Goal: Task Accomplishment & Management: Manage account settings

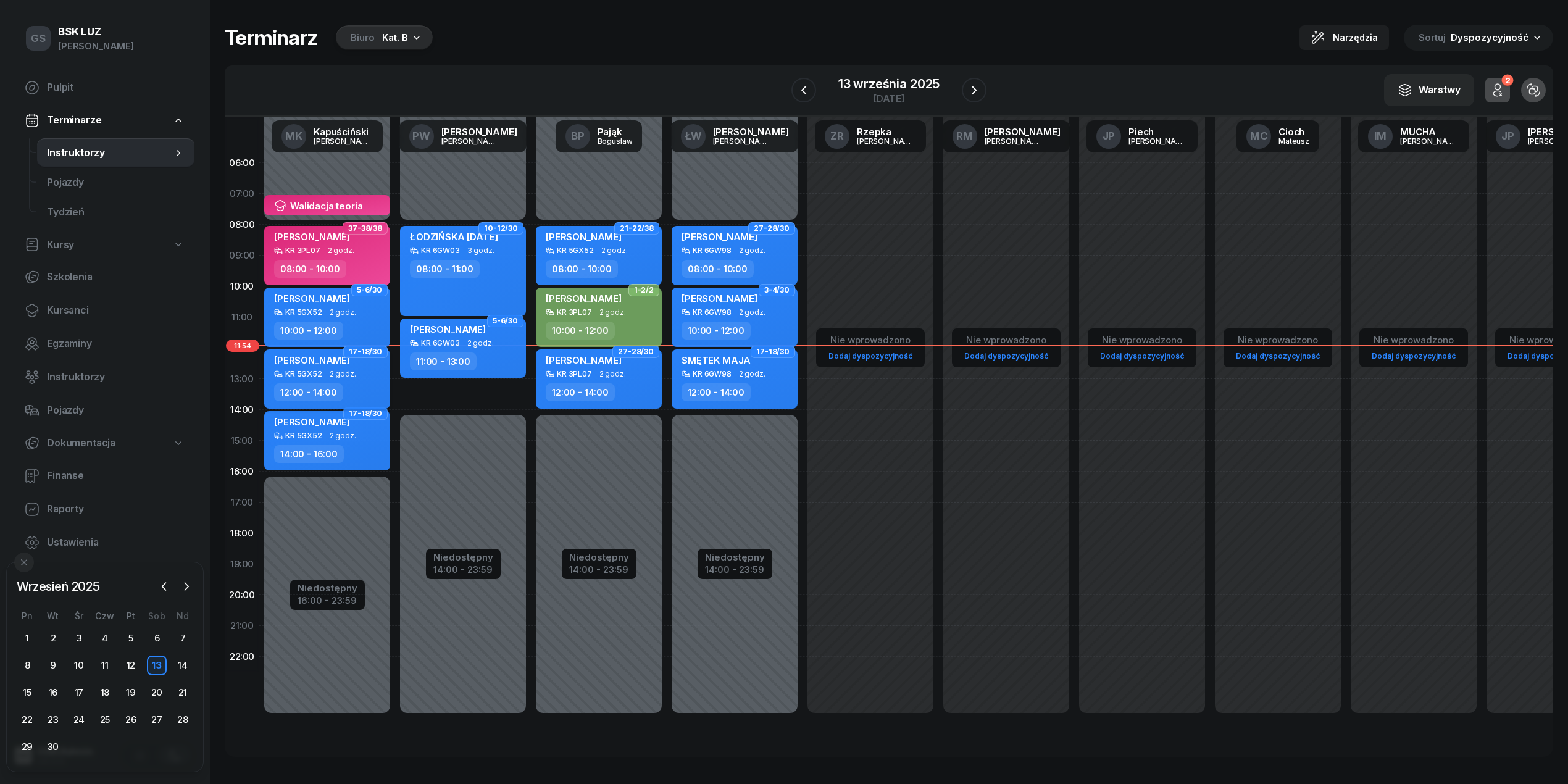
click at [298, 357] on span "[PERSON_NAME]" at bounding box center [312, 360] width 76 height 12
select select "12"
select select "14"
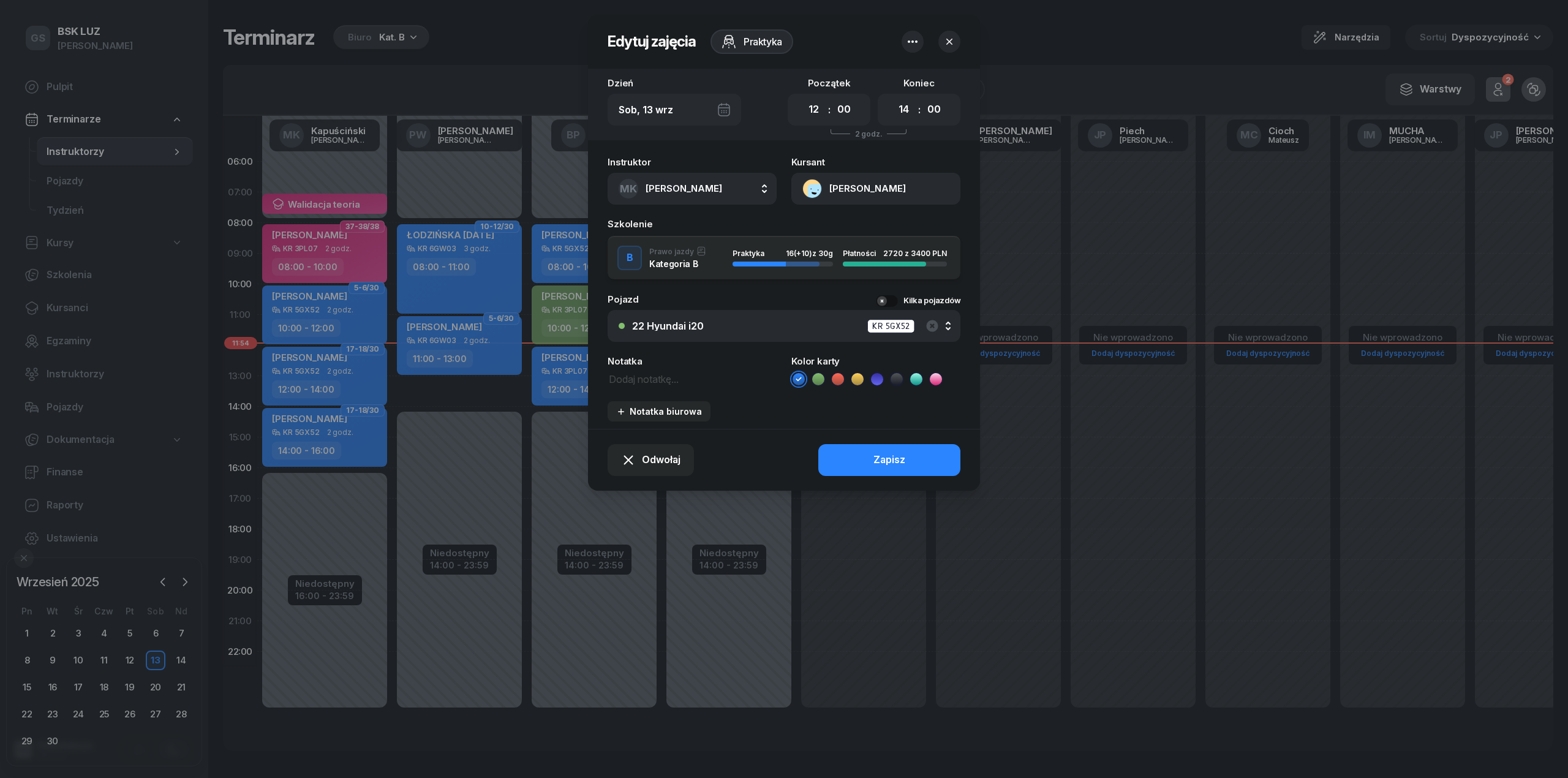
click at [816, 185] on button "[PERSON_NAME]" at bounding box center [876, 188] width 169 height 32
click at [843, 226] on div "Otwórz profil" at bounding box center [832, 231] width 60 height 16
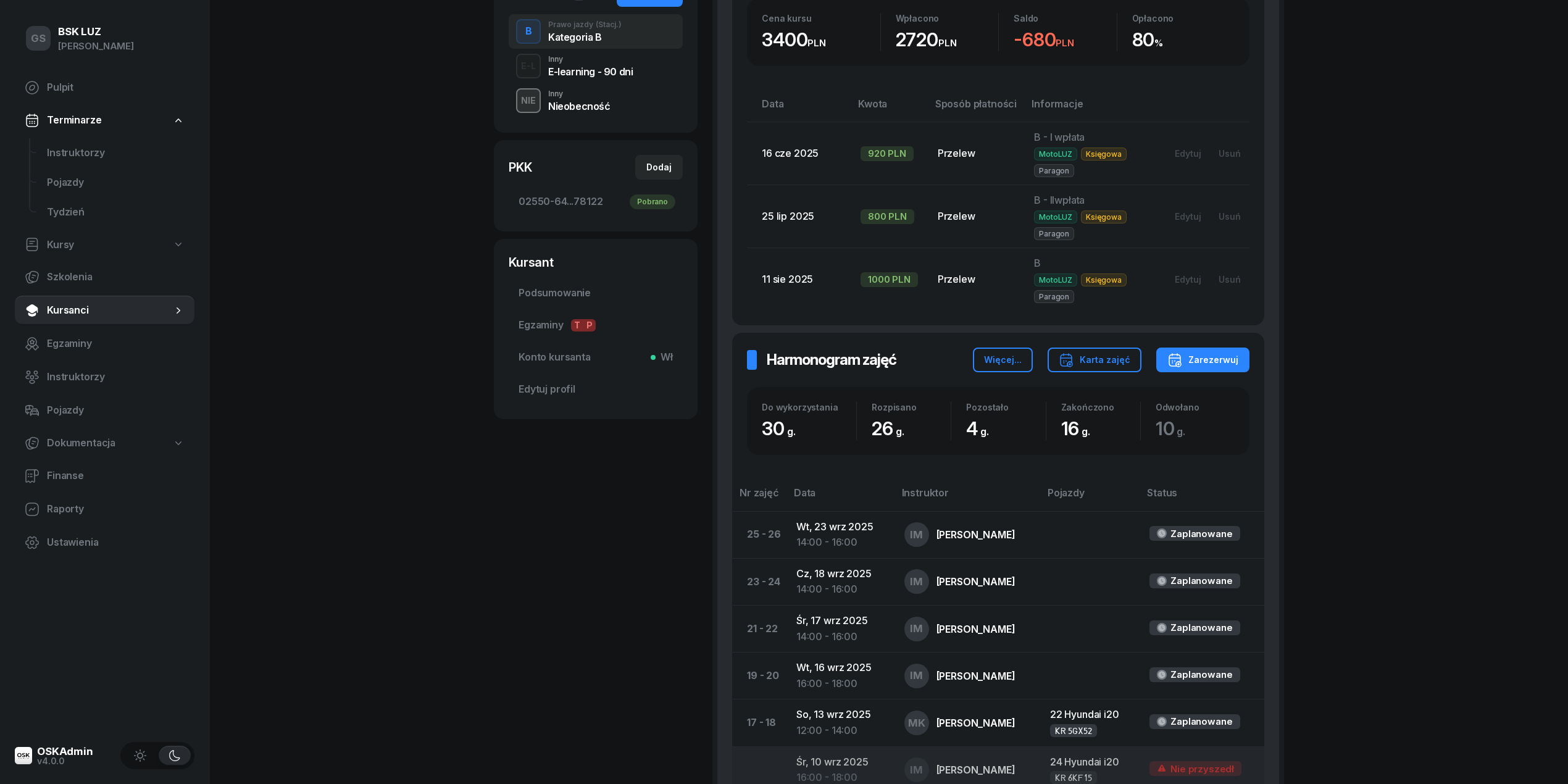
scroll to position [329, 0]
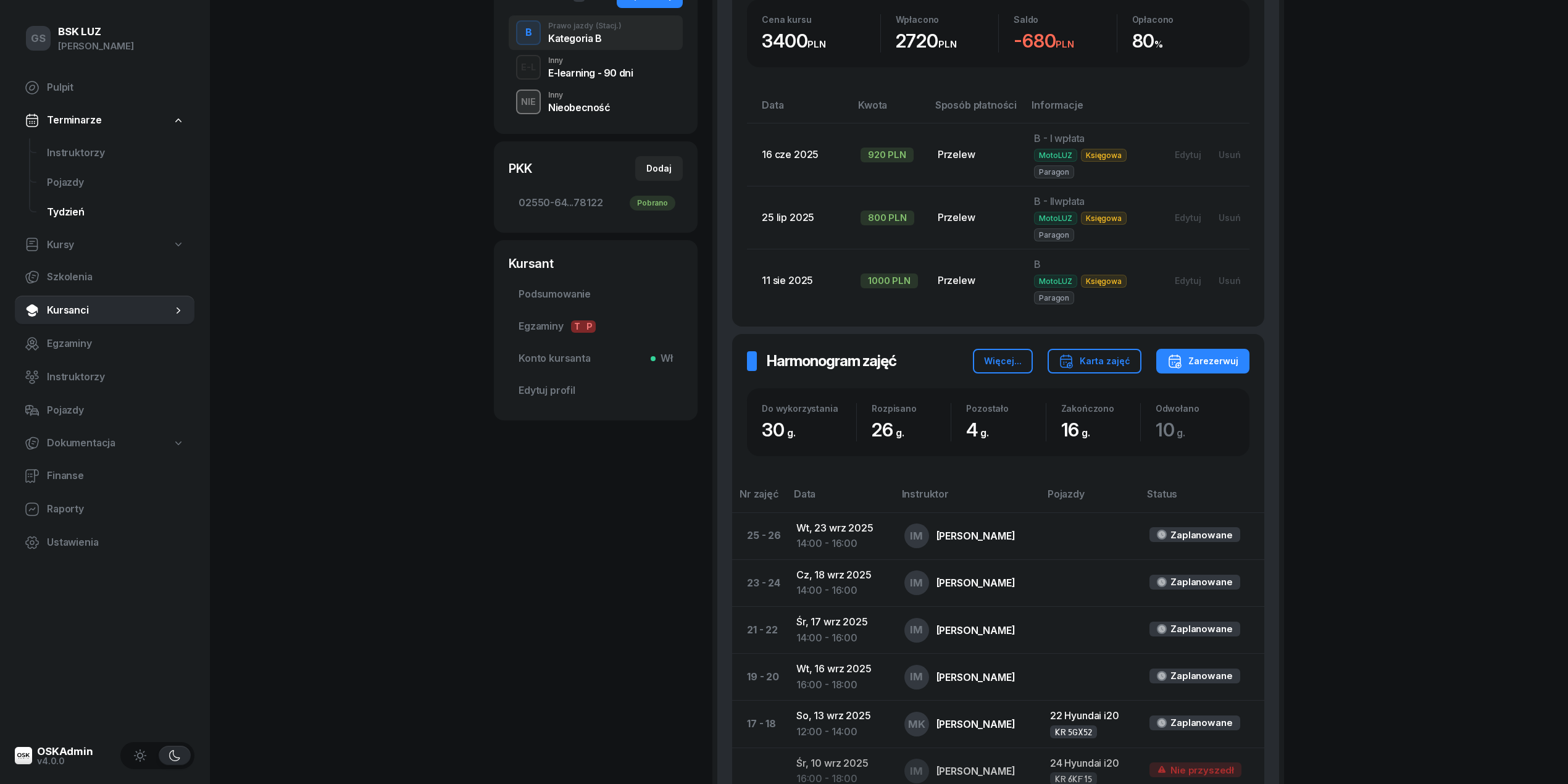
click at [65, 212] on span "Tydzień" at bounding box center [116, 212] width 138 height 16
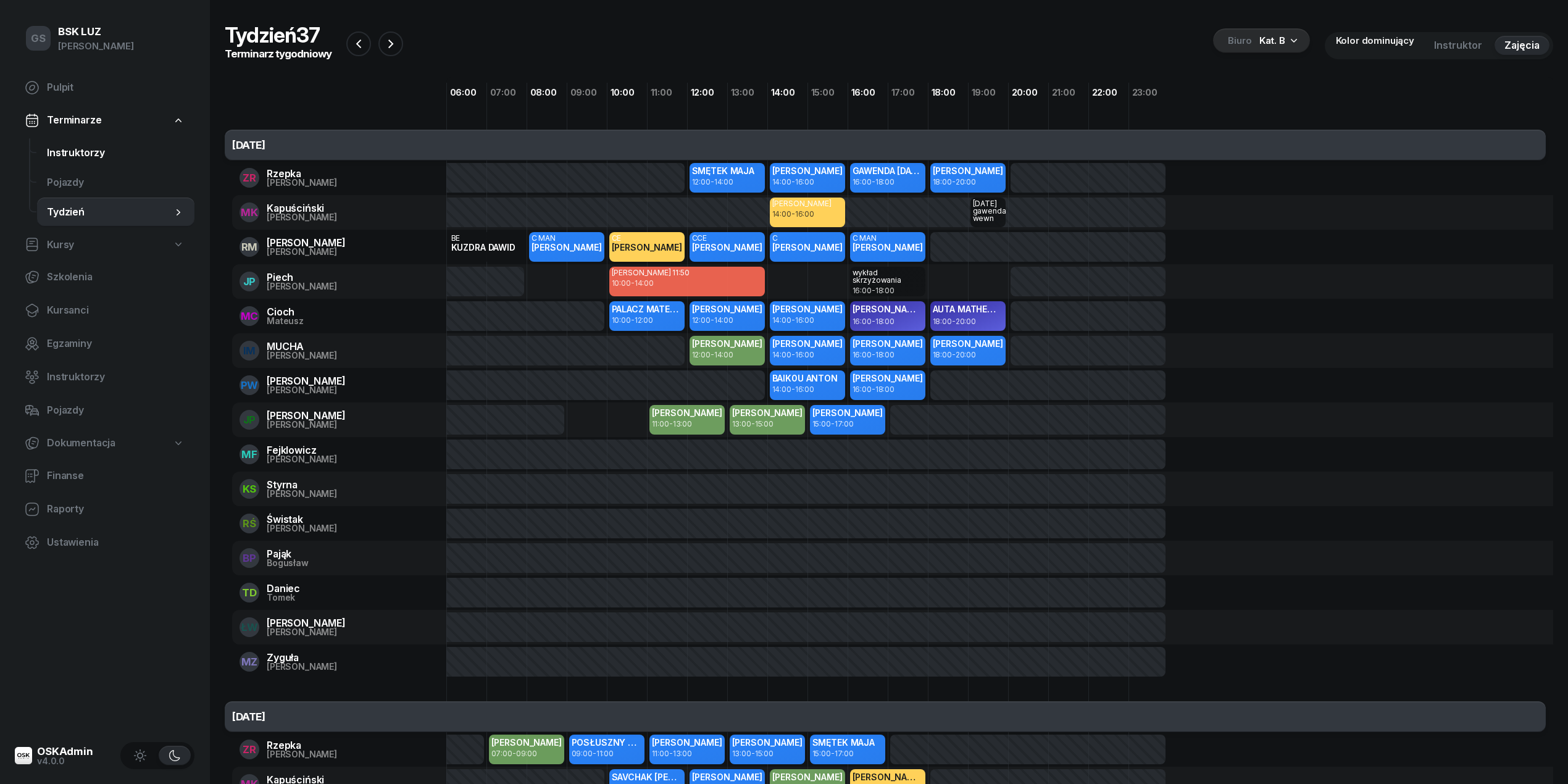
click at [81, 153] on span "Instruktorzy" at bounding box center [116, 153] width 138 height 16
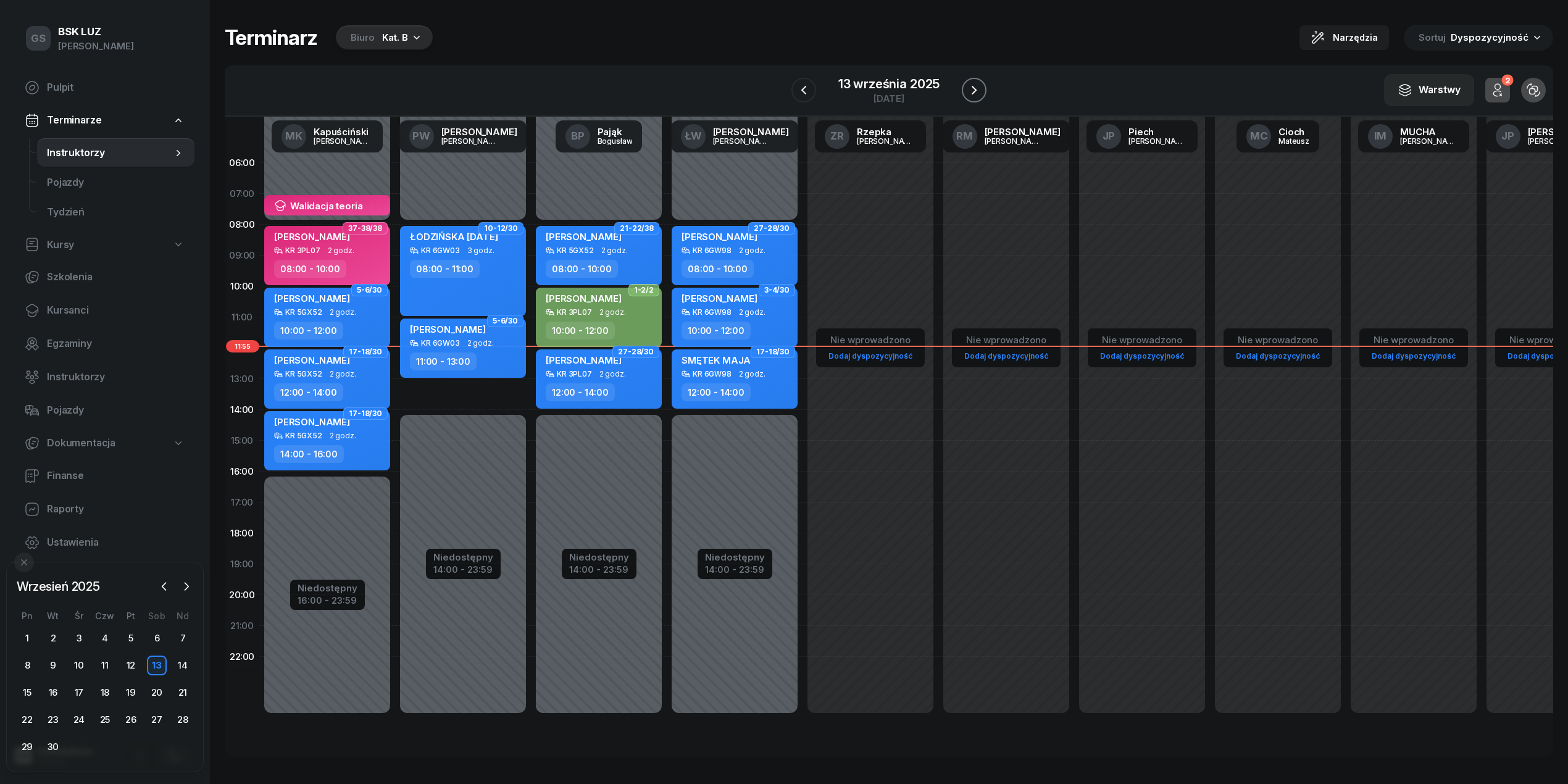
click at [978, 88] on icon "button" at bounding box center [974, 90] width 15 height 15
click at [978, 88] on icon "button" at bounding box center [975, 90] width 15 height 15
click at [978, 88] on icon "button" at bounding box center [974, 90] width 15 height 15
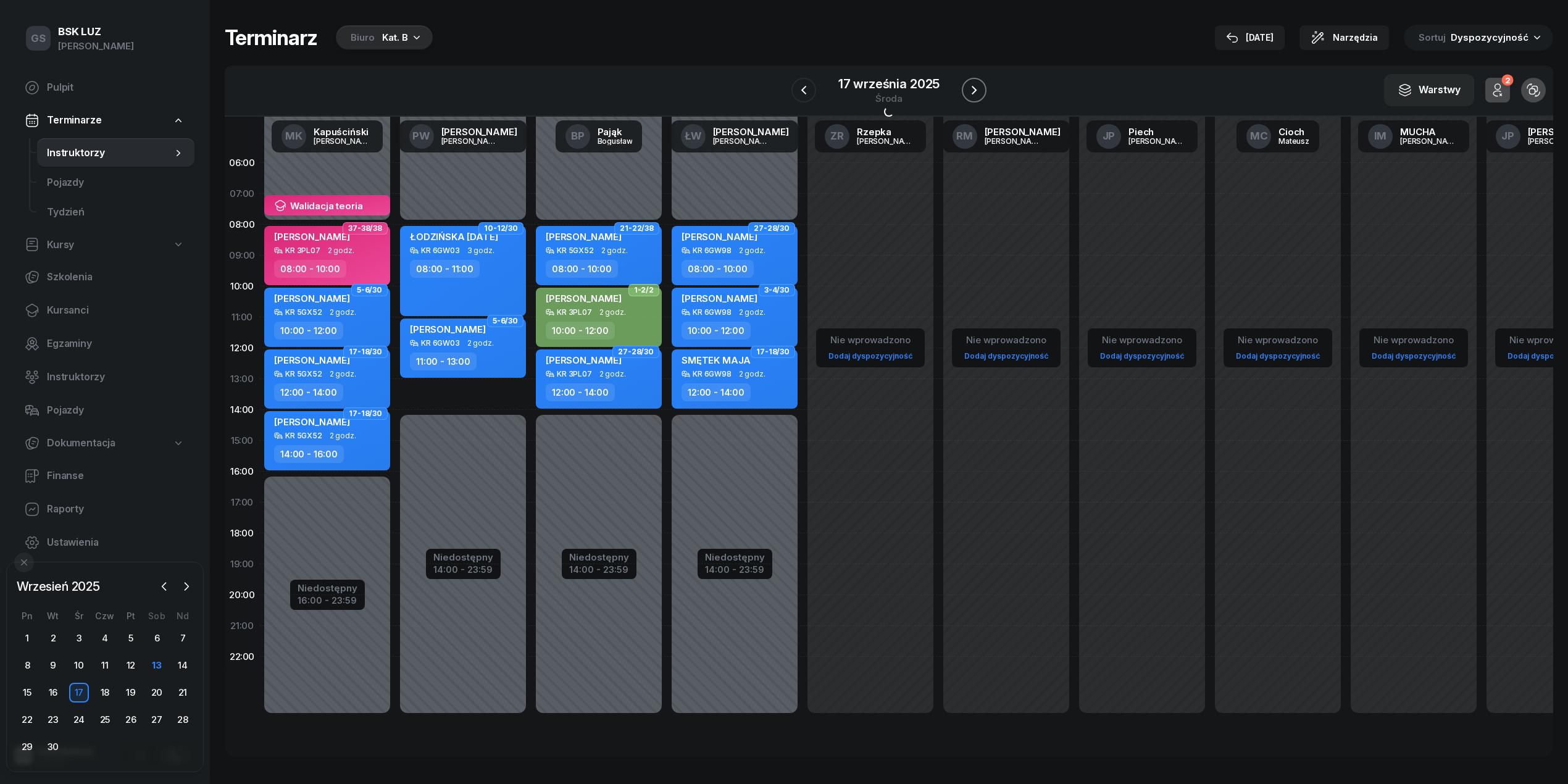
click at [978, 88] on icon "button" at bounding box center [974, 90] width 15 height 15
click at [978, 88] on icon "button" at bounding box center [975, 90] width 15 height 15
click at [978, 88] on icon "button" at bounding box center [976, 90] width 15 height 15
click at [978, 88] on icon "button" at bounding box center [974, 90] width 15 height 15
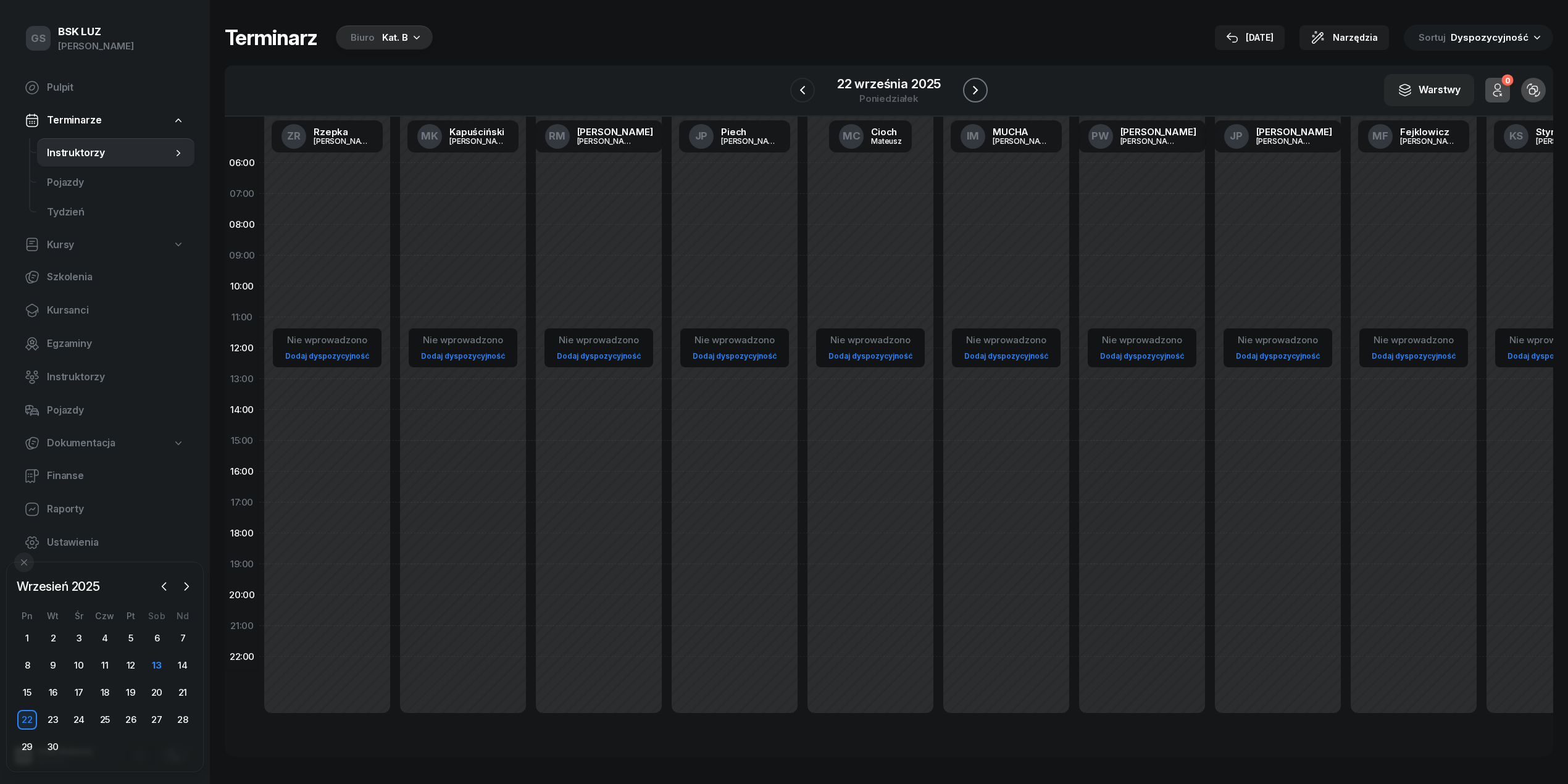
click at [978, 88] on icon "button" at bounding box center [975, 90] width 15 height 15
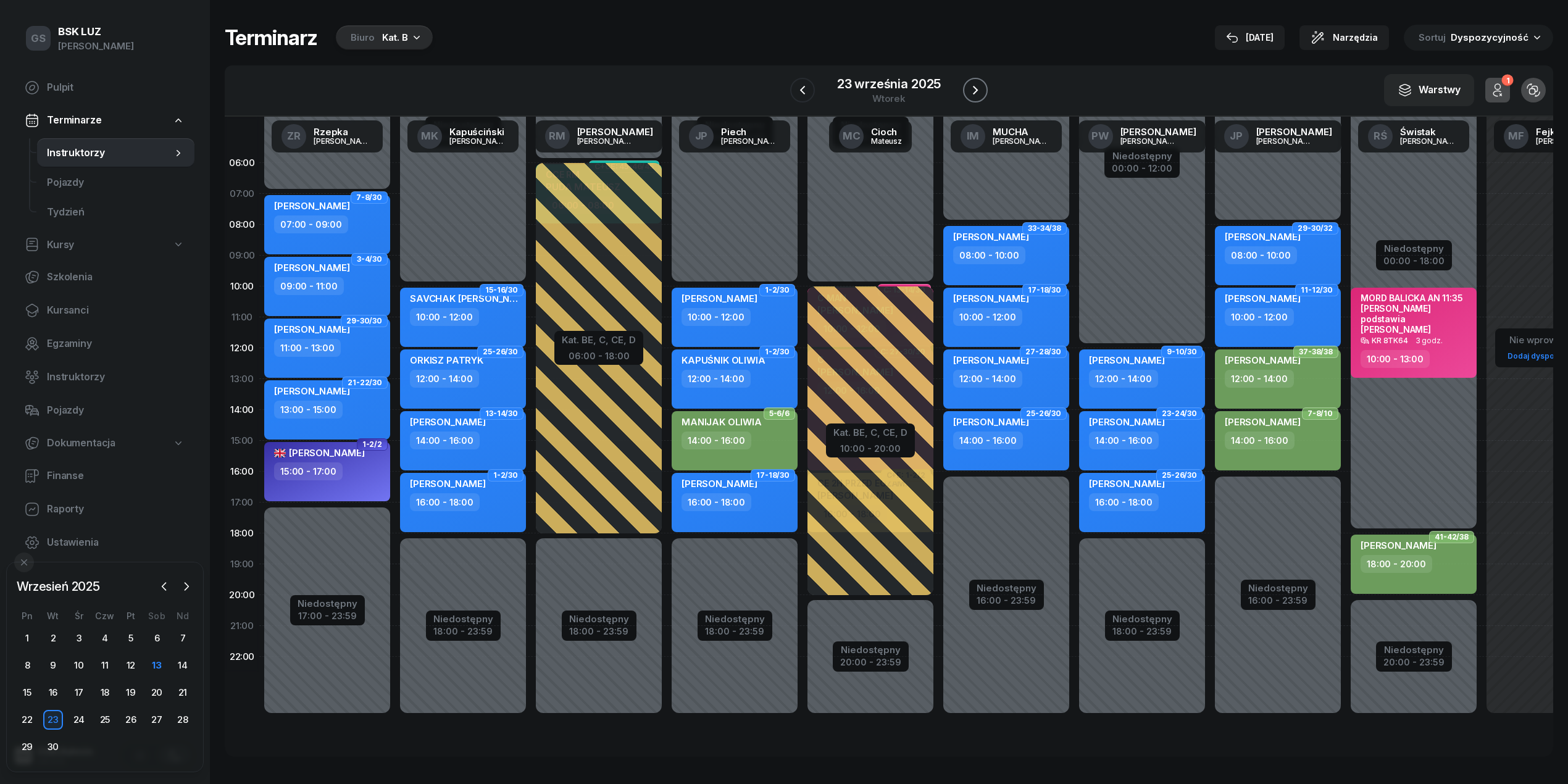
click at [978, 88] on icon "button" at bounding box center [975, 90] width 15 height 15
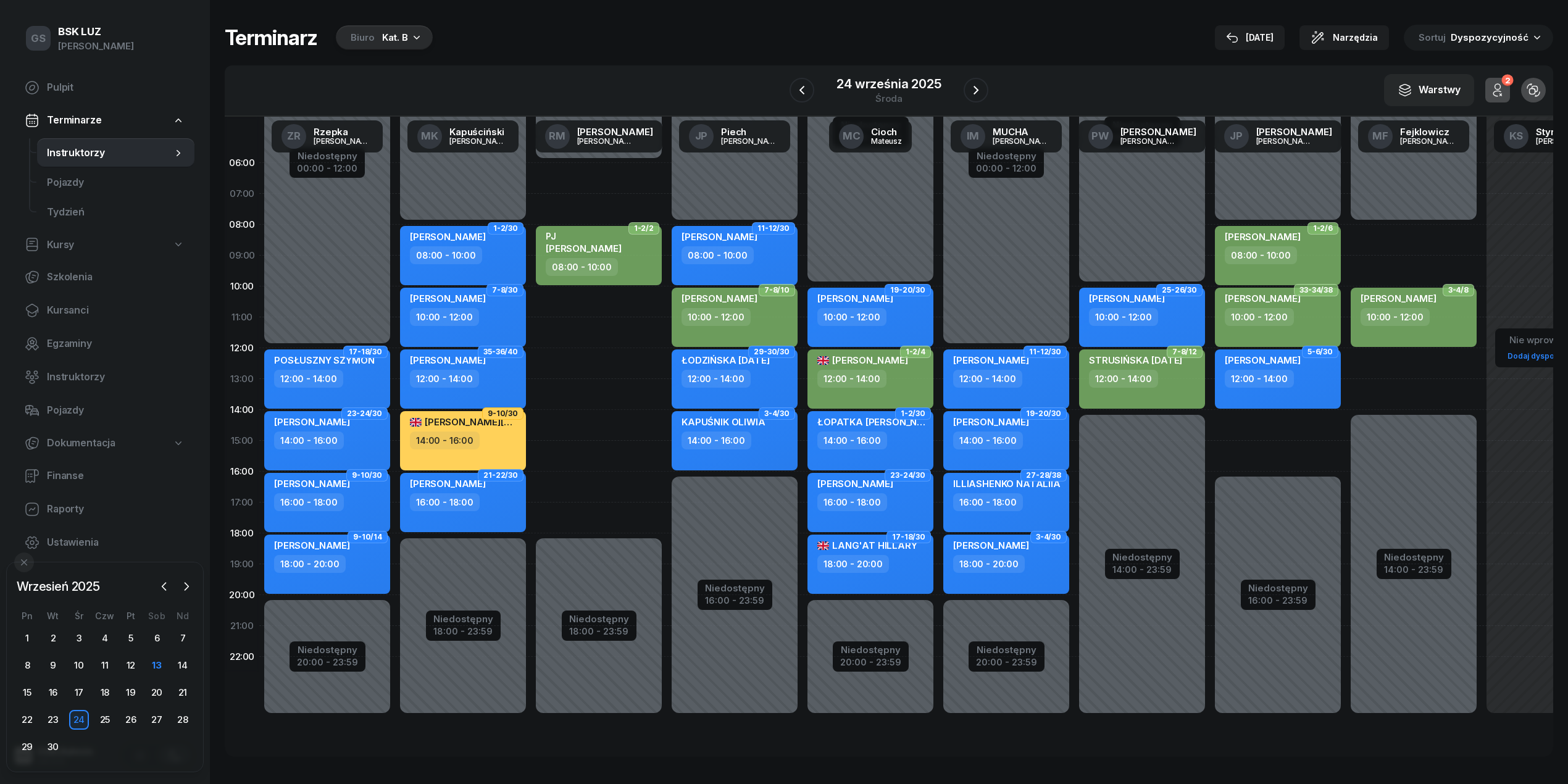
click at [1257, 438] on div "Niedostępny 00:00 - 08:00 Niedostępny 16:00 - 23:59 2 godz. 14:00 - 16:00 1-2/6…" at bounding box center [1278, 441] width 136 height 586
select select "14"
select select "16"
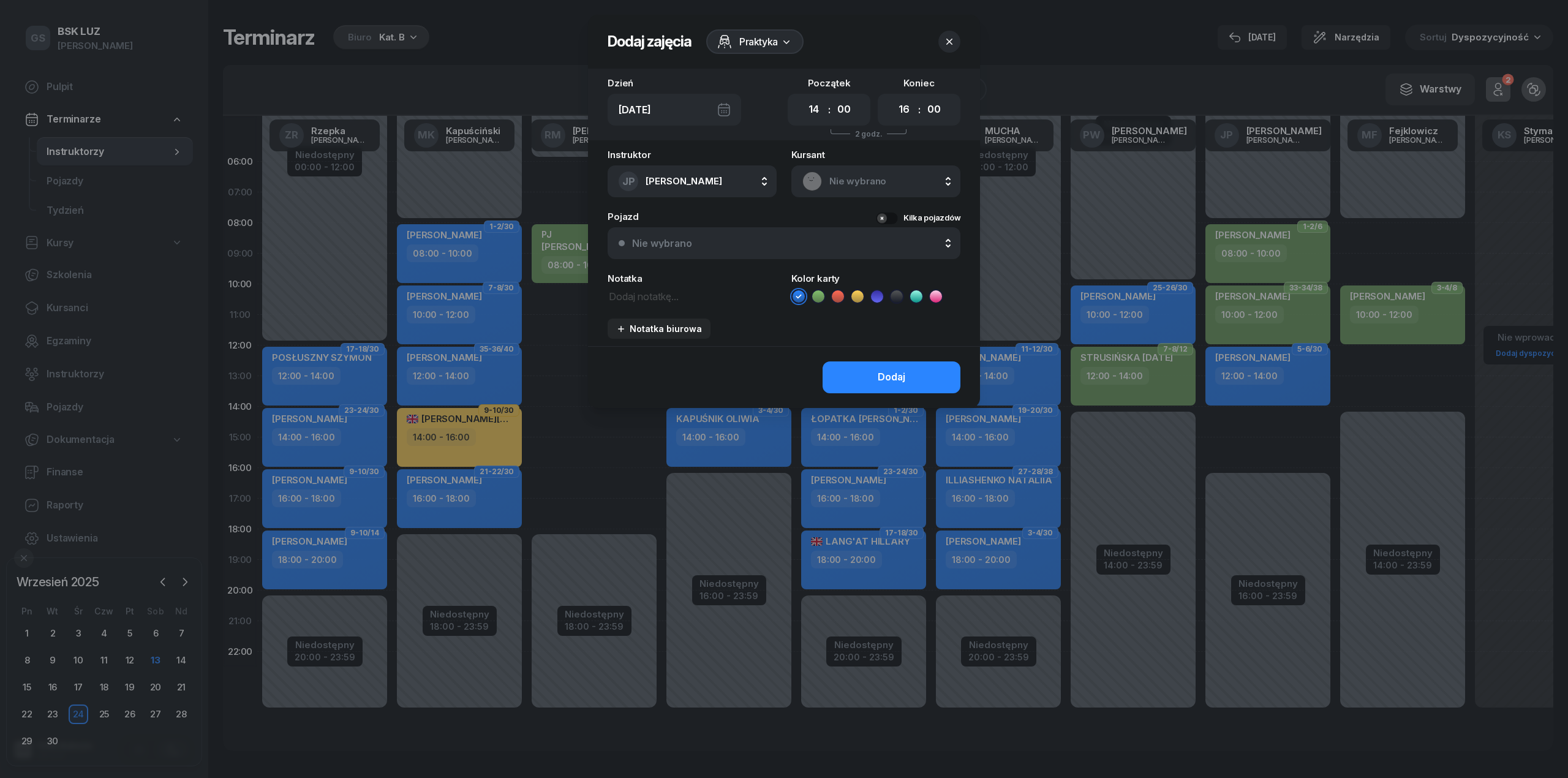
click at [806, 181] on rect at bounding box center [812, 181] width 26 height 26
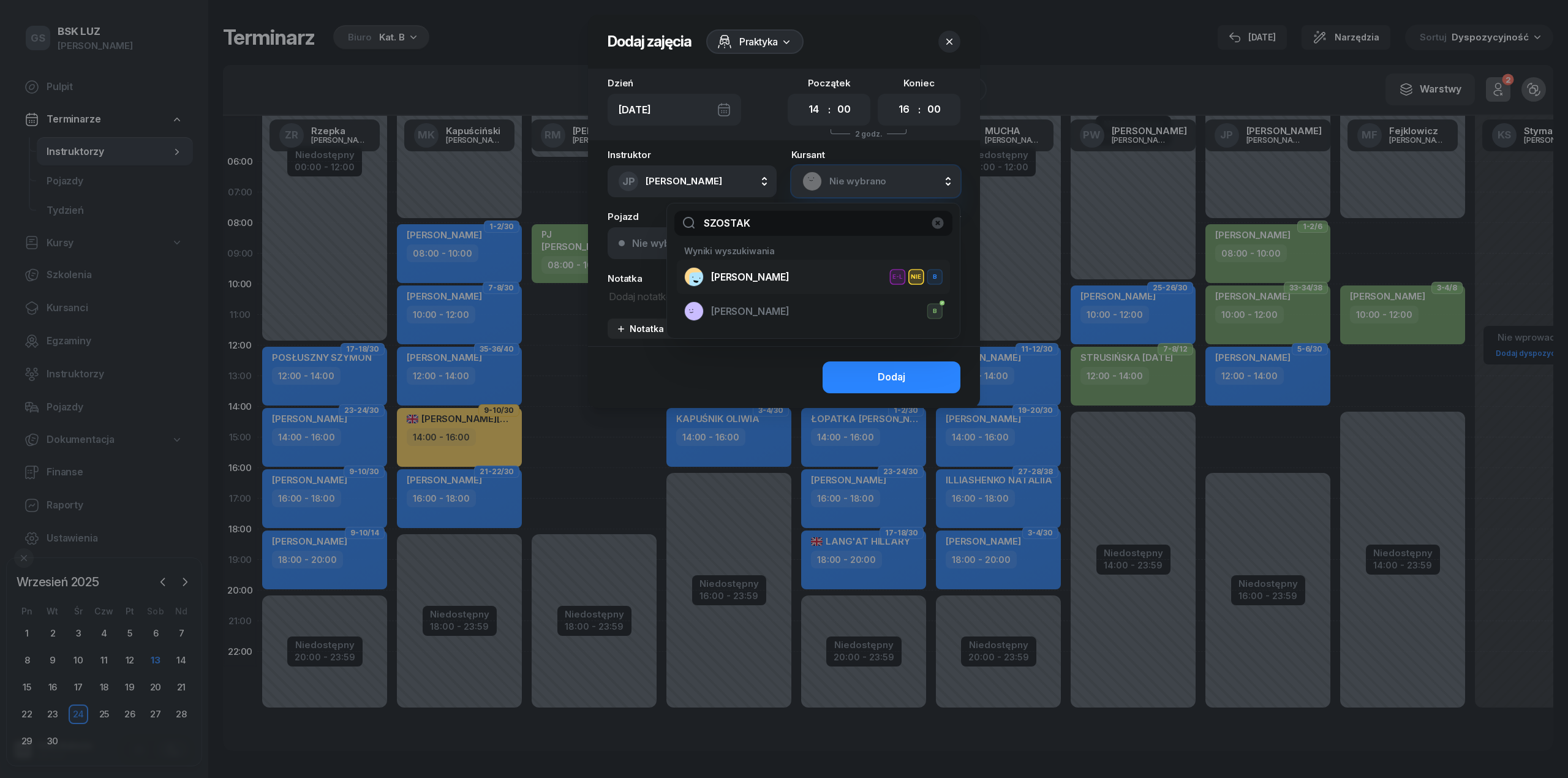
type input "SZOSTAK"
click at [734, 277] on span "[PERSON_NAME]" at bounding box center [750, 278] width 78 height 16
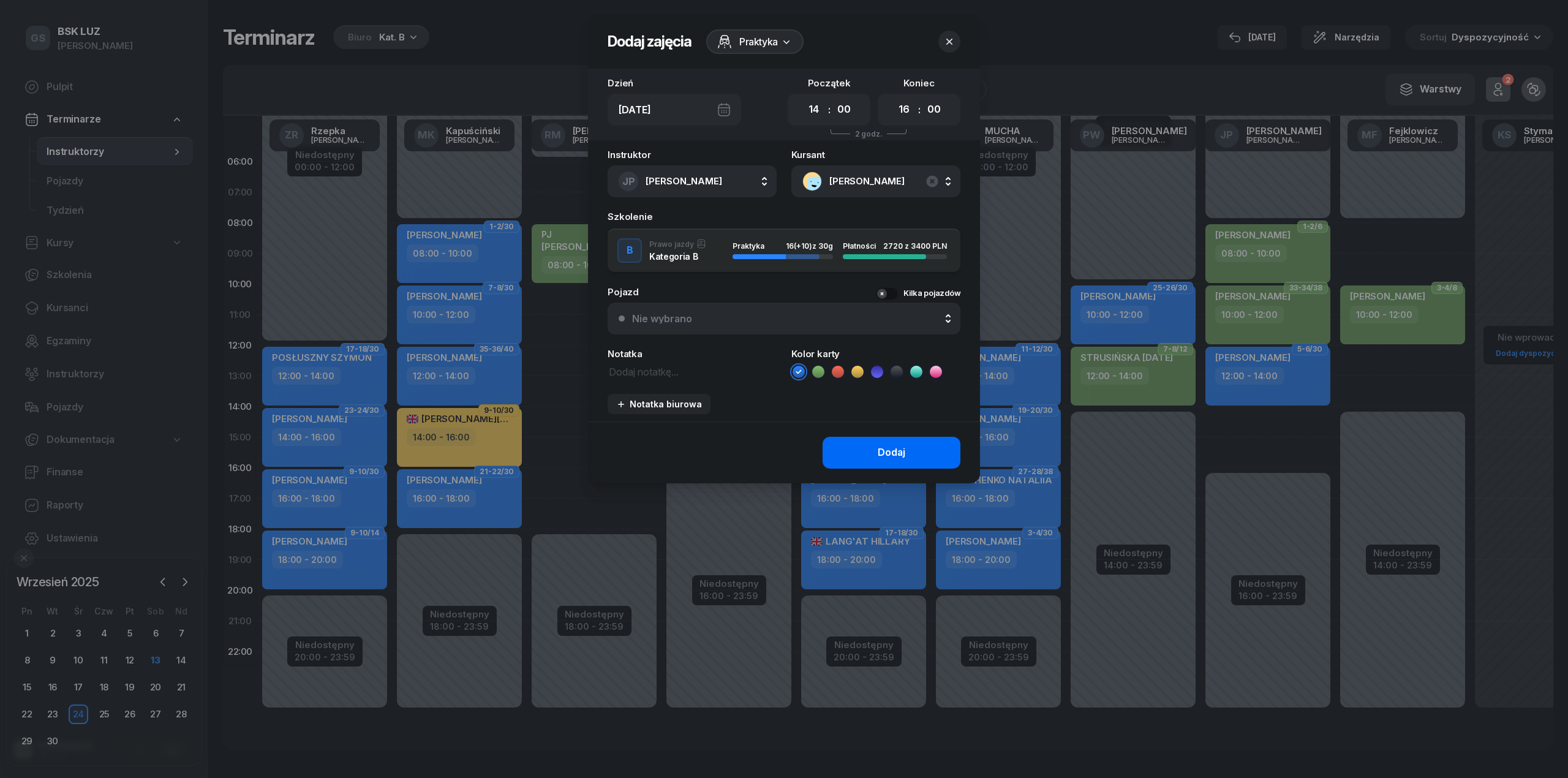
click at [897, 457] on div "Dodaj" at bounding box center [891, 453] width 27 height 16
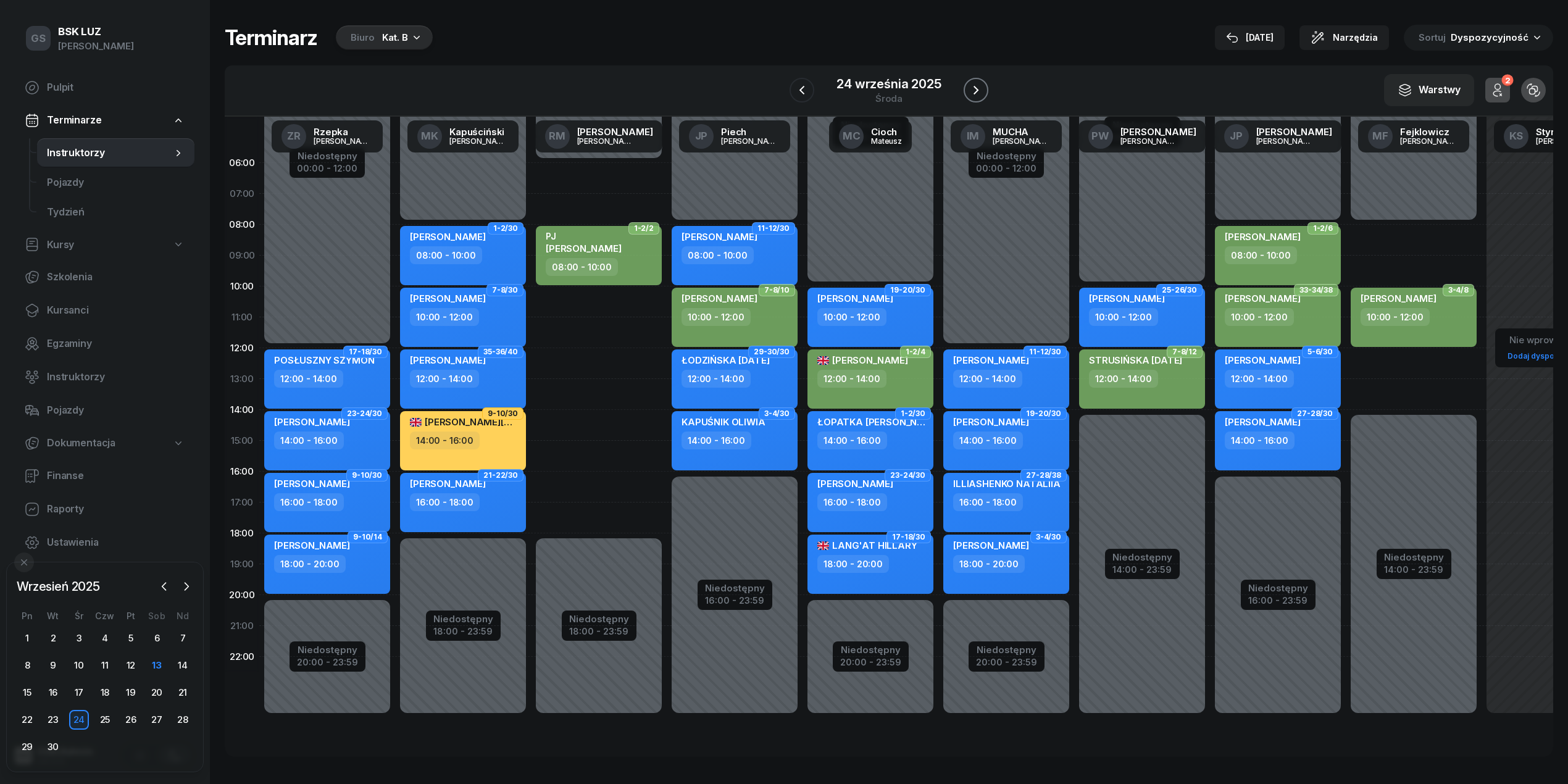
click at [977, 91] on icon "button" at bounding box center [976, 90] width 15 height 15
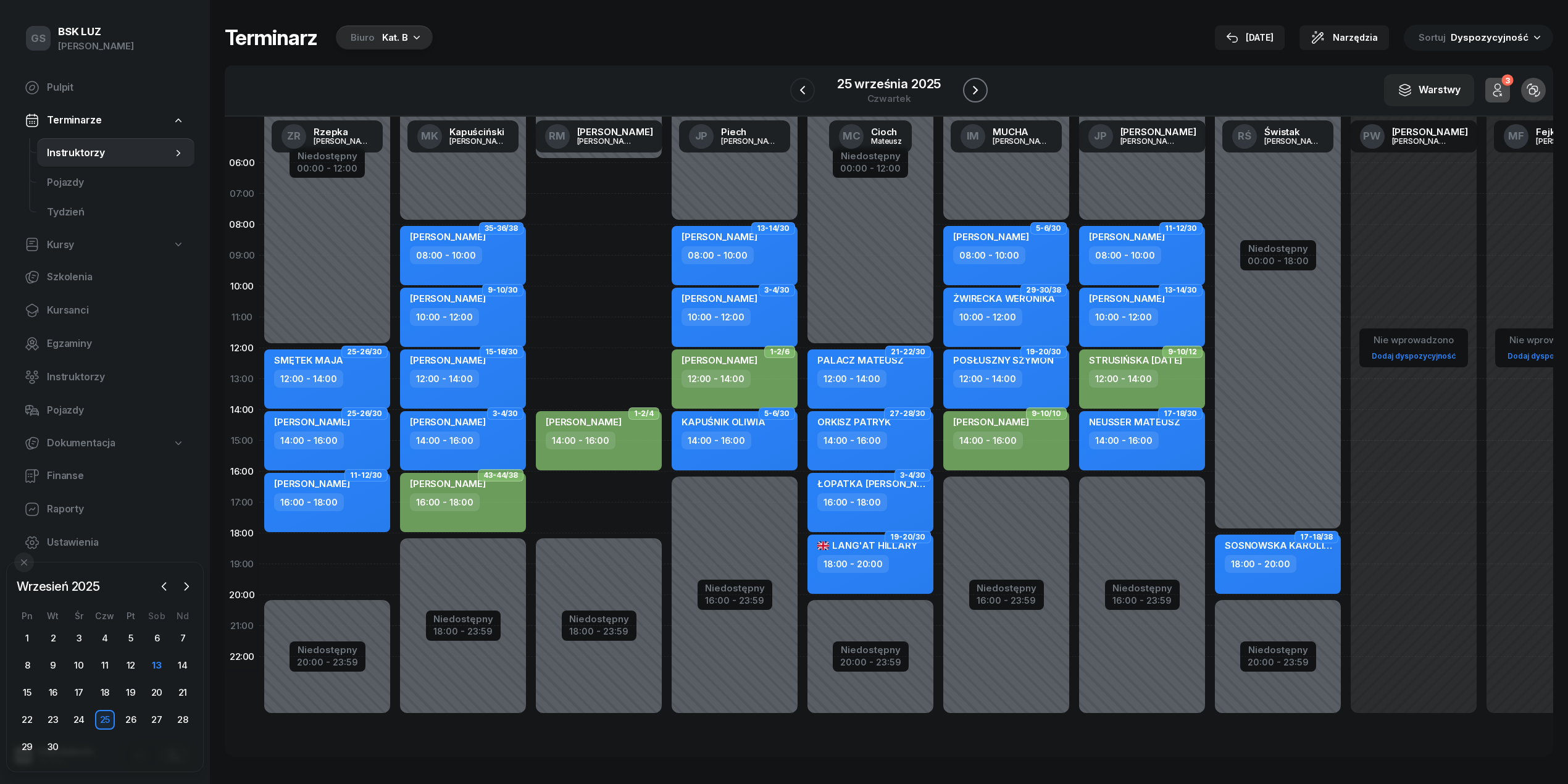
click at [977, 91] on icon "button" at bounding box center [975, 90] width 15 height 15
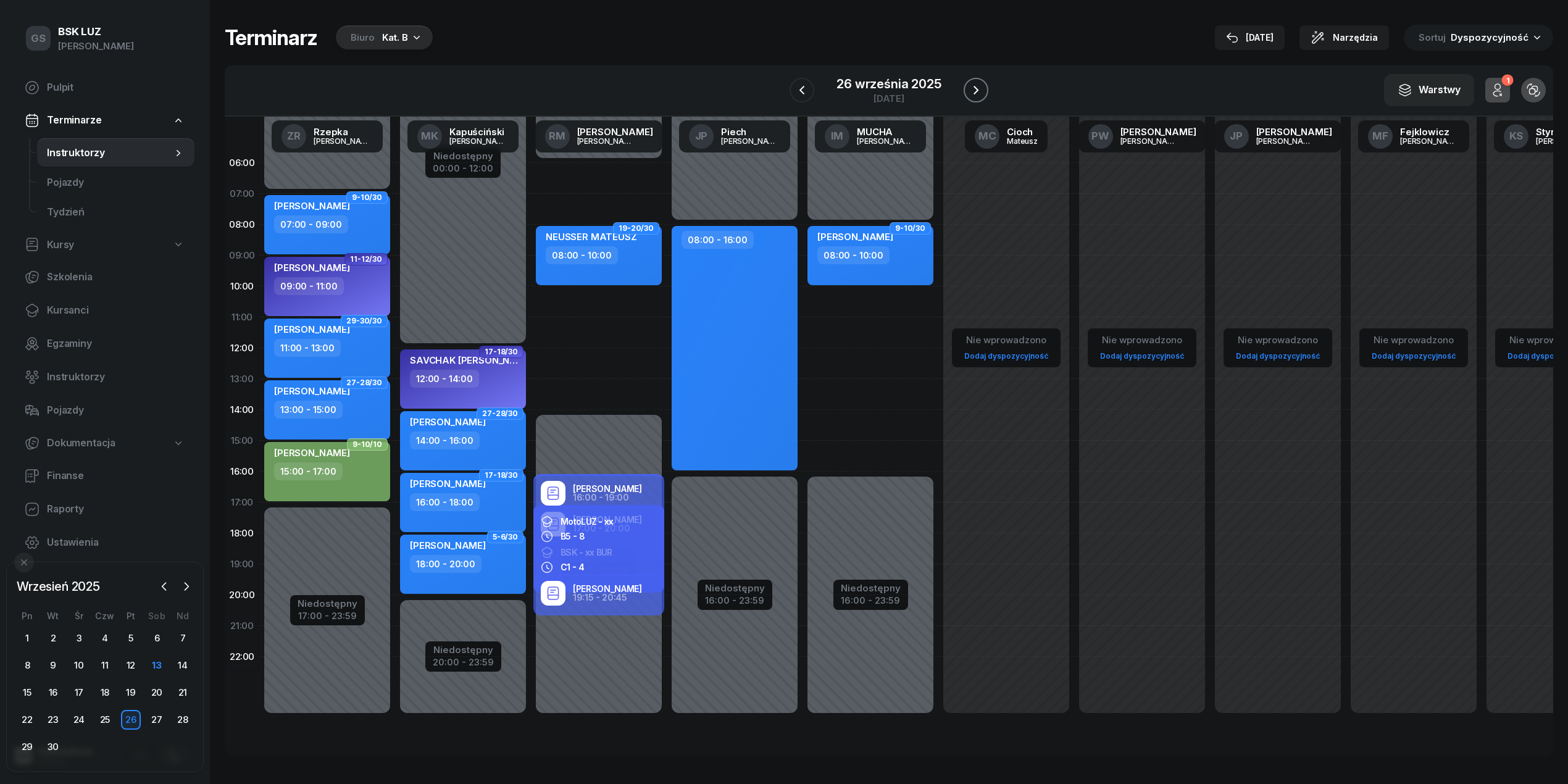
click at [977, 91] on icon "button" at bounding box center [976, 90] width 15 height 15
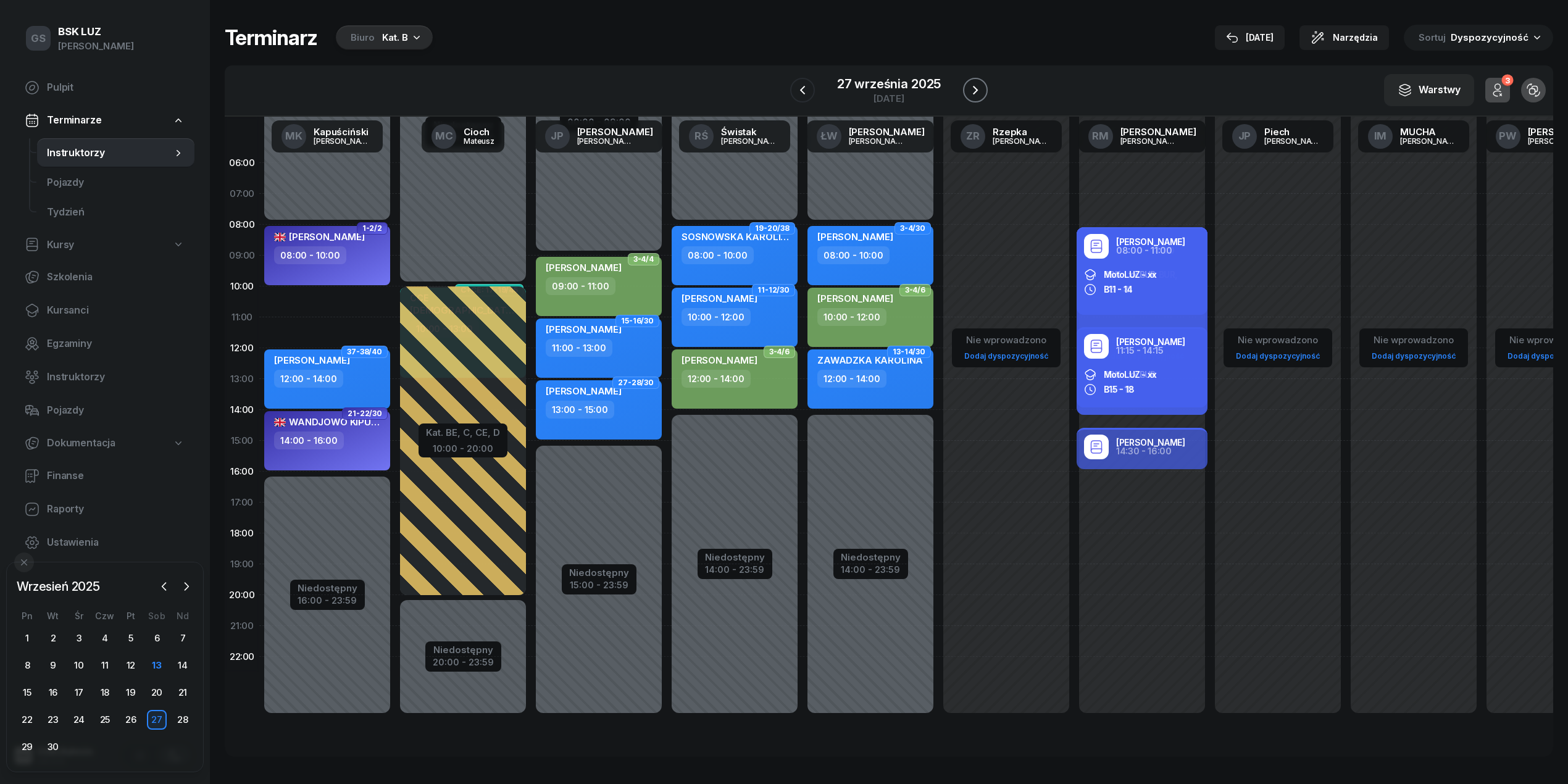
click at [978, 91] on icon "button" at bounding box center [975, 90] width 15 height 15
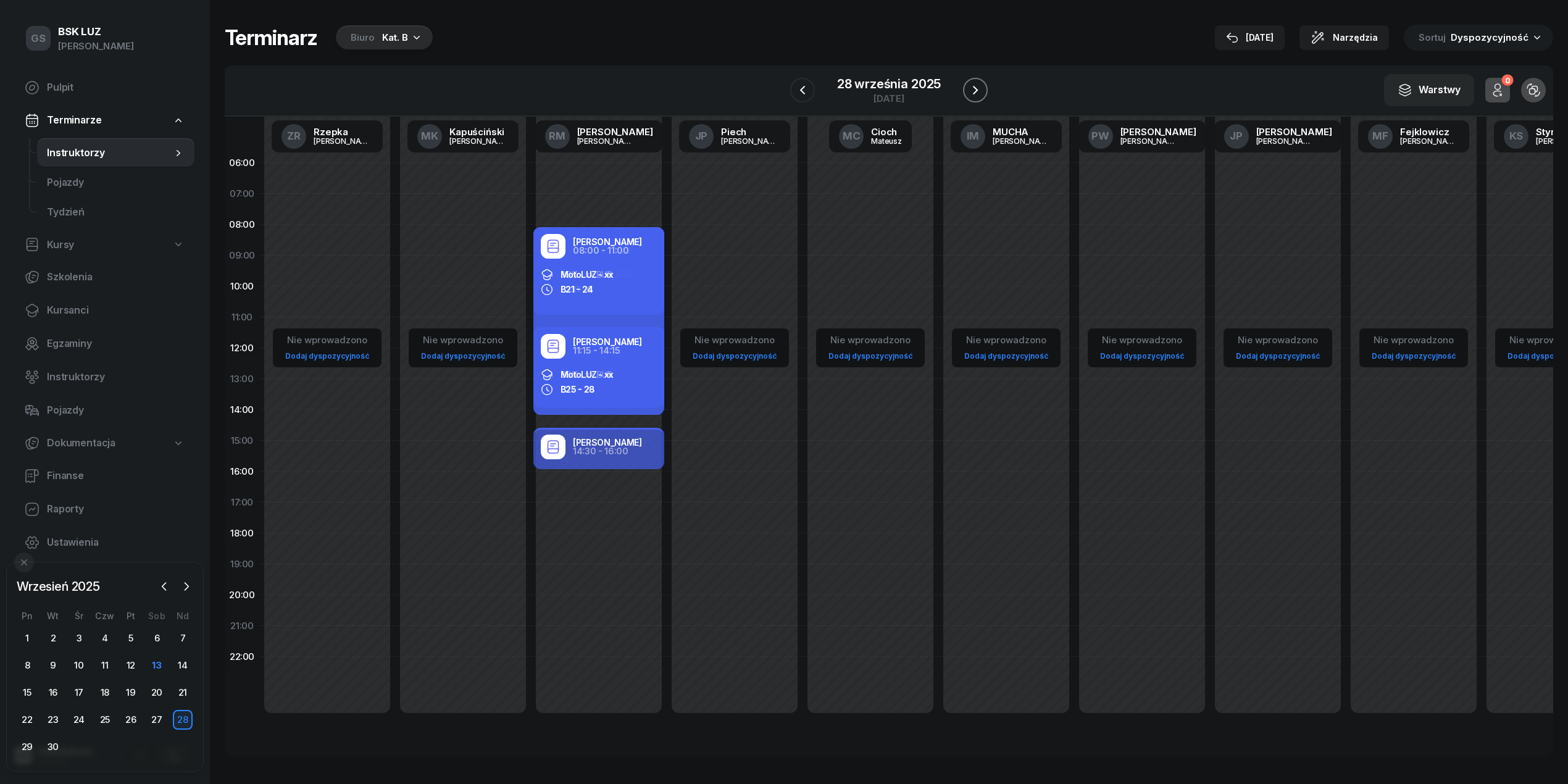
click at [969, 95] on icon "button" at bounding box center [975, 90] width 15 height 15
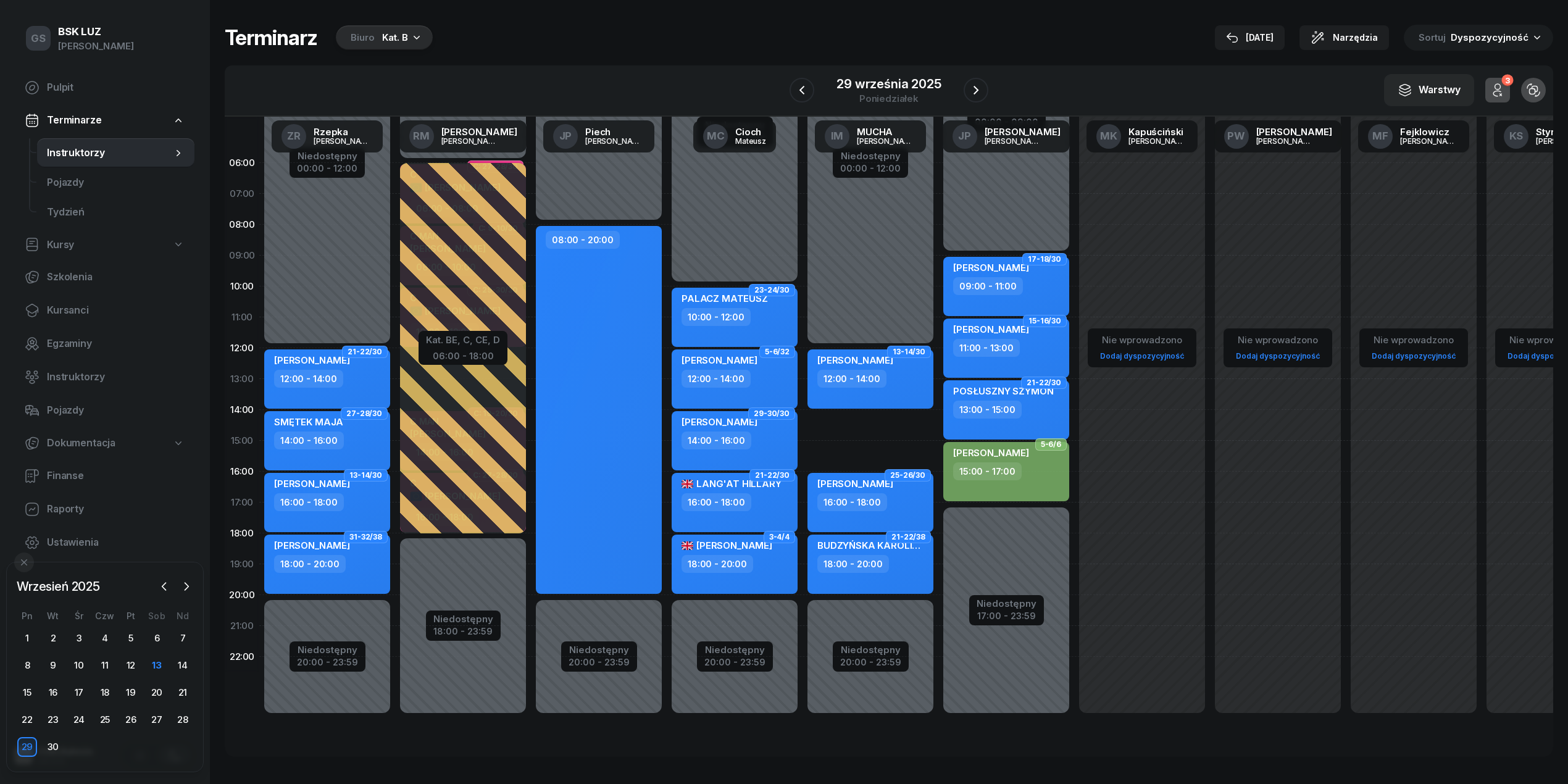
click at [852, 433] on div "Niedostępny 00:00 - 12:00 Niedostępny 20:00 - 23:59 2 godz. 14:00 - 16:00 13-14…" at bounding box center [870, 441] width 136 height 586
select select "14"
select select "16"
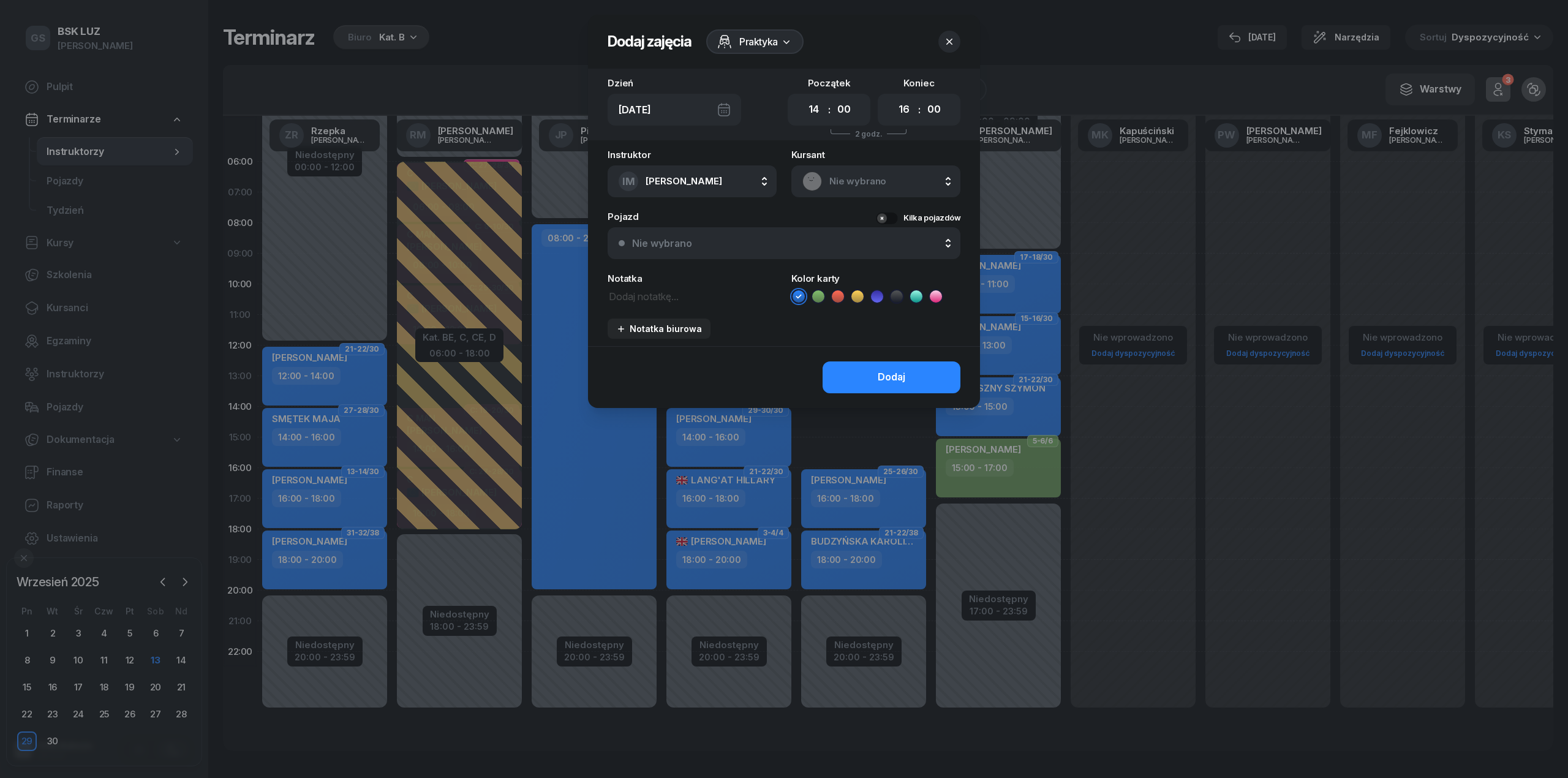
click at [807, 182] on rect at bounding box center [812, 181] width 26 height 26
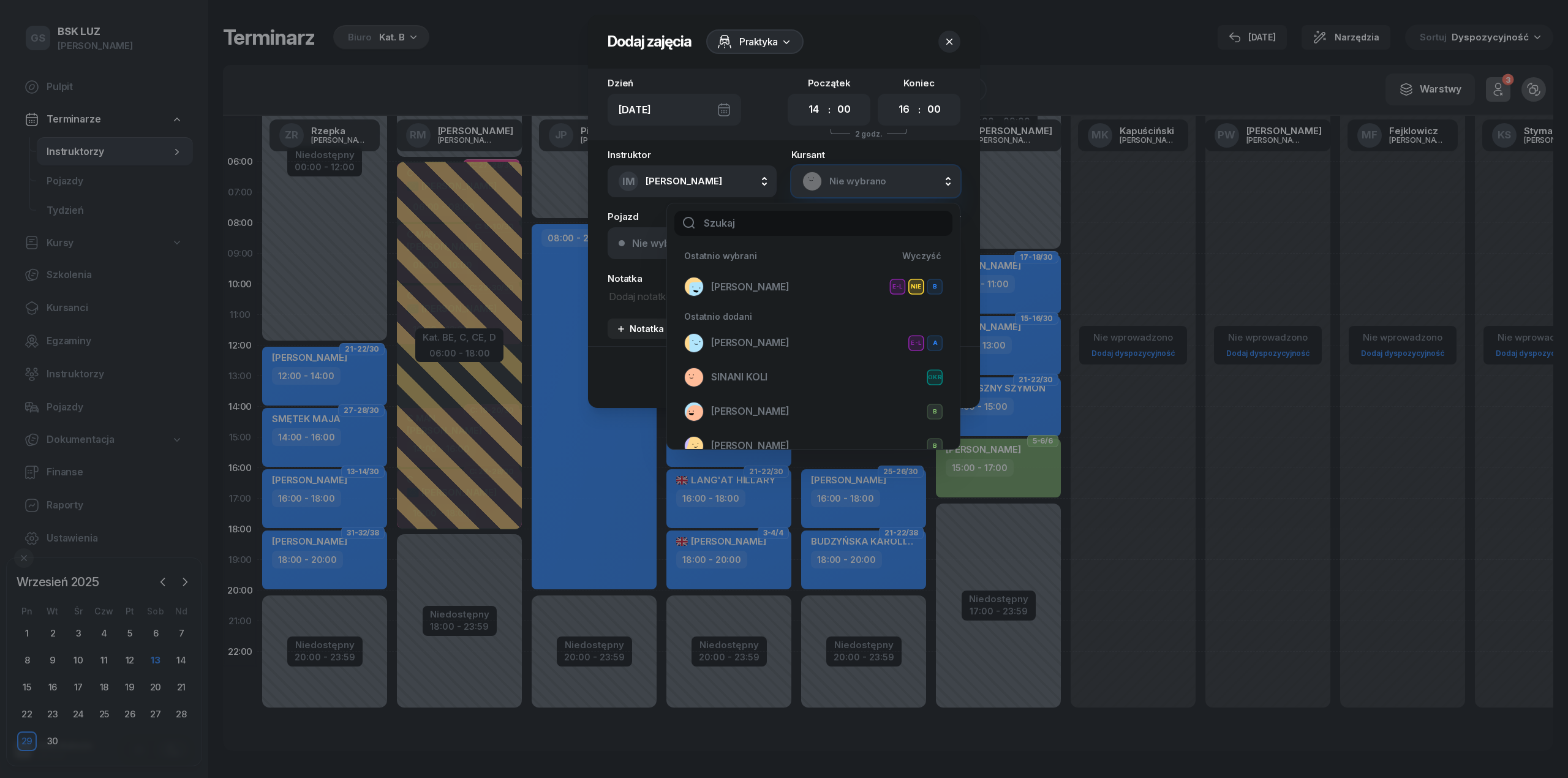
click at [703, 226] on input "text" at bounding box center [813, 223] width 278 height 25
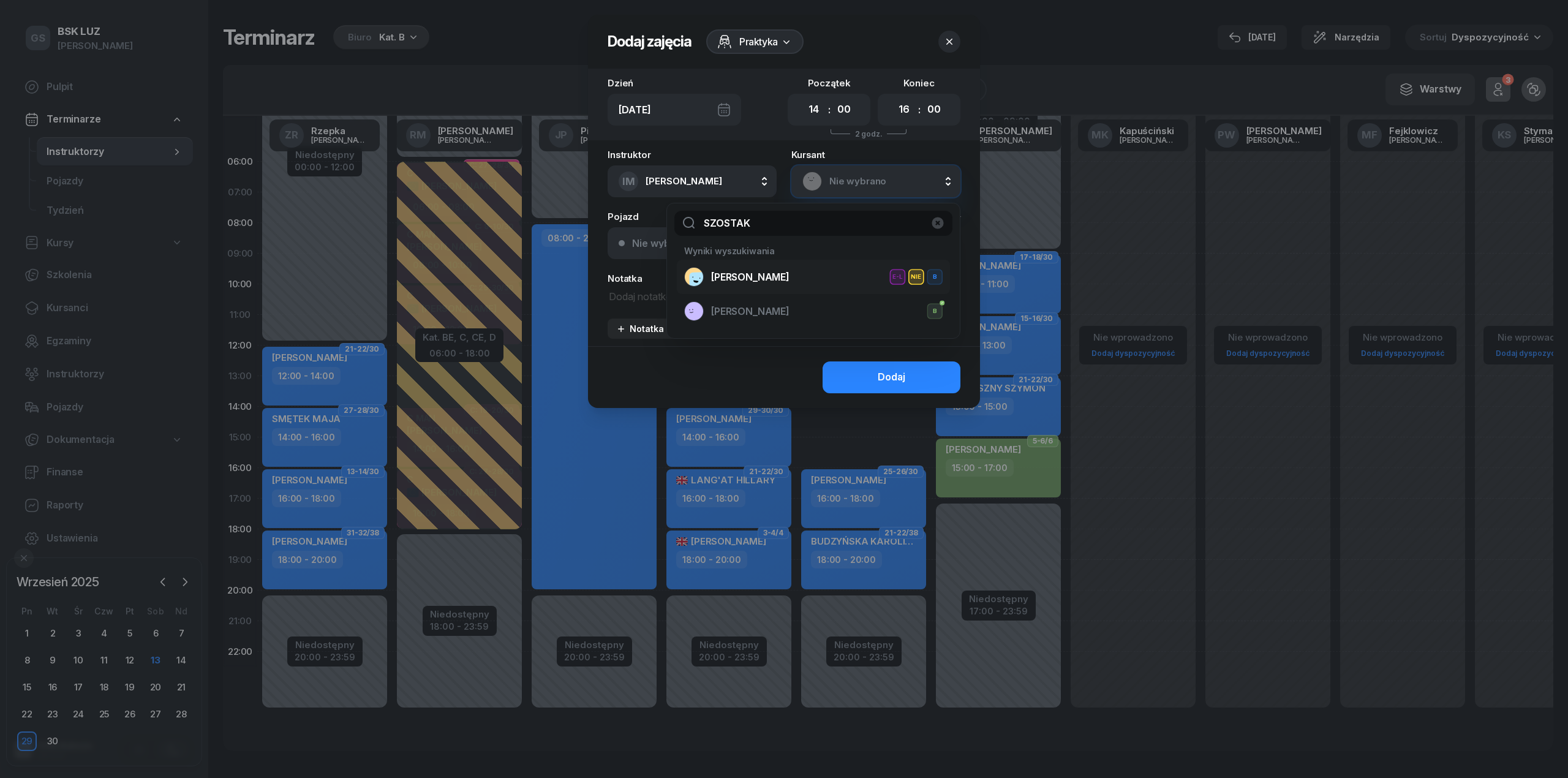
type input "SZOSTAK"
click at [746, 275] on span "[PERSON_NAME]" at bounding box center [750, 278] width 78 height 16
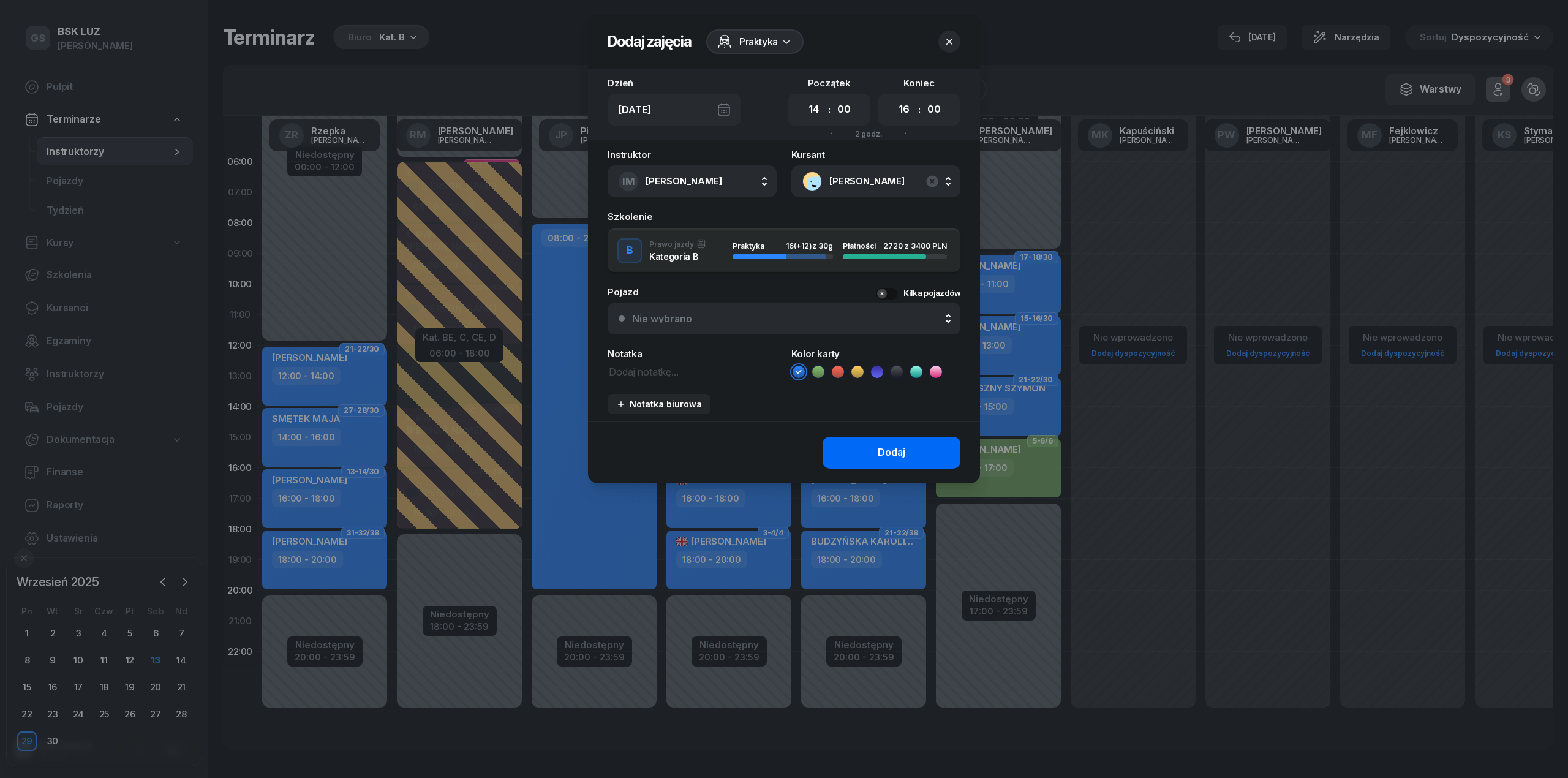
click at [877, 459] on button "Dodaj" at bounding box center [892, 452] width 138 height 32
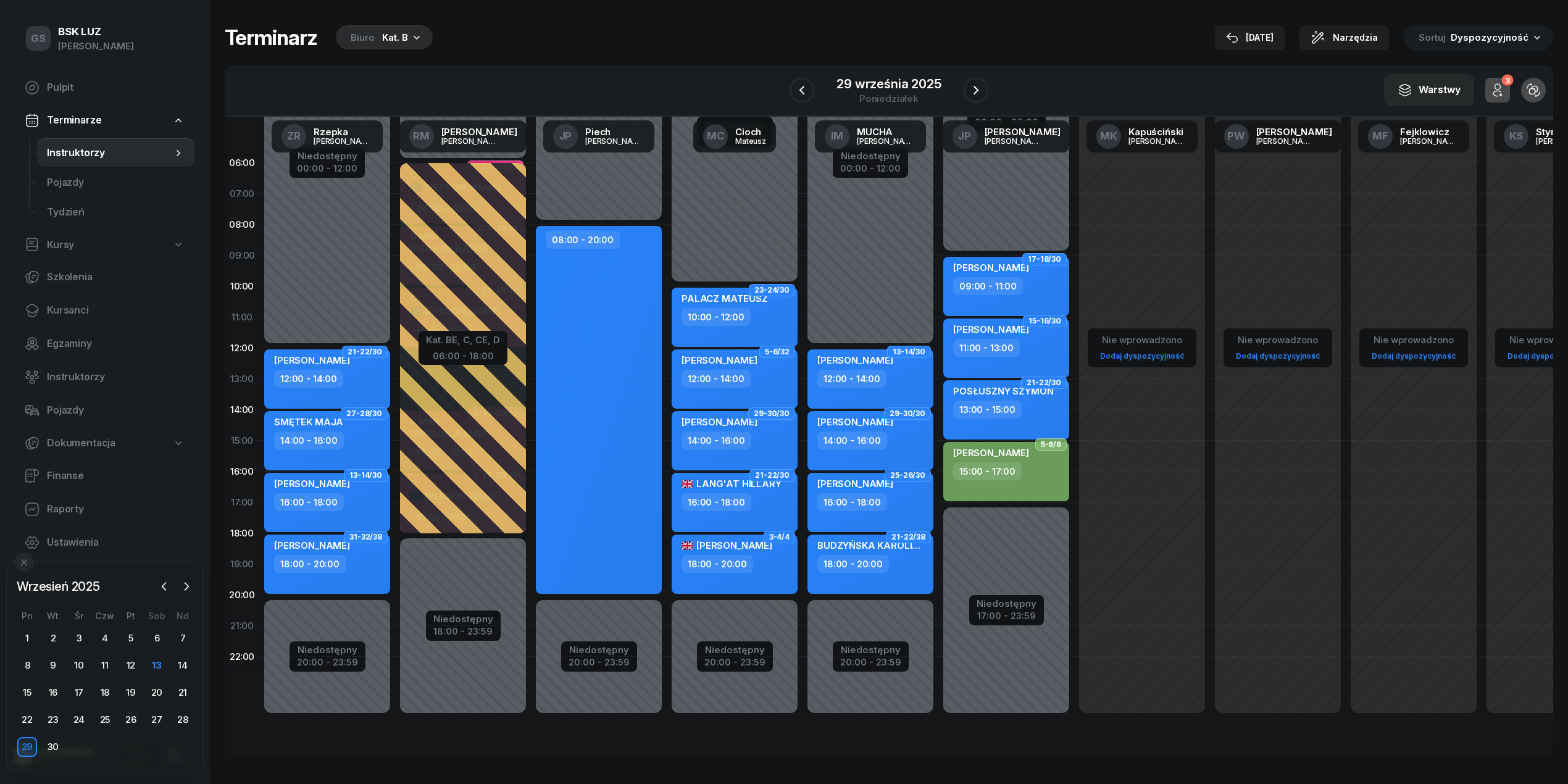
click at [837, 413] on div "URSZULA SZOSTAK 14:00 - 16:00" at bounding box center [870, 440] width 126 height 59
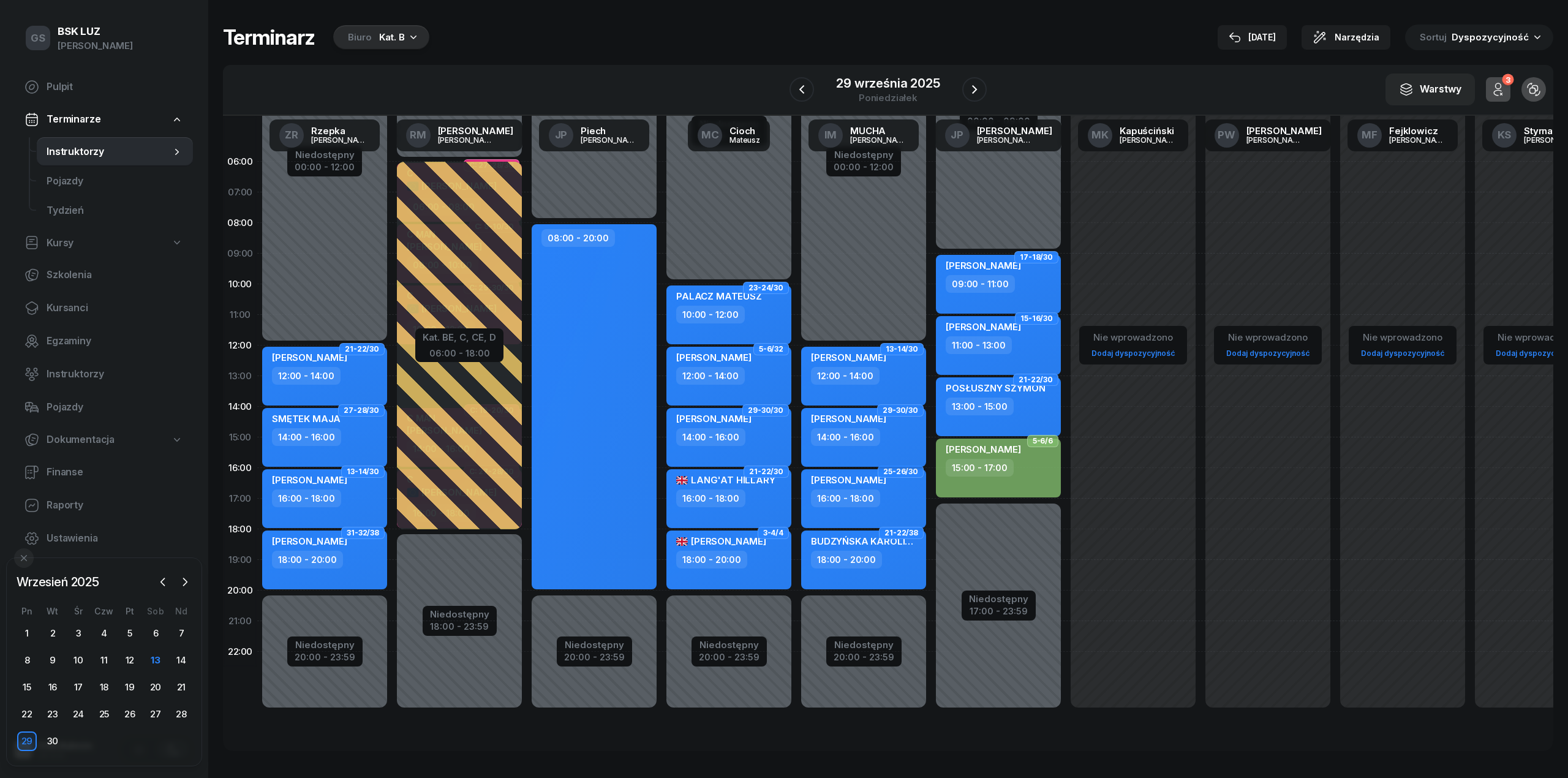
select select "14"
select select "16"
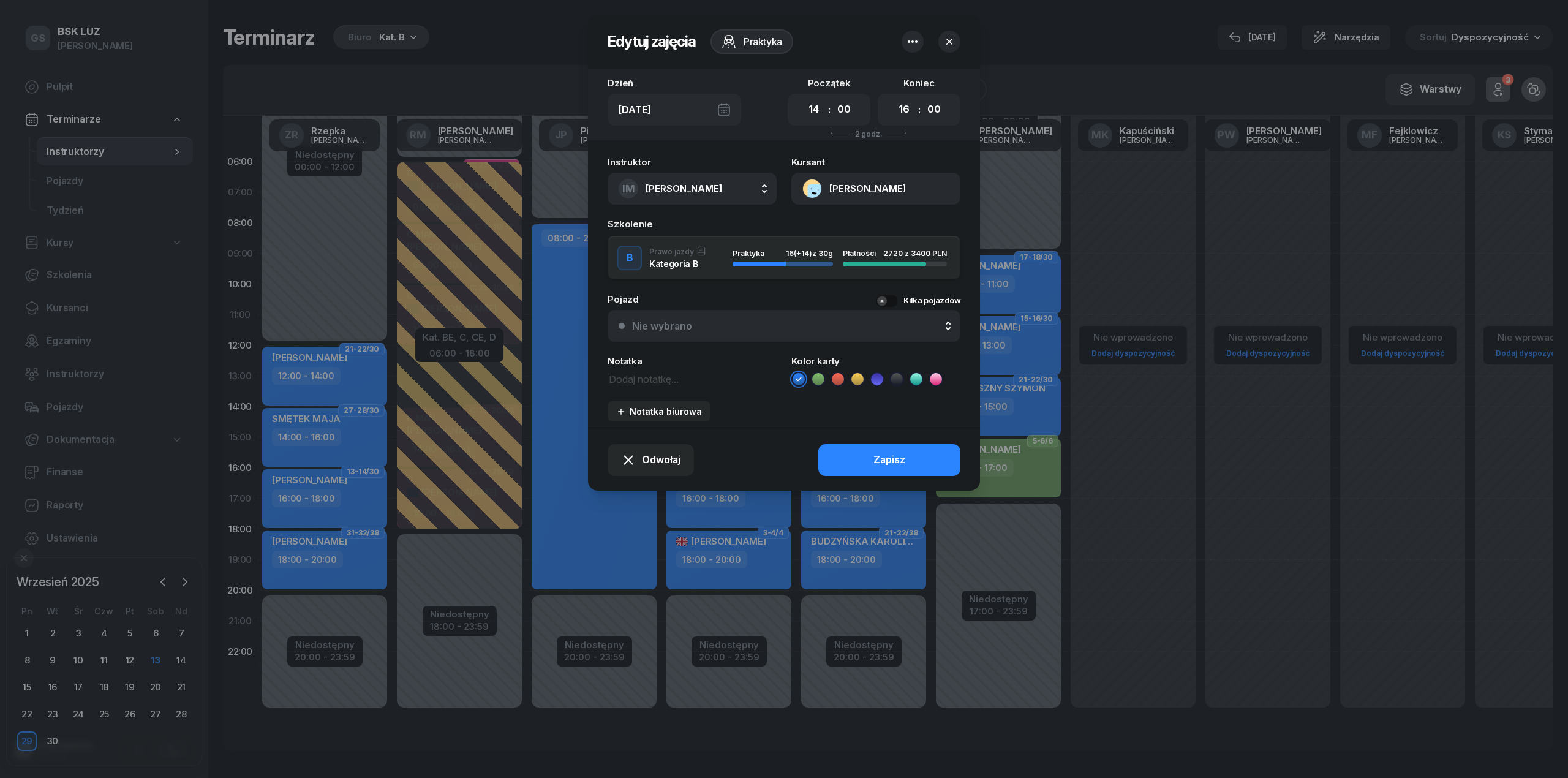
click at [811, 190] on button "[PERSON_NAME]" at bounding box center [876, 188] width 169 height 32
click at [820, 227] on div "Otwórz profil" at bounding box center [832, 231] width 60 height 16
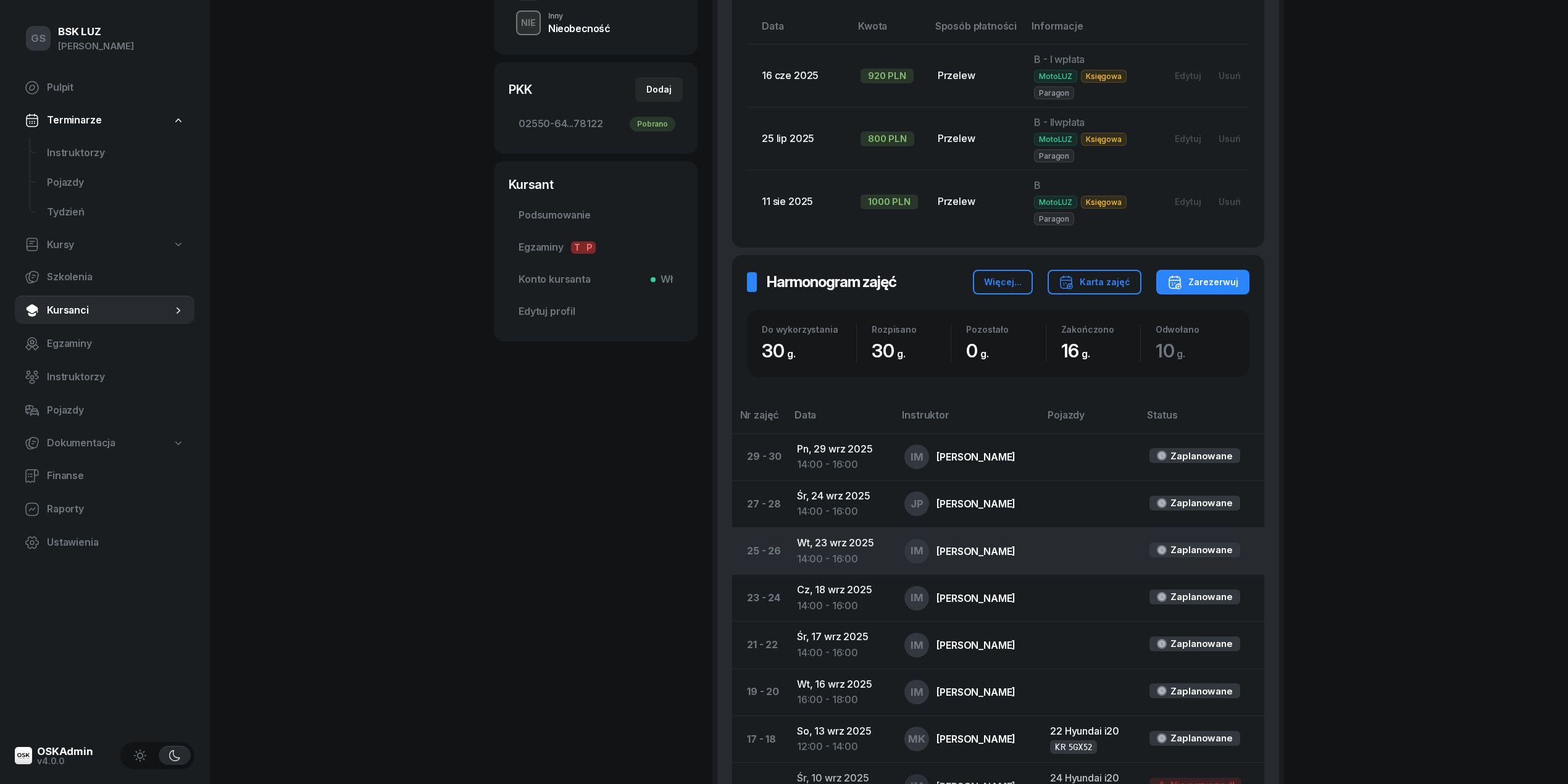
scroll to position [410, 0]
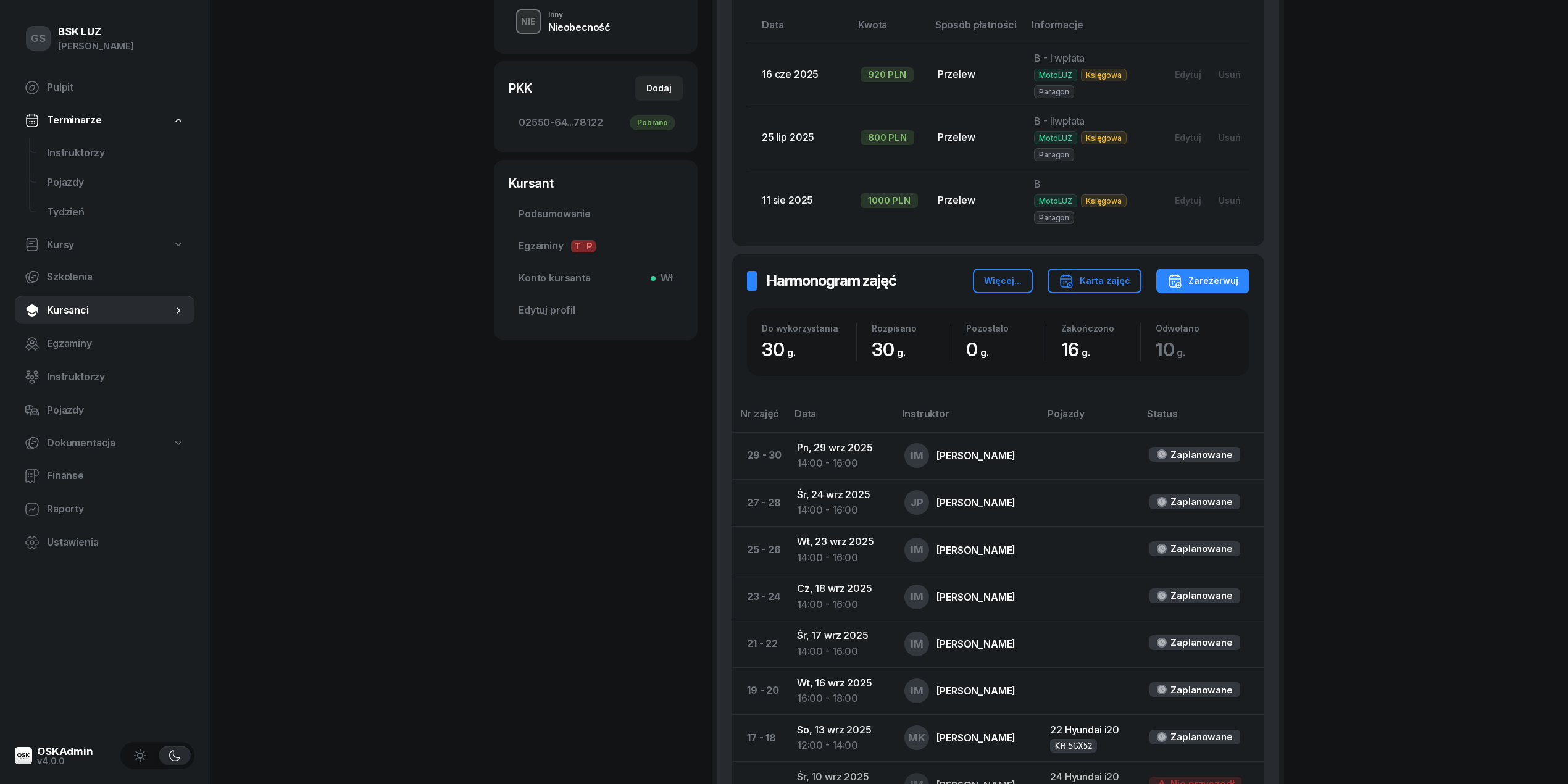
click at [75, 121] on span "Terminarze" at bounding box center [74, 120] width 55 height 16
click at [72, 124] on span "Terminarze" at bounding box center [74, 120] width 55 height 16
click at [66, 92] on span "Pulpit" at bounding box center [116, 88] width 138 height 16
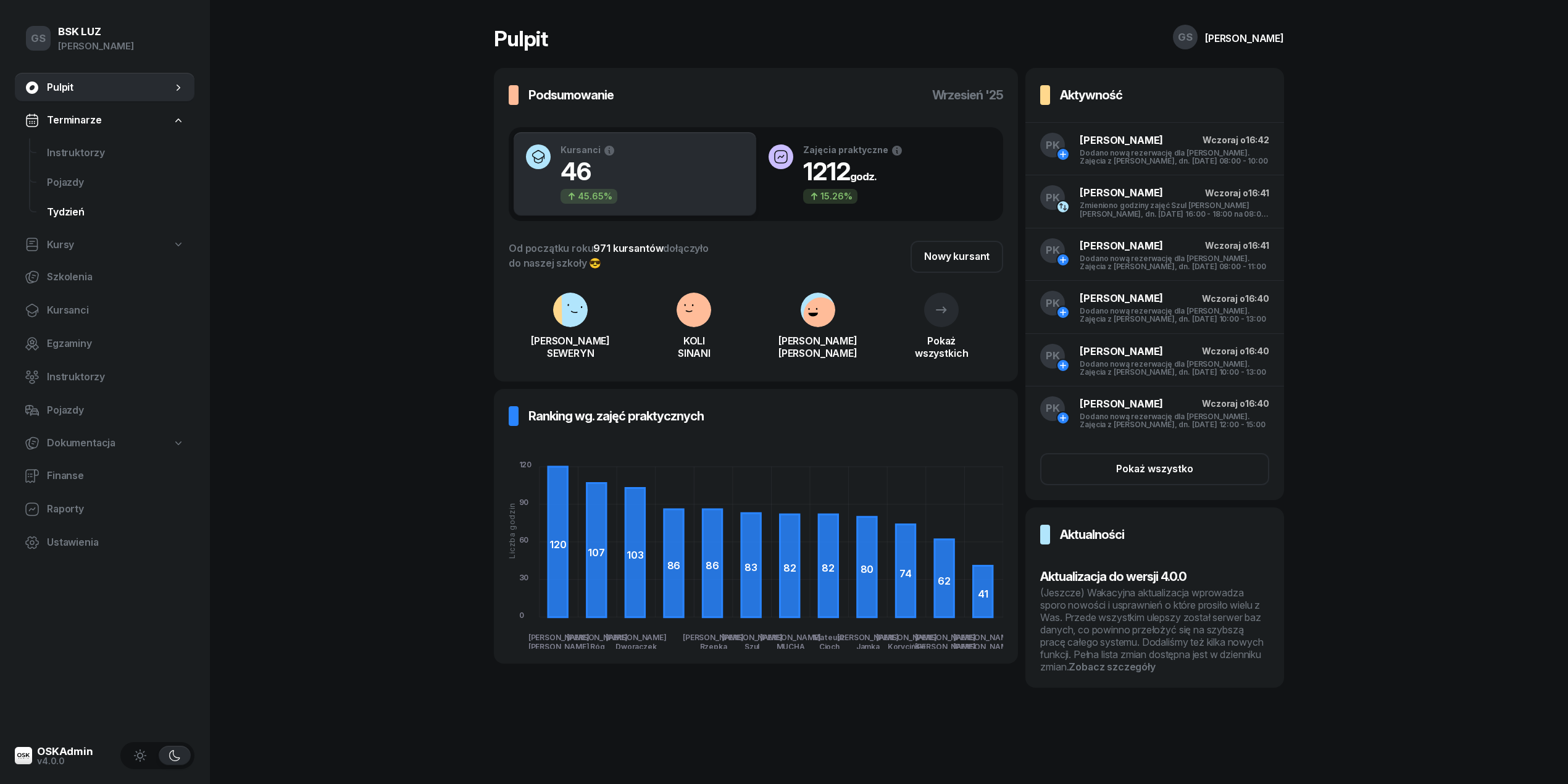
click at [68, 210] on span "Tydzień" at bounding box center [116, 212] width 138 height 16
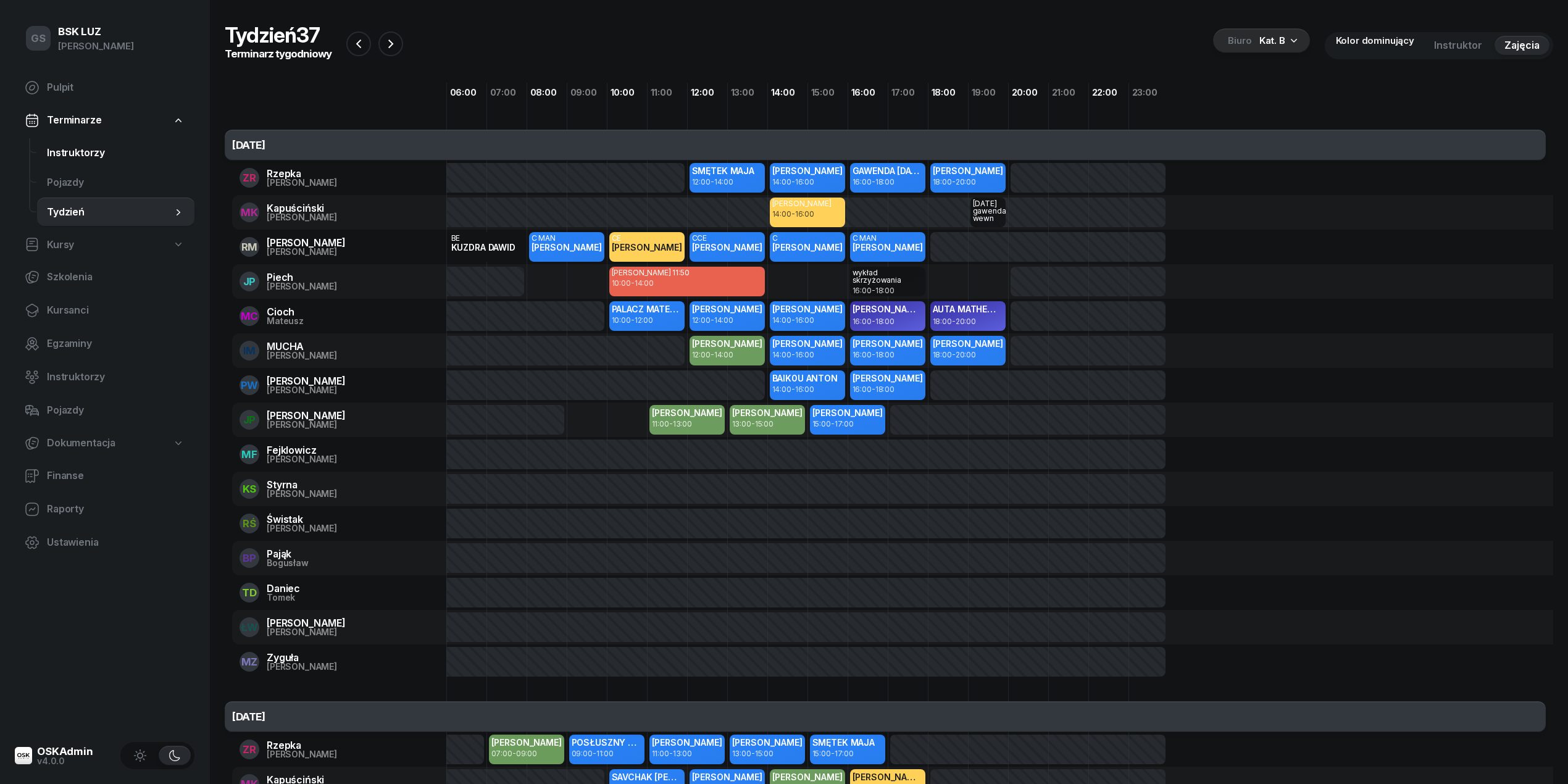
click at [80, 153] on span "Instruktorzy" at bounding box center [116, 153] width 138 height 16
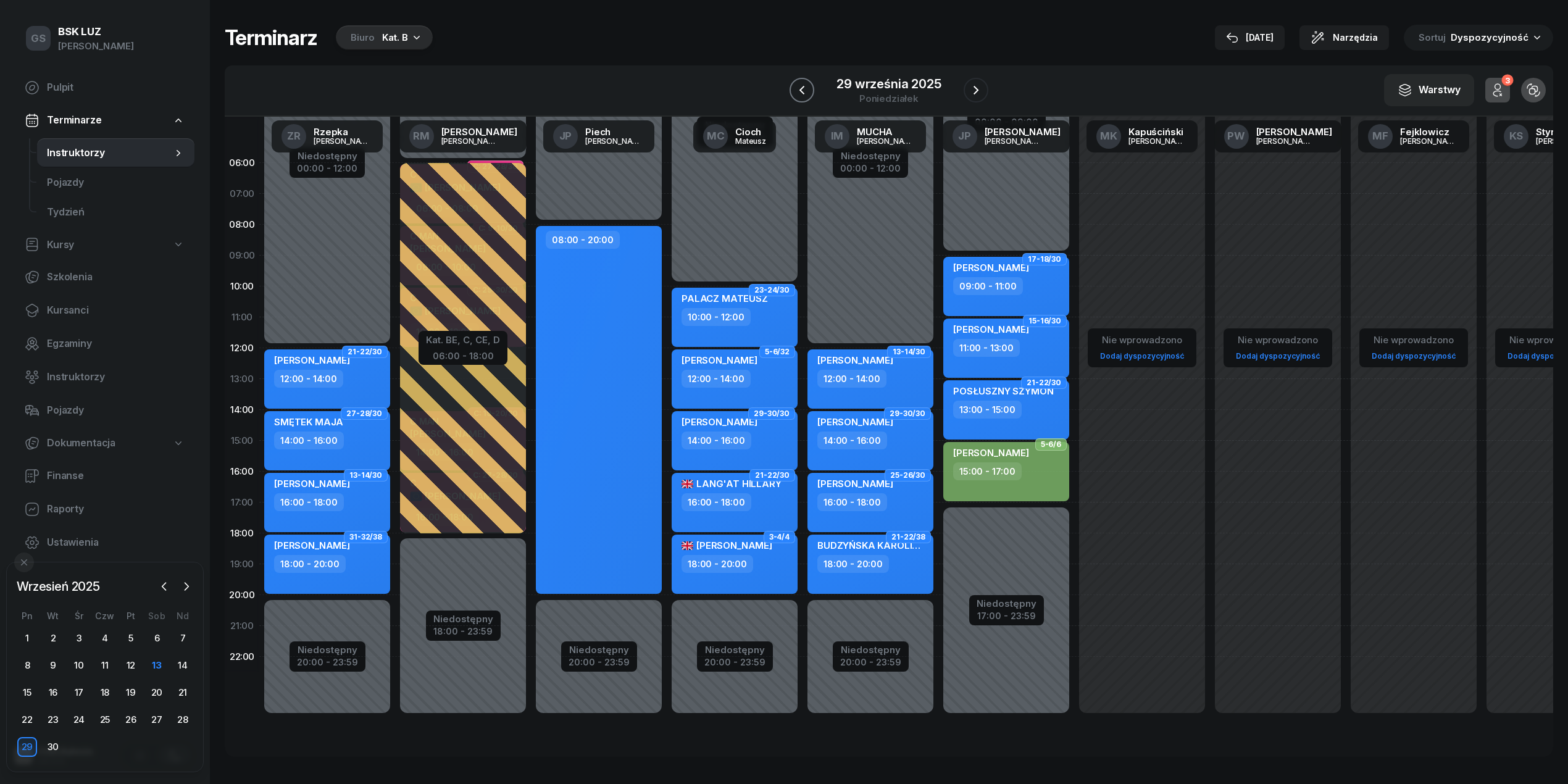
click at [806, 98] on button "button" at bounding box center [802, 90] width 24 height 24
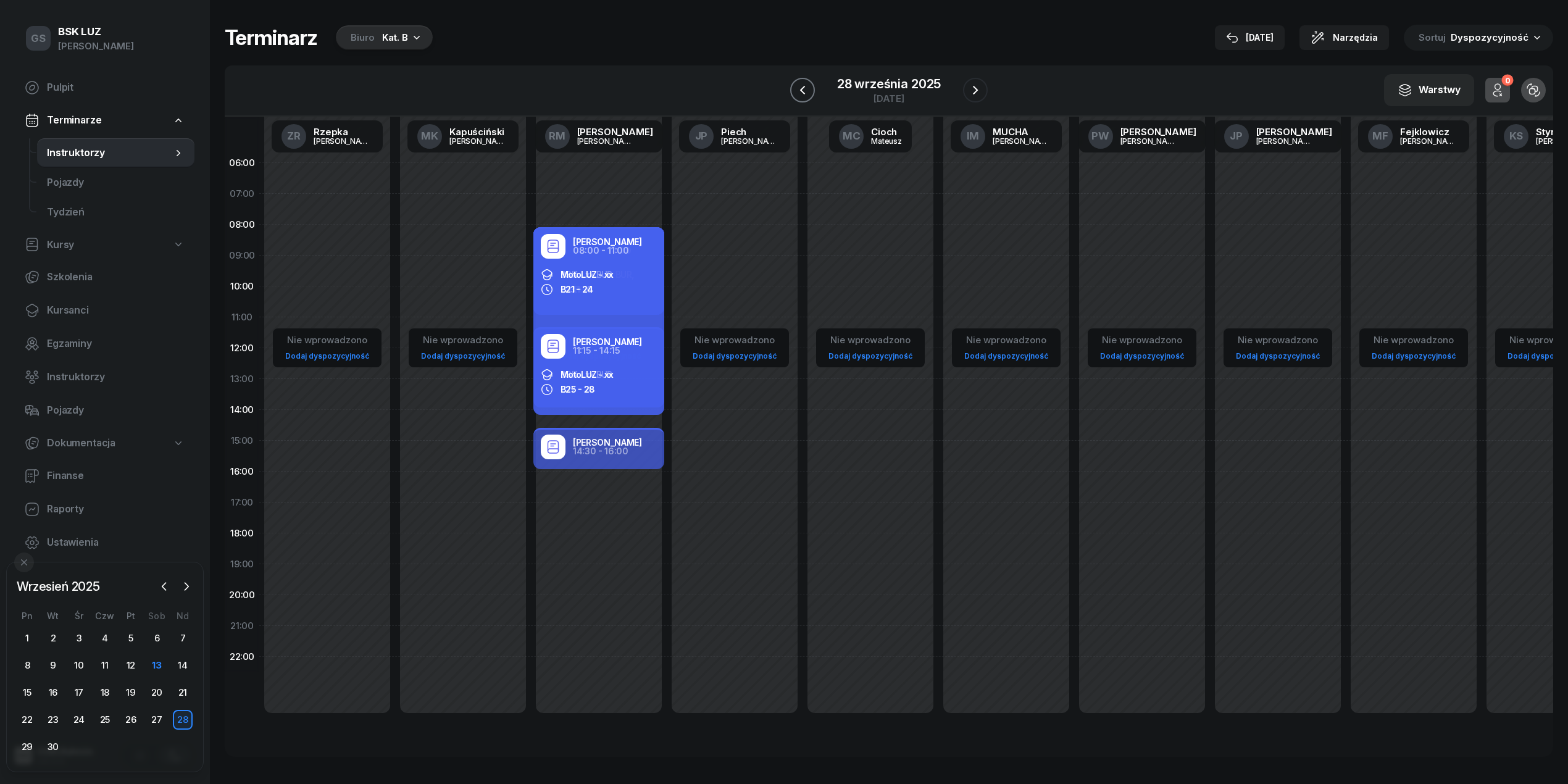
click at [805, 98] on button "button" at bounding box center [802, 90] width 24 height 24
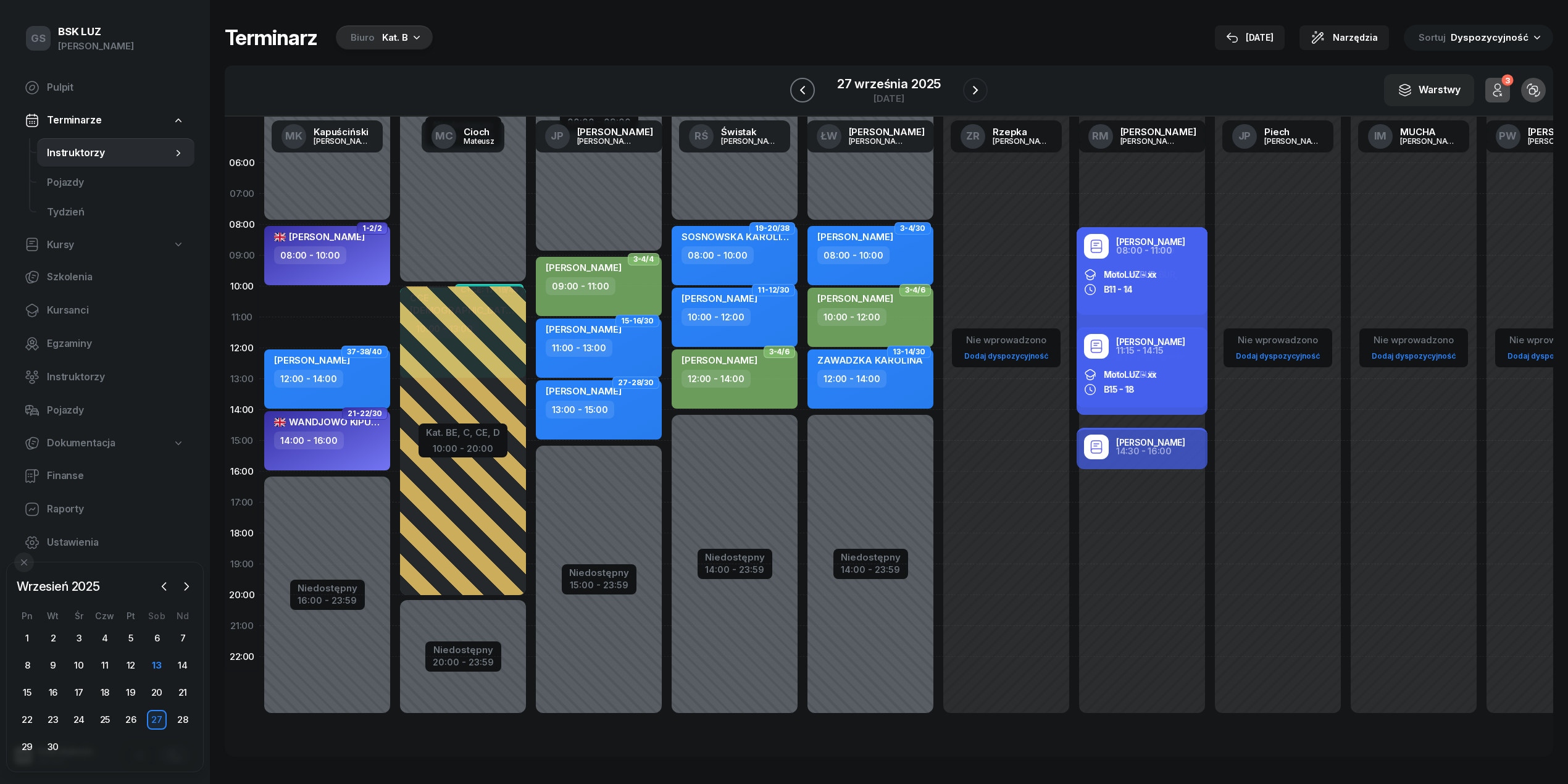
click at [805, 98] on button "button" at bounding box center [802, 90] width 24 height 24
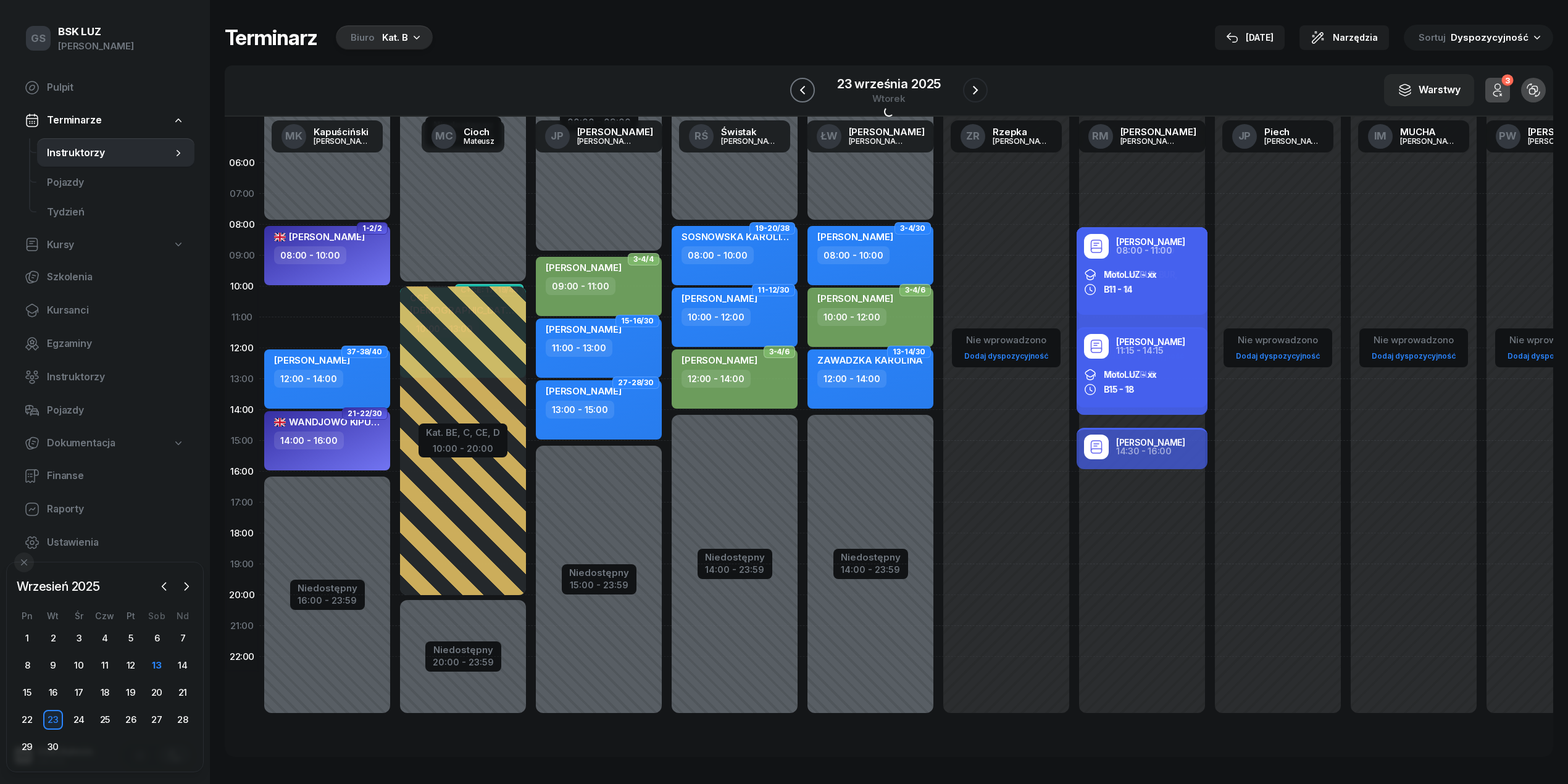
click at [805, 98] on button "button" at bounding box center [802, 90] width 24 height 24
click at [805, 98] on button "button" at bounding box center [803, 90] width 24 height 24
click at [805, 98] on button "button" at bounding box center [802, 90] width 24 height 24
click at [805, 98] on button "button" at bounding box center [803, 90] width 24 height 24
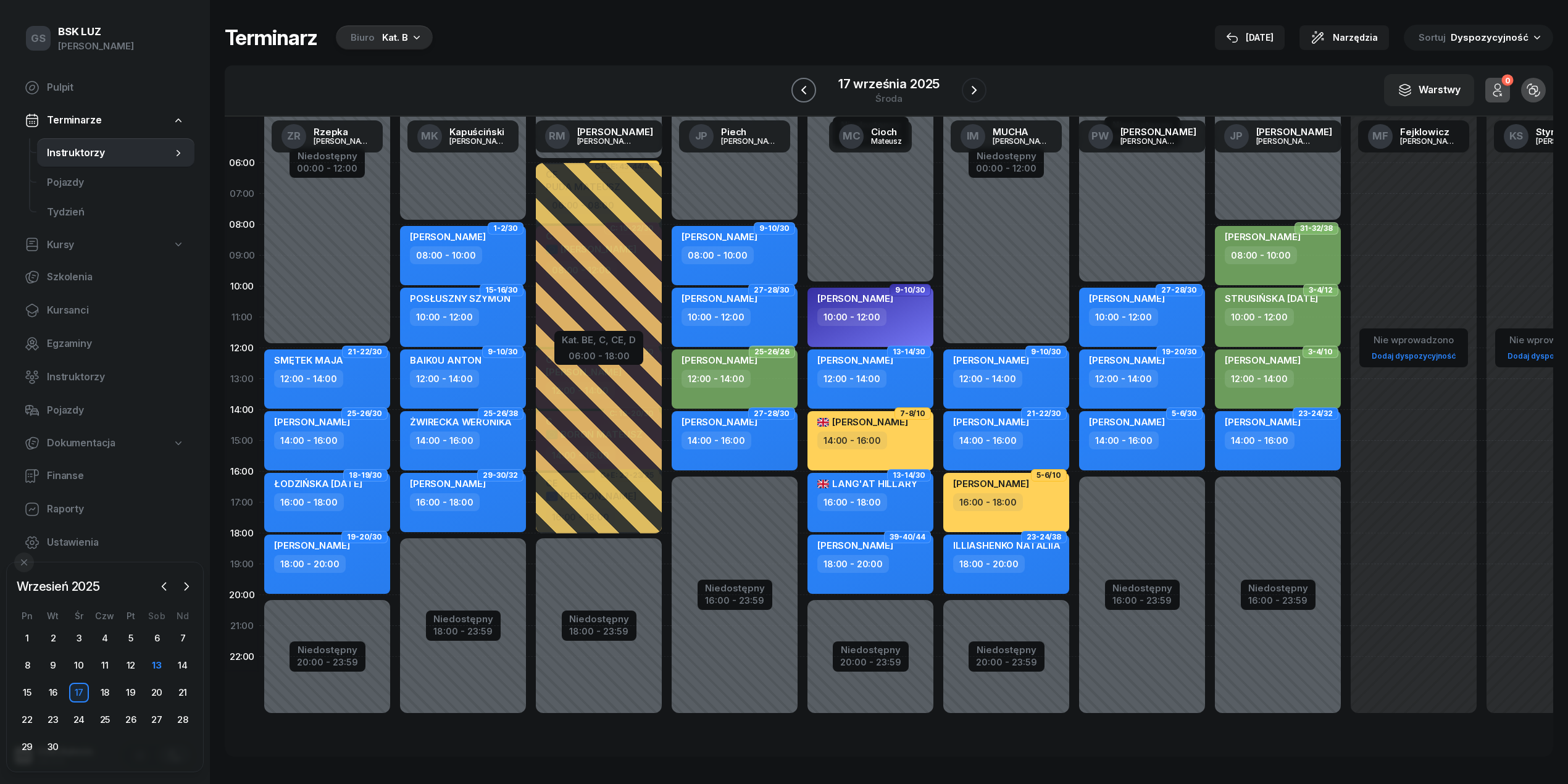
click at [805, 98] on button "button" at bounding box center [803, 90] width 24 height 24
click at [805, 98] on button "button" at bounding box center [802, 90] width 24 height 24
click at [805, 98] on button "button" at bounding box center [803, 90] width 24 height 24
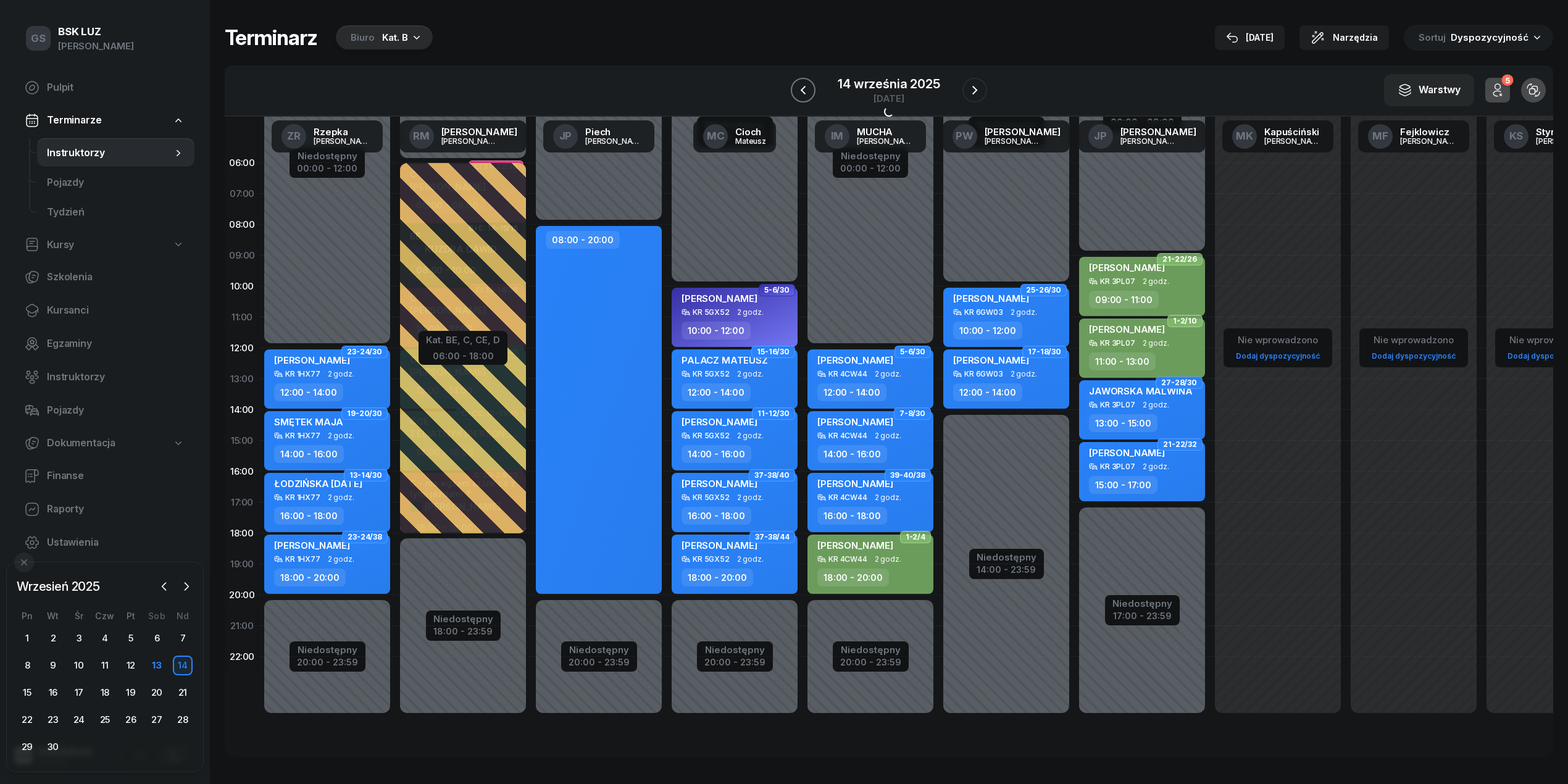
click at [805, 98] on button "button" at bounding box center [802, 90] width 24 height 24
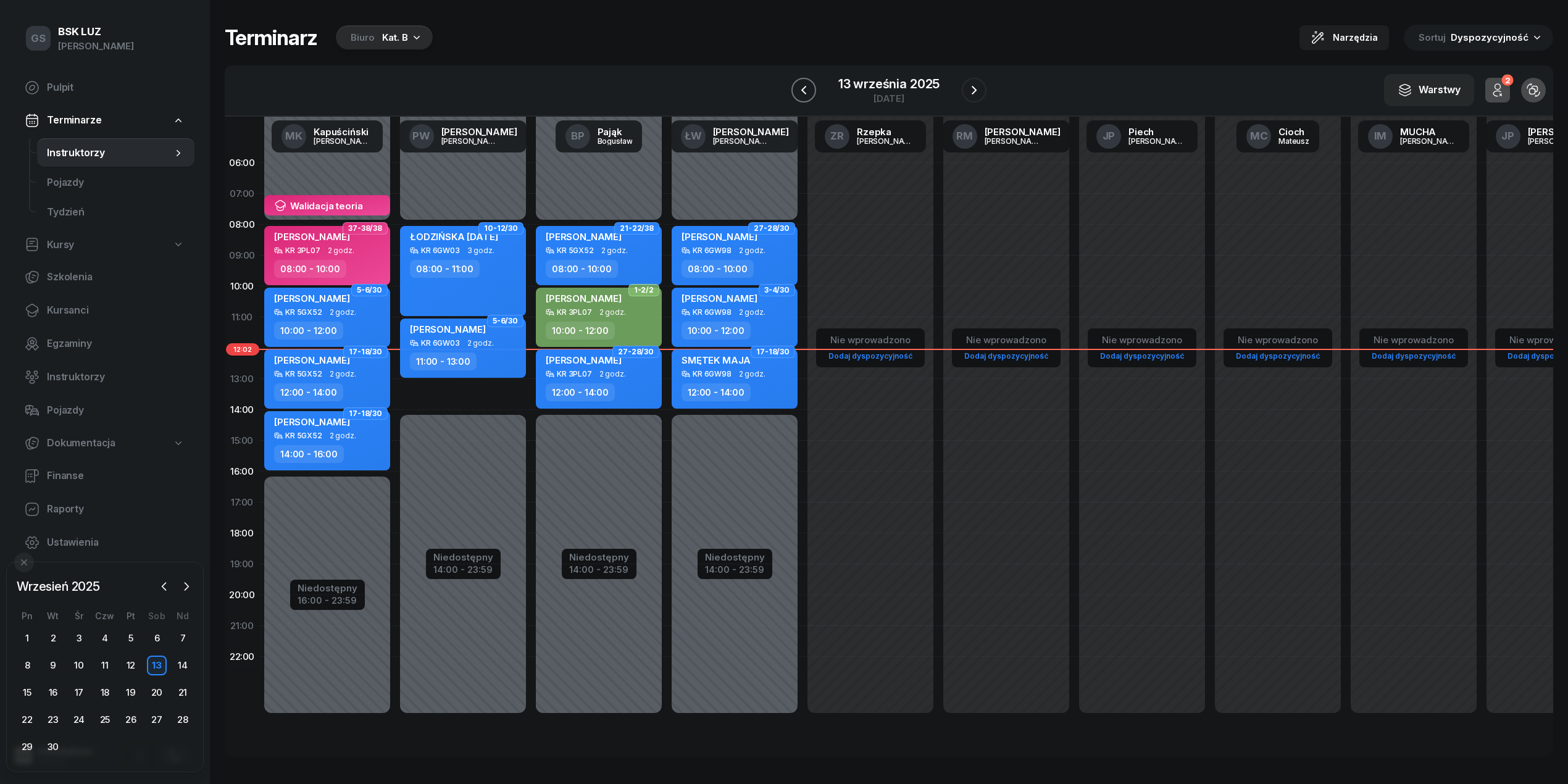
click at [805, 98] on button "button" at bounding box center [803, 90] width 24 height 24
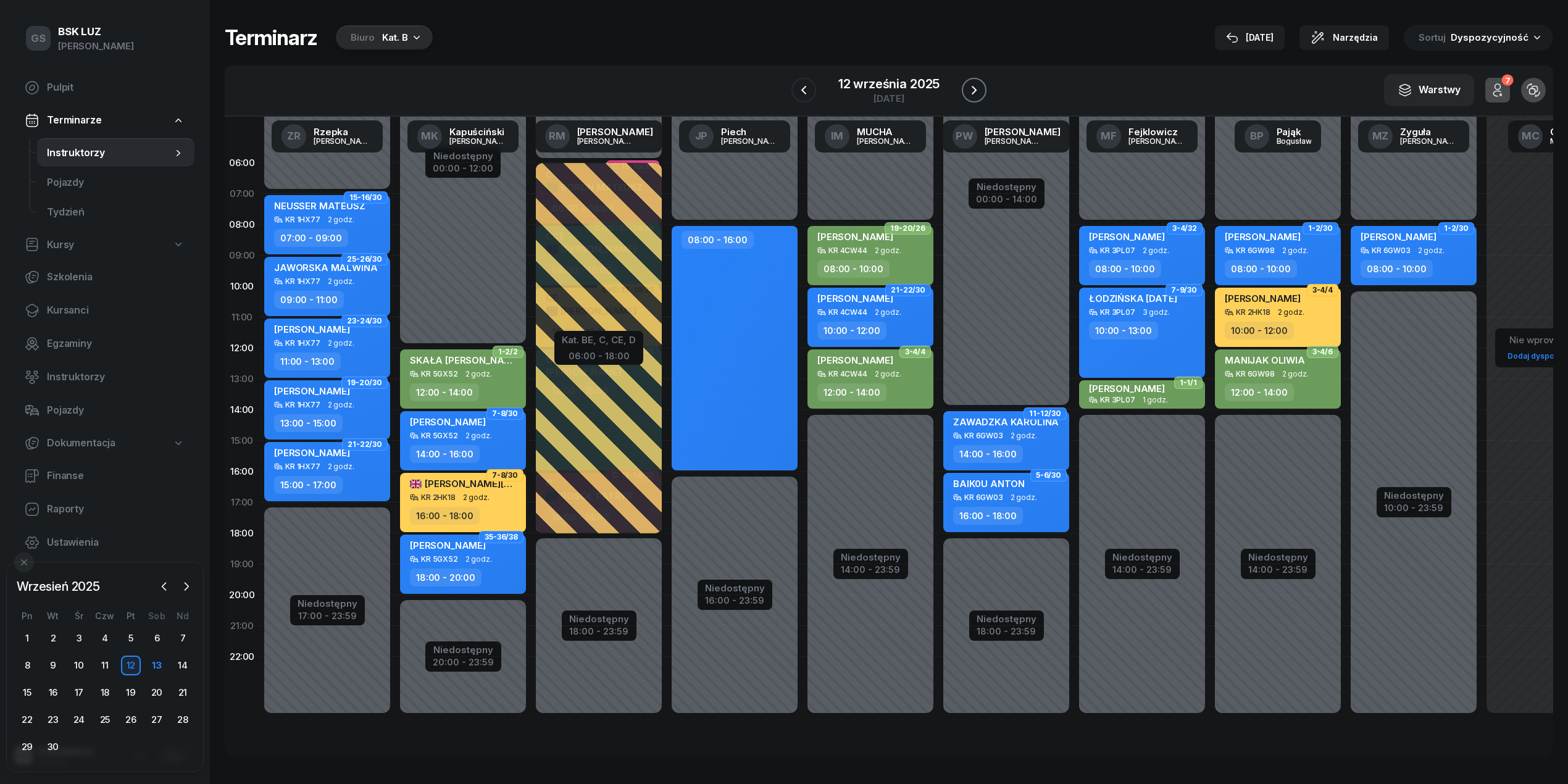
click at [969, 93] on icon "button" at bounding box center [974, 90] width 15 height 15
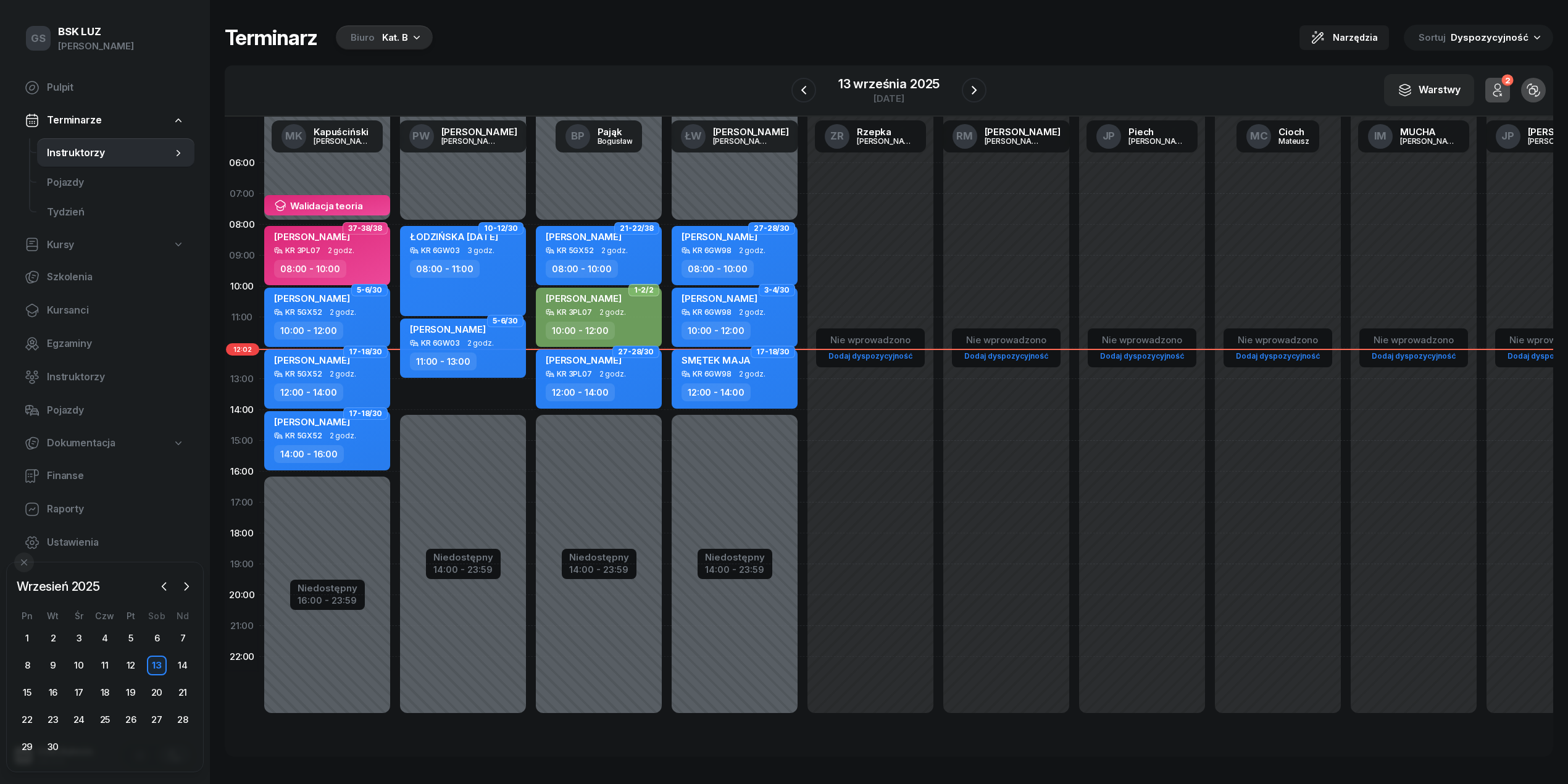
click at [584, 354] on span "GÓRZ JAKUB" at bounding box center [583, 360] width 76 height 12
select select "12"
select select "14"
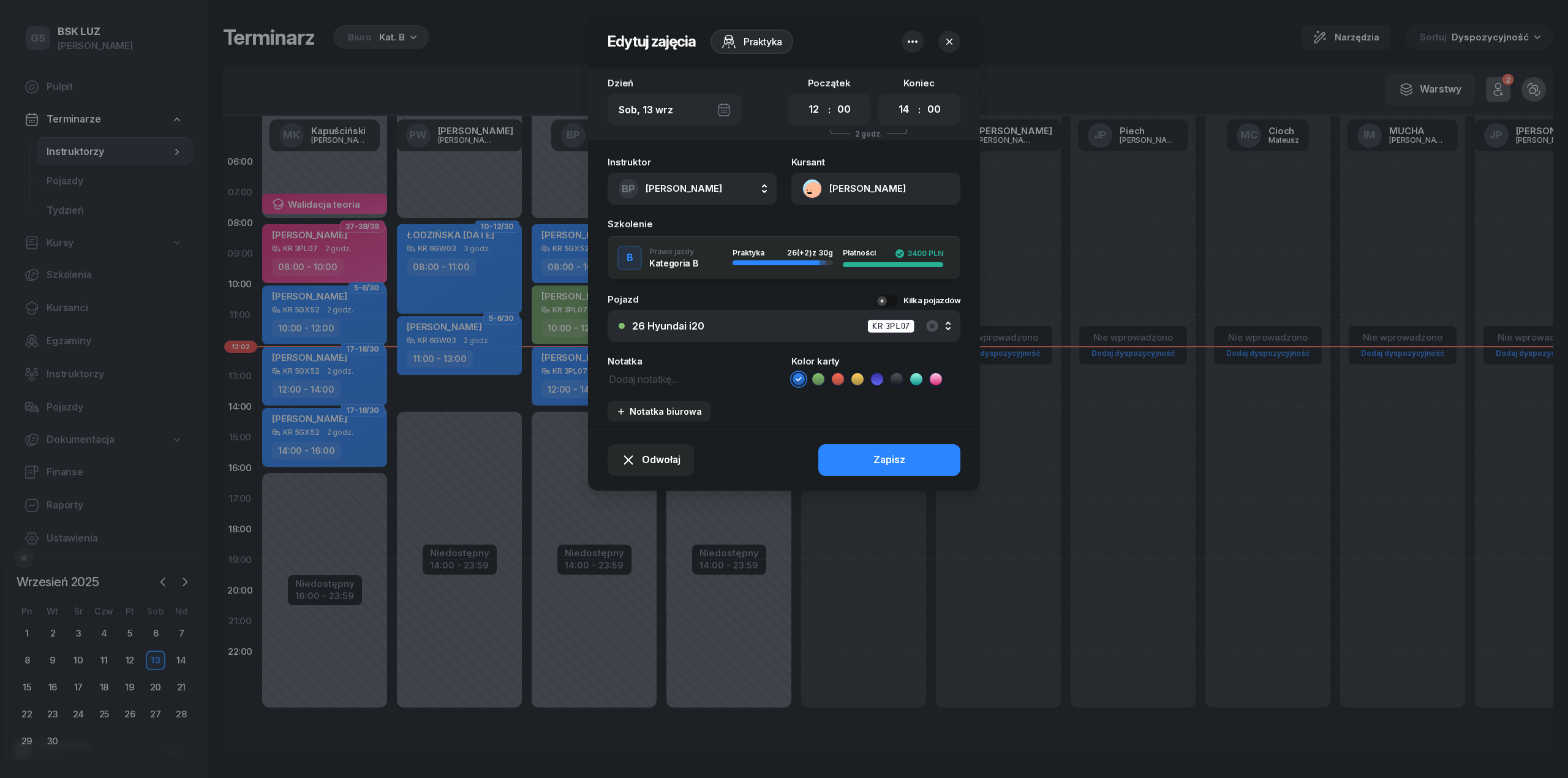
click at [818, 185] on button "GÓRZ JAKUB" at bounding box center [876, 188] width 169 height 32
click at [851, 228] on div "Otwórz profil" at bounding box center [832, 231] width 60 height 16
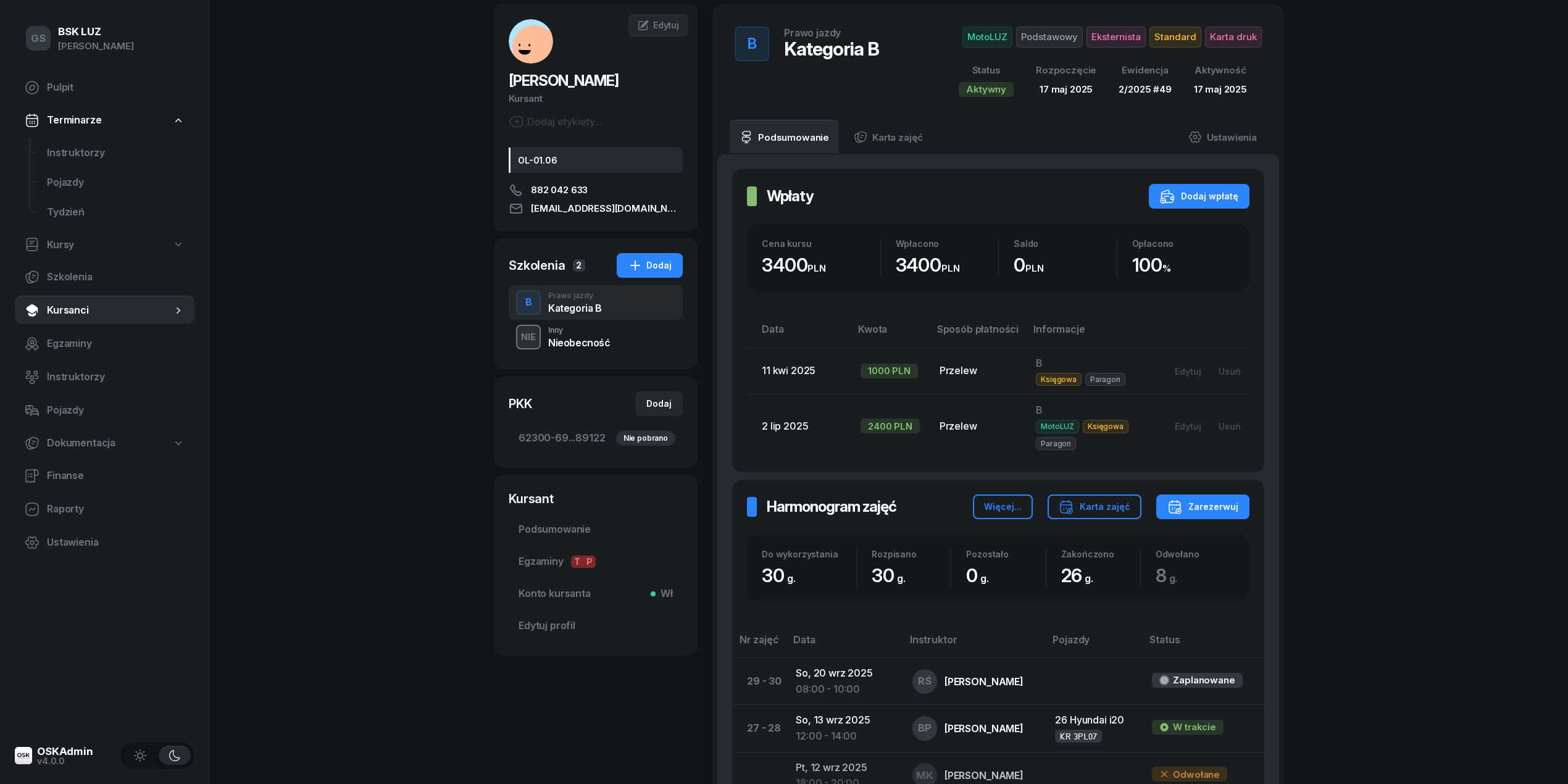
scroll to position [59, 0]
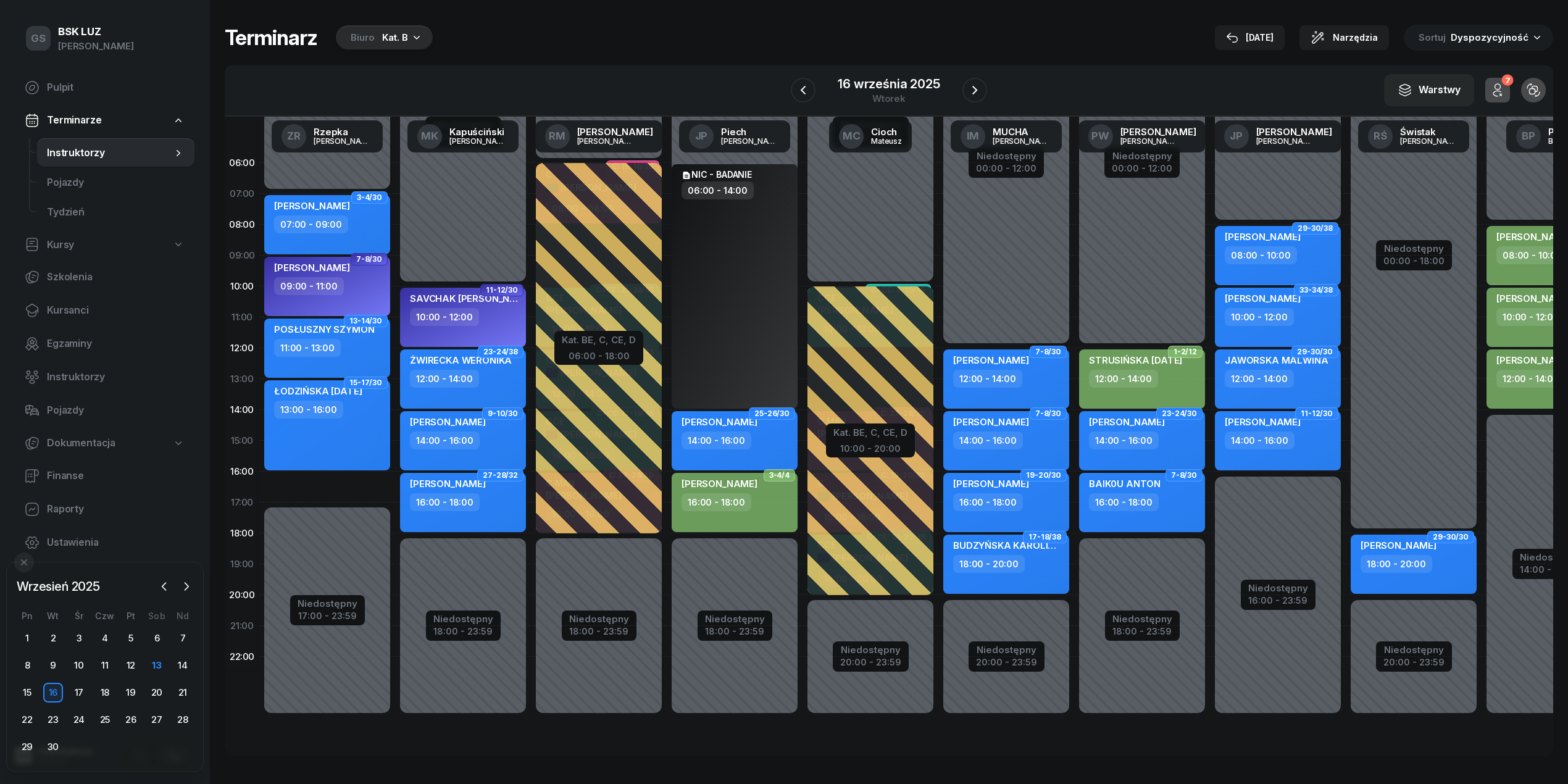
click at [406, 30] on div "Biuro Kat. B" at bounding box center [384, 37] width 97 height 24
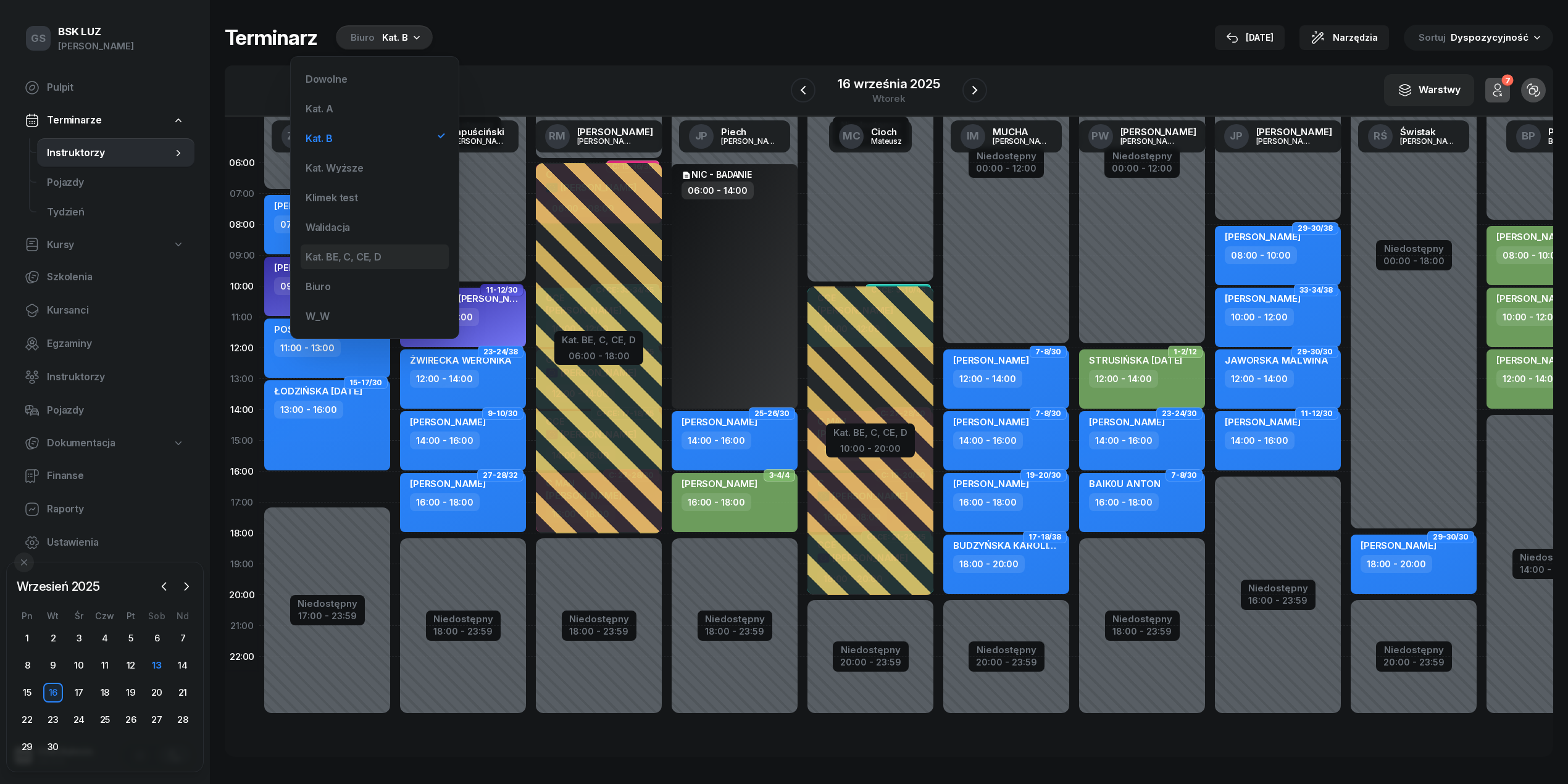
click at [347, 253] on div "Kat. BE, C, CE, D" at bounding box center [343, 257] width 76 height 10
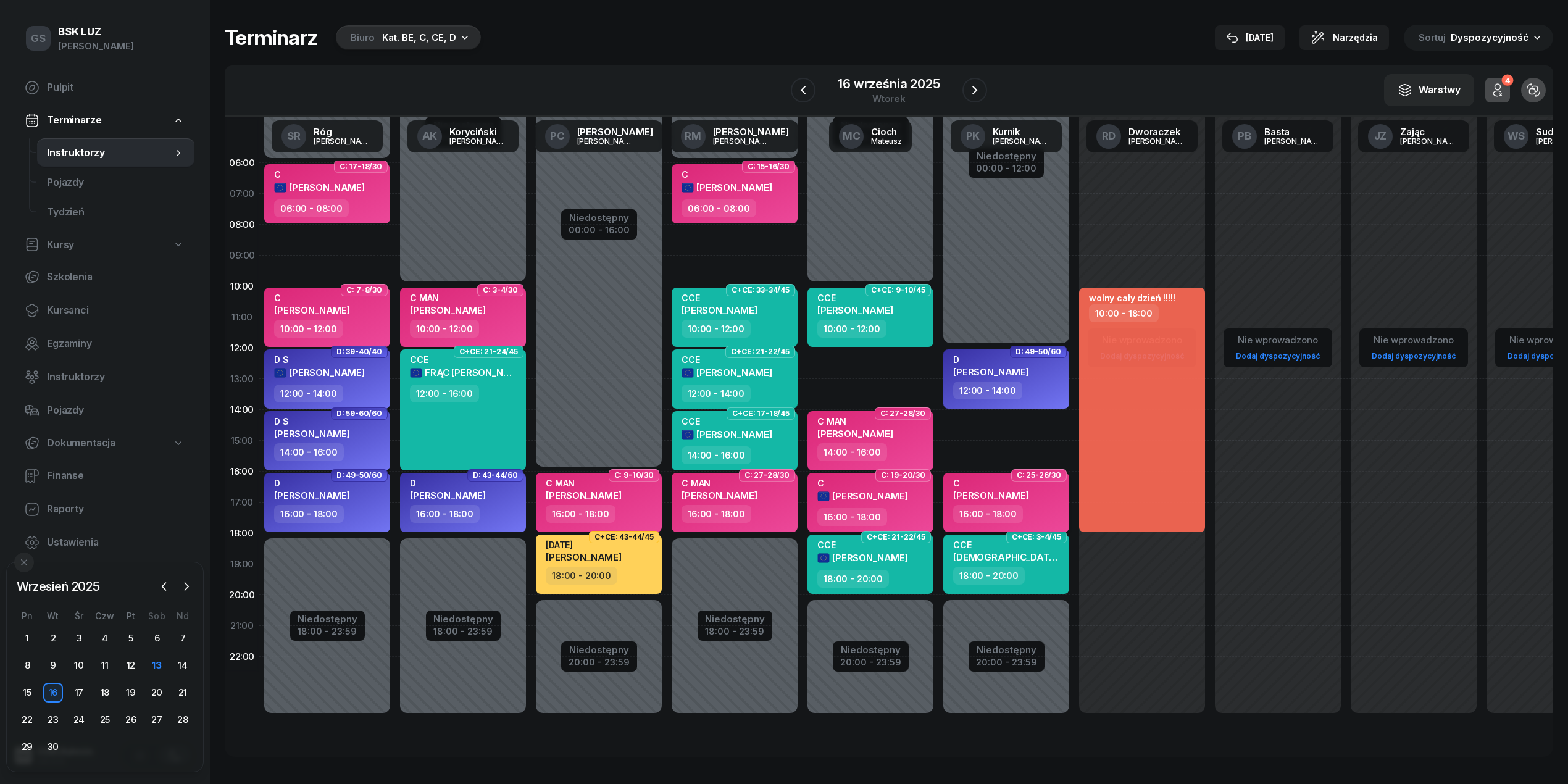
click at [990, 492] on span "[PERSON_NAME]" at bounding box center [991, 495] width 76 height 12
select select "16"
select select "18"
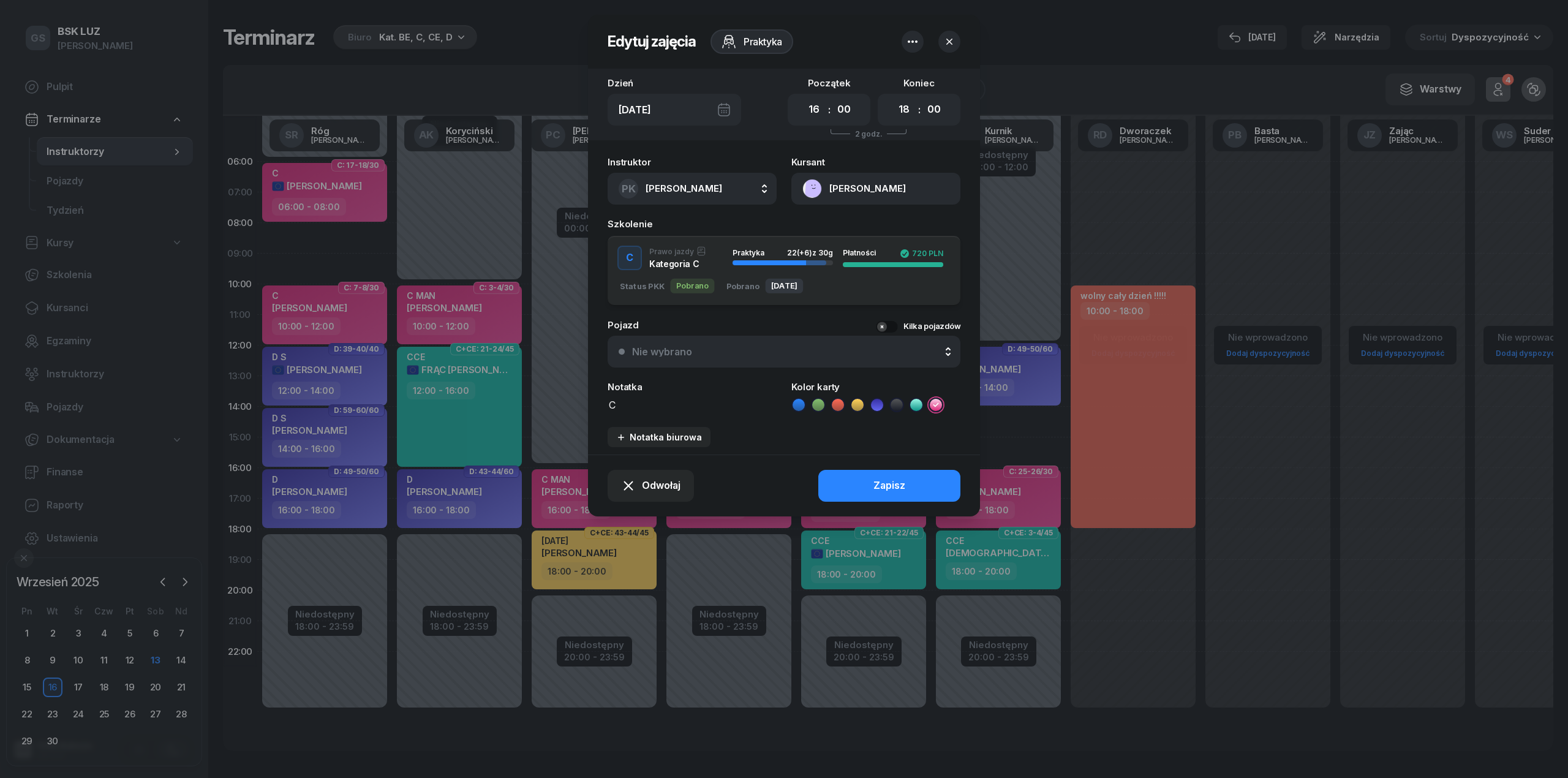
click at [810, 189] on button "[PERSON_NAME]" at bounding box center [876, 188] width 169 height 32
click at [833, 222] on link "Otwórz profil" at bounding box center [874, 231] width 160 height 30
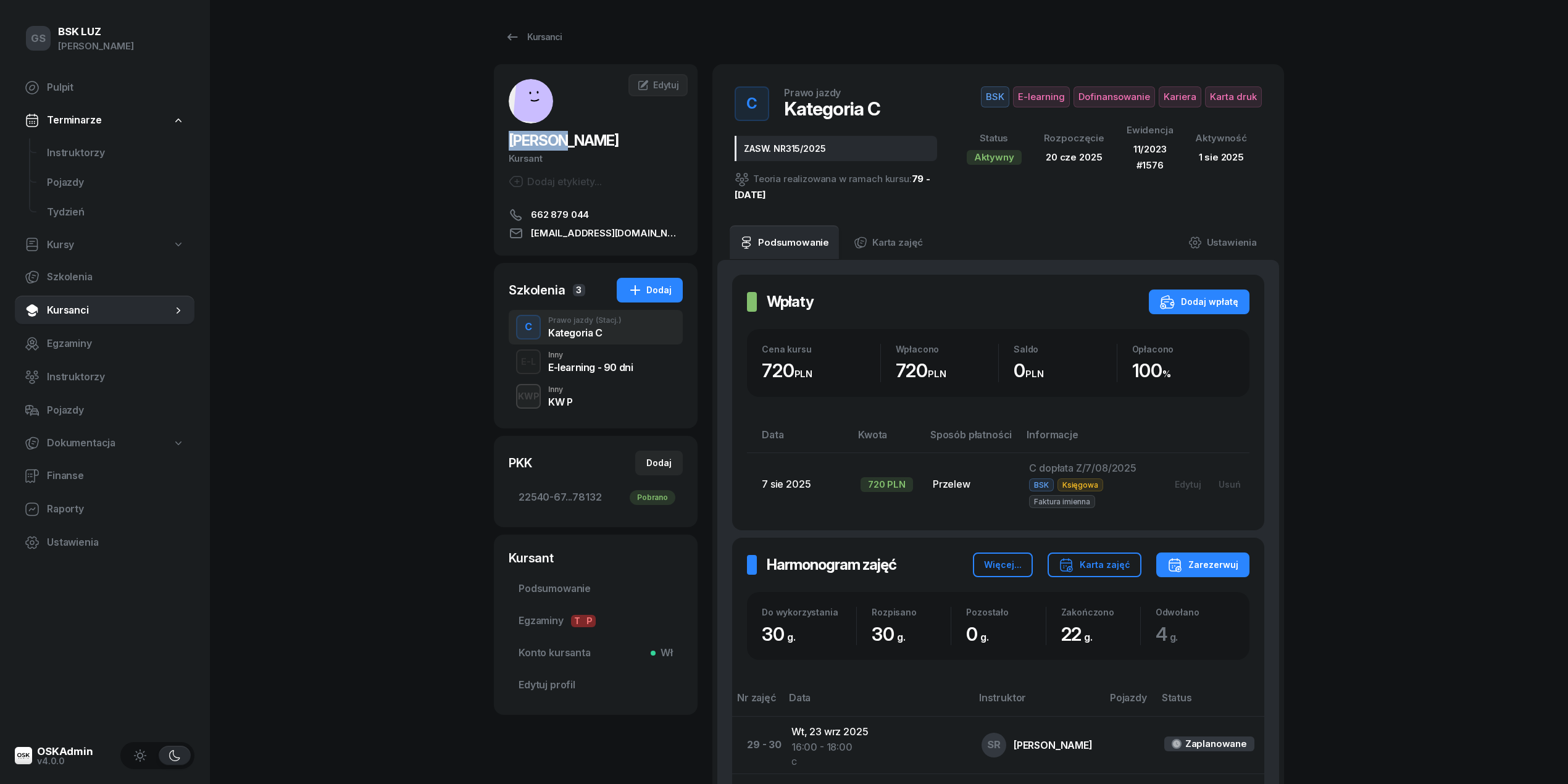
drag, startPoint x: 504, startPoint y: 134, endPoint x: 569, endPoint y: 142, distance: 65.5
click at [569, 142] on div "DREŚCIK CONRADT Kursant Dodaj etykiety... 662 879 044 CONDZIOO@GMAIL.COM" at bounding box center [595, 160] width 204 height 162
drag, startPoint x: 637, startPoint y: 171, endPoint x: 648, endPoint y: 186, distance: 18.6
click at [637, 170] on div "DREŚCIK CONRADT Kursant Dodaj etykiety... 662 879 044 CONDZIOO@GMAIL.COM" at bounding box center [595, 160] width 204 height 162
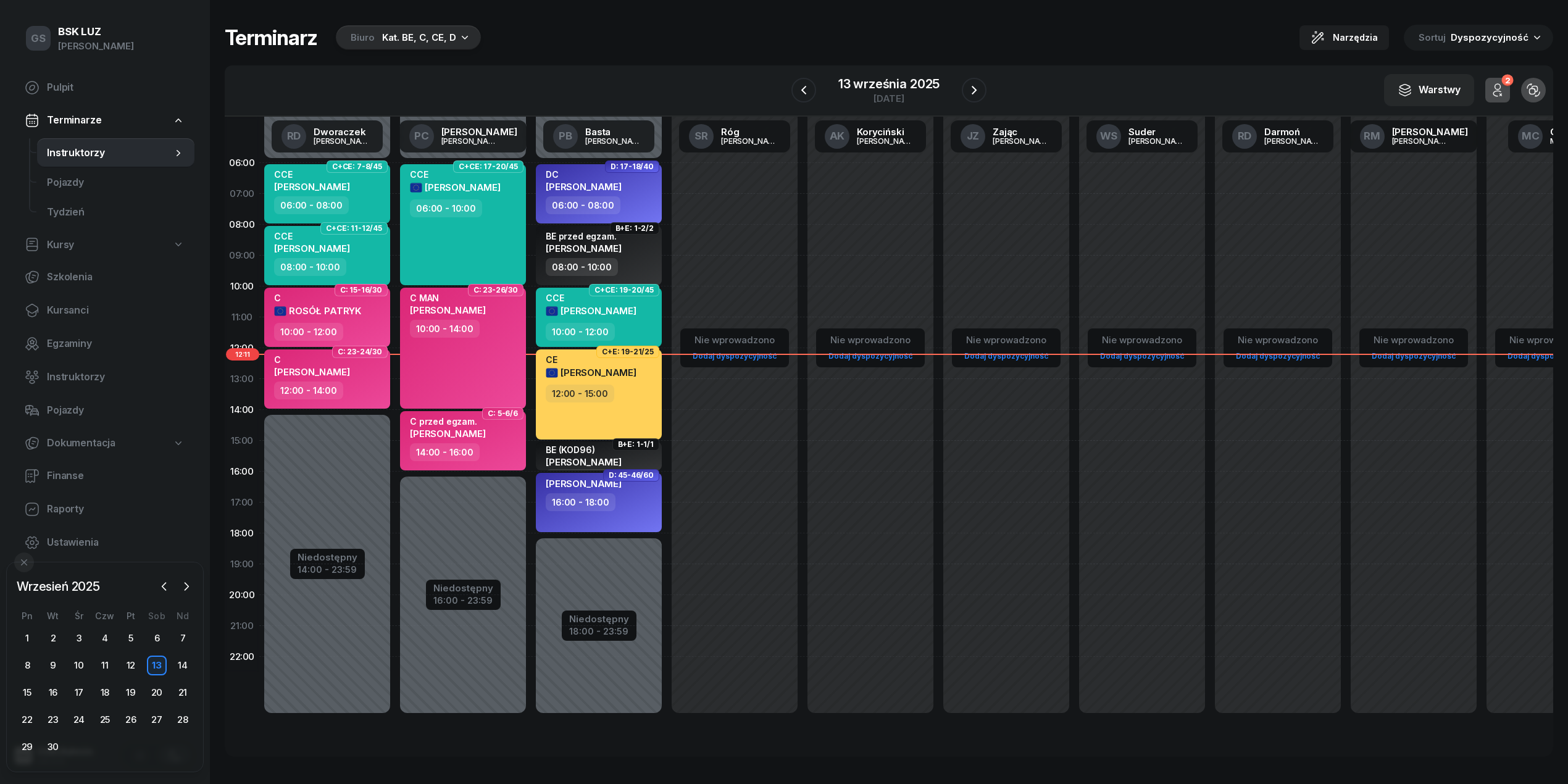
click at [278, 364] on div "C DREŚCIK CONRADT" at bounding box center [312, 368] width 76 height 27
select select "12"
select select "14"
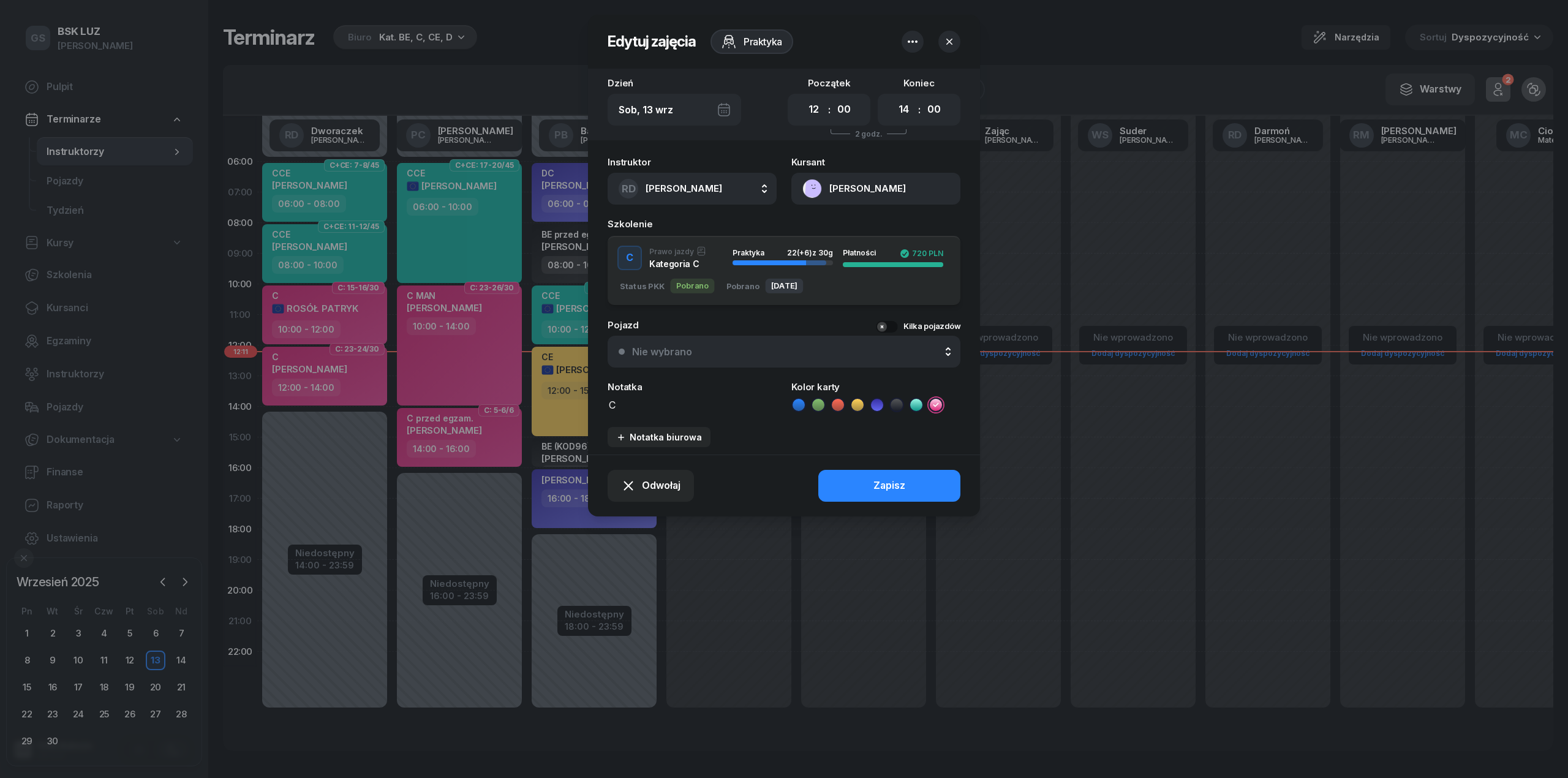
click at [819, 180] on button "[PERSON_NAME]" at bounding box center [876, 188] width 169 height 32
click at [827, 227] on div "Otwórz profil" at bounding box center [832, 231] width 60 height 16
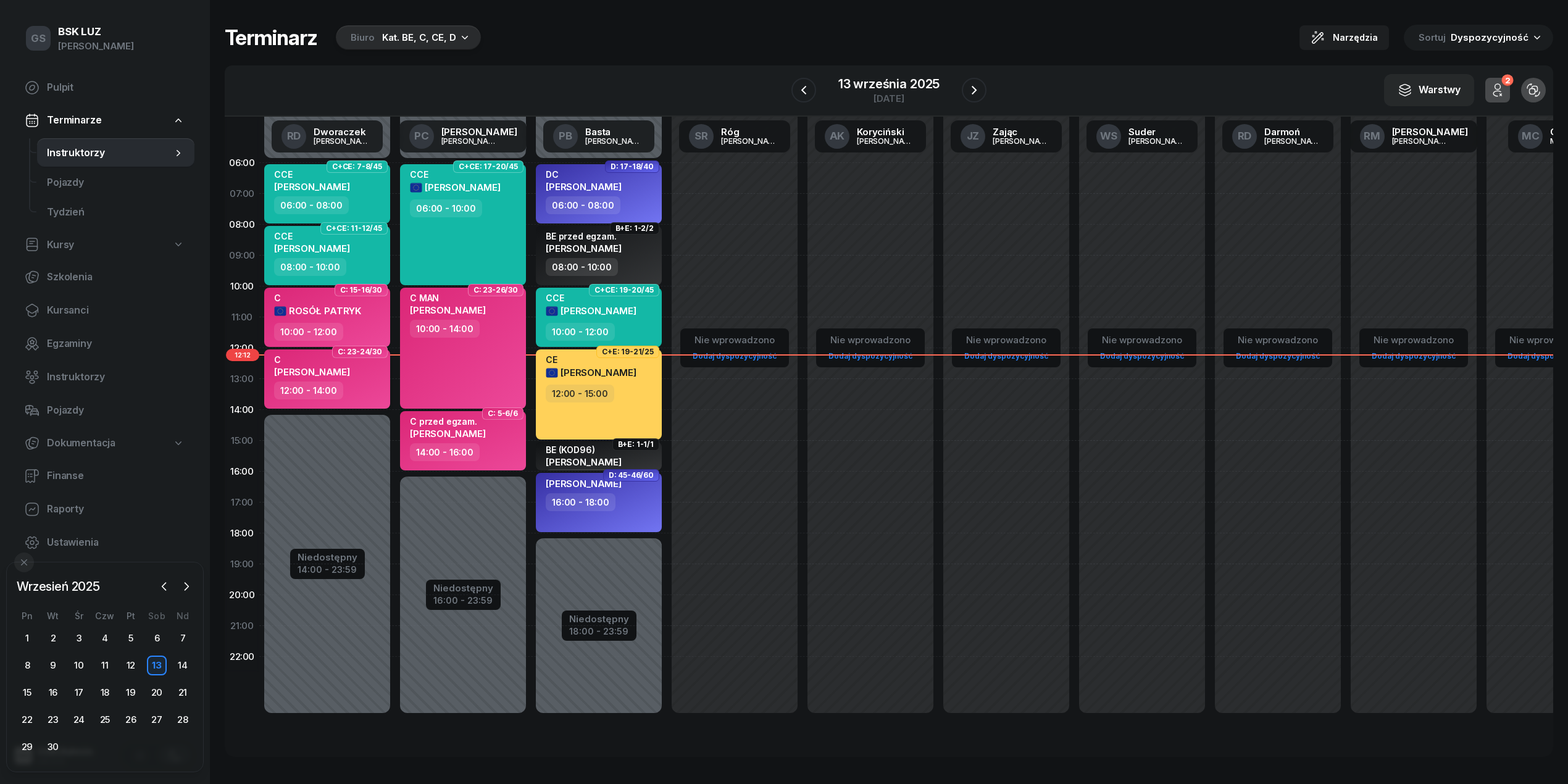
click at [290, 376] on div "C DREŚCIK CONRADT" at bounding box center [312, 368] width 76 height 27
select select "12"
select select "14"
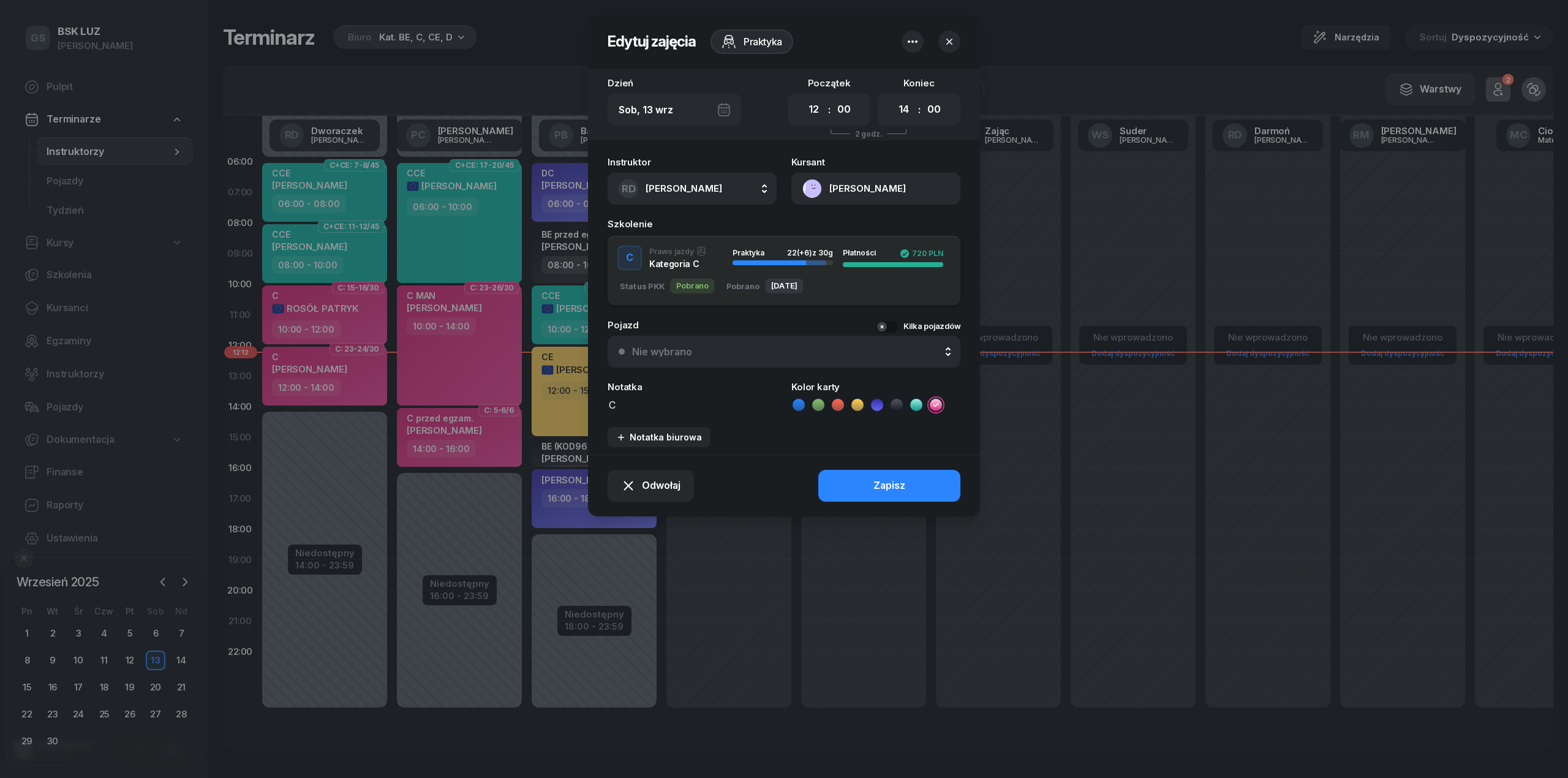
click at [809, 184] on button "[PERSON_NAME]" at bounding box center [876, 188] width 169 height 32
click at [830, 231] on div "Otwórz profil" at bounding box center [832, 231] width 60 height 16
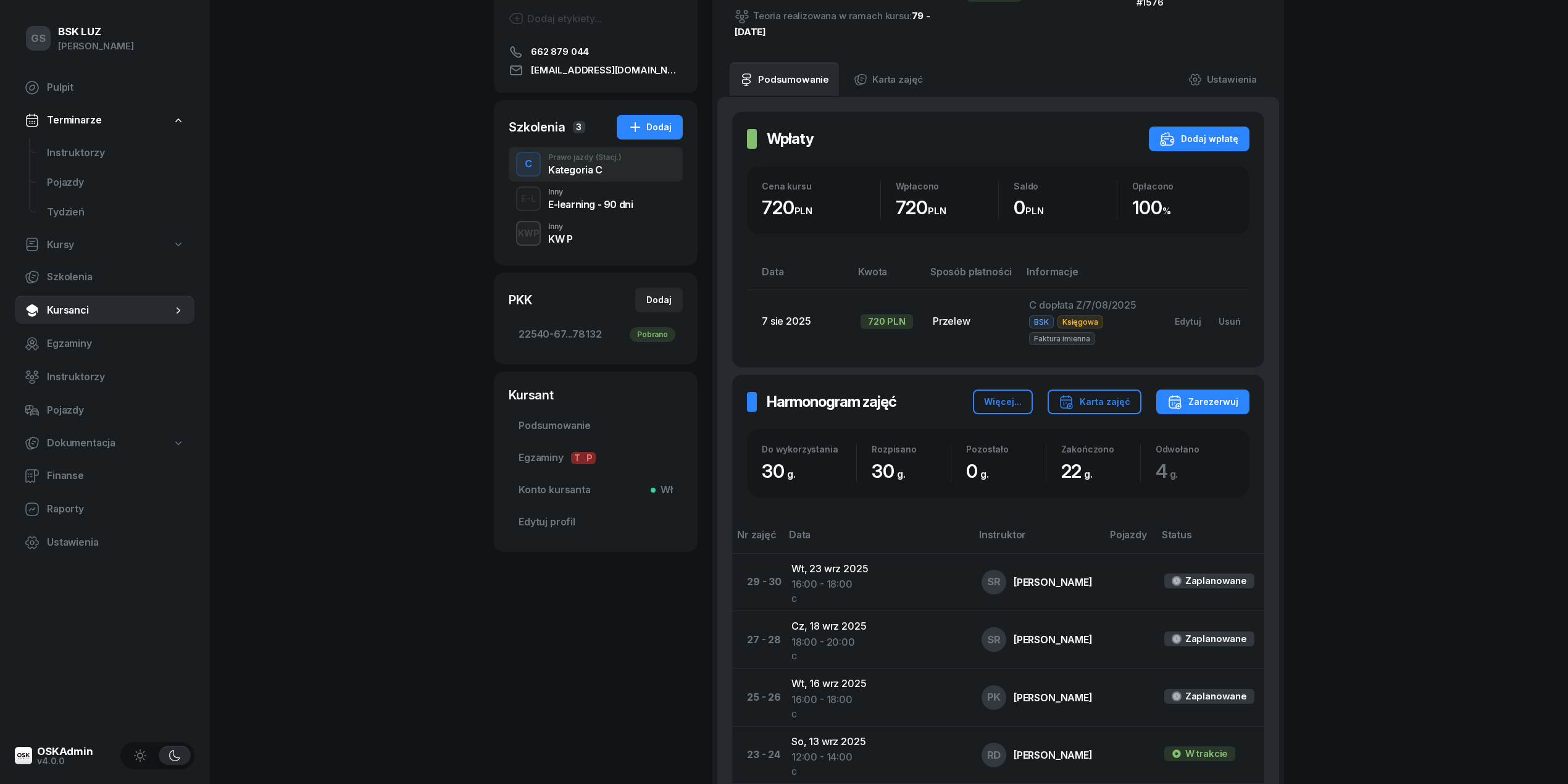
scroll to position [163, 0]
click at [578, 485] on span "Konto kursanta Wł" at bounding box center [596, 490] width 154 height 16
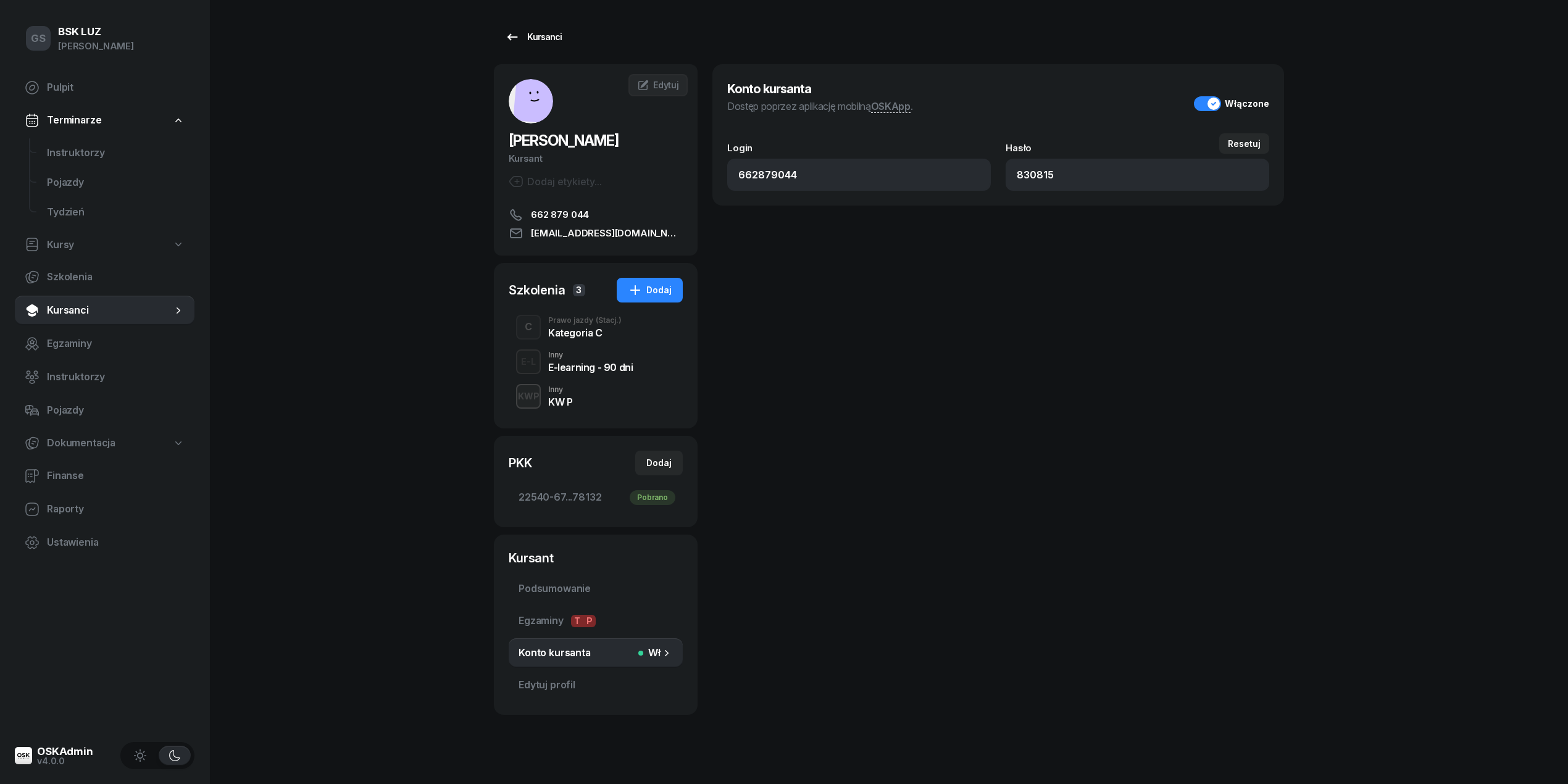
click at [534, 38] on div "Kursanci" at bounding box center [533, 37] width 57 height 15
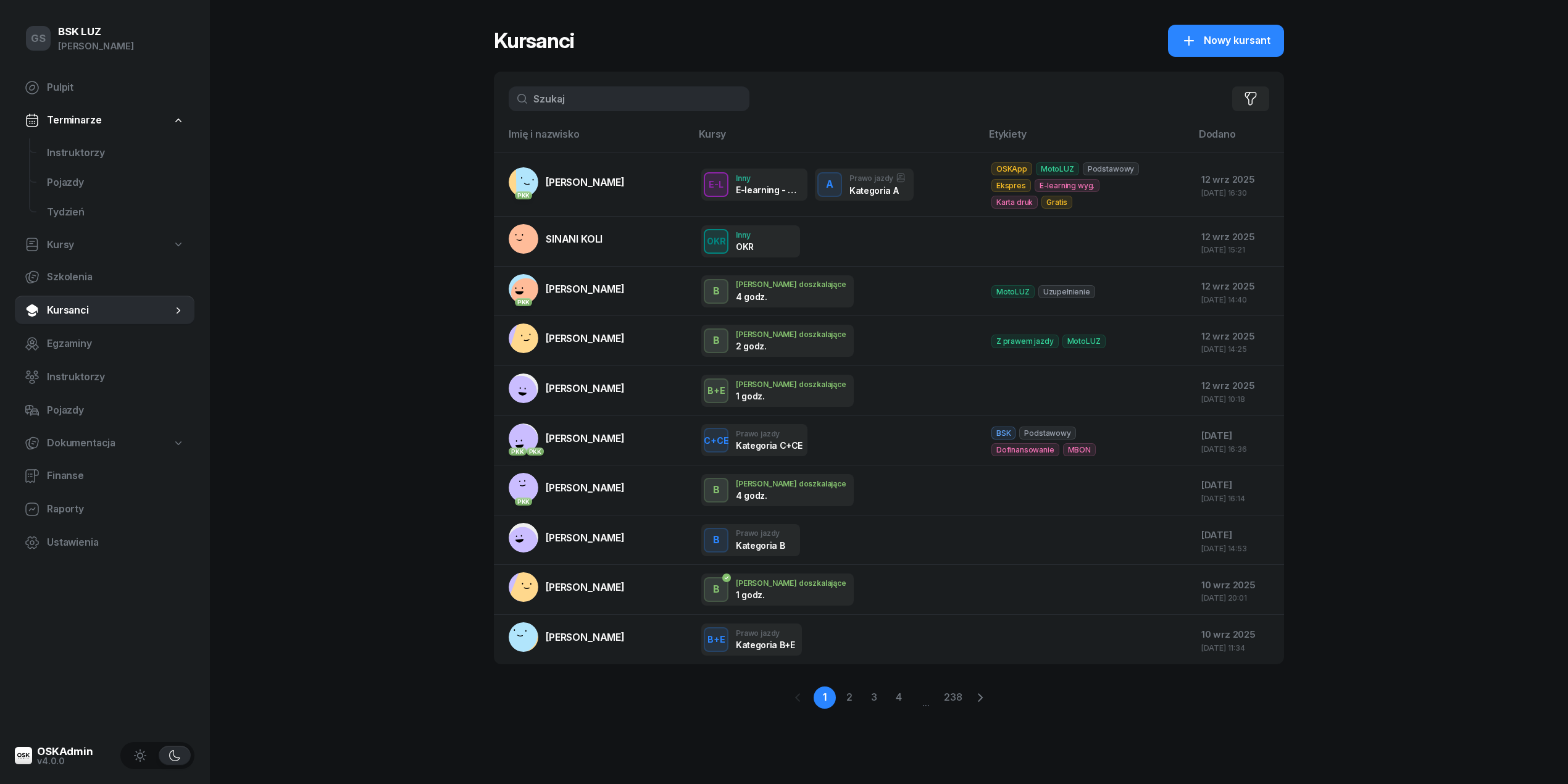
click at [566, 103] on input "text" at bounding box center [629, 98] width 241 height 24
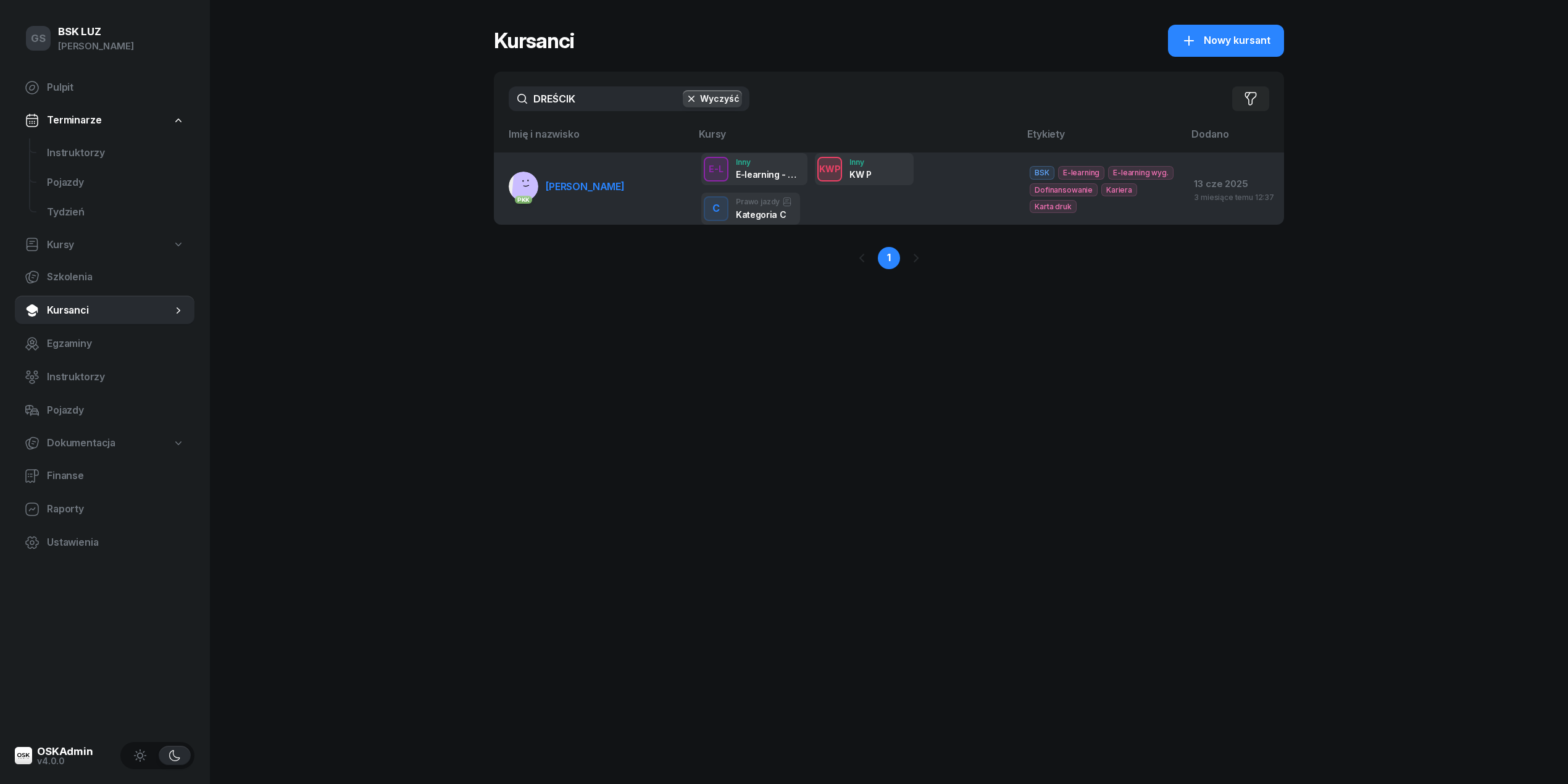
type input "DREŚCIK"
click at [625, 185] on span "DREŚCIK CONRADT" at bounding box center [585, 187] width 79 height 13
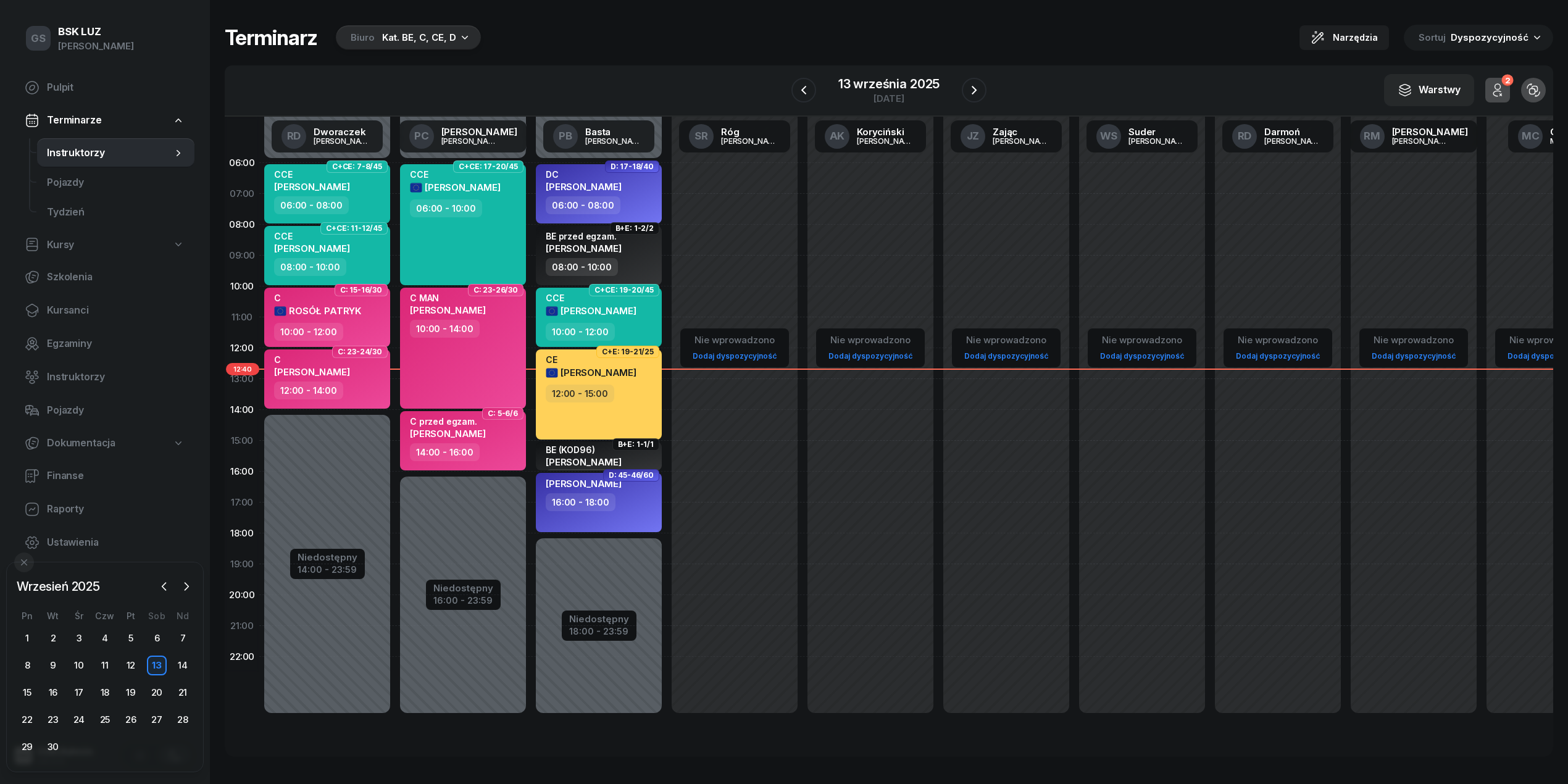
click at [465, 33] on icon "button" at bounding box center [465, 37] width 13 height 13
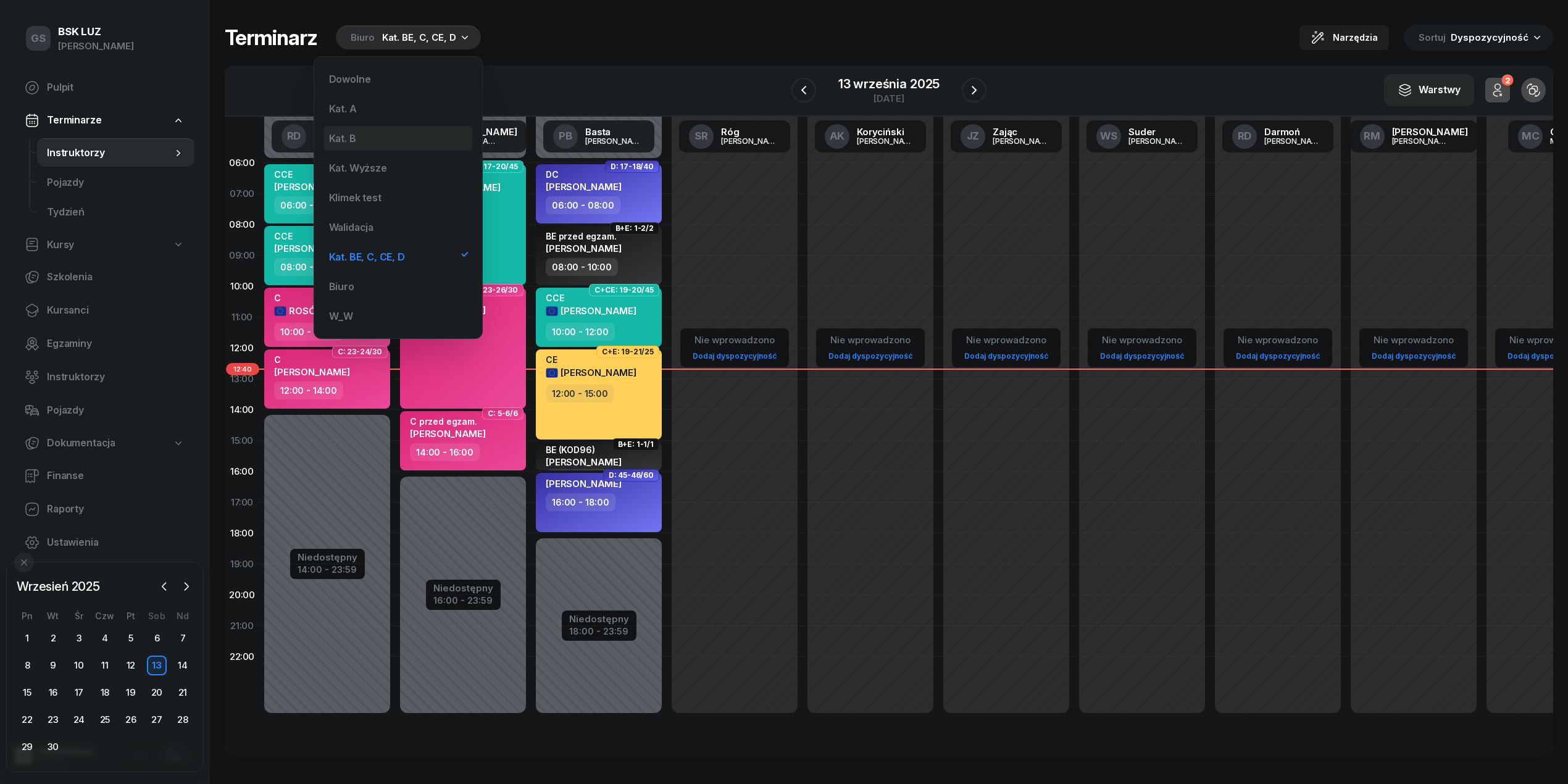
click at [356, 128] on div "Kat. B" at bounding box center [398, 138] width 148 height 24
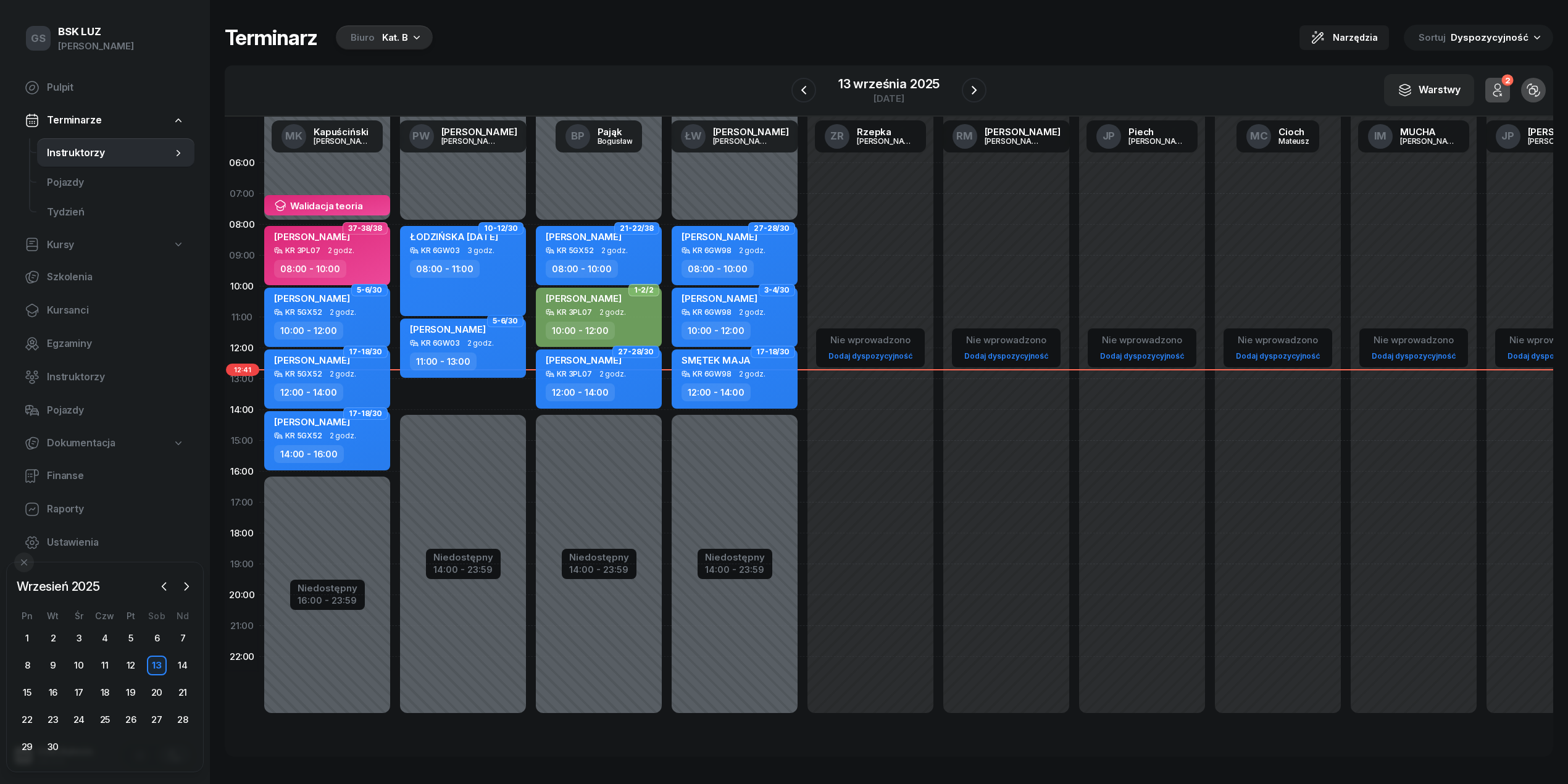
click at [427, 227] on div "ŁODZIŃSKA [DATE] KR 6GW03 3 godz. 08:00 - 11:00" at bounding box center [463, 271] width 126 height 90
select select "08"
select select "11"
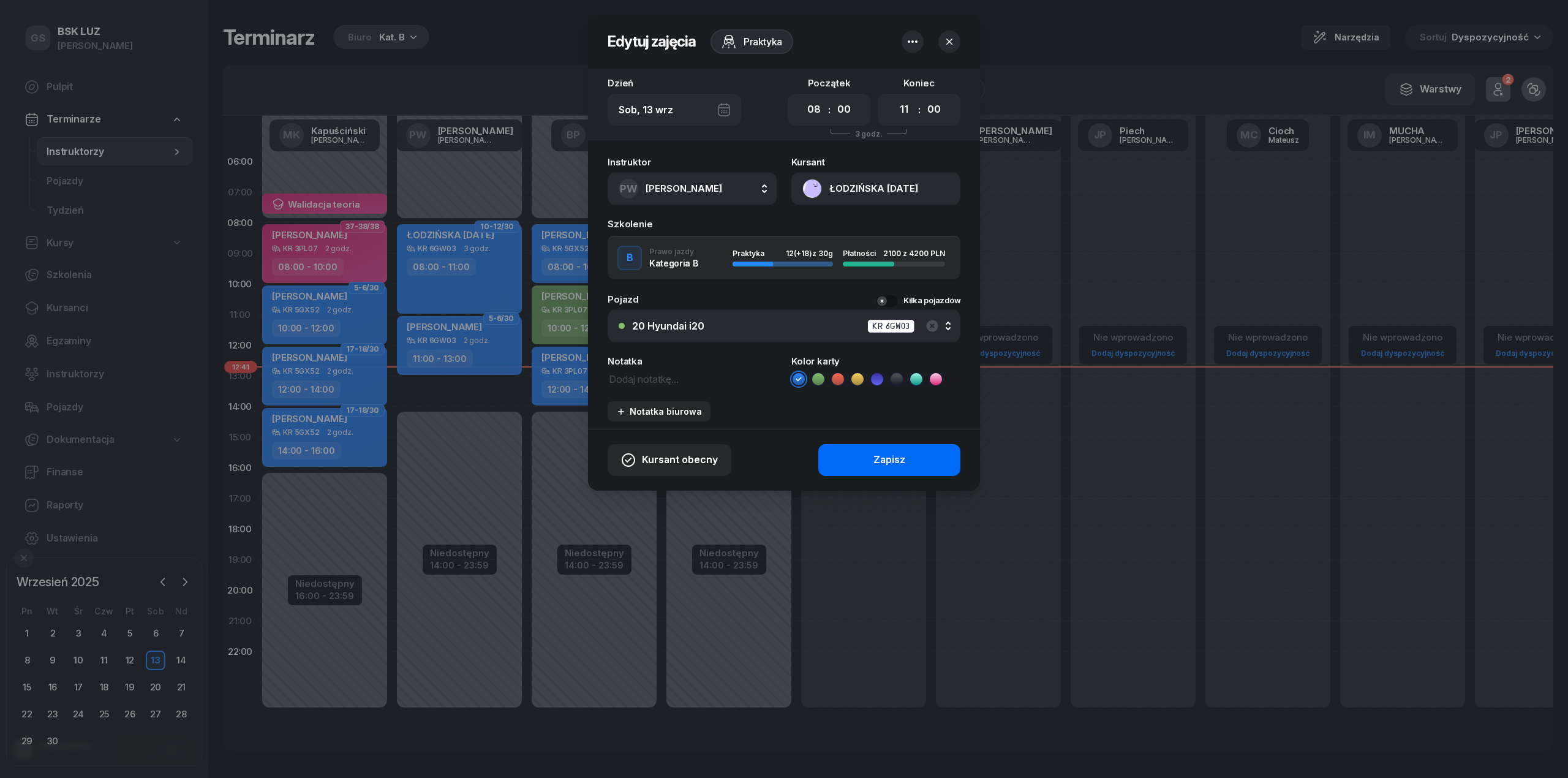
drag, startPoint x: 811, startPoint y: 183, endPoint x: 866, endPoint y: 446, distance: 268.7
click at [810, 182] on button "ŁODZIŃSKA [DATE]" at bounding box center [876, 188] width 169 height 32
drag, startPoint x: 845, startPoint y: 232, endPoint x: 839, endPoint y: 223, distance: 10.8
click at [840, 224] on div "Otwórz profil" at bounding box center [832, 231] width 60 height 16
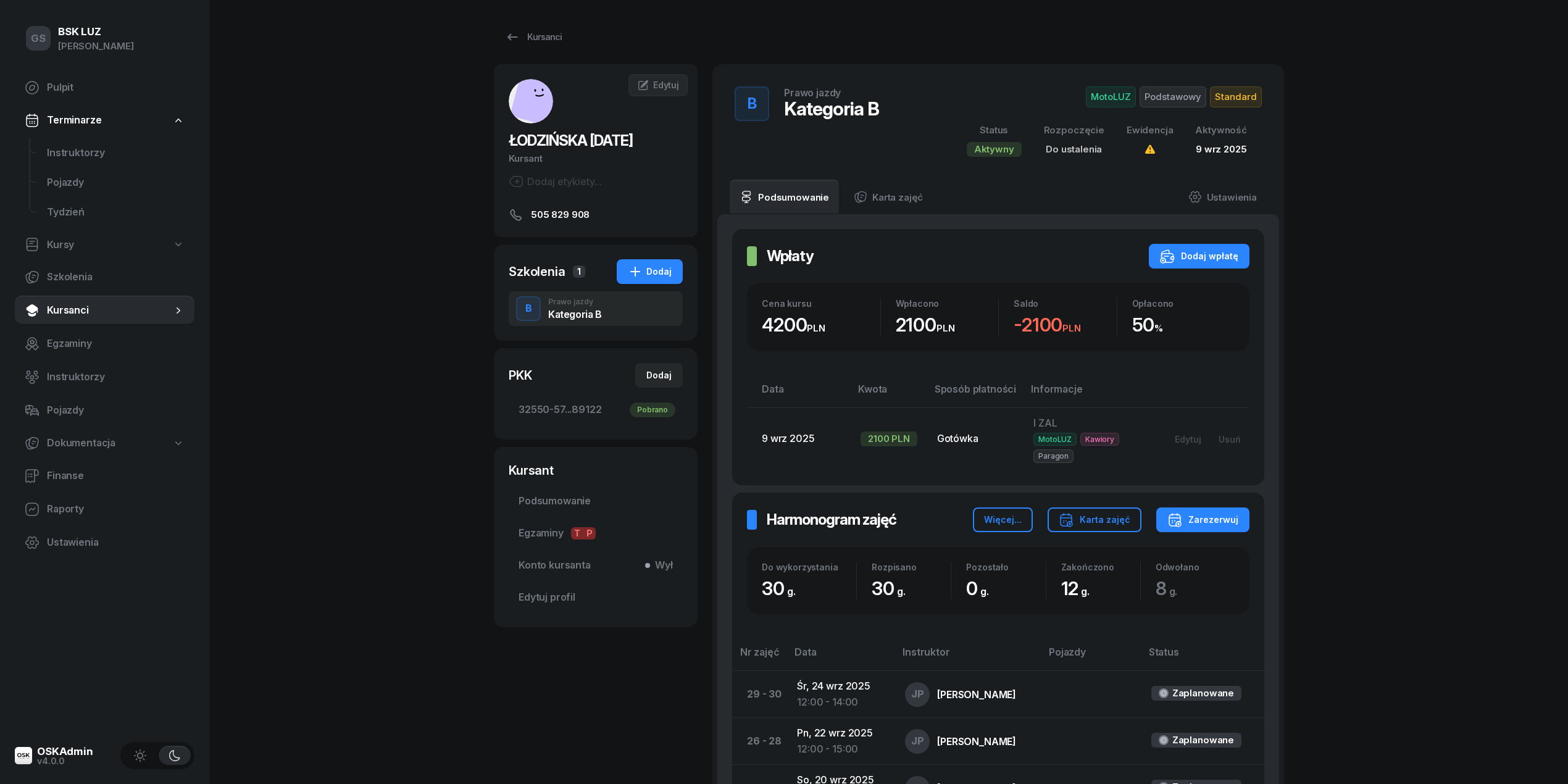
click at [77, 121] on span "Terminarze" at bounding box center [74, 120] width 55 height 16
click at [58, 78] on link "Pulpit" at bounding box center [105, 87] width 180 height 29
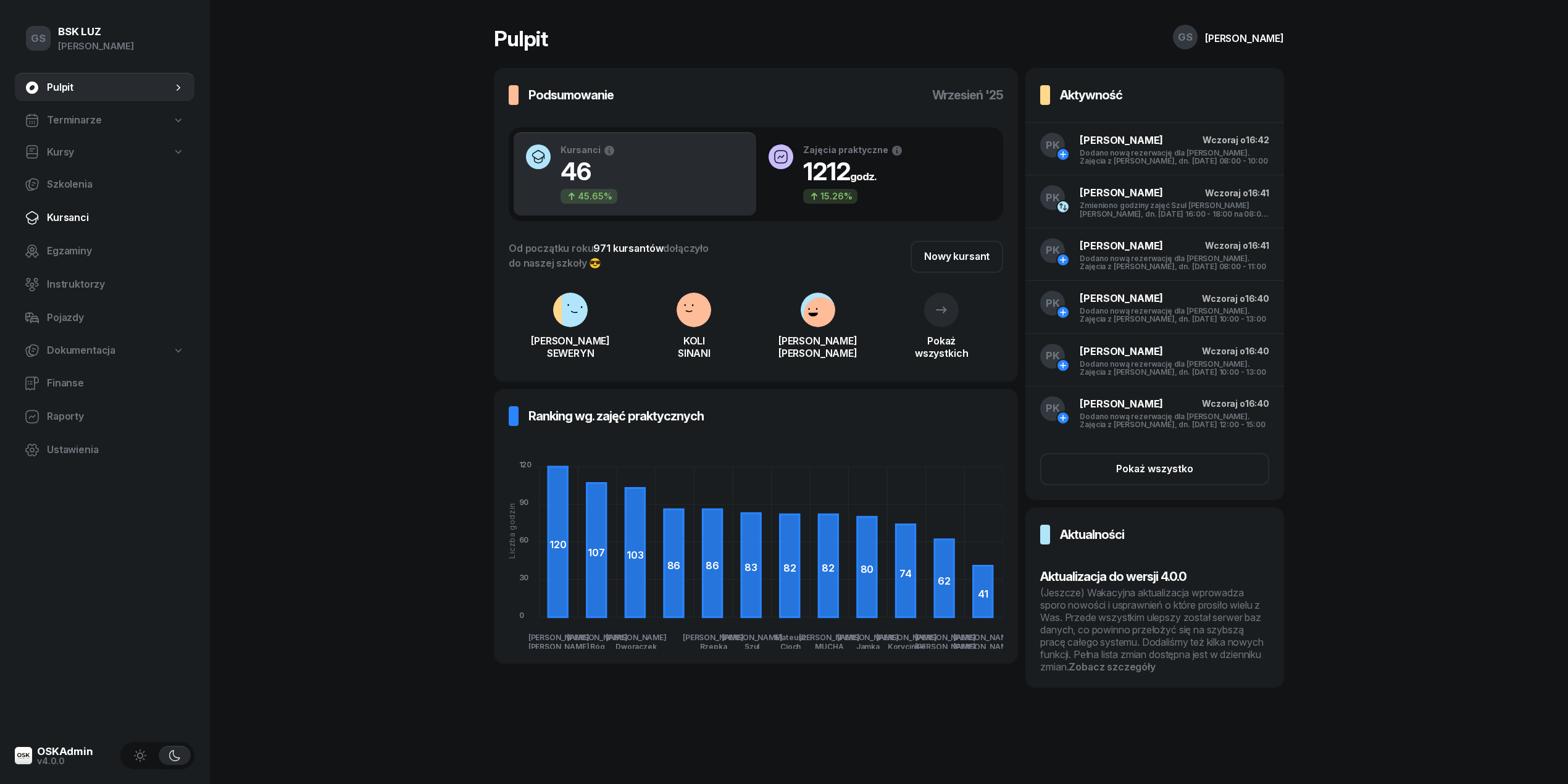
click at [73, 213] on span "Kursanci" at bounding box center [116, 218] width 138 height 16
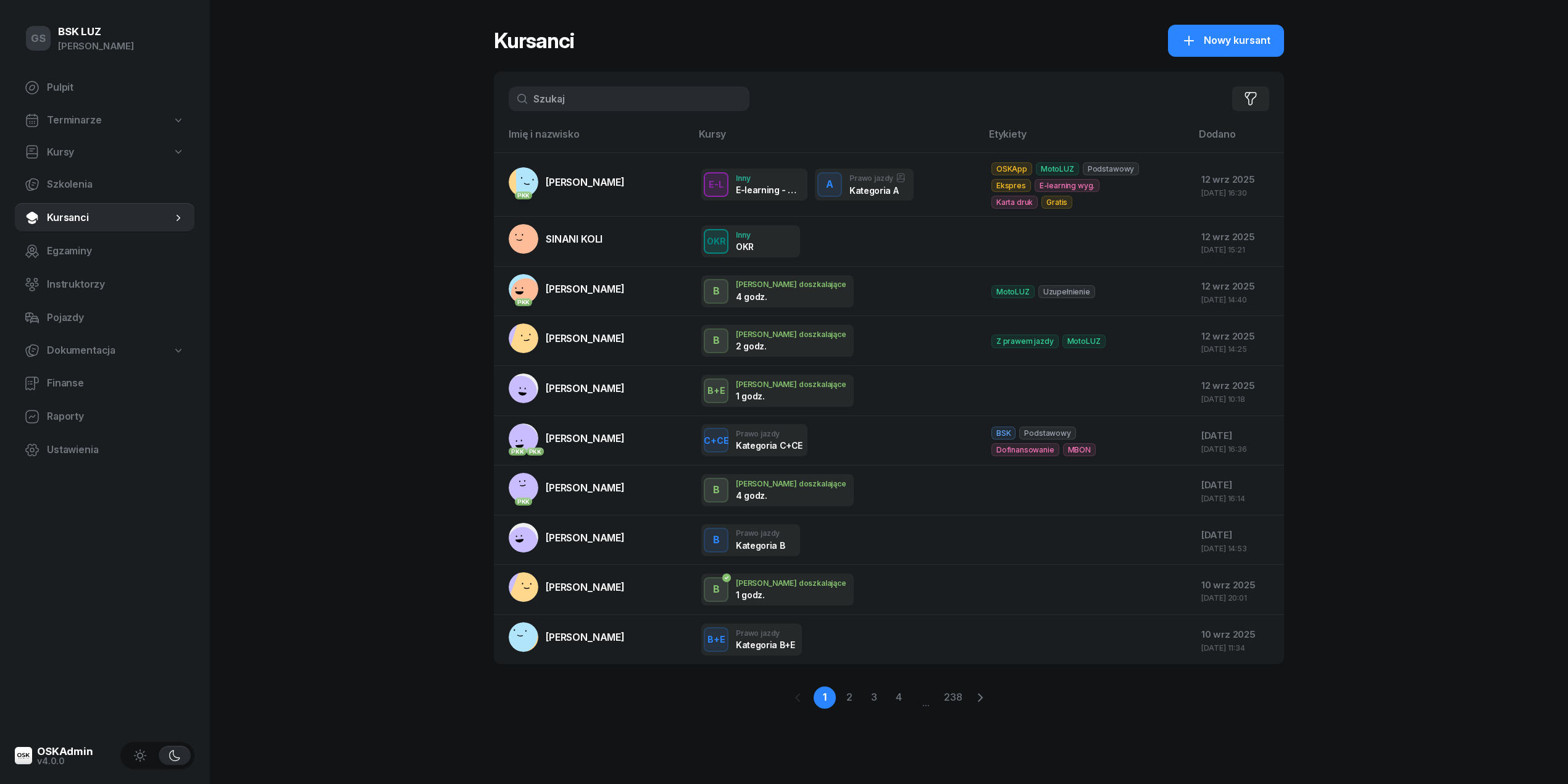
click at [75, 219] on span "Kursanci" at bounding box center [110, 218] width 125 height 16
drag, startPoint x: 88, startPoint y: 111, endPoint x: 95, endPoint y: 121, distance: 12.2
click at [90, 112] on span "Terminarze" at bounding box center [74, 120] width 55 height 16
click at [77, 147] on span "Instruktorzy" at bounding box center [116, 153] width 138 height 16
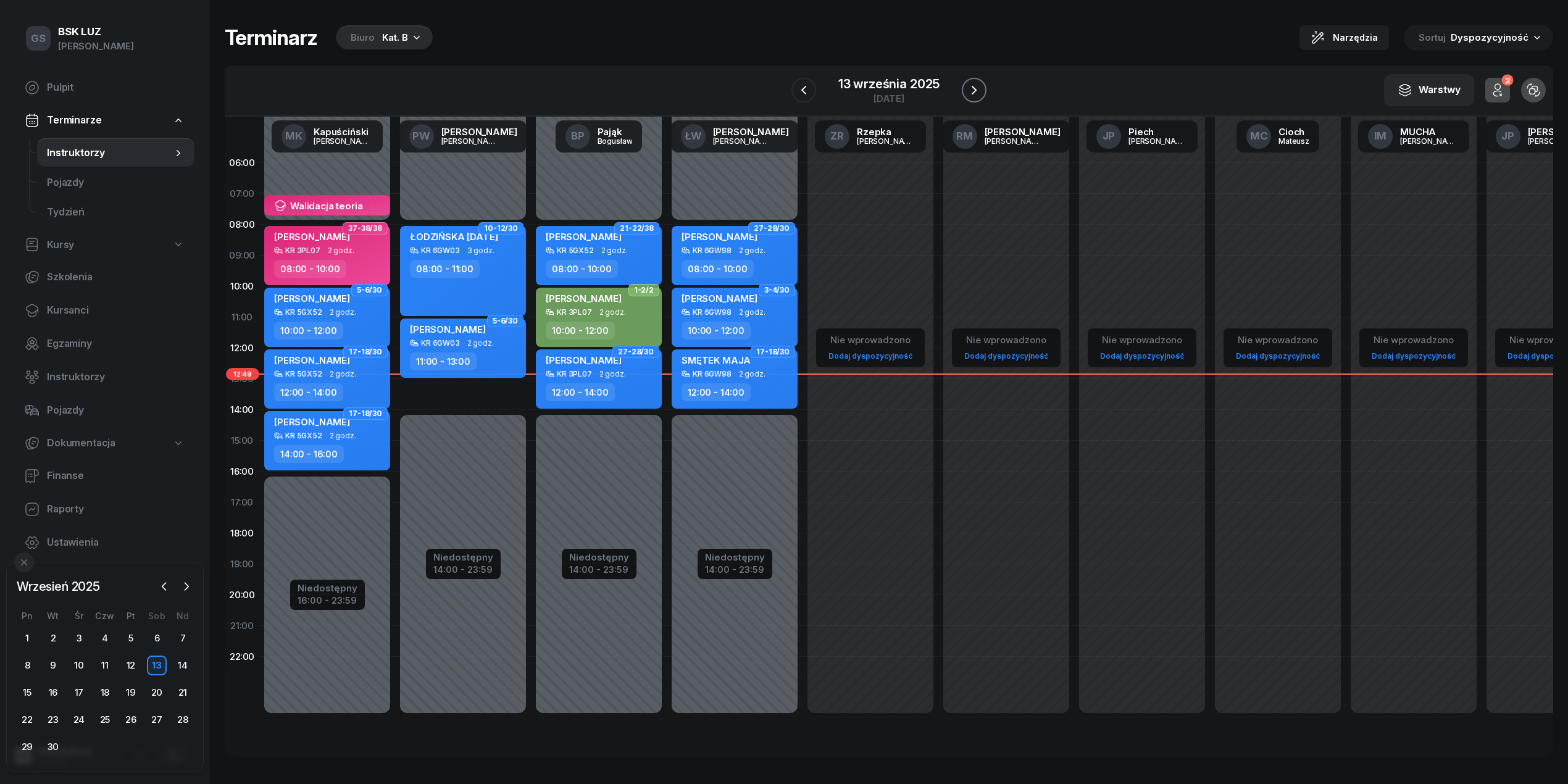
click at [974, 85] on icon "button" at bounding box center [974, 90] width 15 height 15
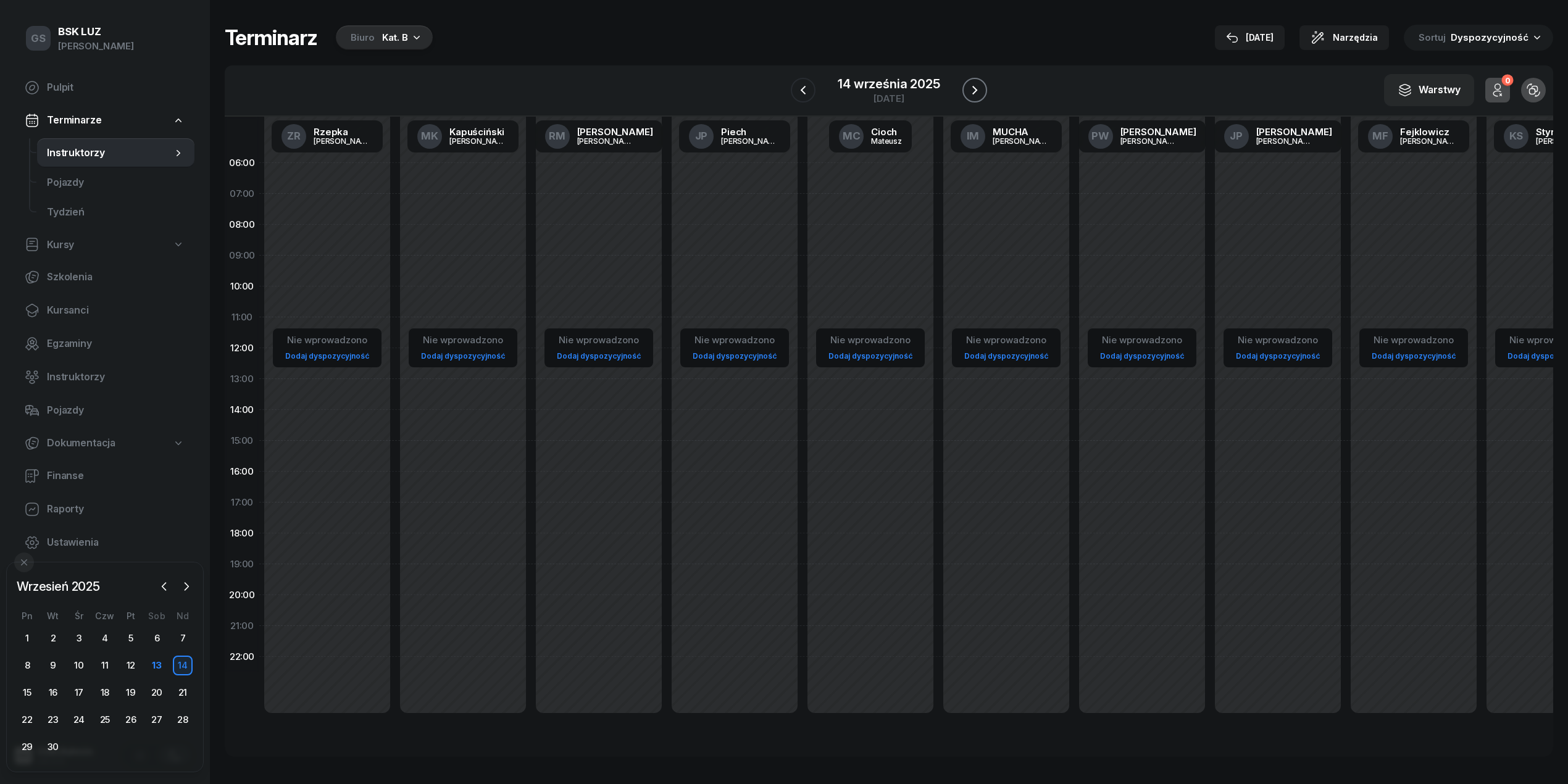
click at [974, 85] on icon "button" at bounding box center [975, 90] width 15 height 15
click at [974, 85] on icon "button" at bounding box center [974, 90] width 15 height 15
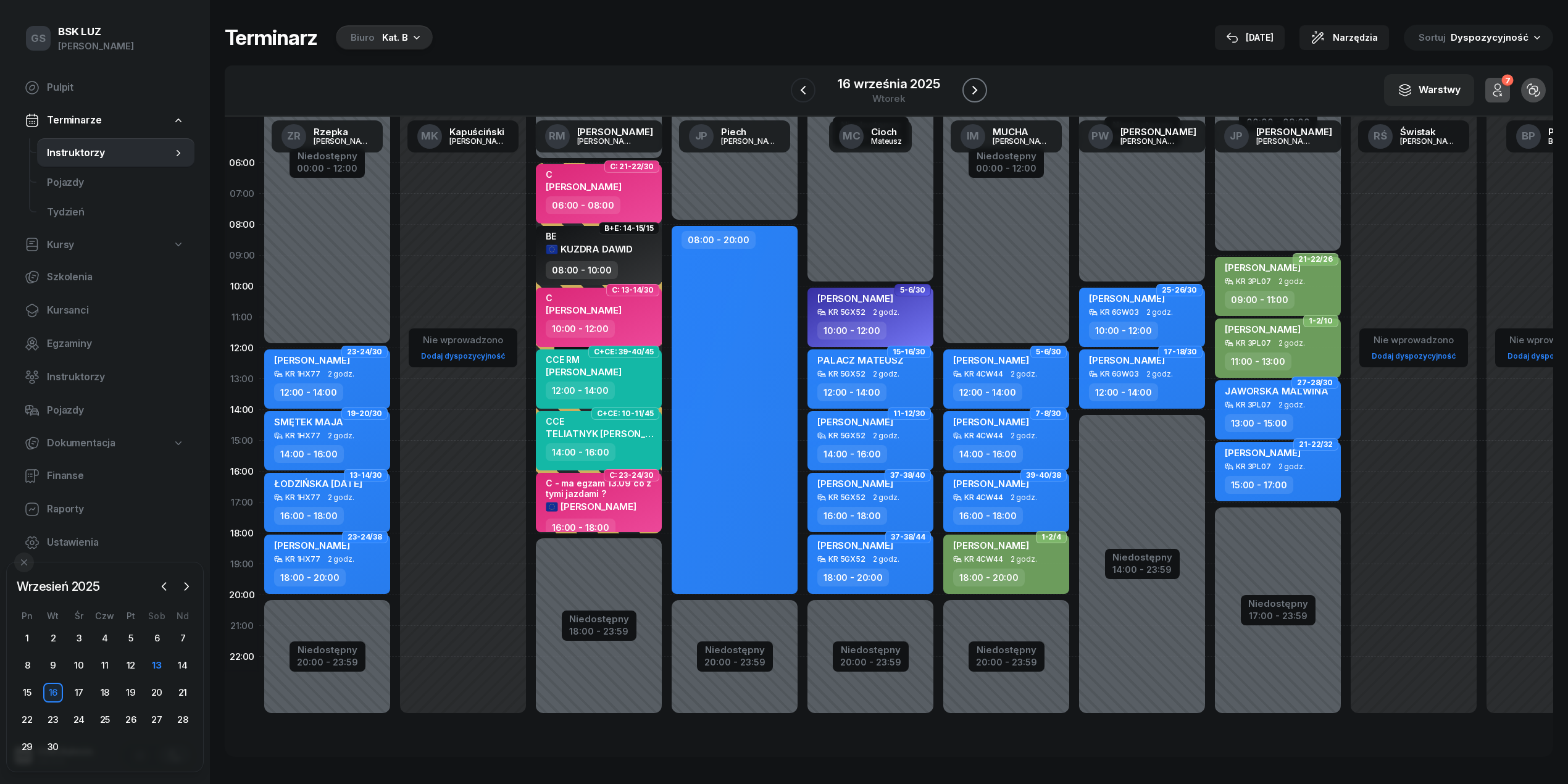
click at [974, 85] on icon "button" at bounding box center [975, 90] width 15 height 15
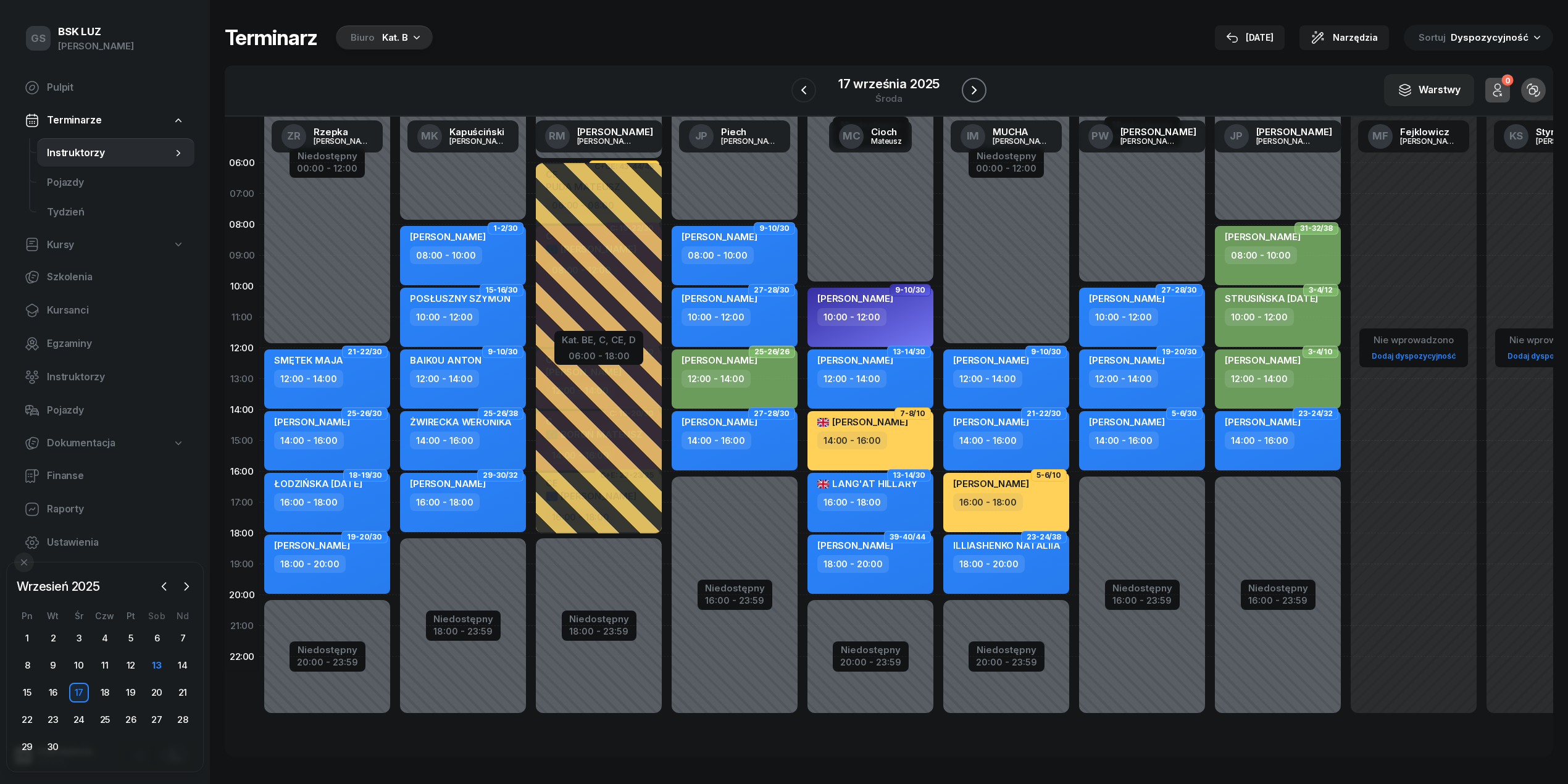
click at [974, 85] on icon "button" at bounding box center [974, 90] width 15 height 15
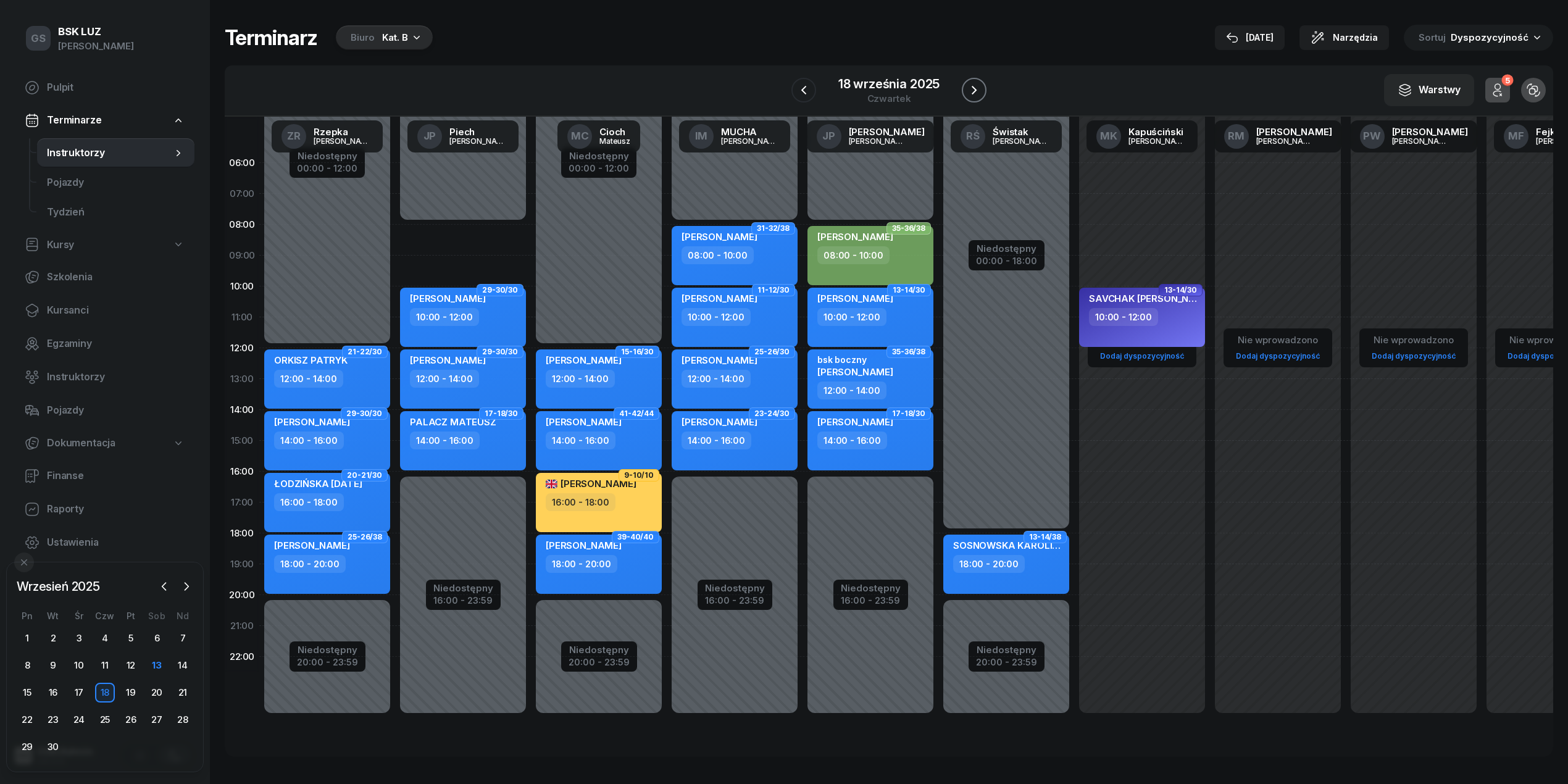
click at [974, 85] on icon "button" at bounding box center [974, 90] width 15 height 15
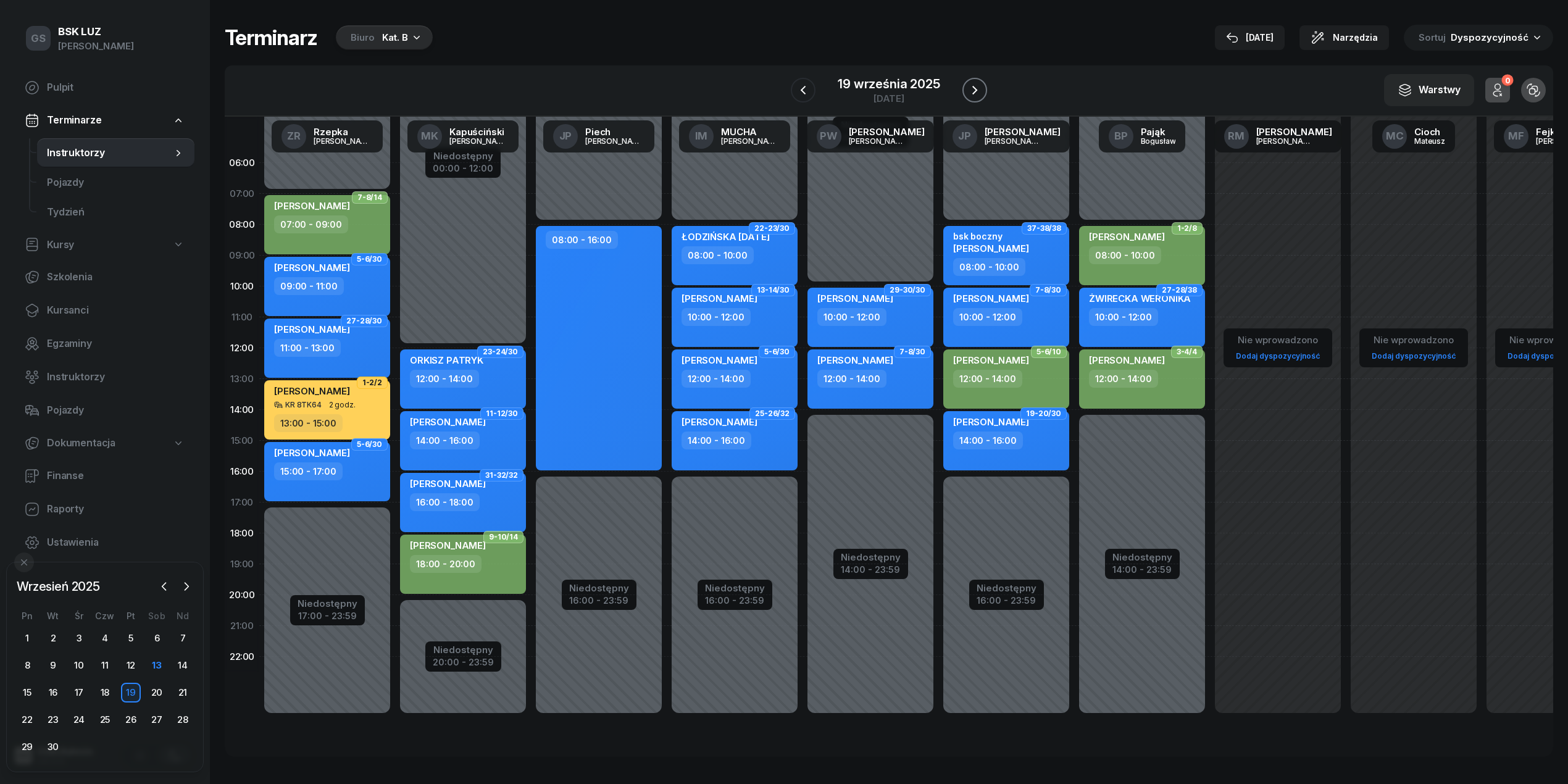
click at [974, 85] on icon "button" at bounding box center [975, 90] width 15 height 15
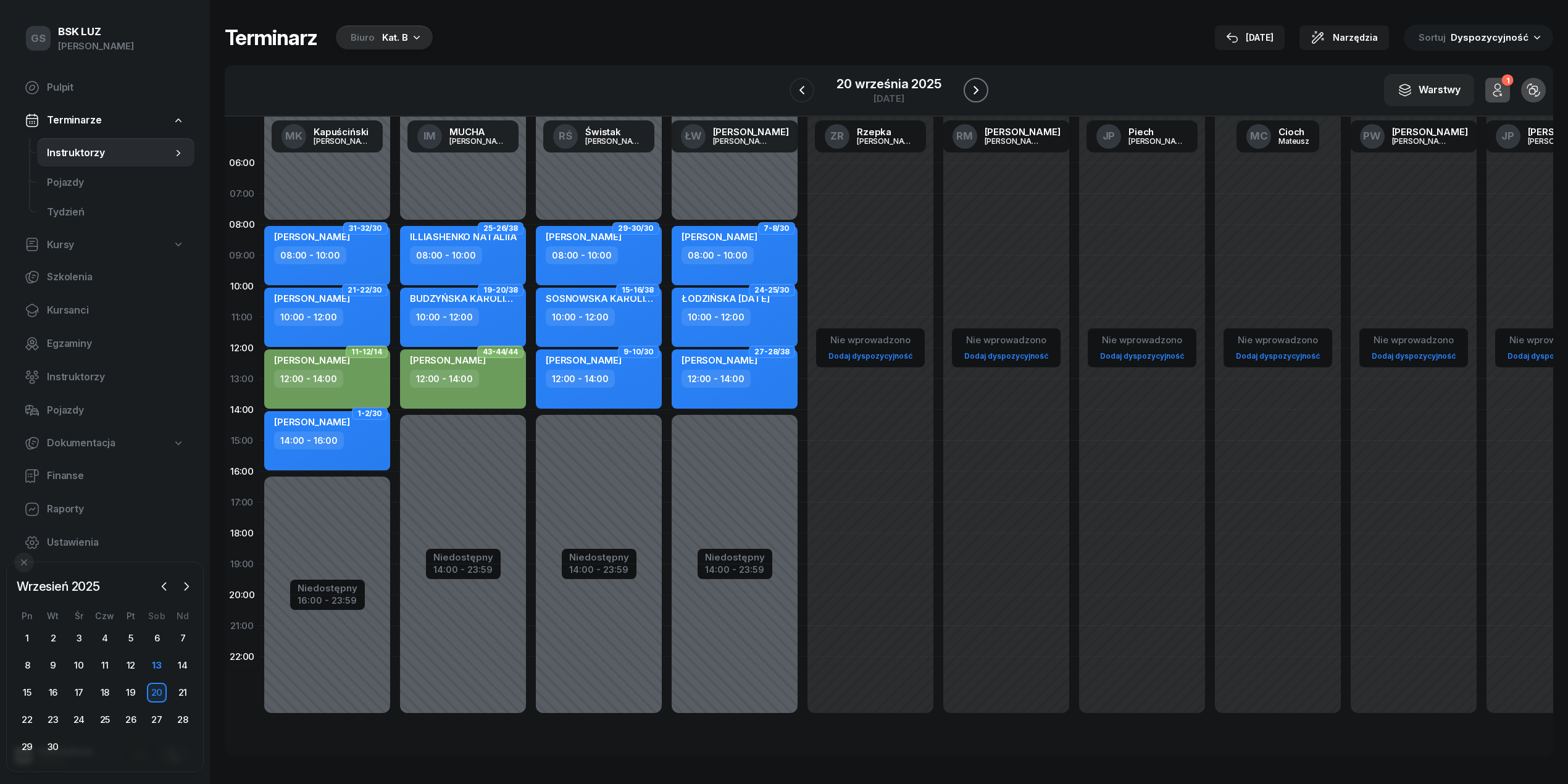
click at [974, 85] on icon "button" at bounding box center [976, 90] width 15 height 15
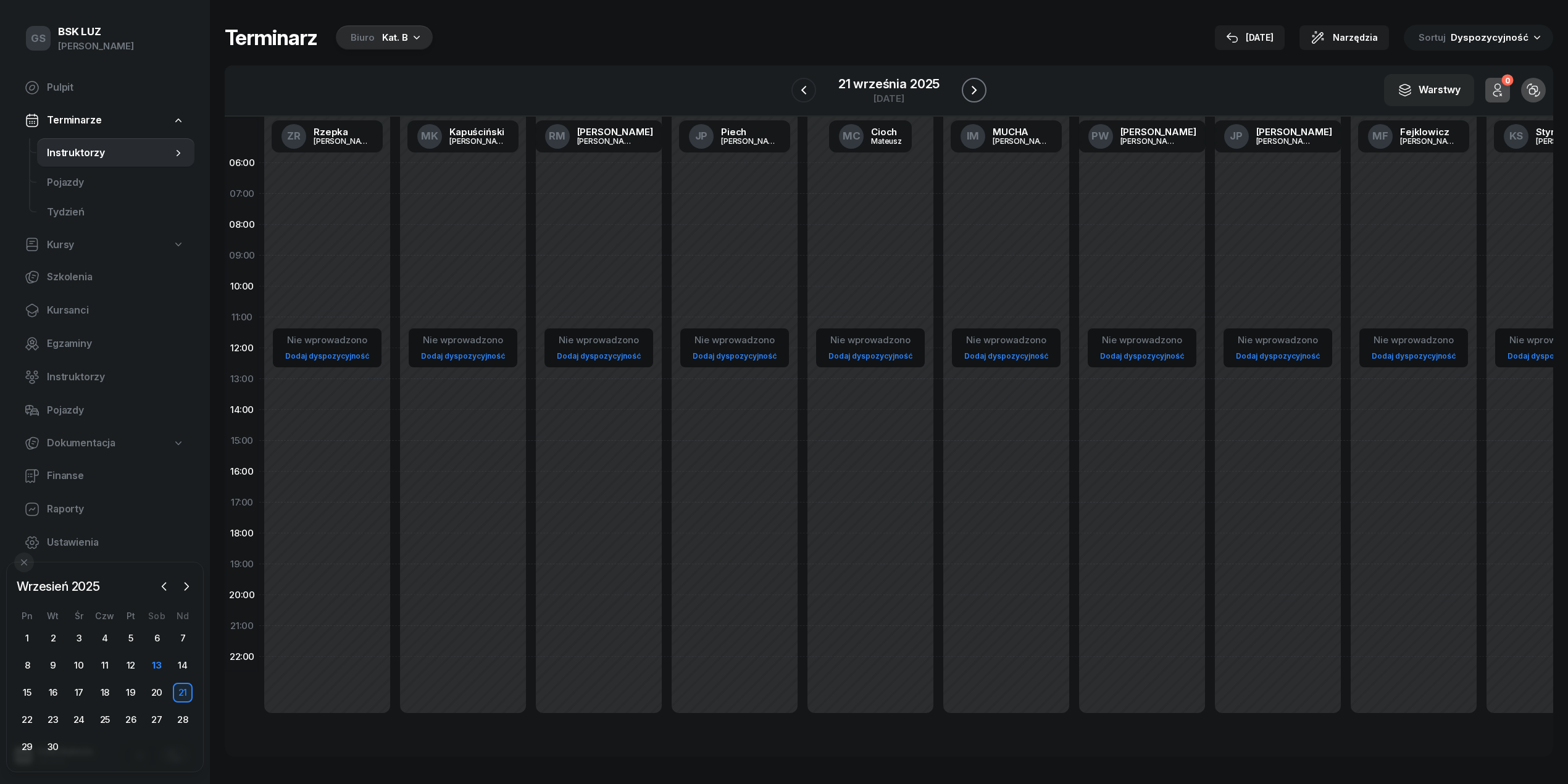
click at [974, 85] on icon "button" at bounding box center [974, 90] width 15 height 15
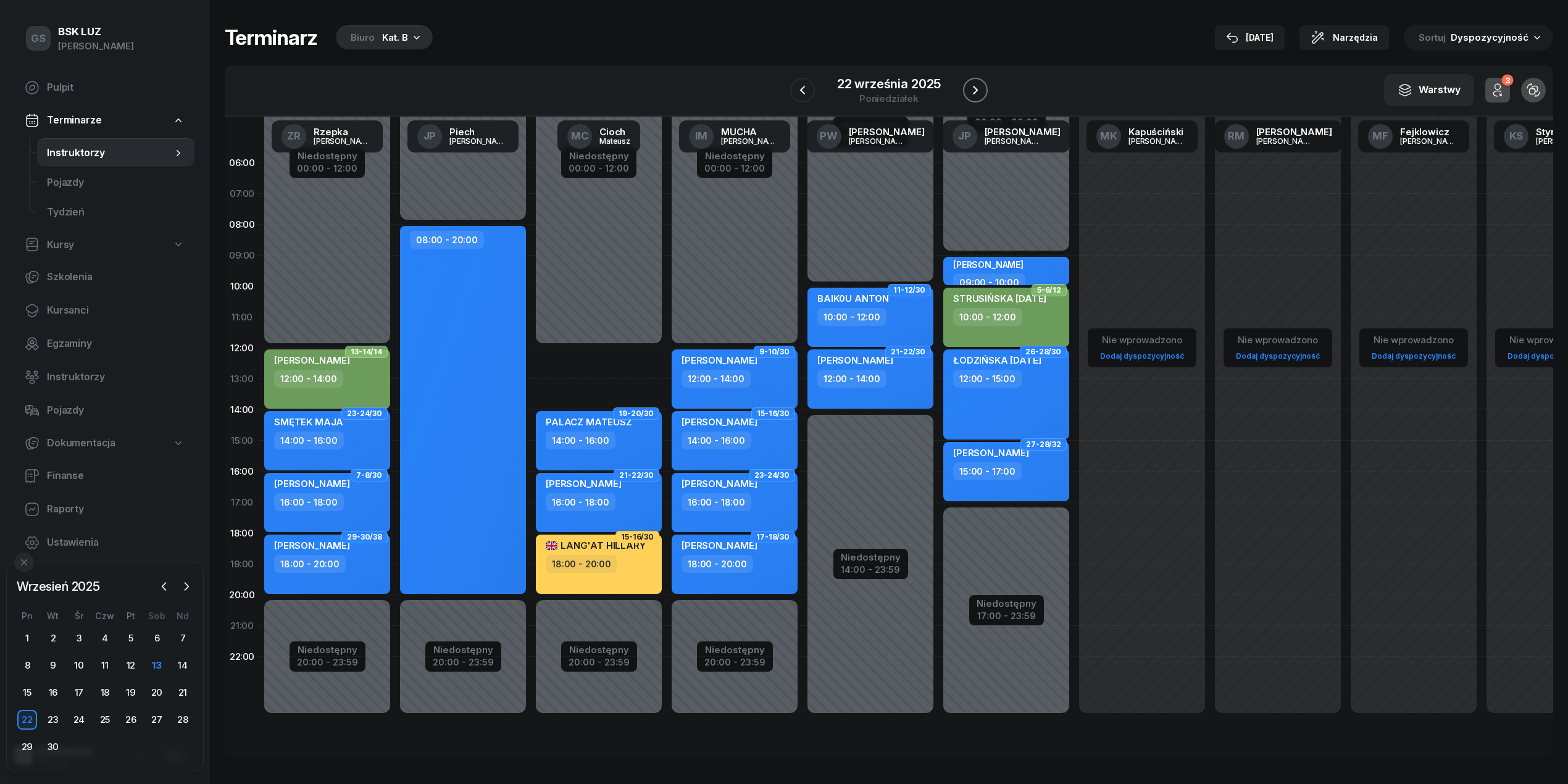
click at [974, 85] on icon "button" at bounding box center [975, 90] width 15 height 15
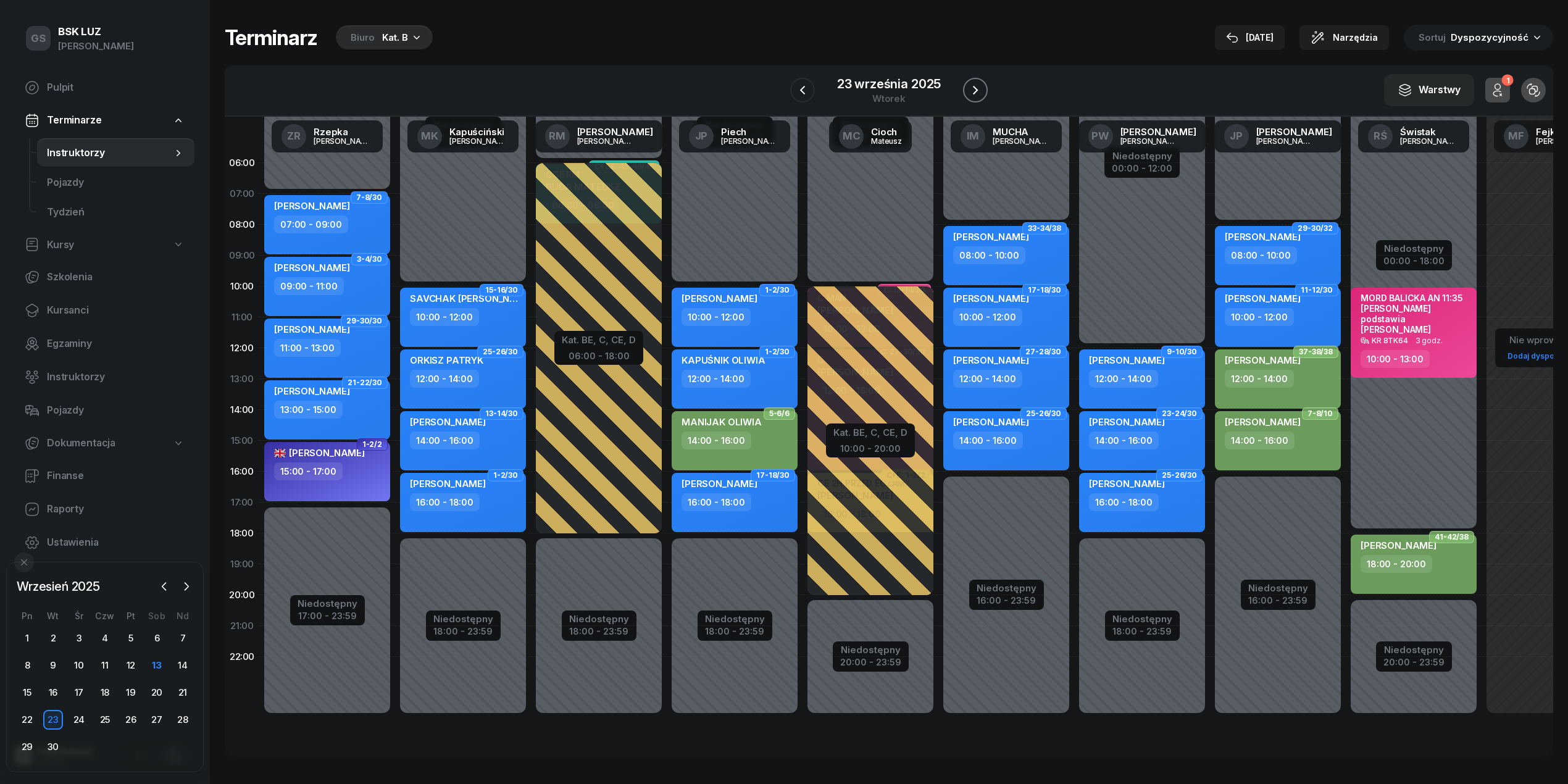
click at [974, 85] on icon "button" at bounding box center [975, 90] width 15 height 15
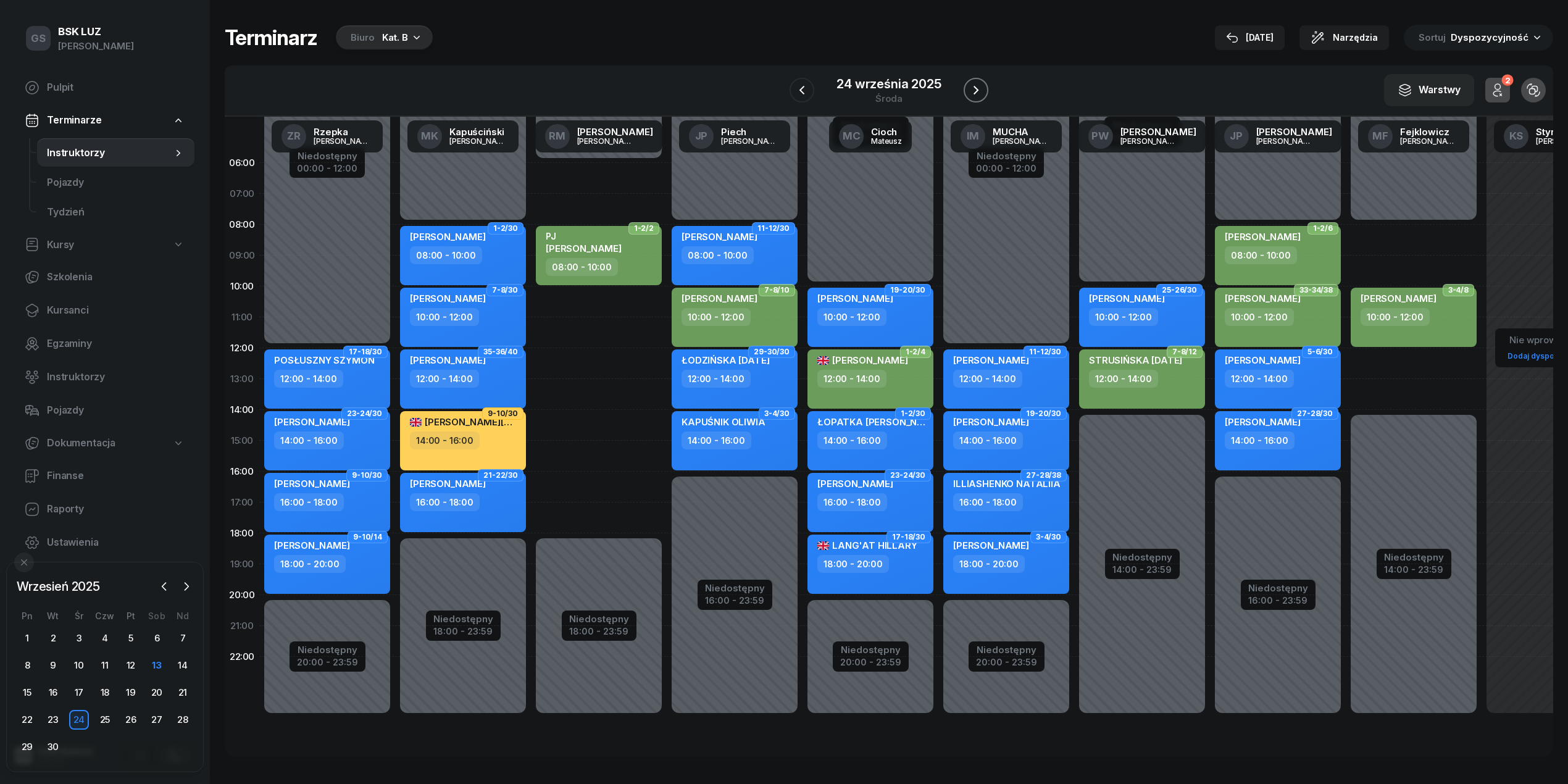
click at [974, 85] on icon "button" at bounding box center [976, 90] width 15 height 15
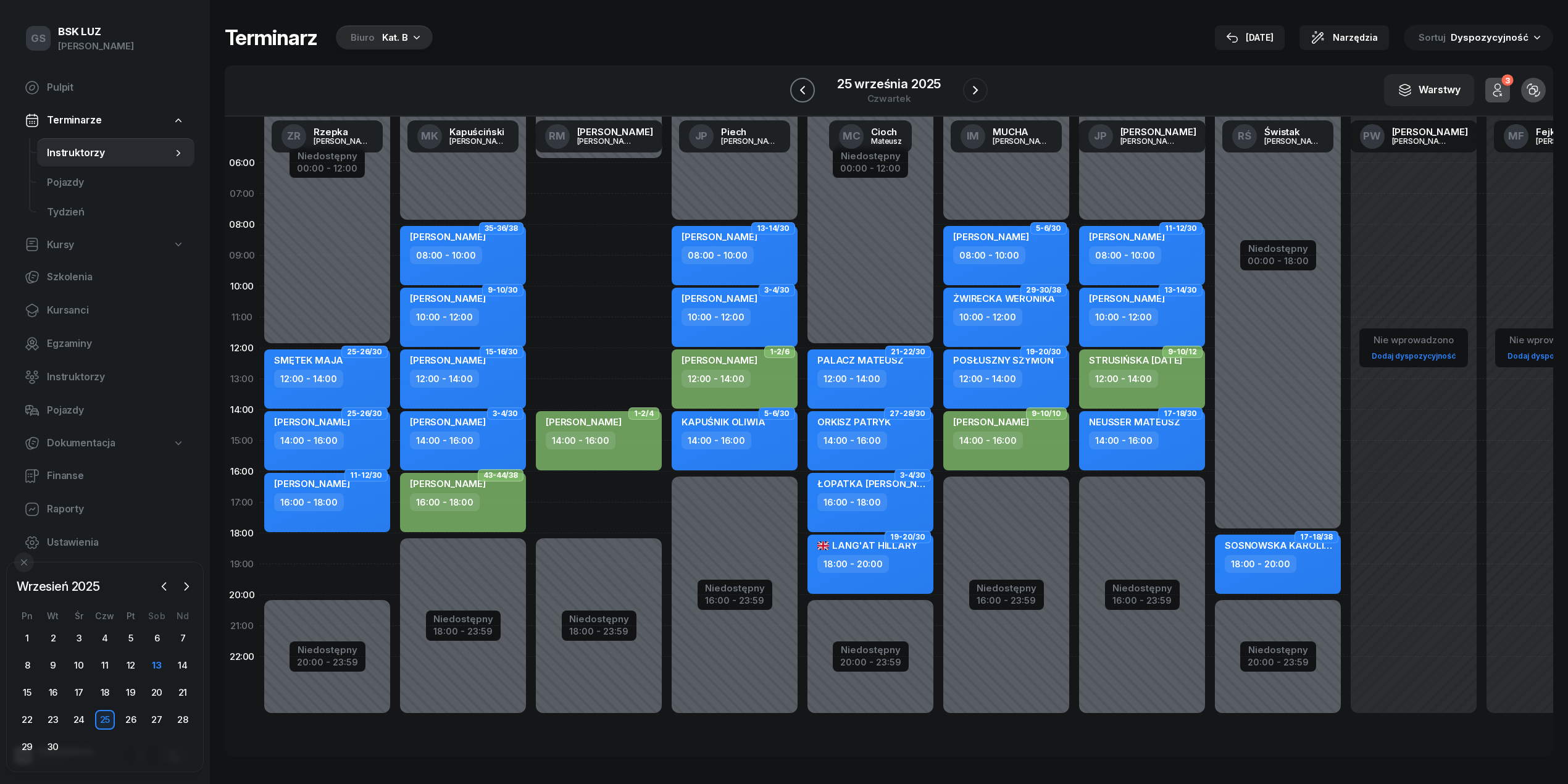
click at [802, 91] on icon "button" at bounding box center [802, 90] width 5 height 9
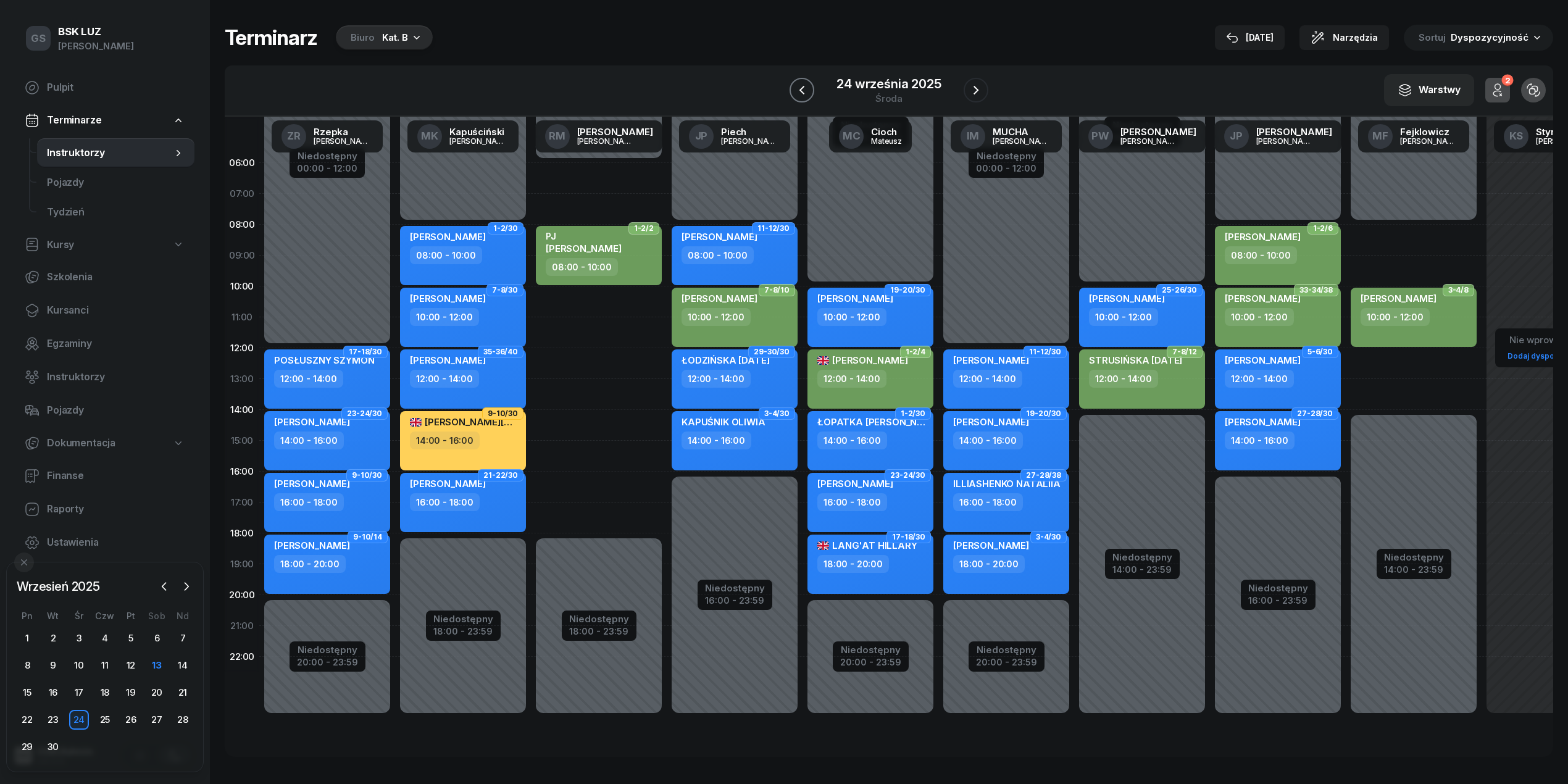
click at [800, 81] on button "button" at bounding box center [802, 90] width 24 height 24
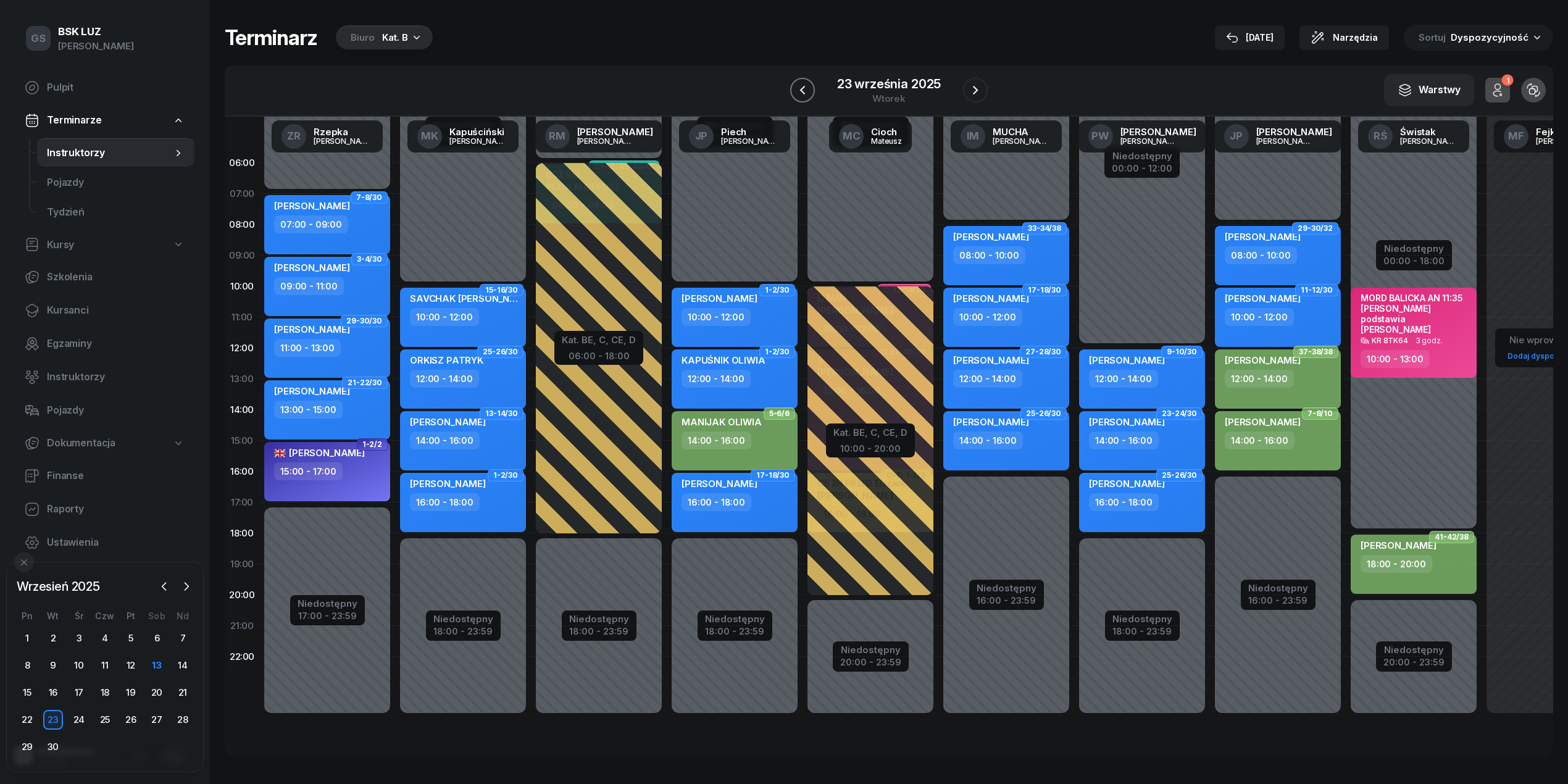
click at [800, 81] on button "button" at bounding box center [802, 90] width 24 height 24
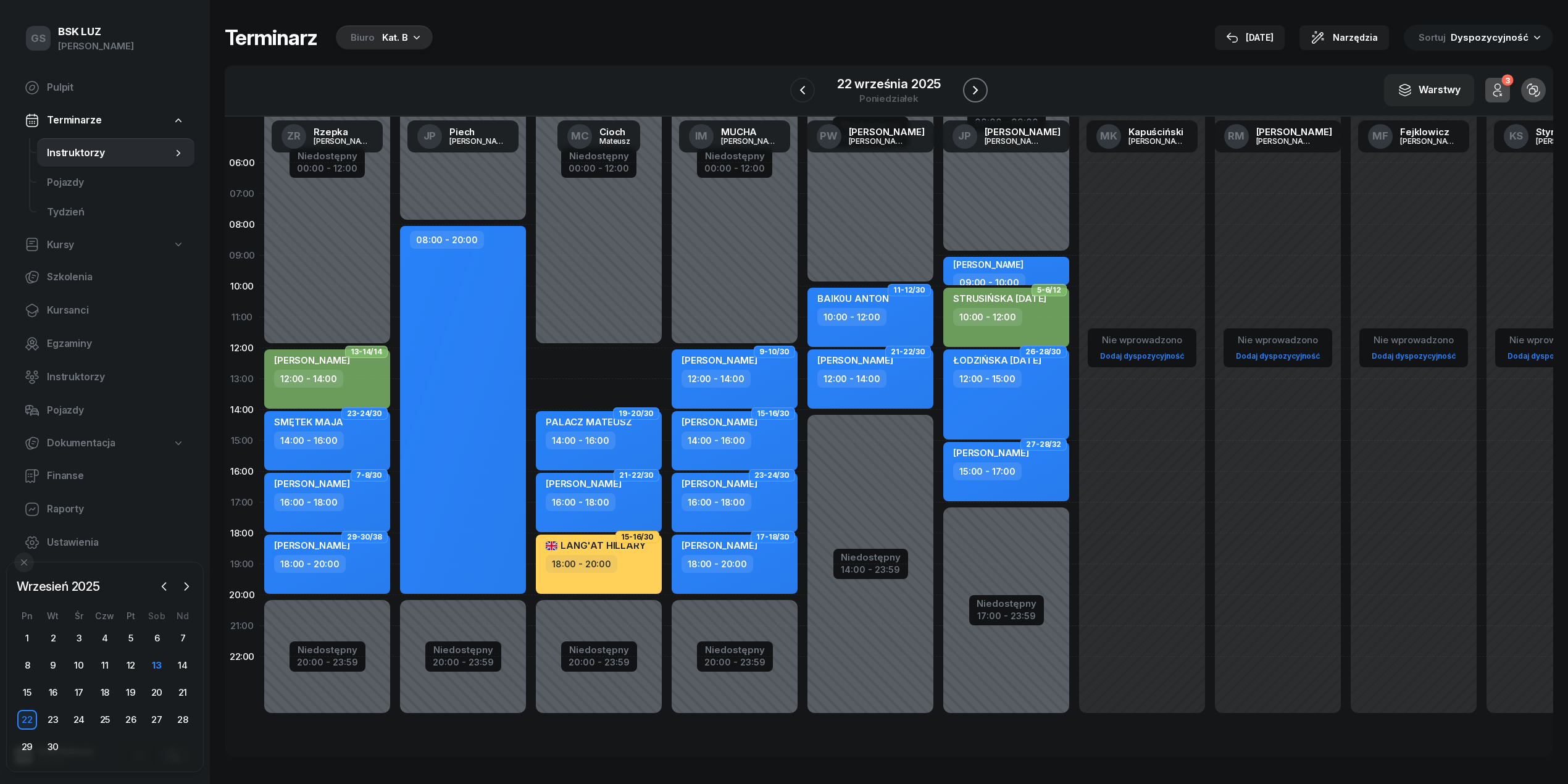
click at [977, 85] on icon "button" at bounding box center [975, 90] width 15 height 15
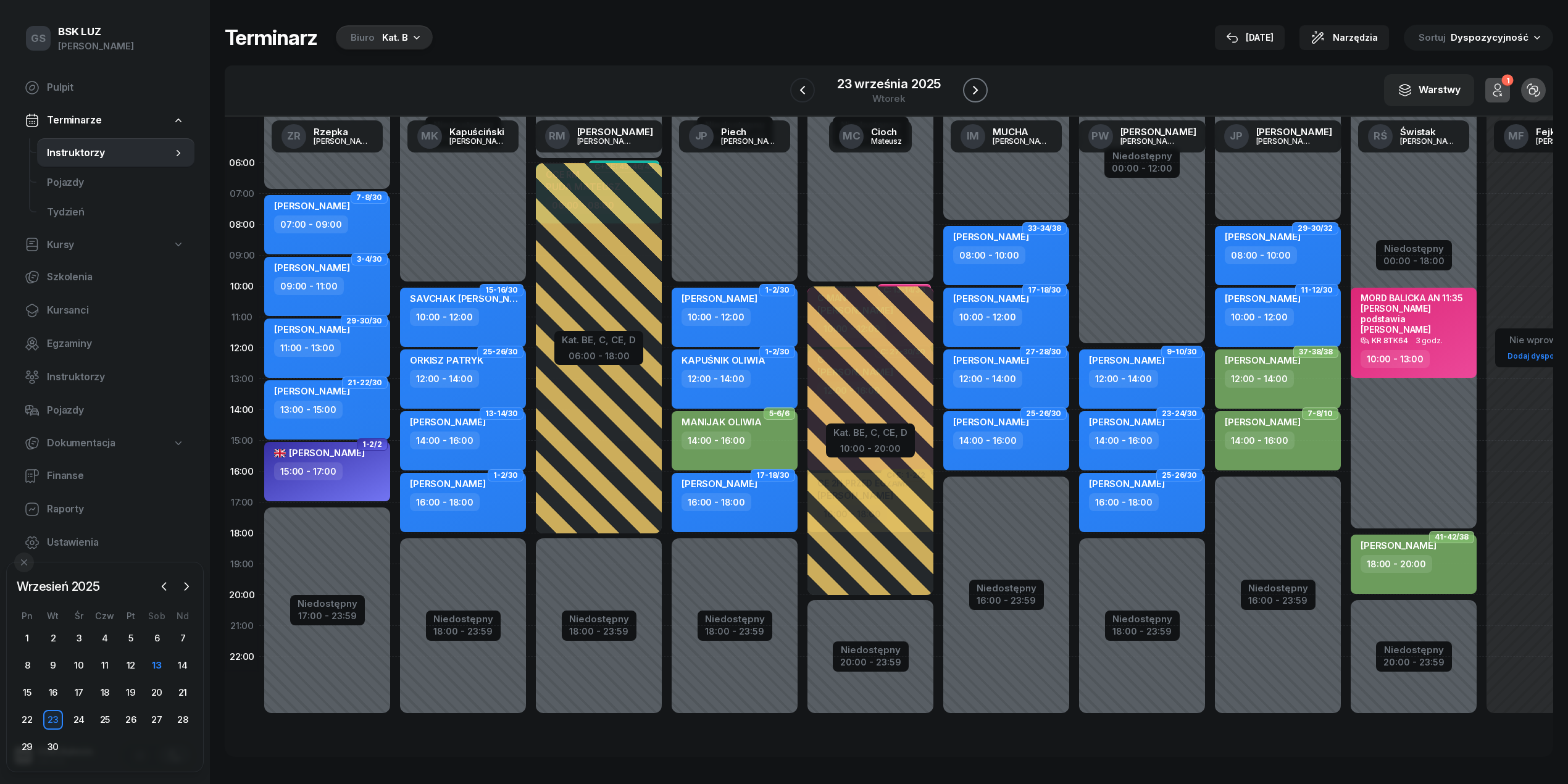
click at [977, 85] on icon "button" at bounding box center [975, 90] width 15 height 15
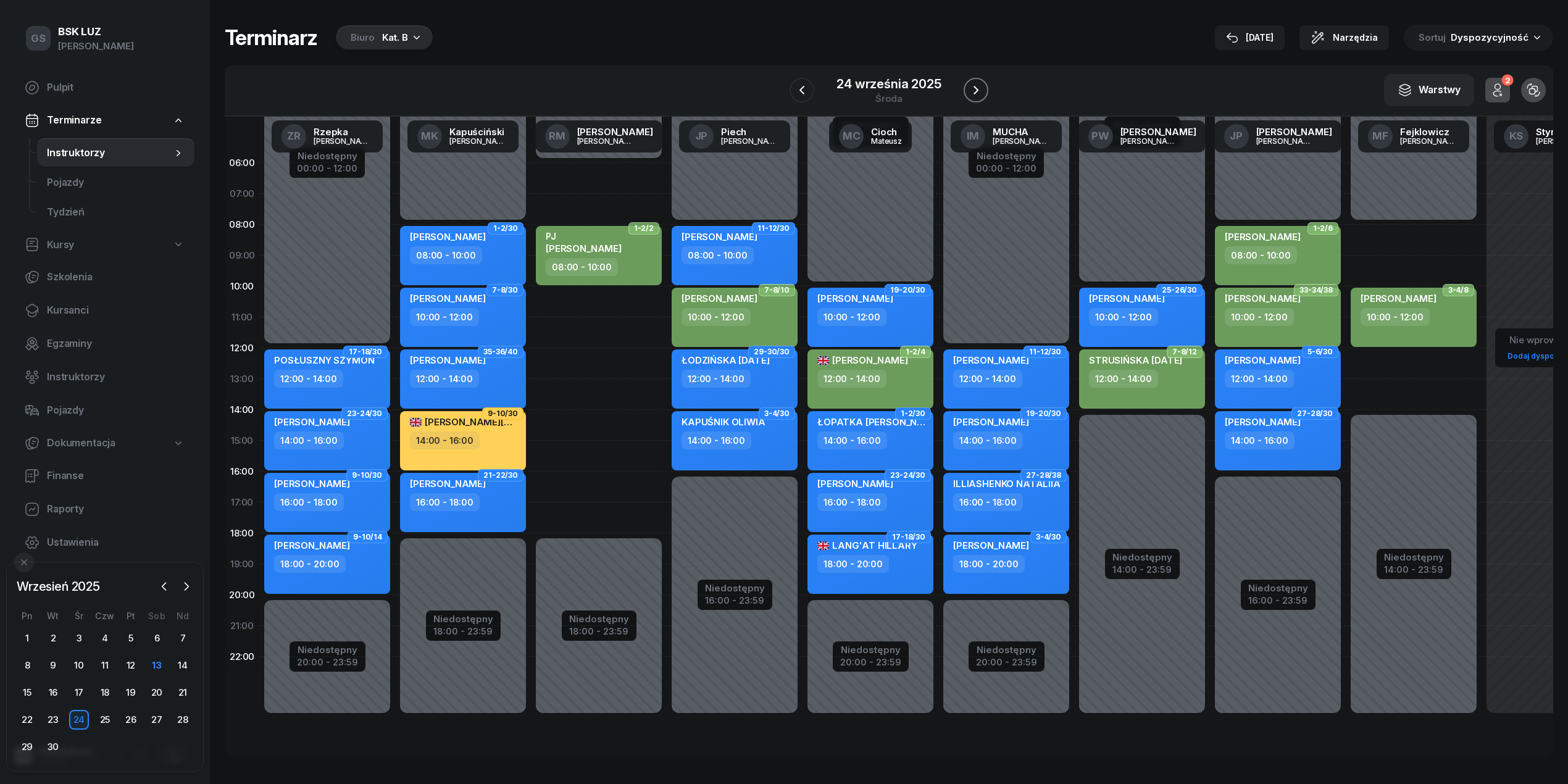
click at [977, 85] on icon "button" at bounding box center [976, 90] width 15 height 15
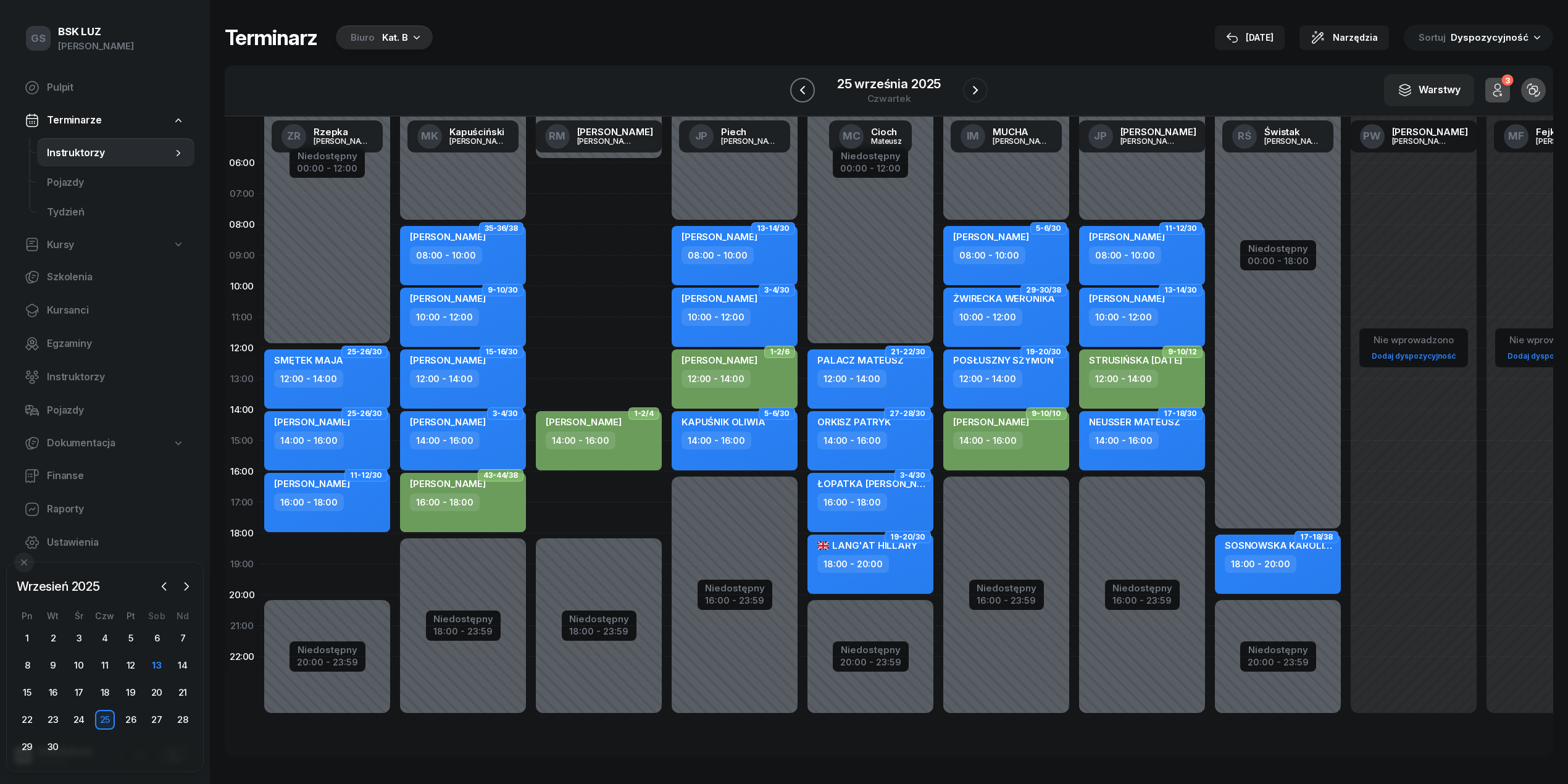
click at [808, 92] on icon "button" at bounding box center [802, 90] width 15 height 15
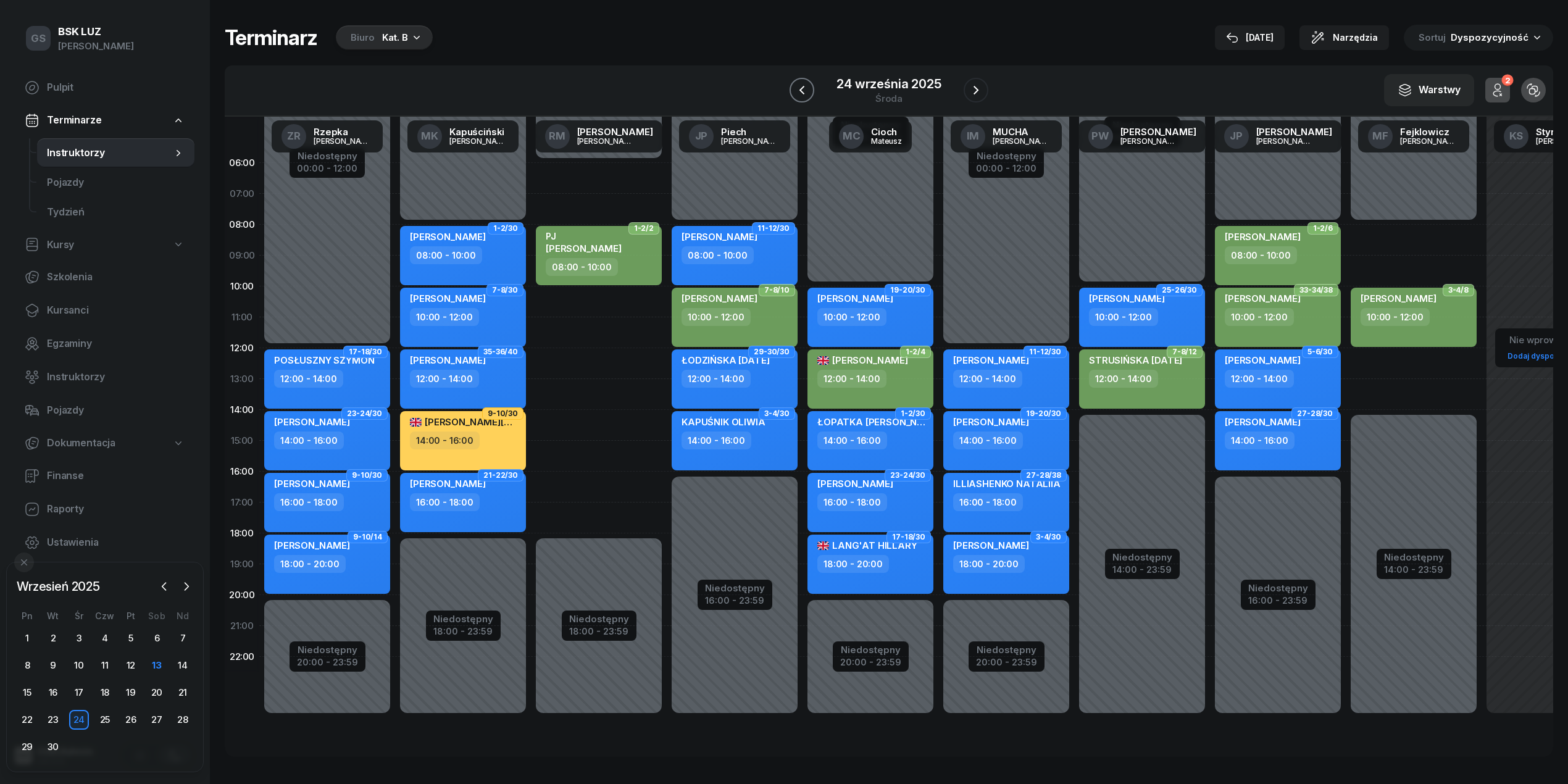
click at [804, 94] on icon "button" at bounding box center [802, 90] width 5 height 9
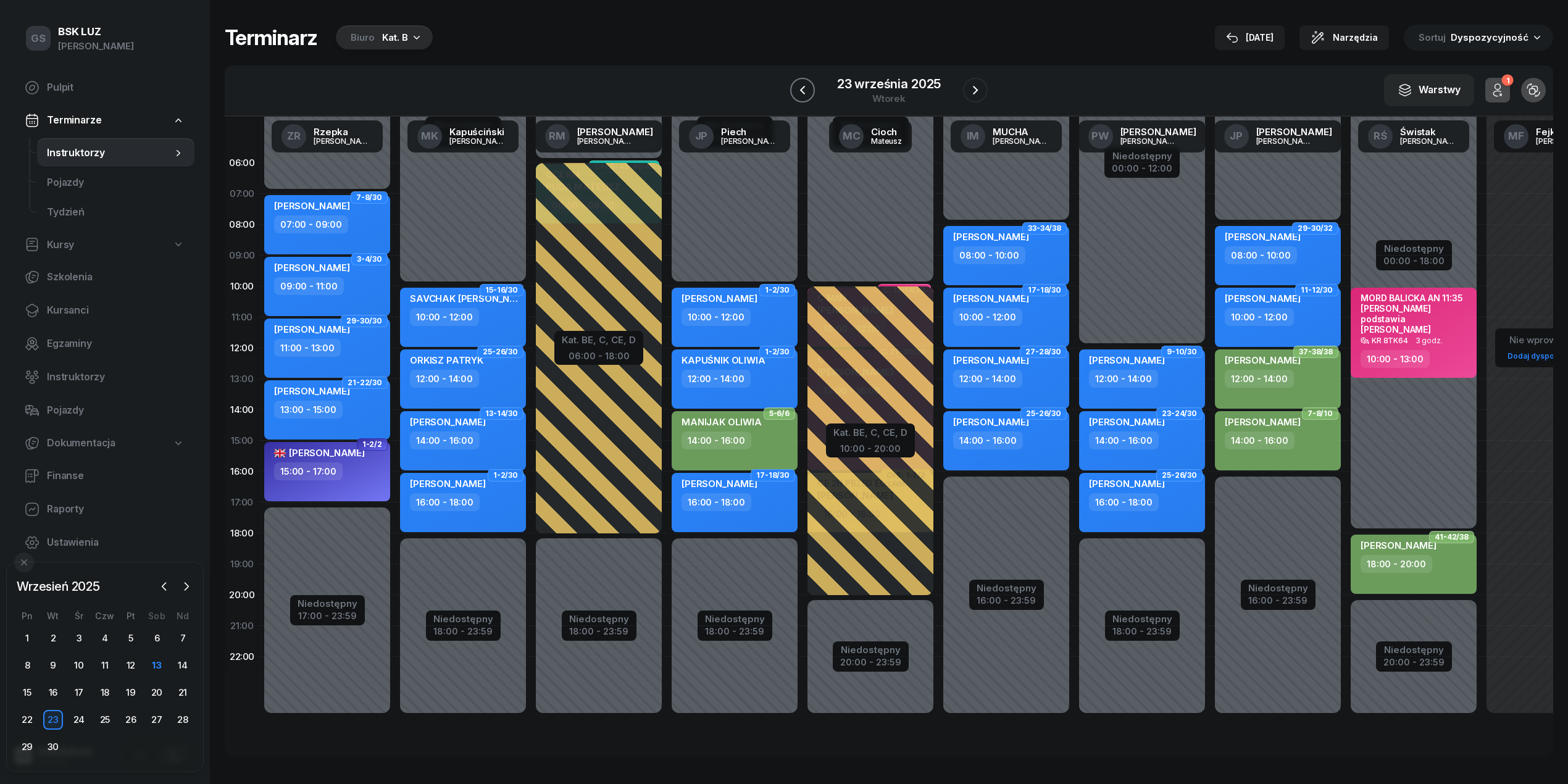
click at [804, 94] on icon "button" at bounding box center [802, 90] width 5 height 9
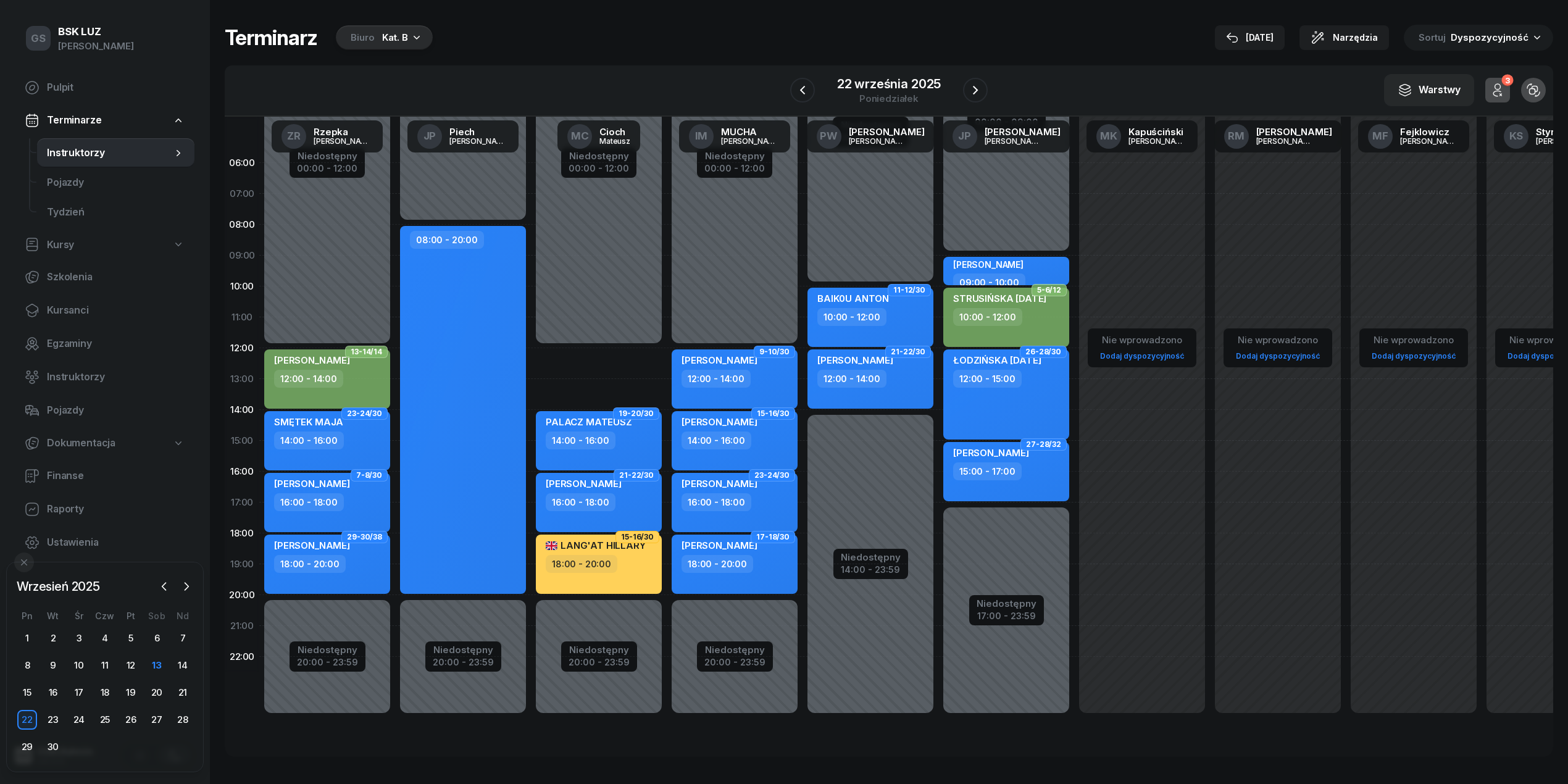
click at [606, 366] on div "Niedostępny 00:00 - 12:00 Niedostępny 20:00 - 23:59 2 godz. 12:00 - 14:00 11-12…" at bounding box center [599, 441] width 136 height 586
select select "12"
select select "14"
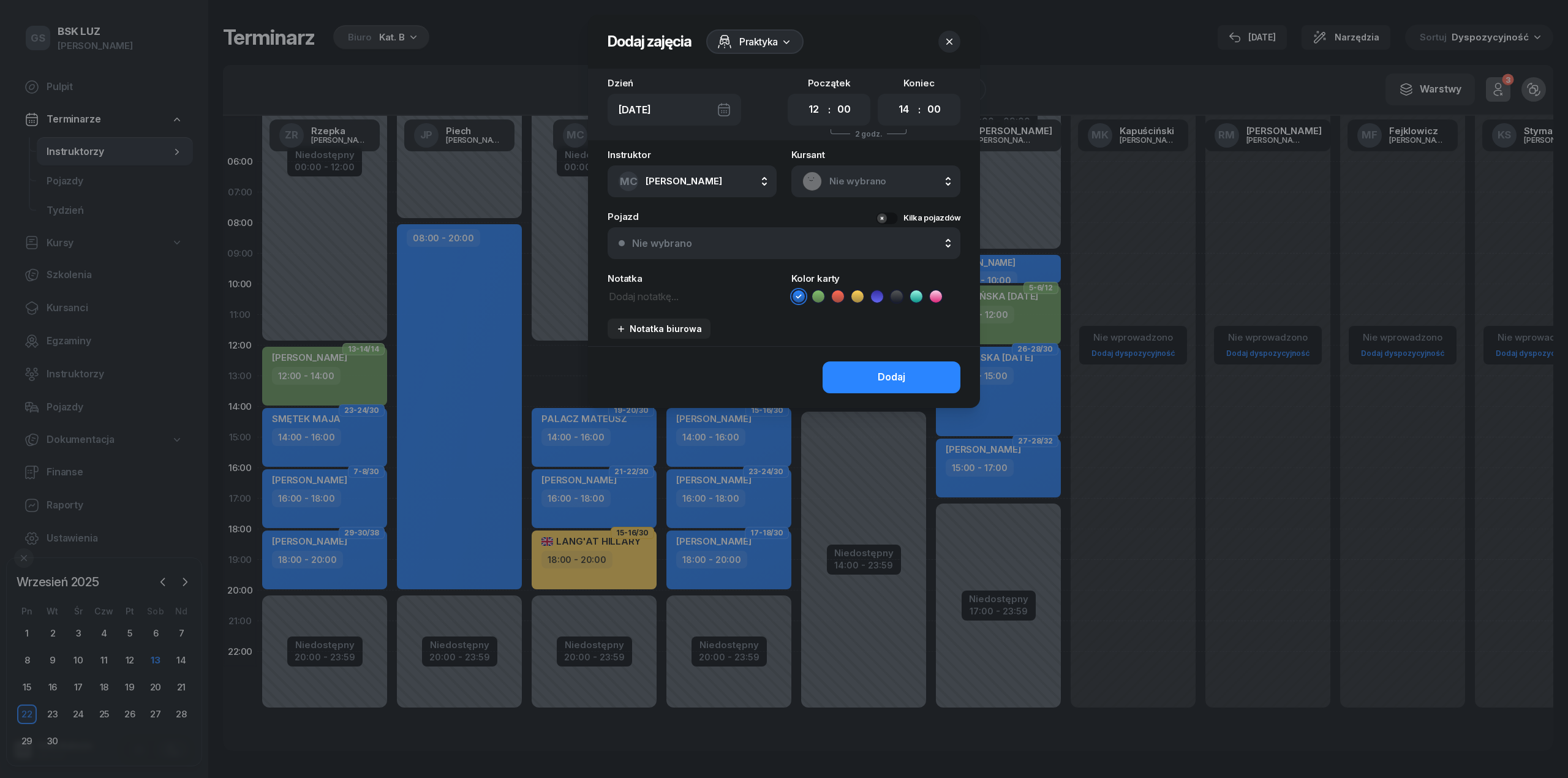
click at [950, 47] on icon "button" at bounding box center [950, 42] width 12 height 12
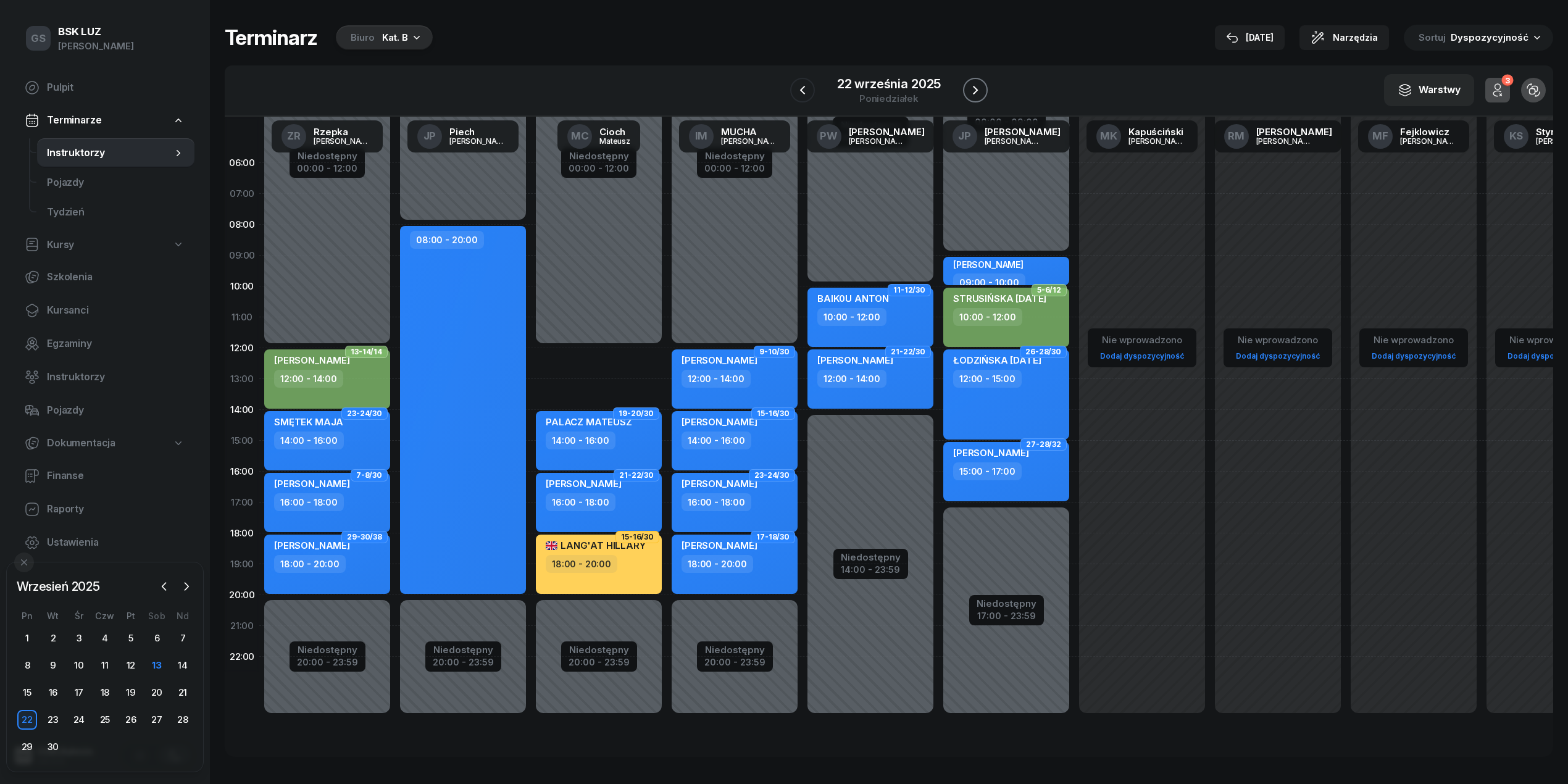
click at [974, 88] on icon "button" at bounding box center [975, 90] width 5 height 9
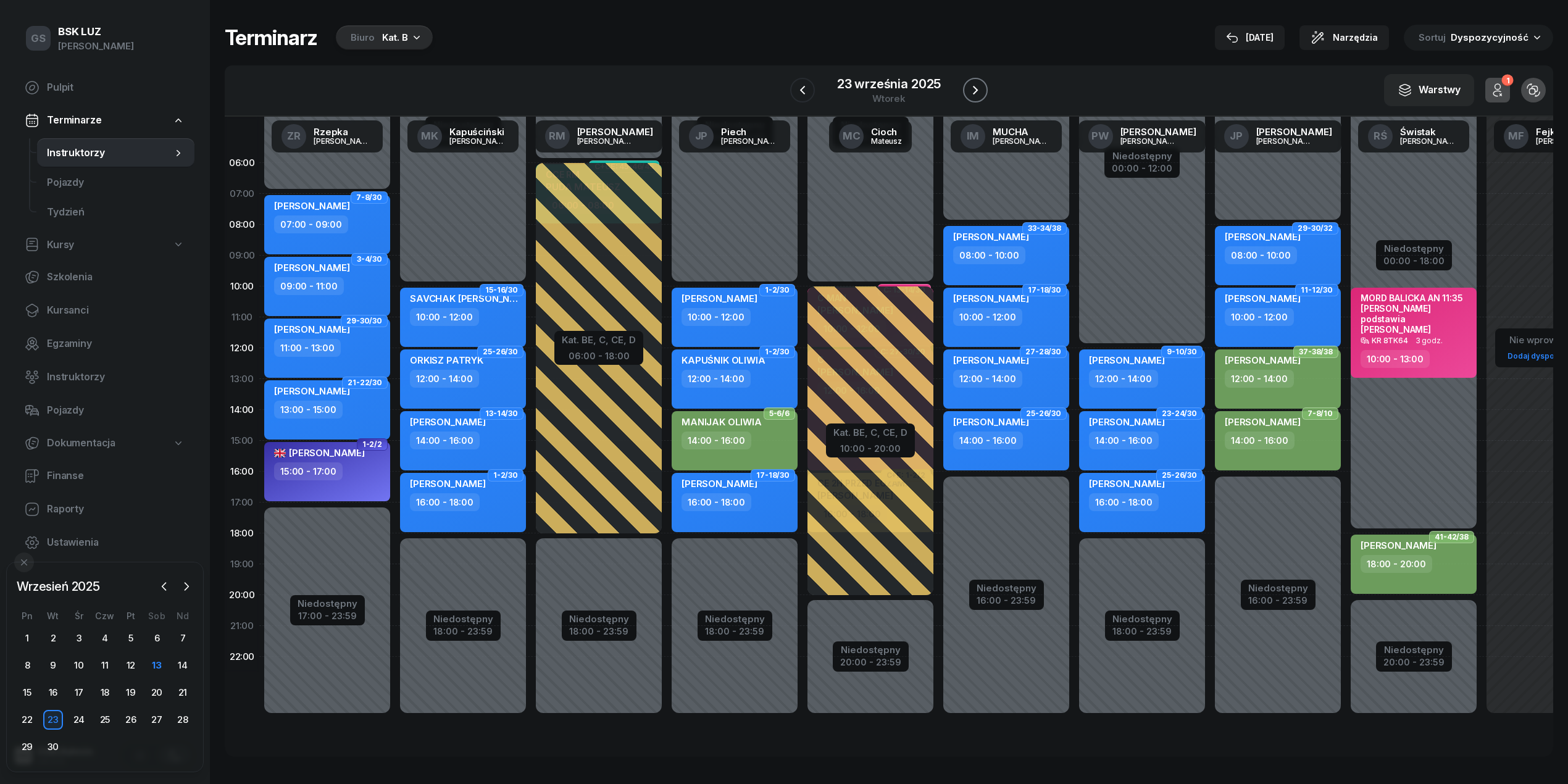
click at [974, 88] on icon "button" at bounding box center [975, 90] width 15 height 15
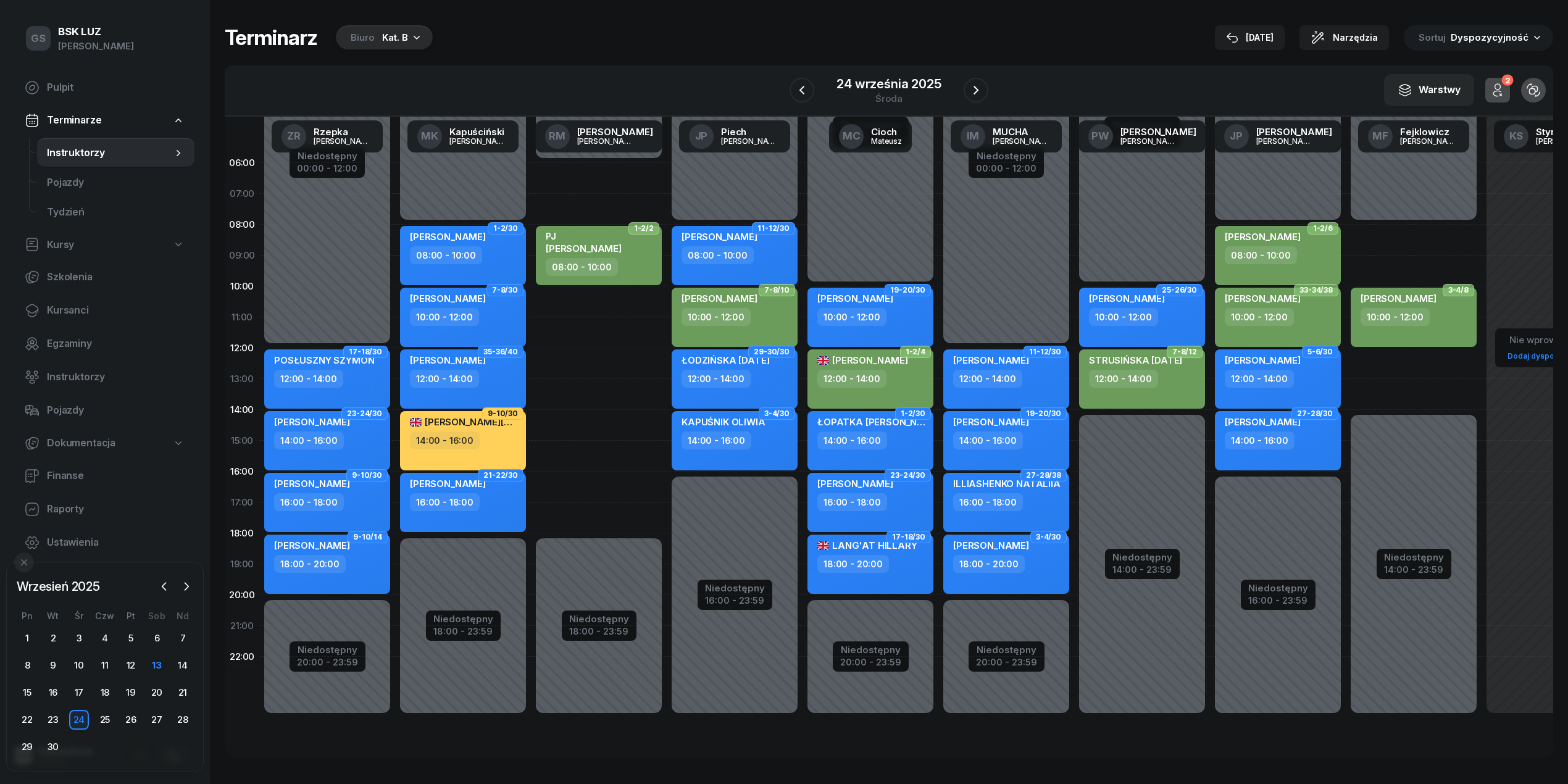
click at [1396, 257] on div "Niedostępny 00:00 - 08:00 Niedostępny 14:00 - 23:59 2 godz. 08:00 - 10:00 2 god…" at bounding box center [1413, 441] width 136 height 586
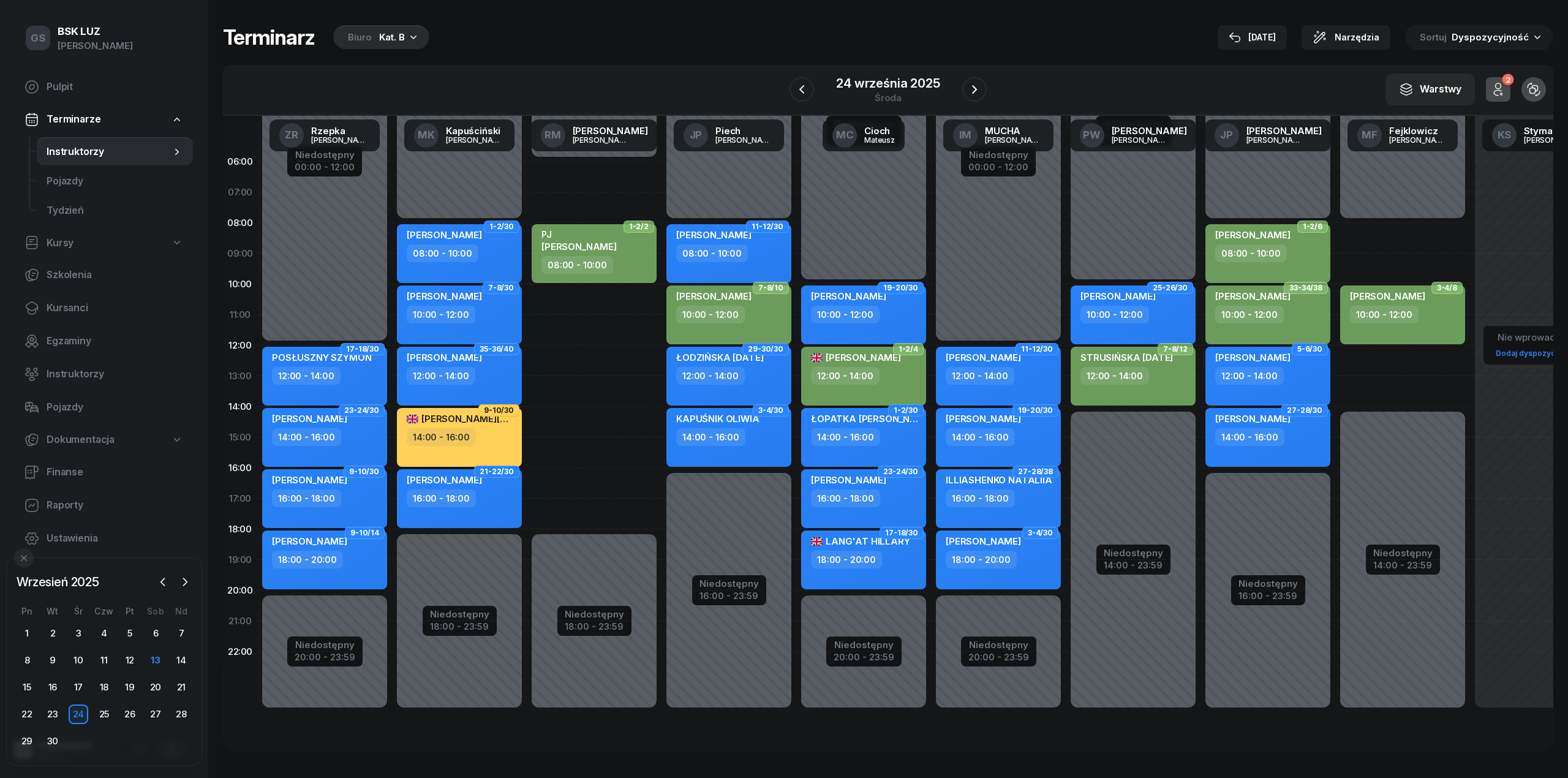
select select "09"
select select "10"
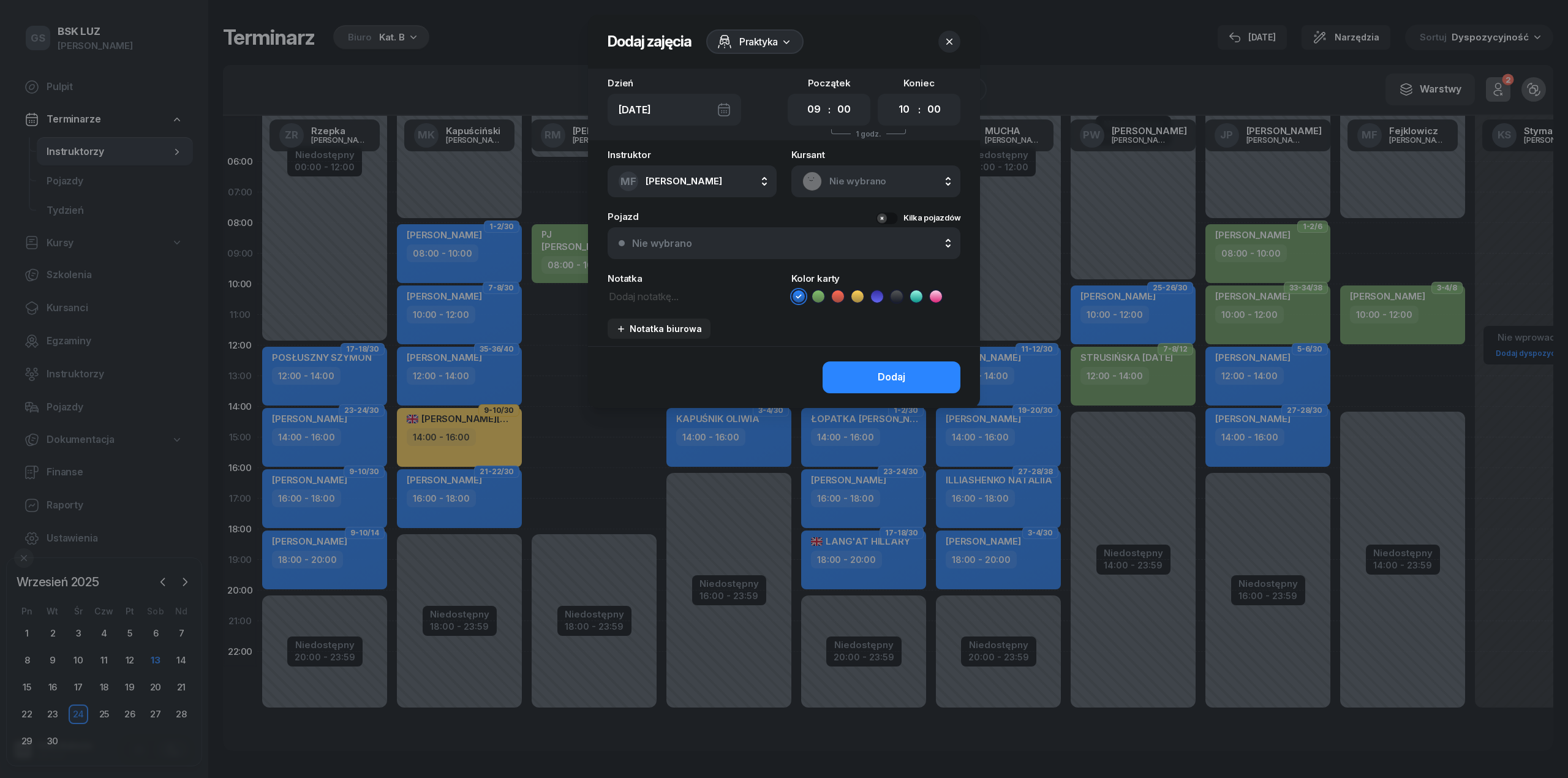
click at [952, 43] on icon "button" at bounding box center [950, 42] width 12 height 12
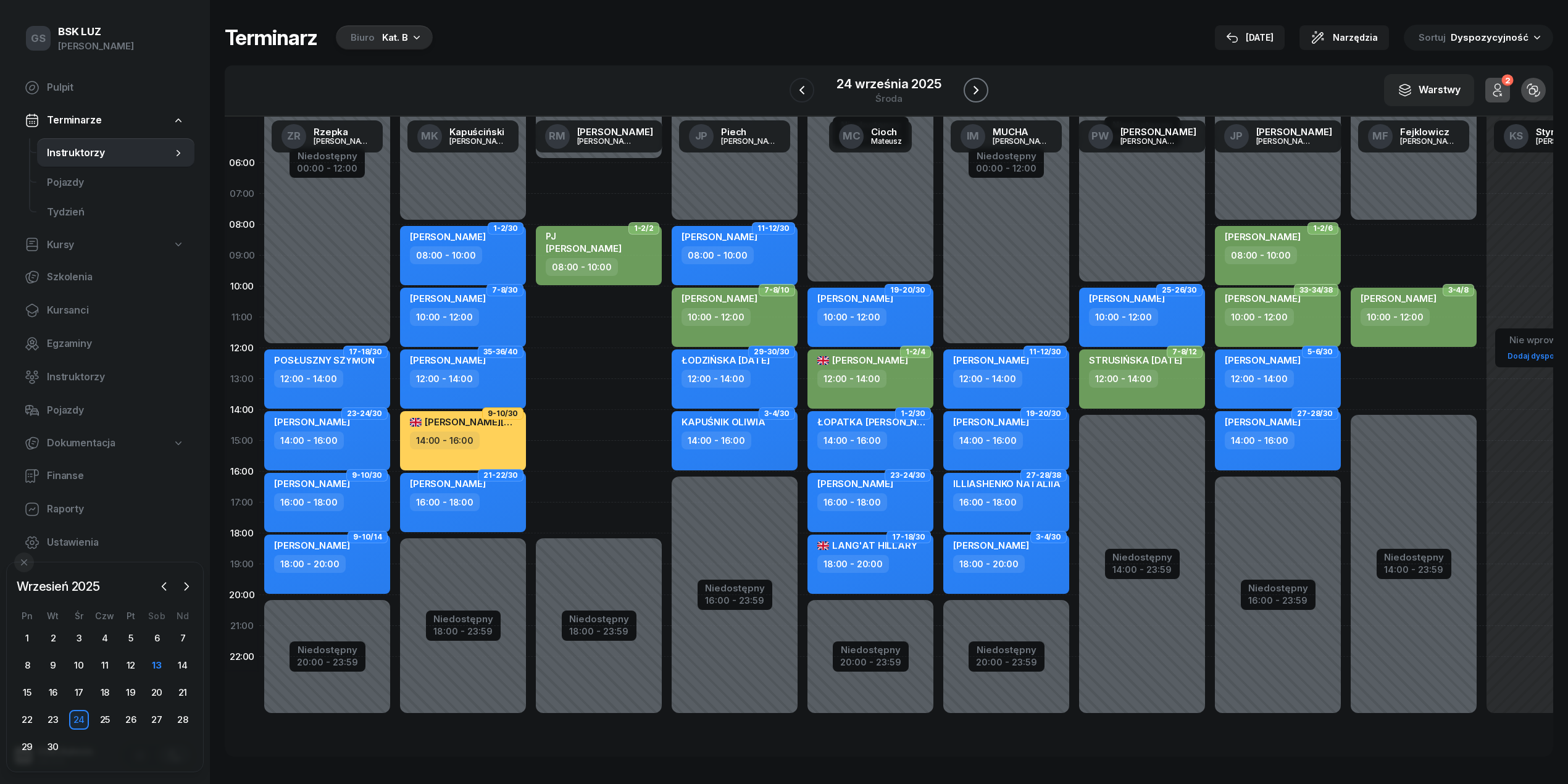
click at [973, 95] on icon "button" at bounding box center [976, 90] width 15 height 15
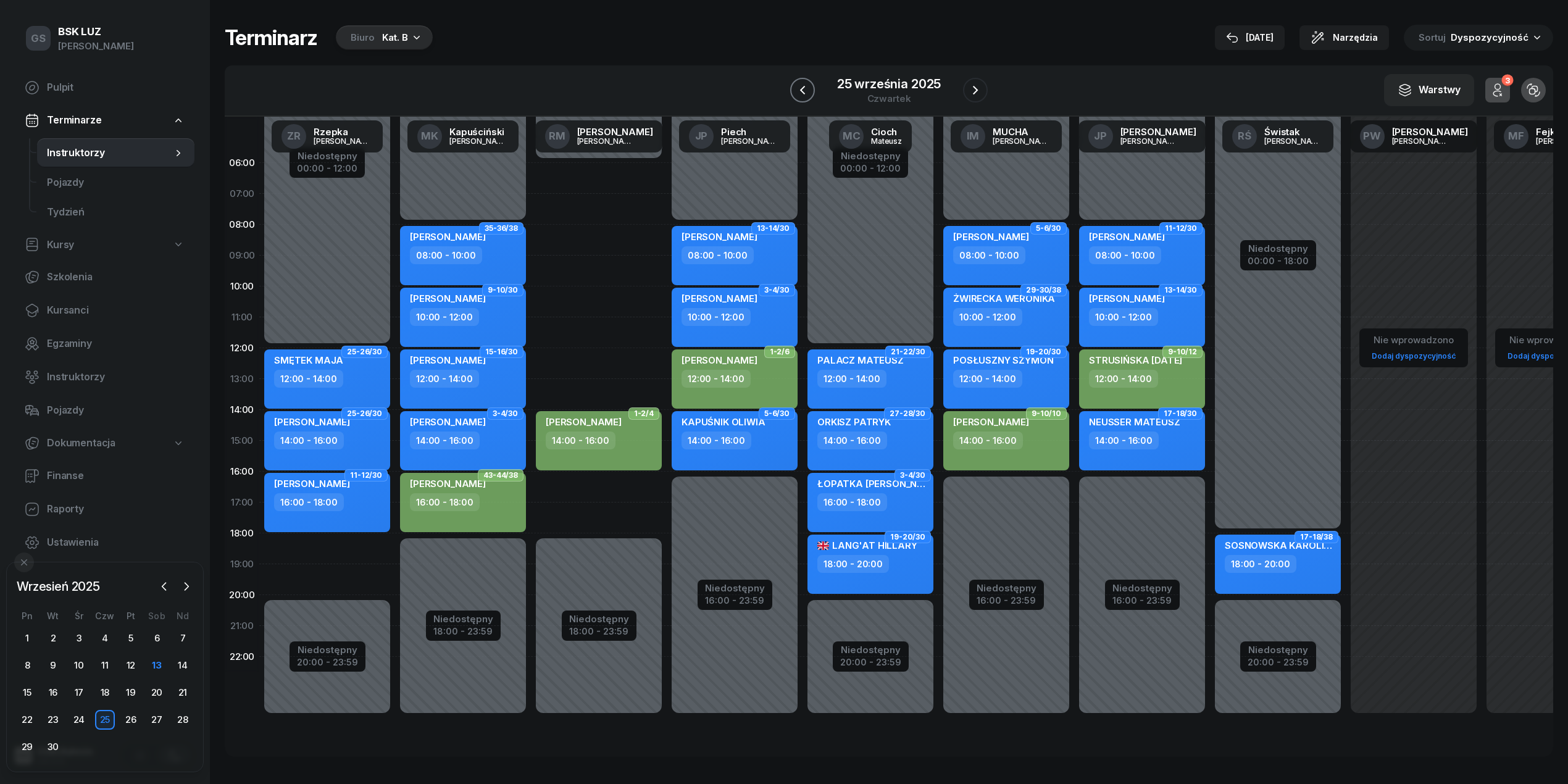
click at [801, 90] on icon "button" at bounding box center [802, 90] width 15 height 15
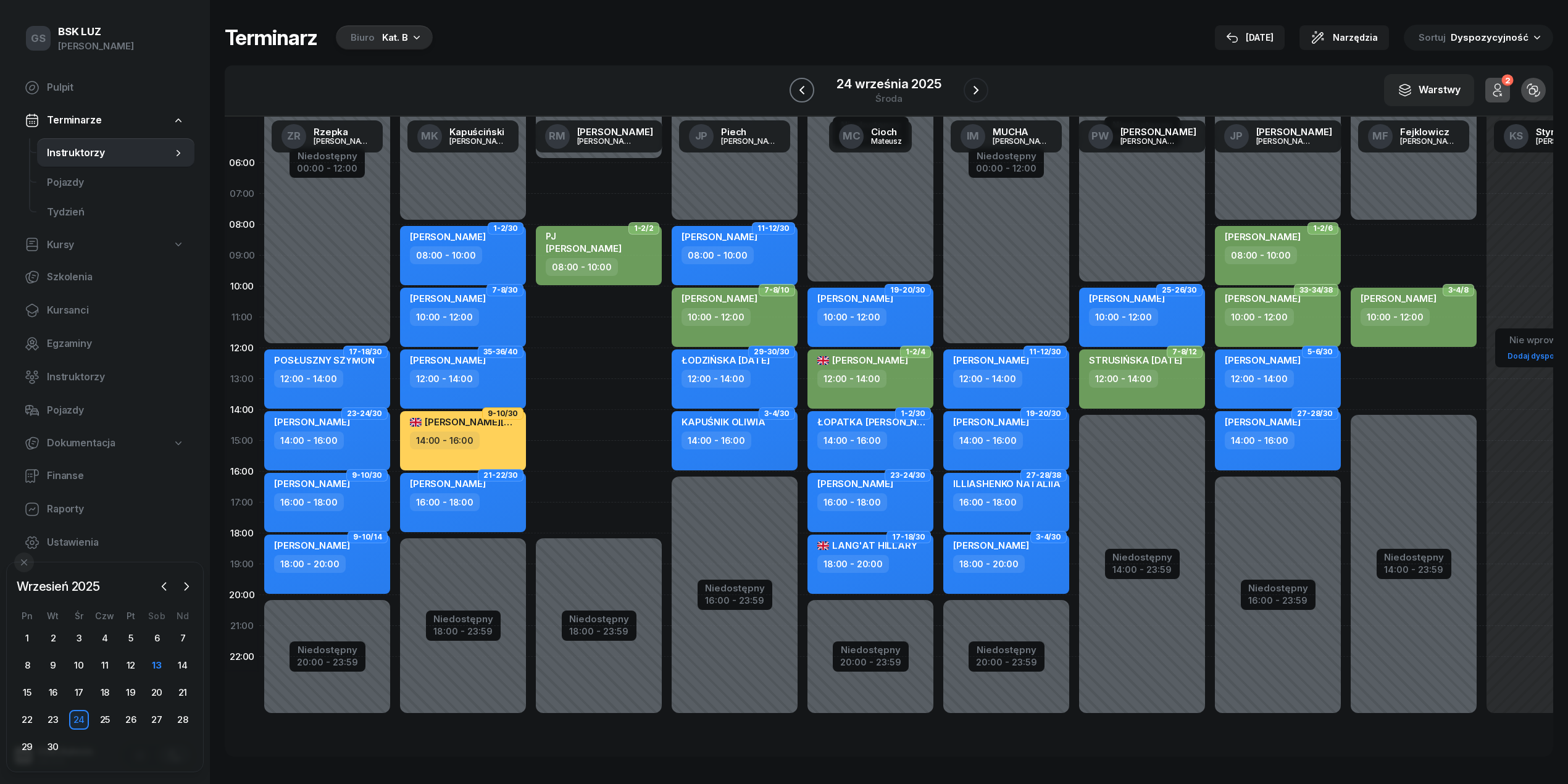
click at [801, 90] on icon "button" at bounding box center [802, 90] width 5 height 9
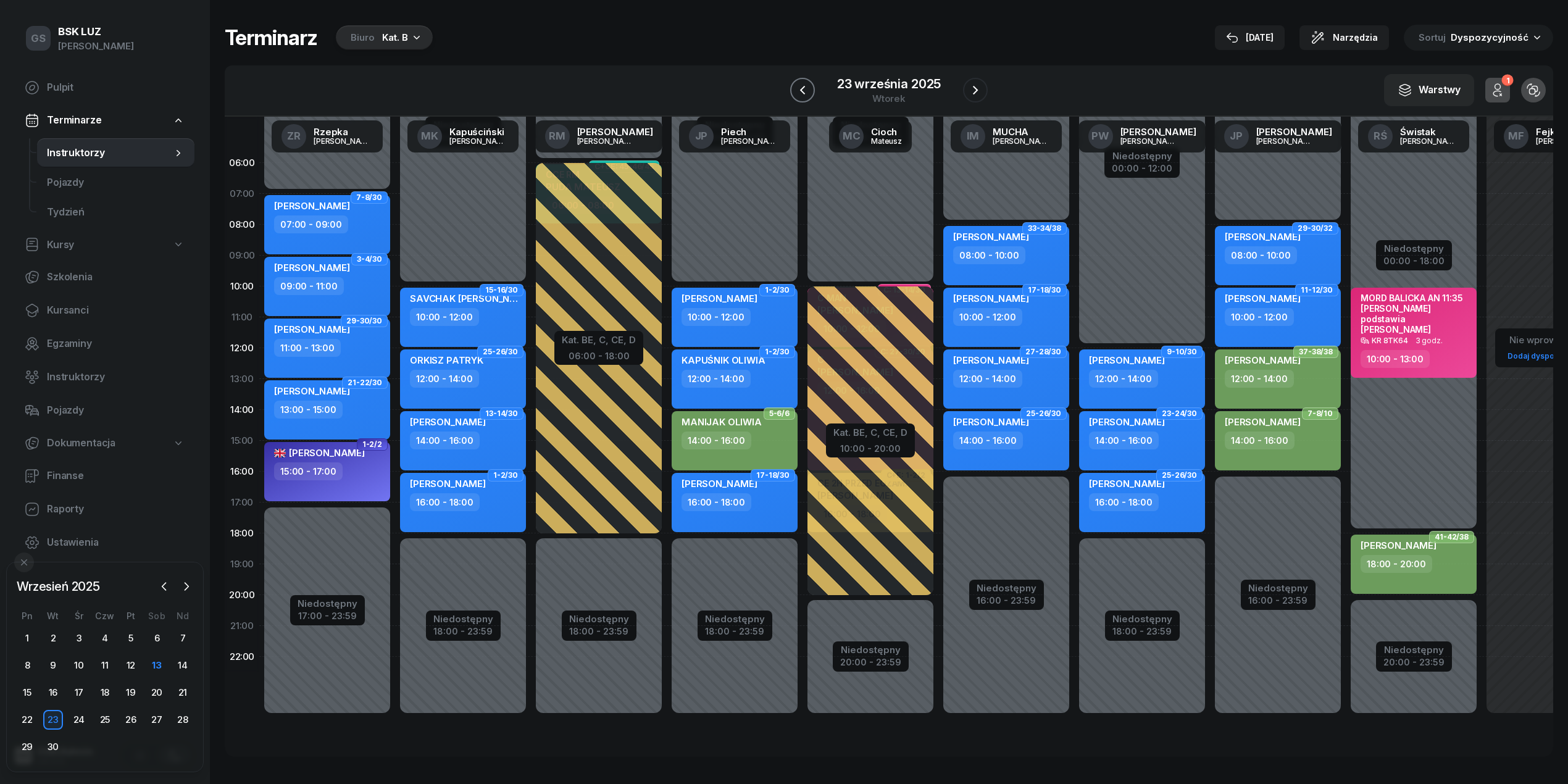
click at [801, 90] on icon "button" at bounding box center [802, 90] width 5 height 9
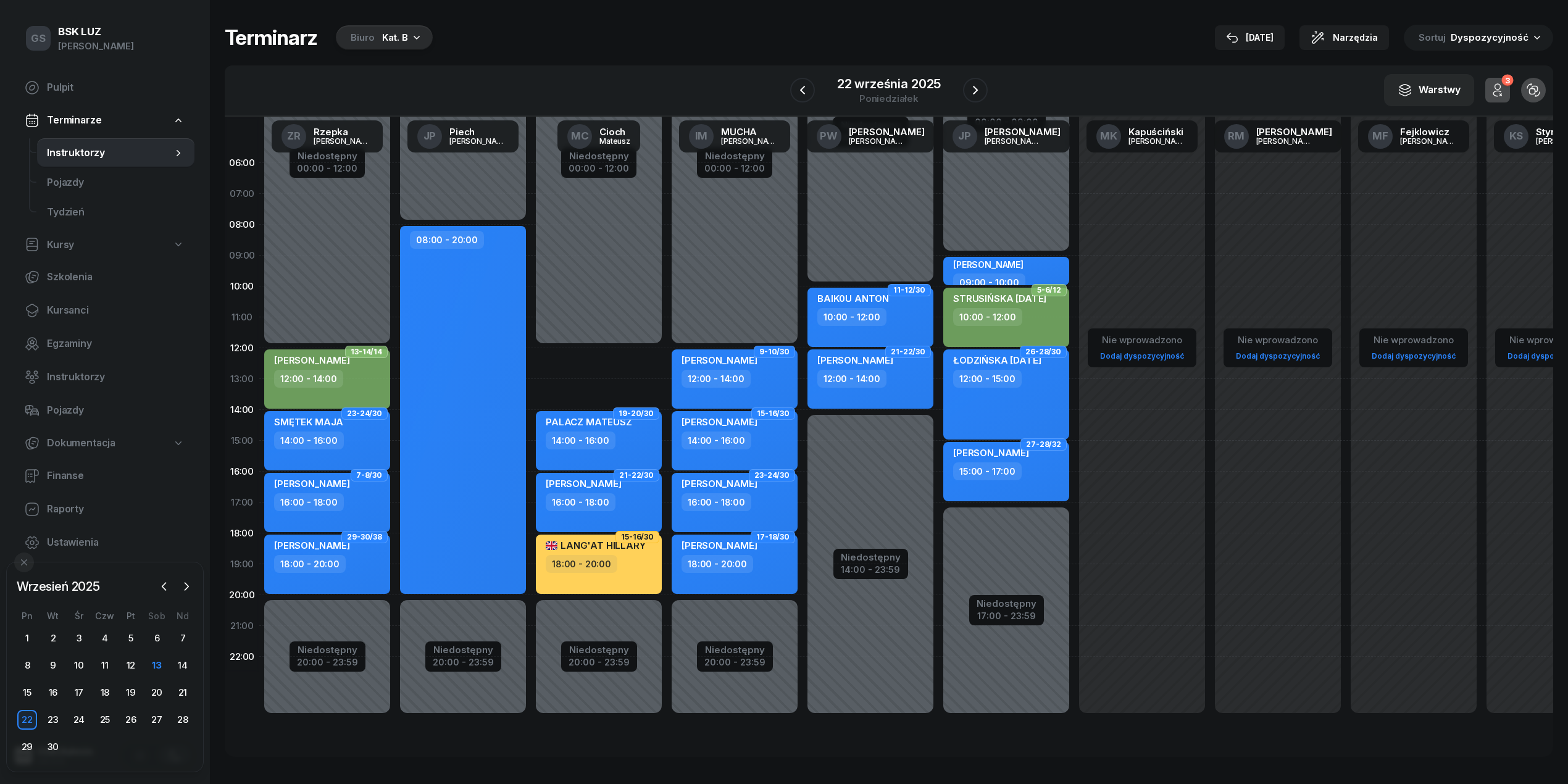
click at [588, 356] on div "Niedostępny 00:00 - 12:00 Niedostępny 20:00 - 23:59 2 godz. 12:00 - 14:00 11-12…" at bounding box center [599, 441] width 136 height 586
select select "12"
select select "14"
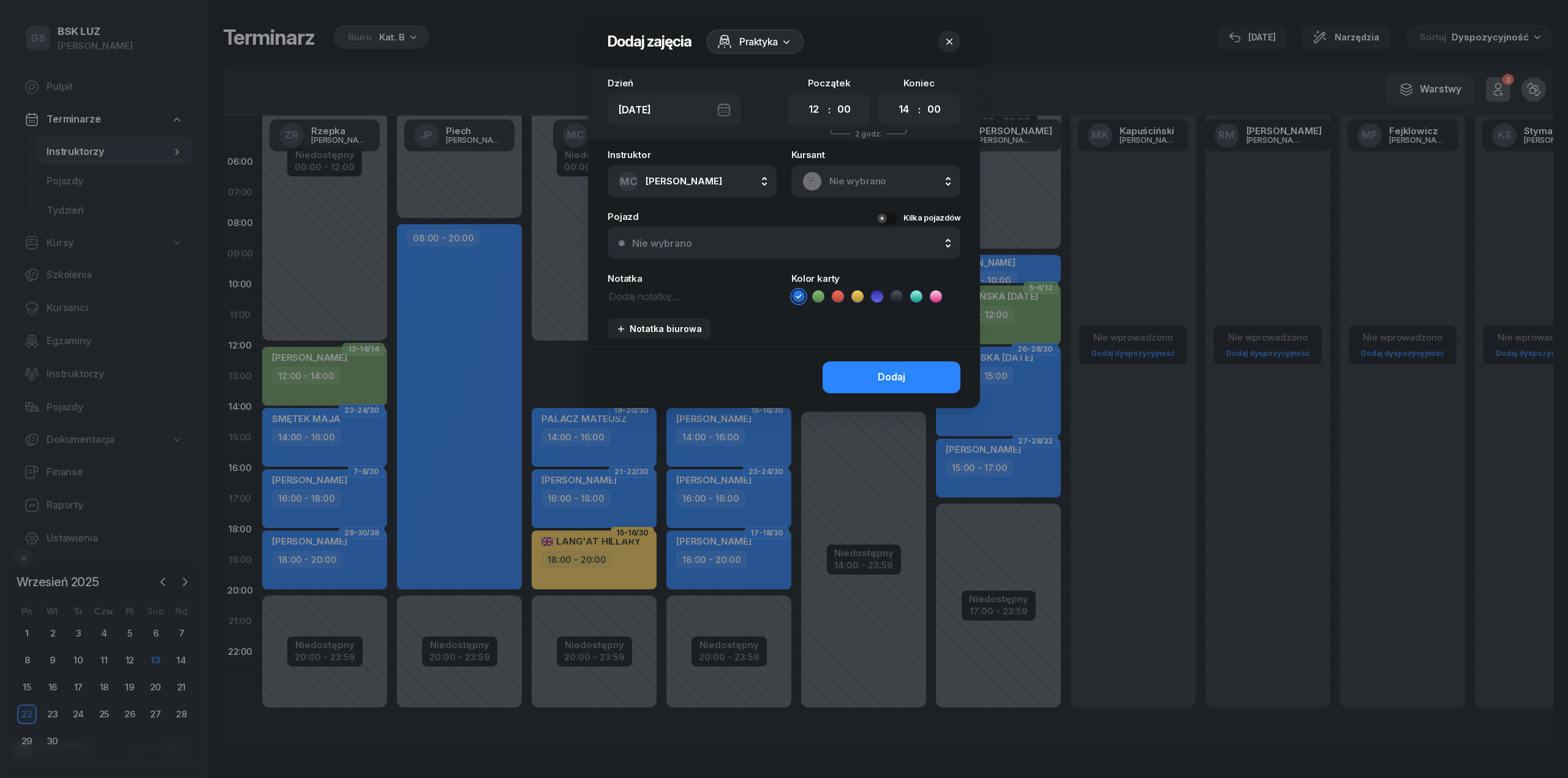
click at [810, 183] on rect at bounding box center [812, 181] width 26 height 26
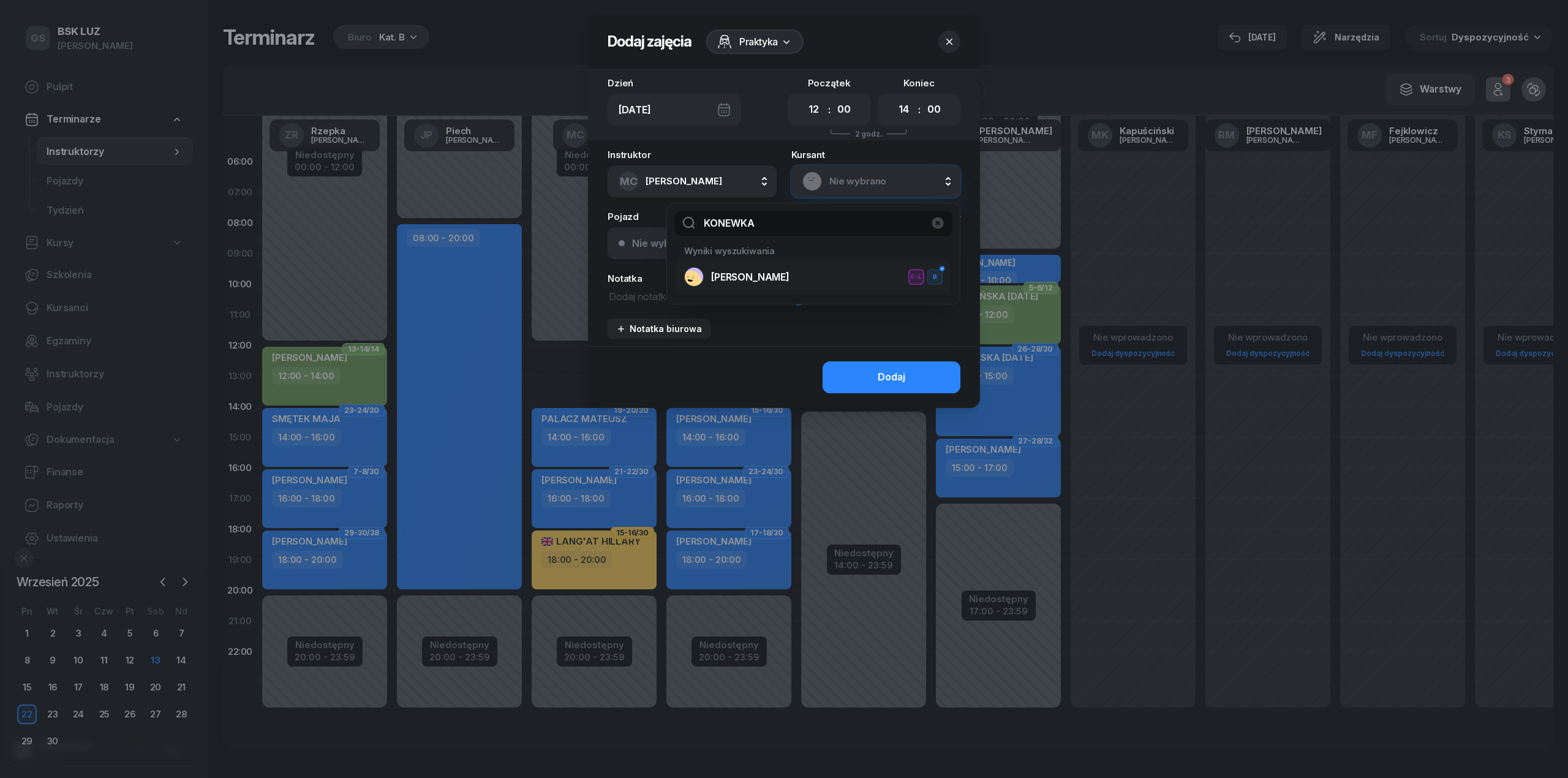
type input "KONEWKA"
click at [738, 267] on div "KONEWKA ZUZANNA E-L B" at bounding box center [814, 277] width 259 height 20
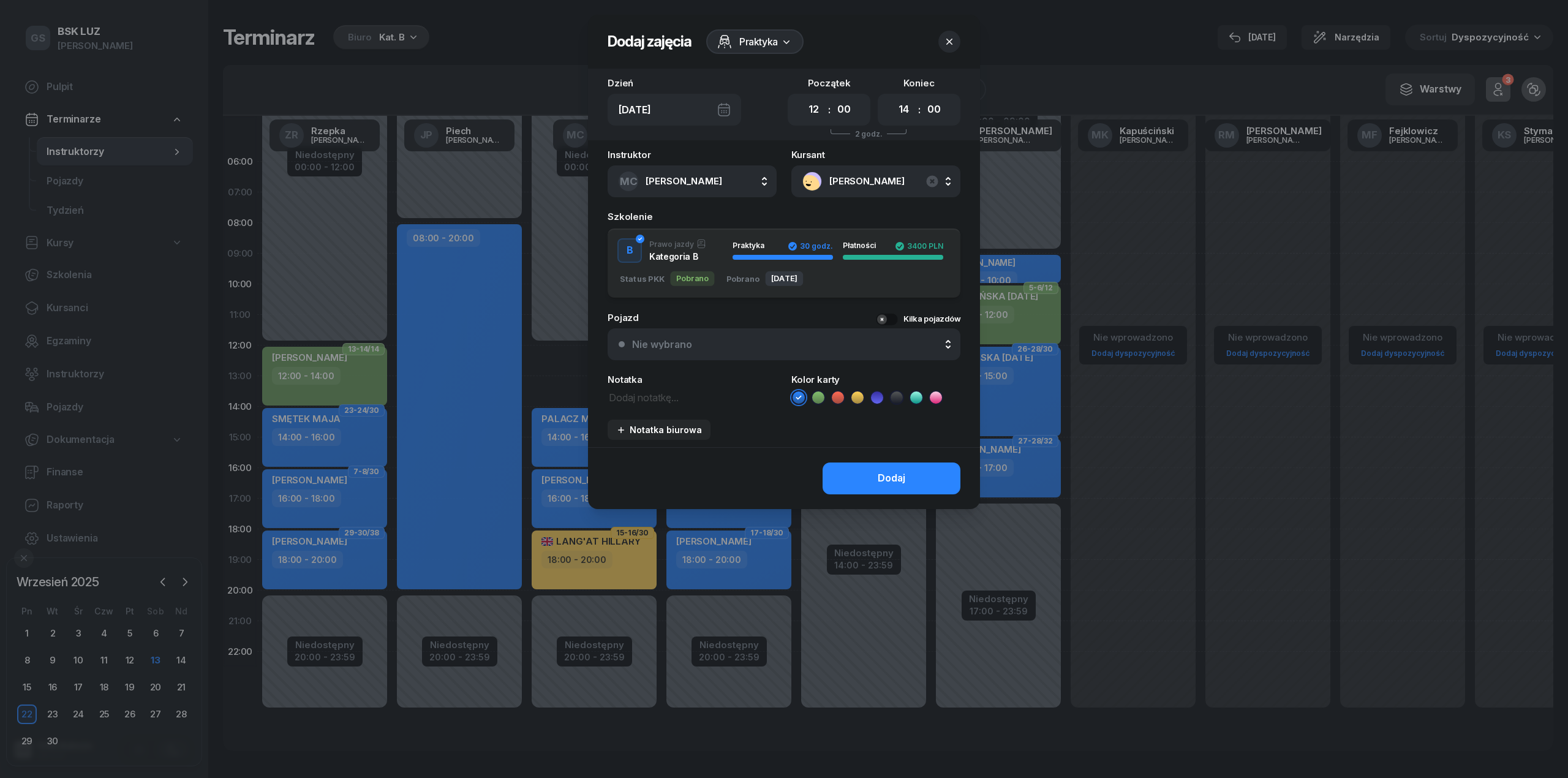
click at [815, 396] on icon at bounding box center [818, 398] width 12 height 12
click at [883, 480] on div "Dodaj" at bounding box center [891, 478] width 27 height 16
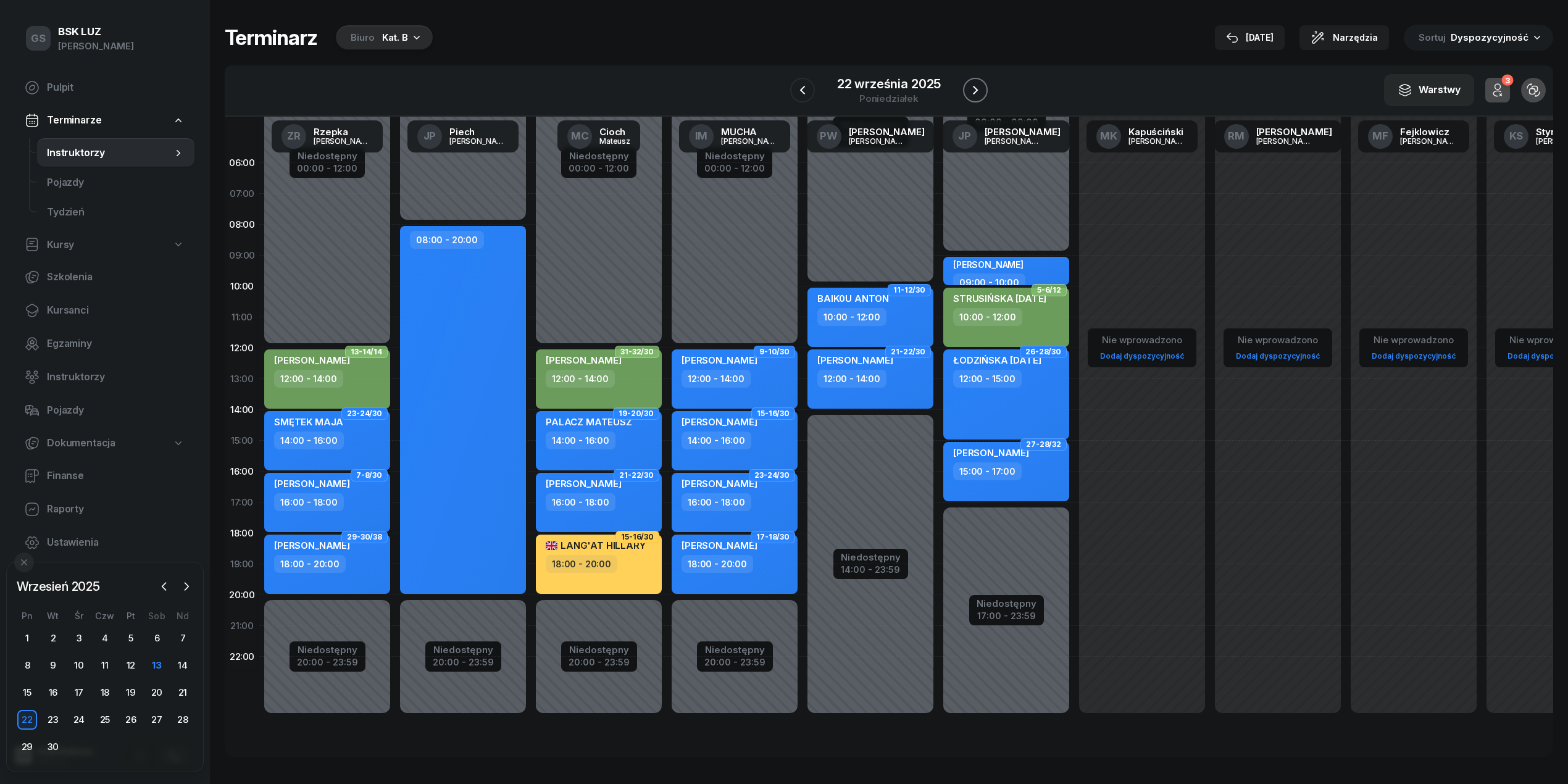
click at [981, 88] on icon "button" at bounding box center [975, 90] width 15 height 15
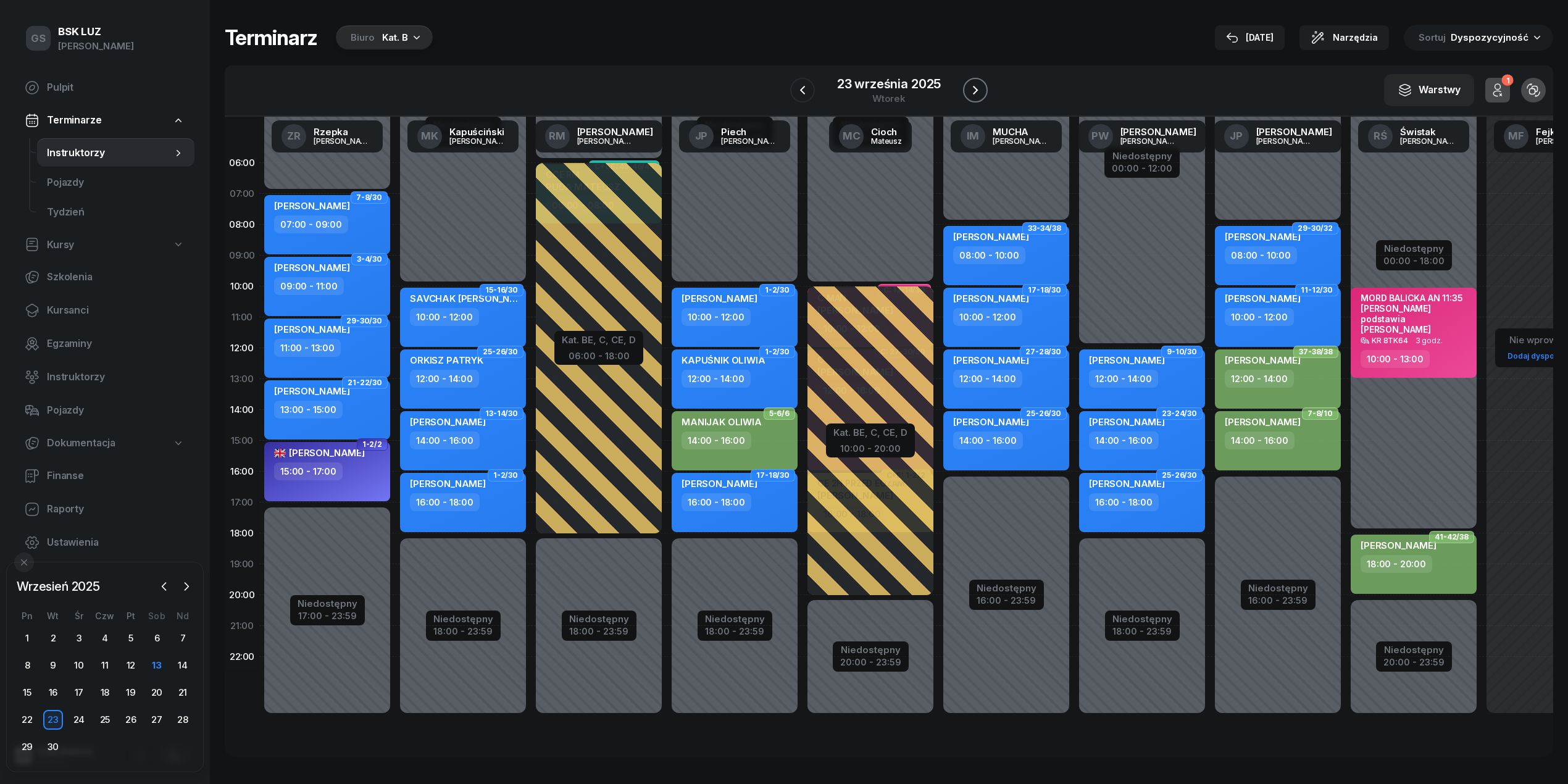
click at [979, 89] on icon "button" at bounding box center [975, 90] width 15 height 15
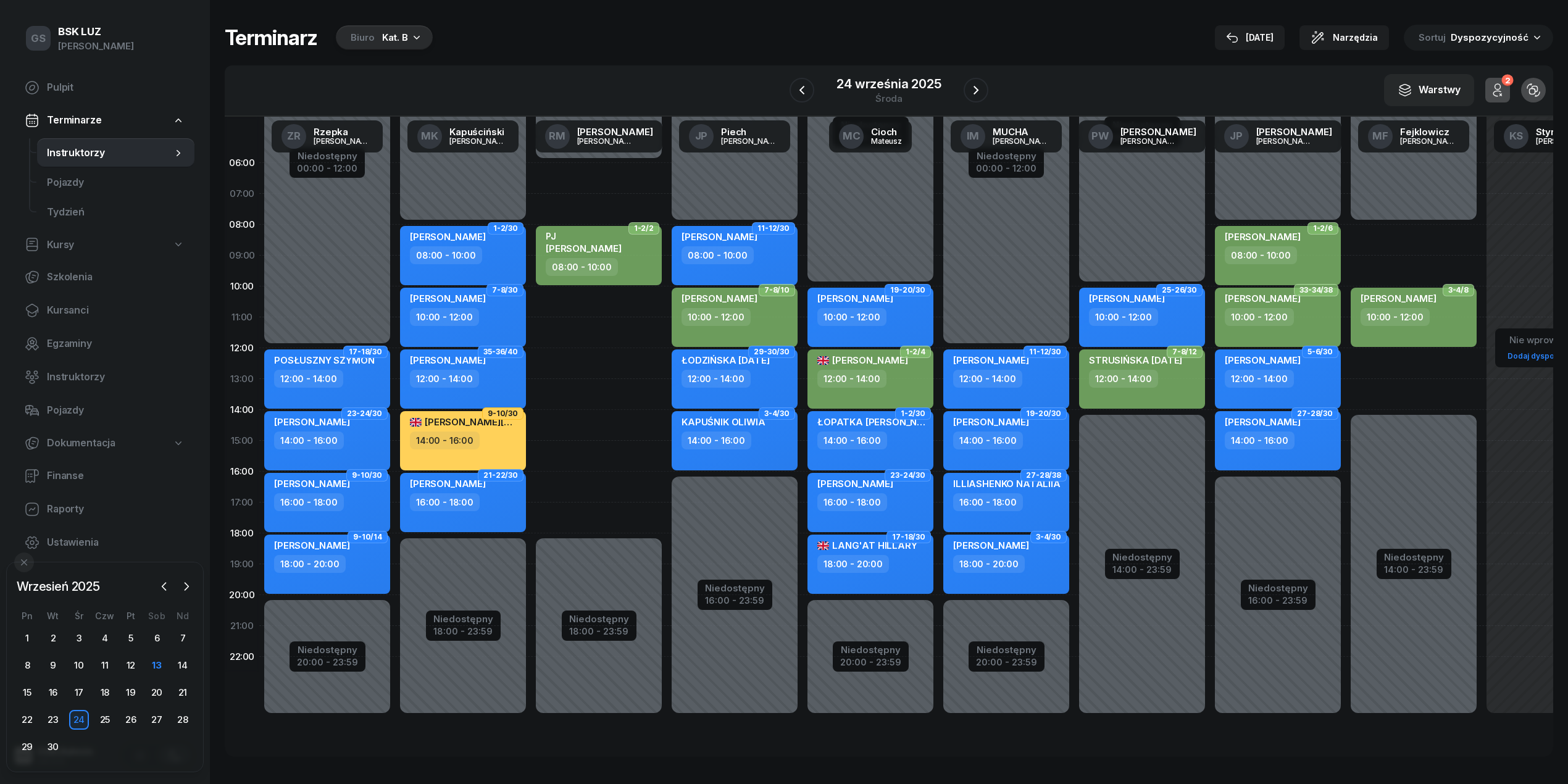
click at [1398, 249] on div "Niedostępny 00:00 - 08:00 Niedostępny 14:00 - 23:59 2 godz. 08:00 - 10:00 2 god…" at bounding box center [1413, 441] width 136 height 586
select select "08"
select select "10"
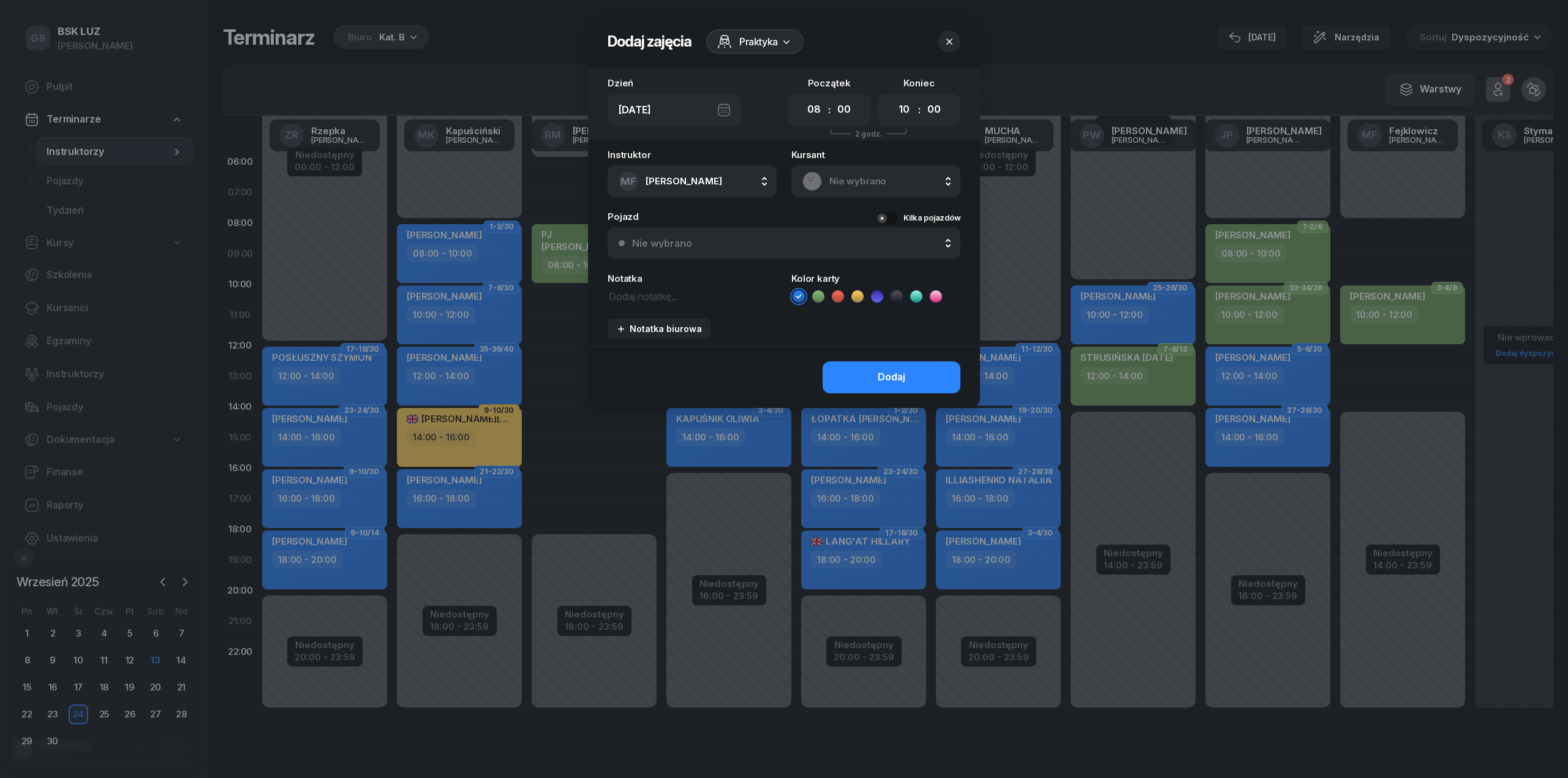
click at [951, 43] on icon "button" at bounding box center [950, 42] width 6 height 6
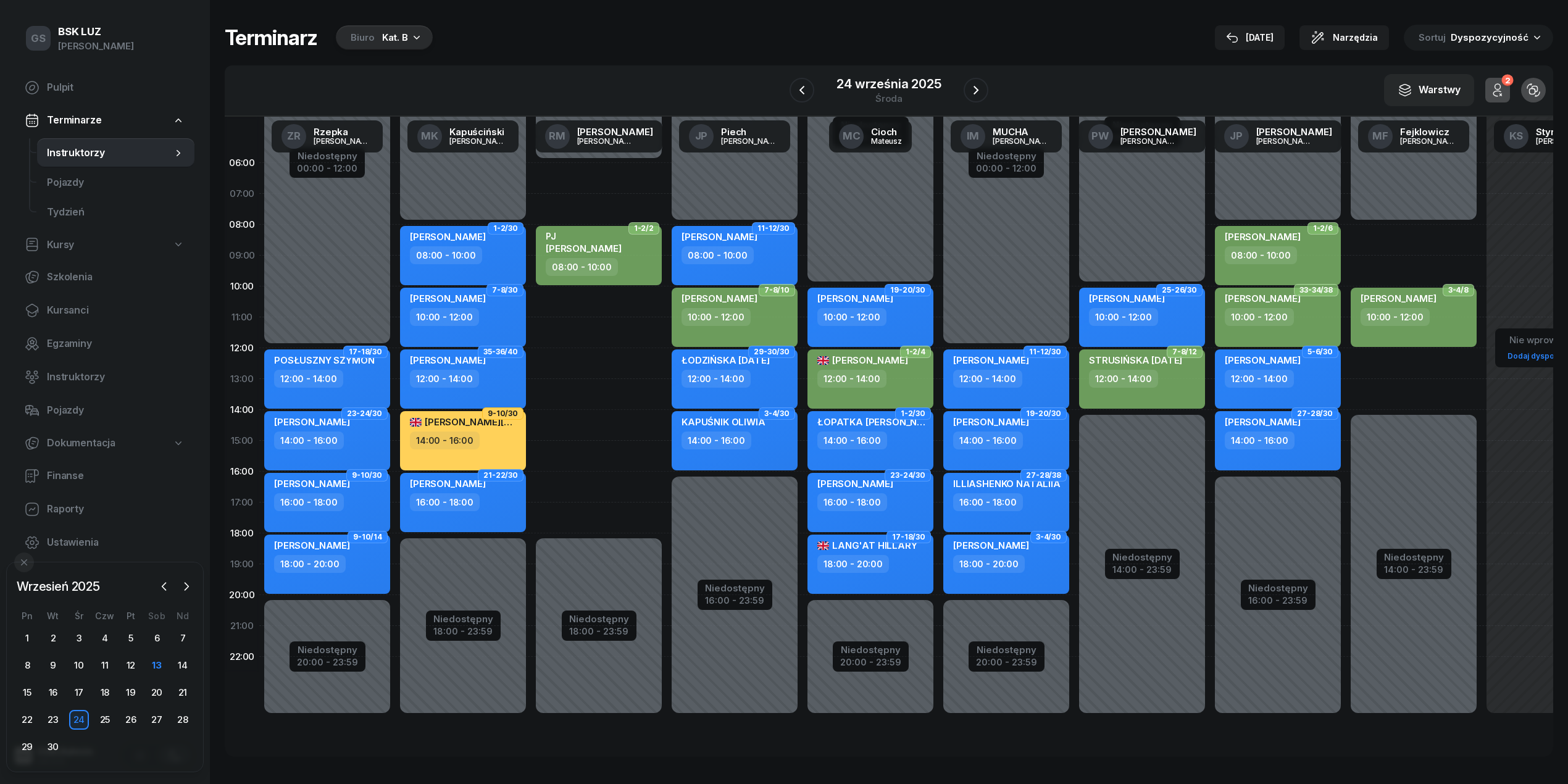
click at [1393, 376] on div "Niedostępny 00:00 - 08:00 Niedostępny 14:00 - 23:59 2 godz. 08:00 - 10:00 2 god…" at bounding box center [1413, 441] width 136 height 586
select select "12"
select select "14"
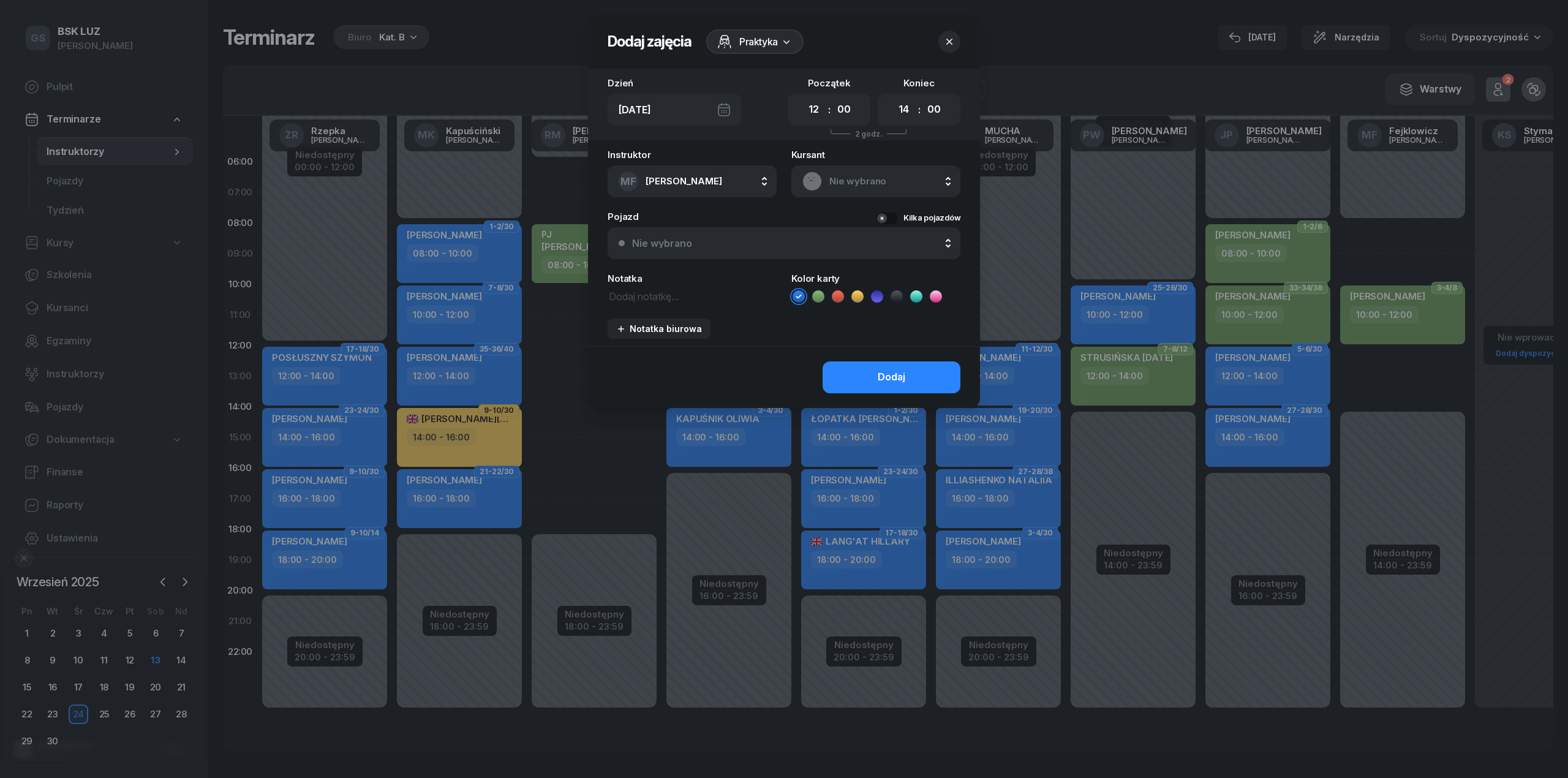
click at [805, 174] on rect at bounding box center [812, 181] width 26 height 26
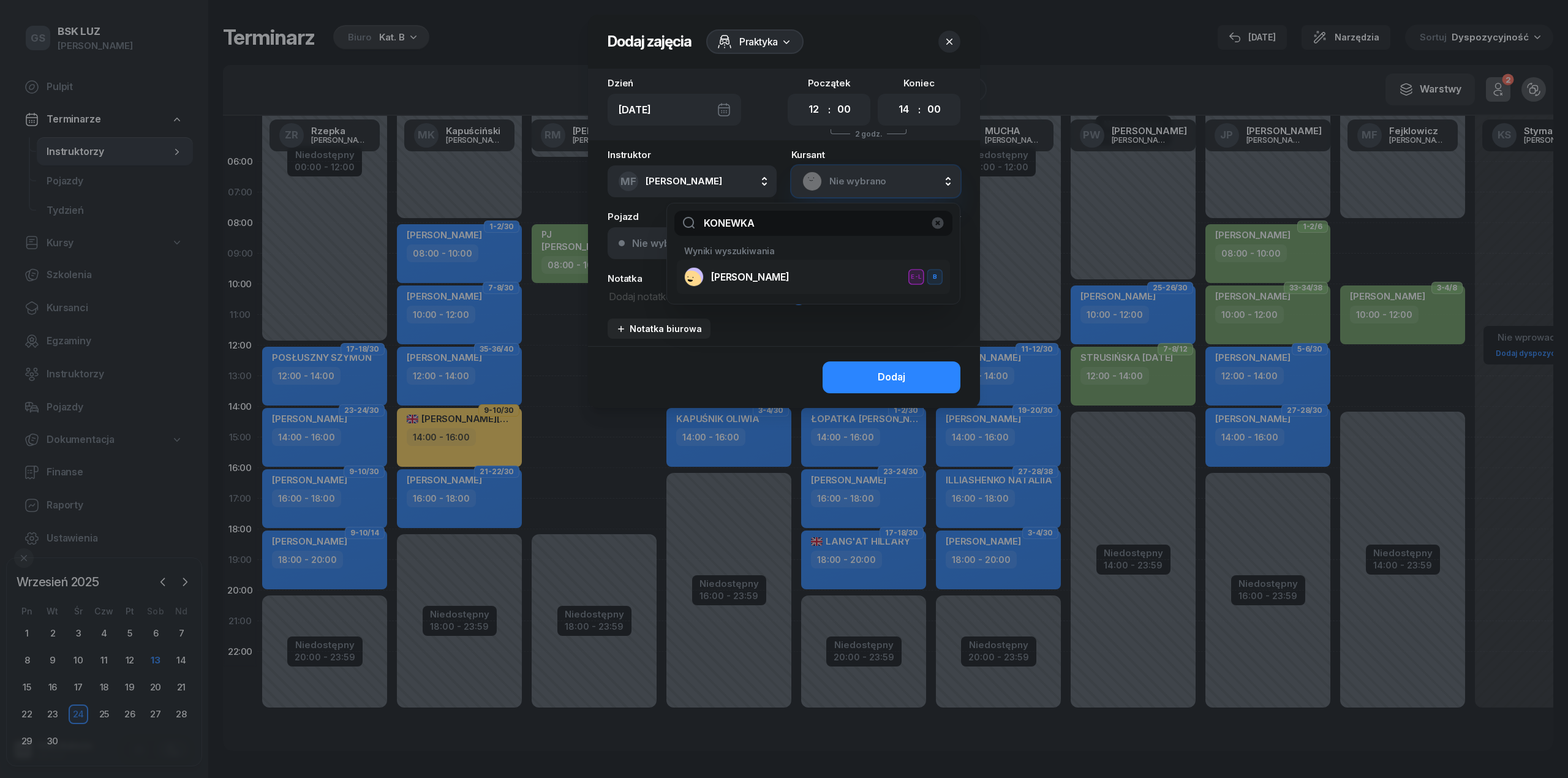
type input "KONEWKA"
click at [773, 271] on span "KONEWKA ZUZANNA" at bounding box center [750, 278] width 78 height 16
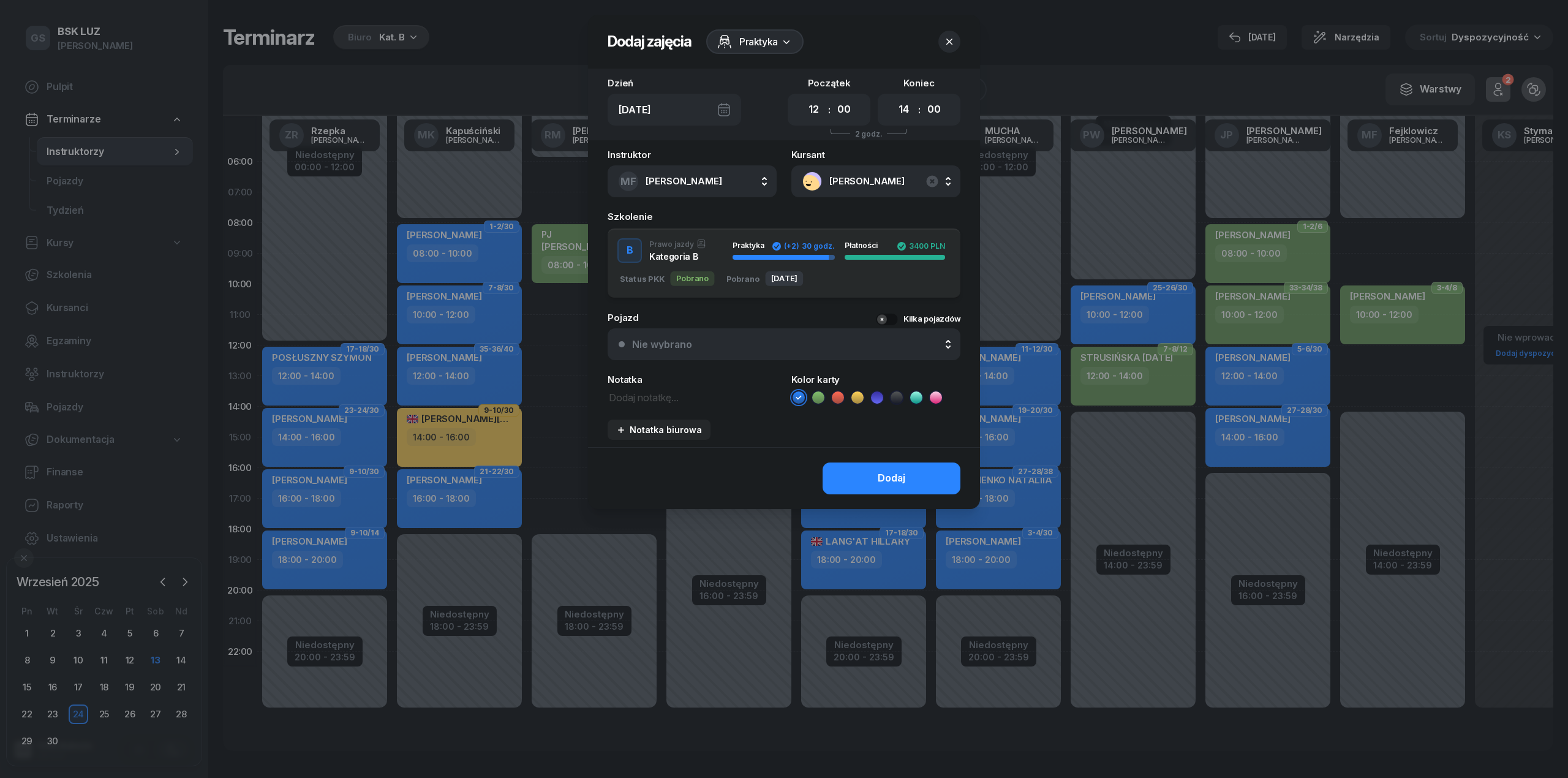
click at [816, 398] on icon at bounding box center [818, 398] width 12 height 12
click at [863, 475] on button "Dodaj" at bounding box center [892, 478] width 138 height 32
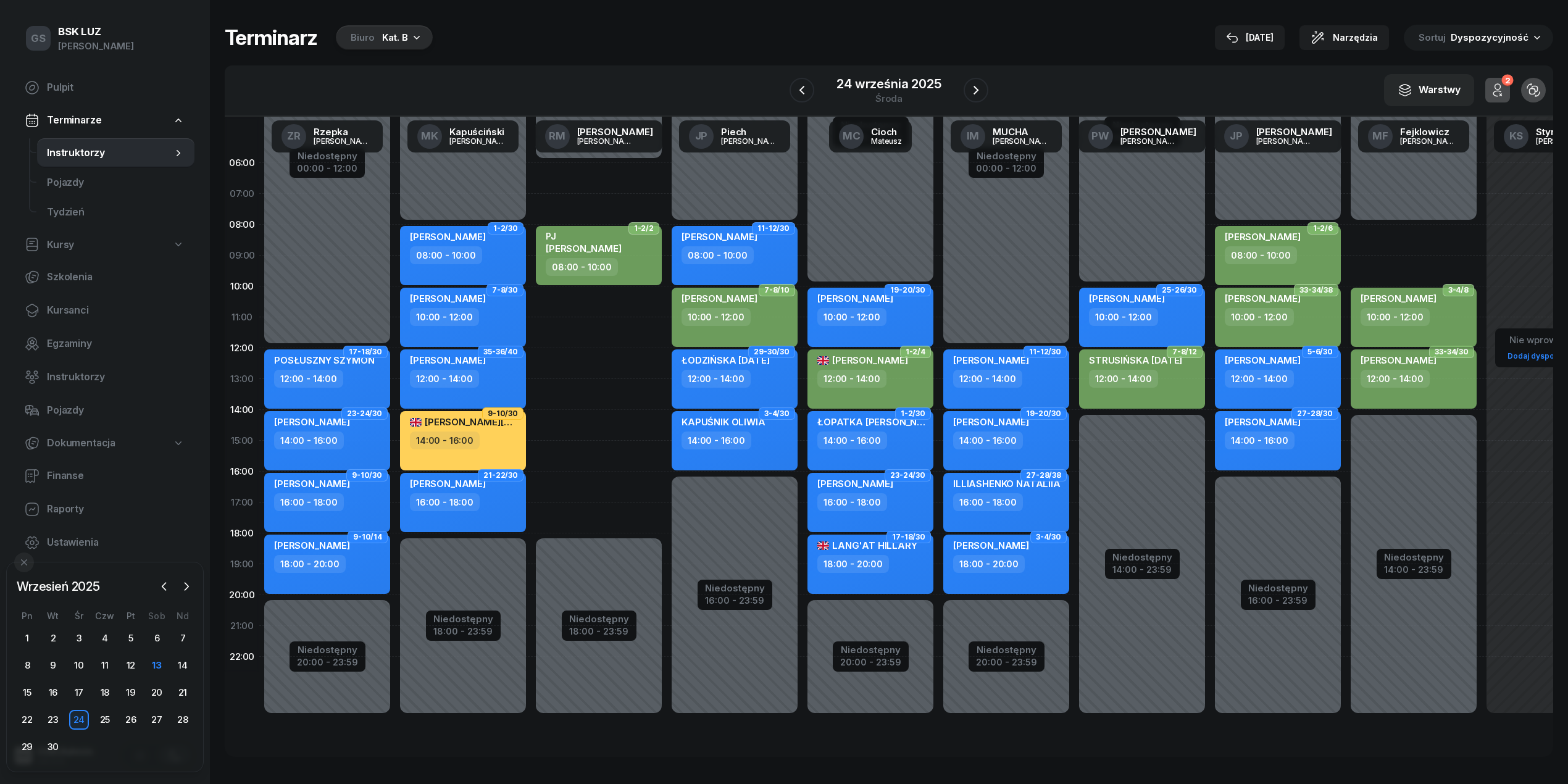
click at [1457, 314] on div "10:00 - 12:00" at bounding box center [1415, 317] width 108 height 18
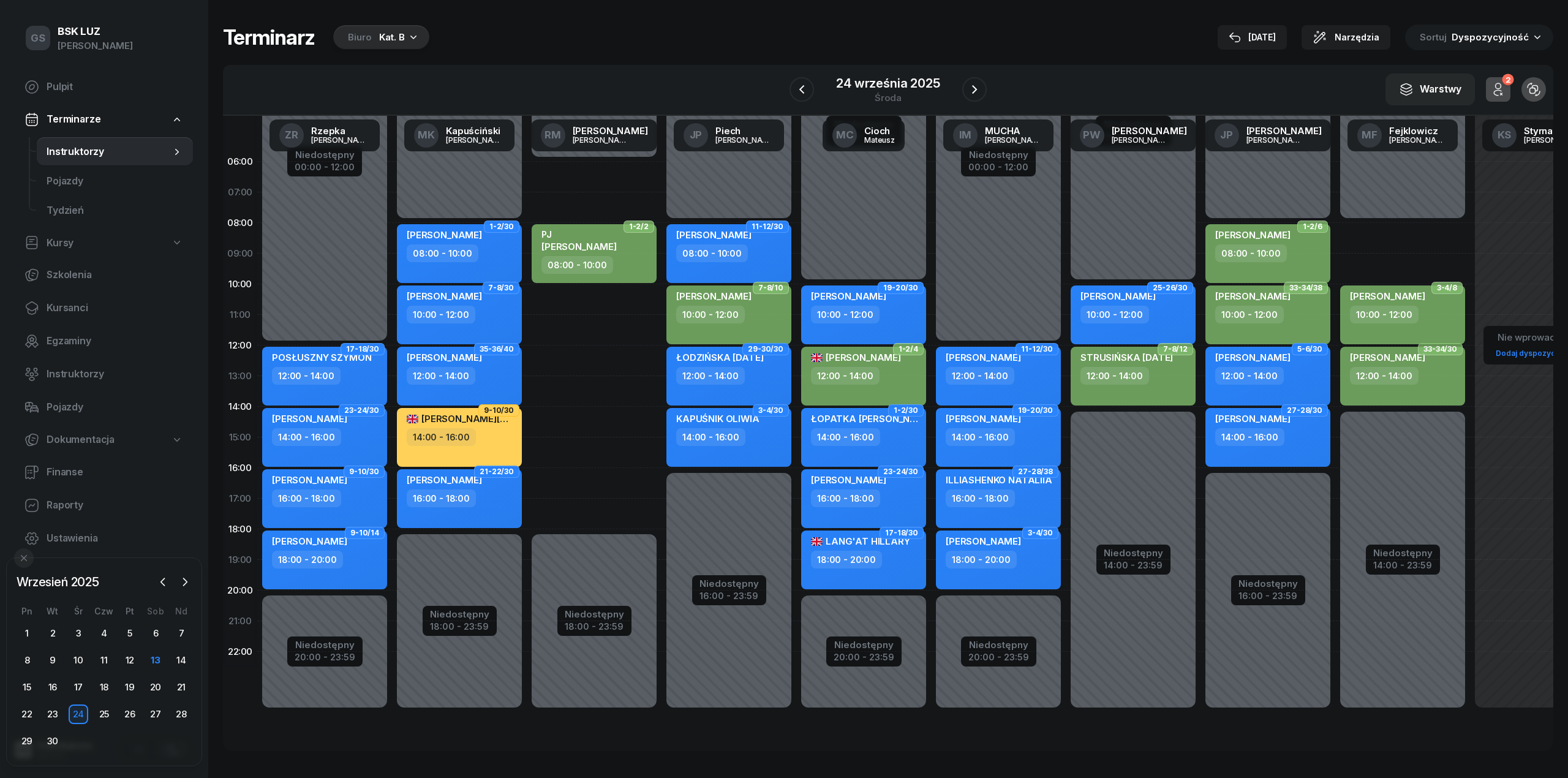
select select "10"
select select "12"
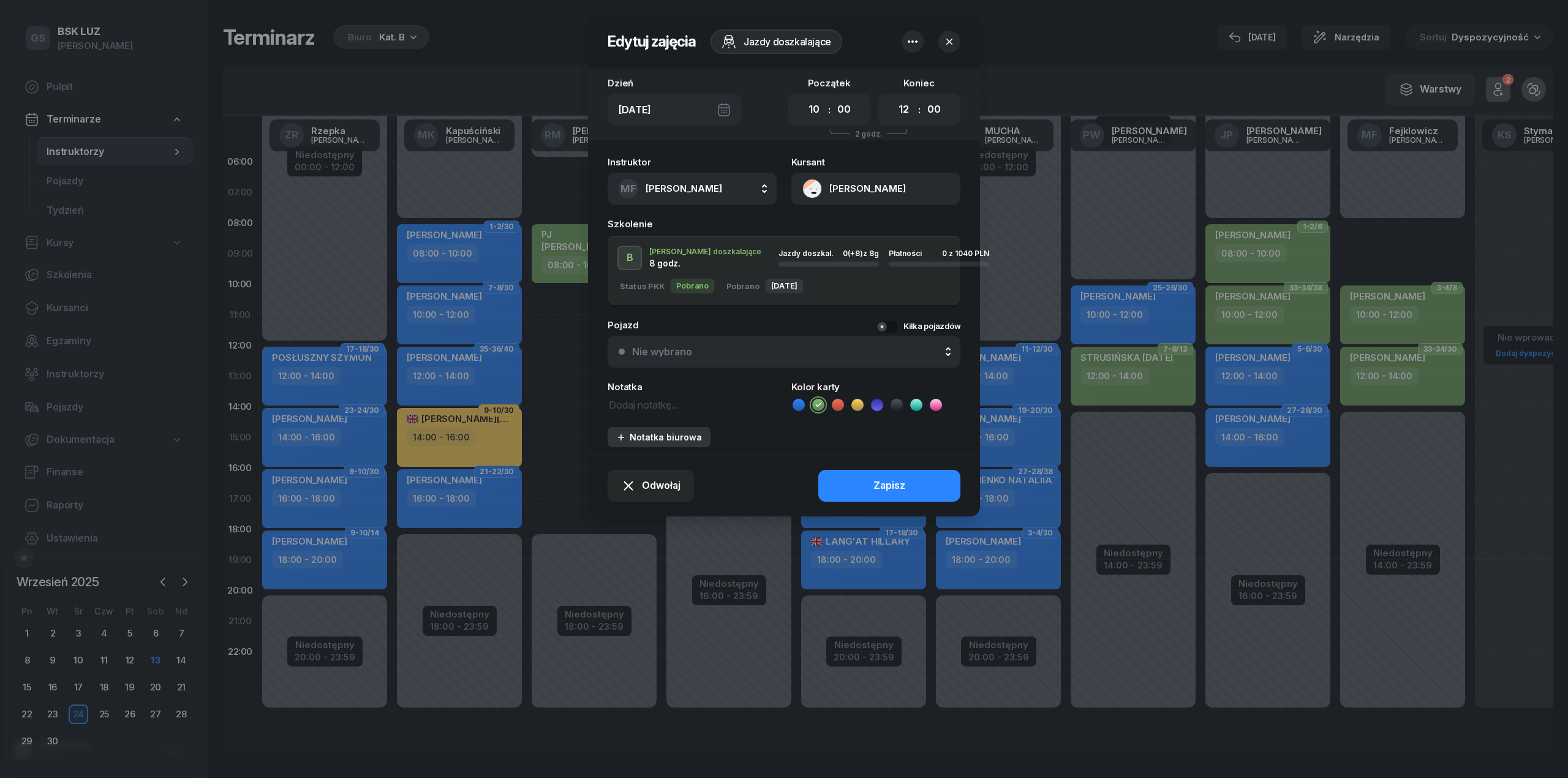
click at [656, 437] on div "Notatka biurowa" at bounding box center [659, 437] width 86 height 11
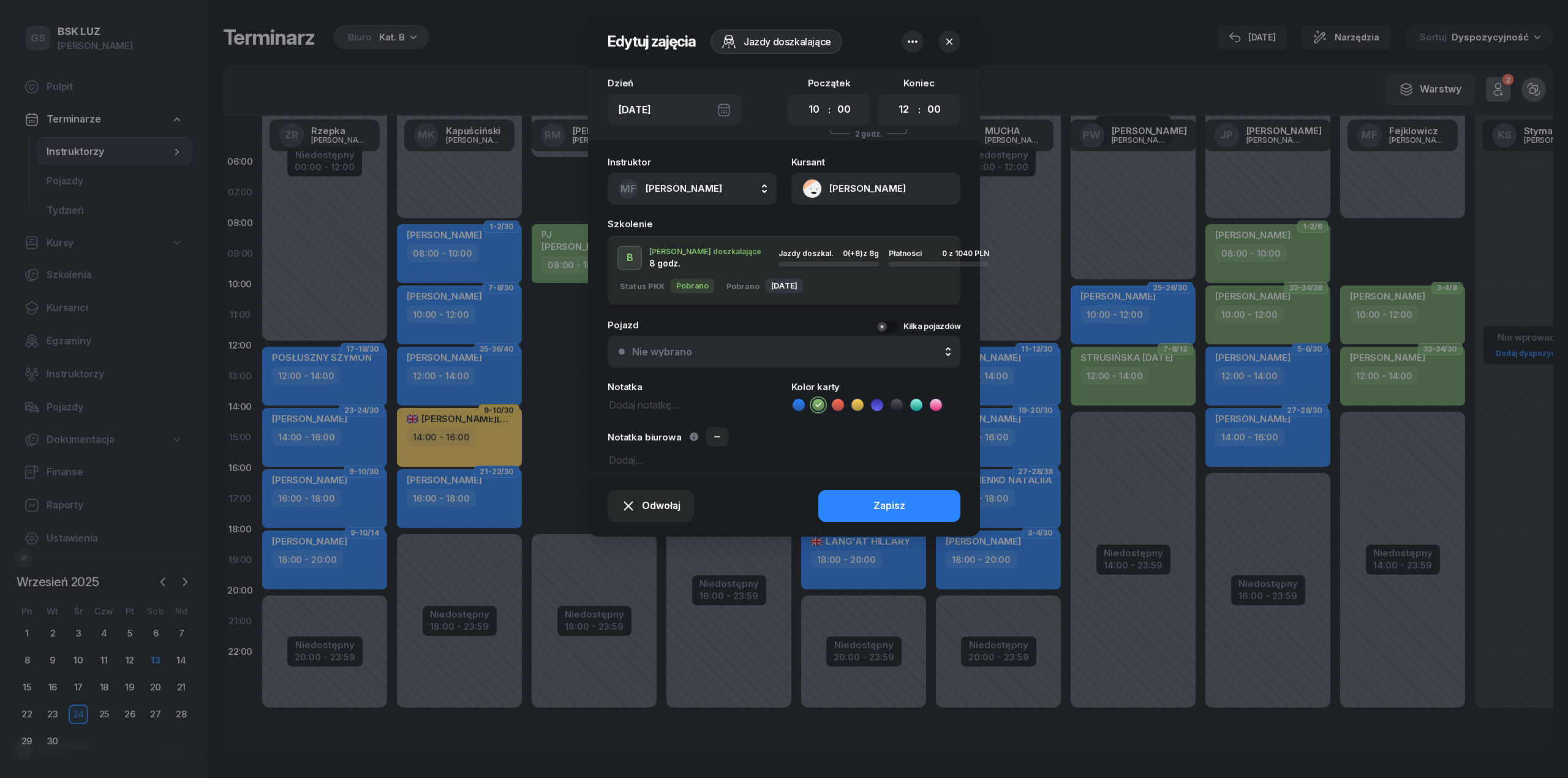
click at [628, 464] on textarea at bounding box center [784, 459] width 353 height 16
type textarea "OPŁATA BEDZIE PRELEW"
click at [872, 502] on button "Zapisz" at bounding box center [889, 505] width 142 height 32
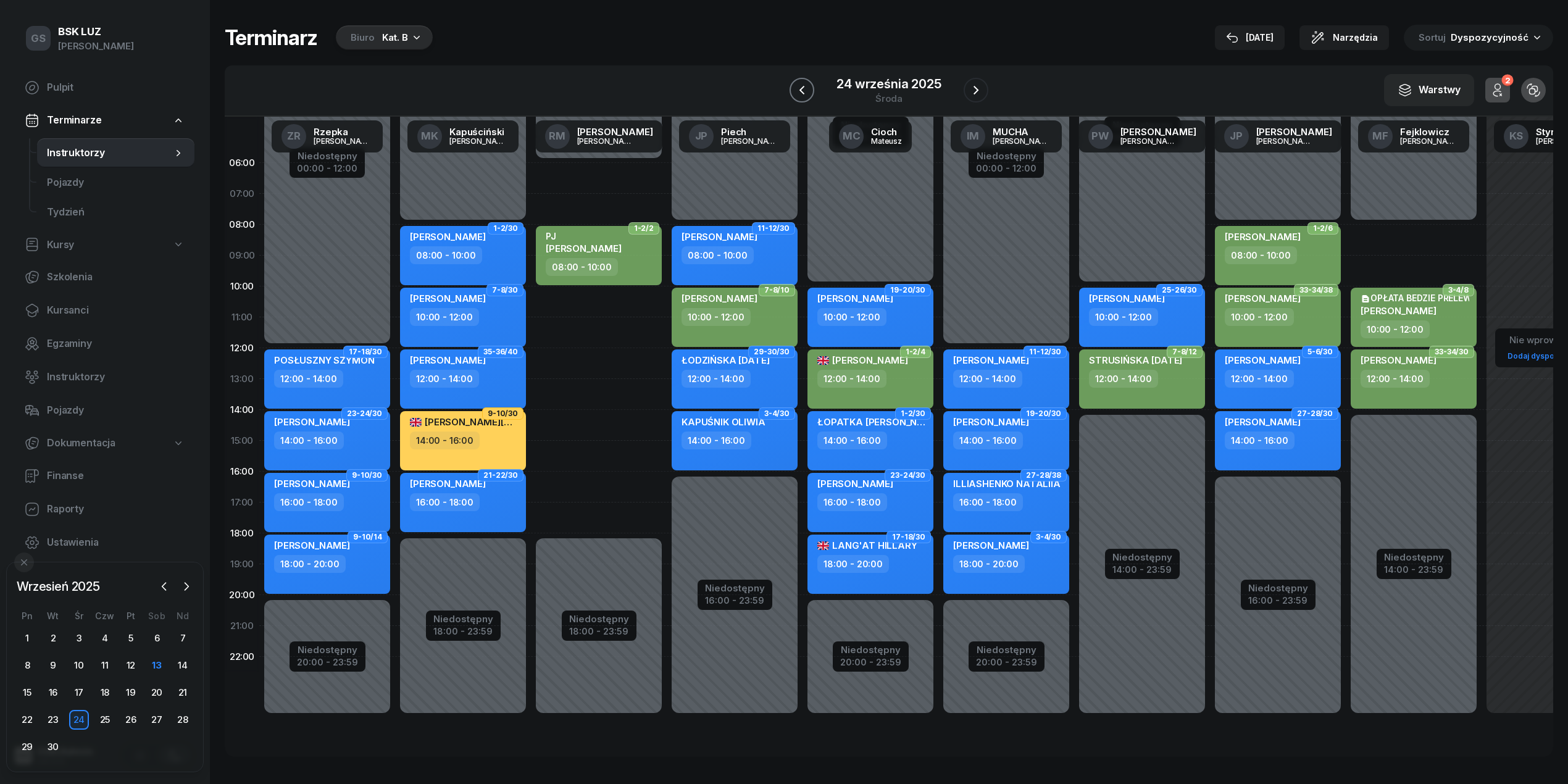
click at [800, 93] on icon "button" at bounding box center [802, 90] width 15 height 15
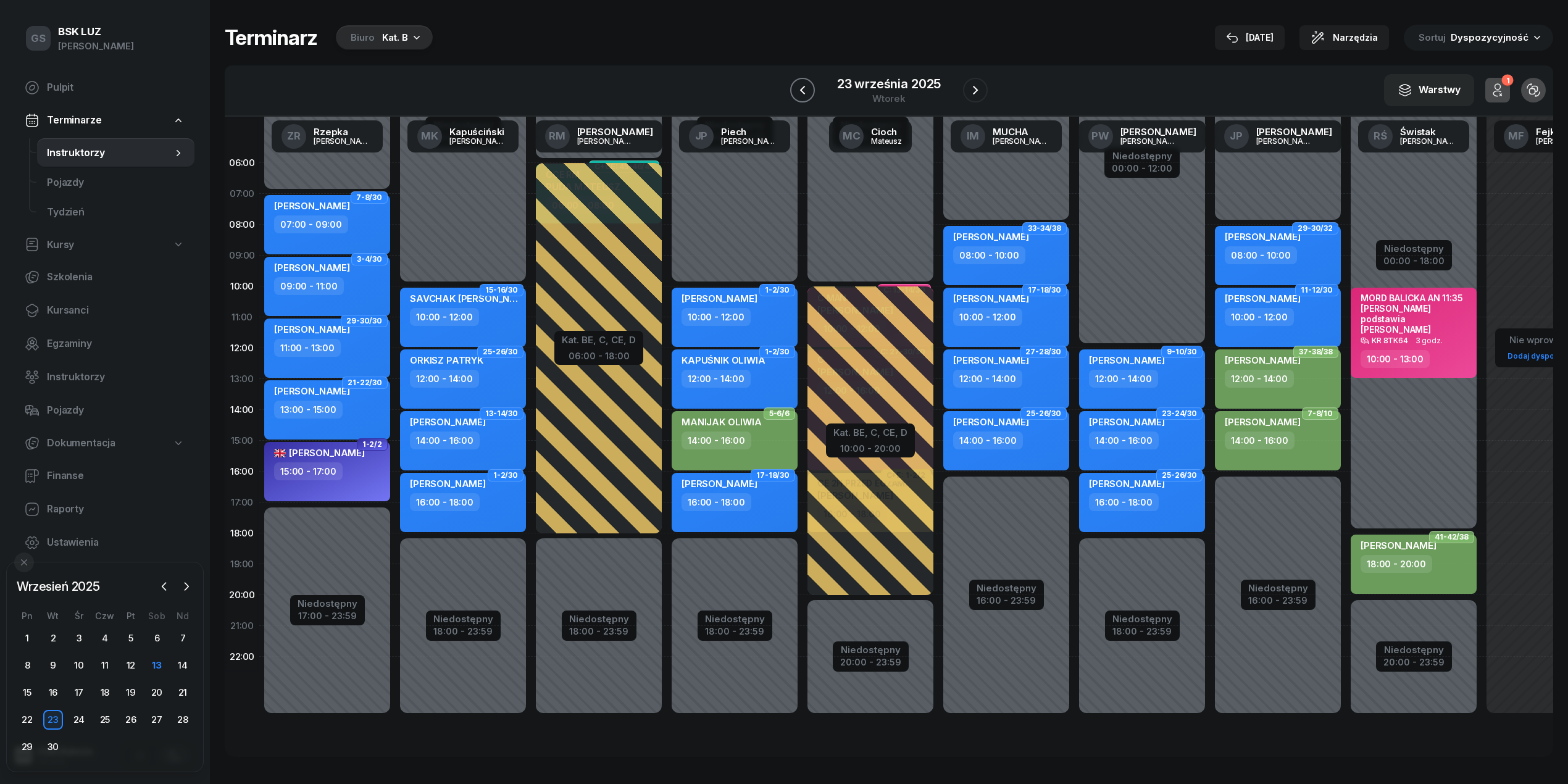
click at [798, 93] on icon "button" at bounding box center [802, 90] width 15 height 15
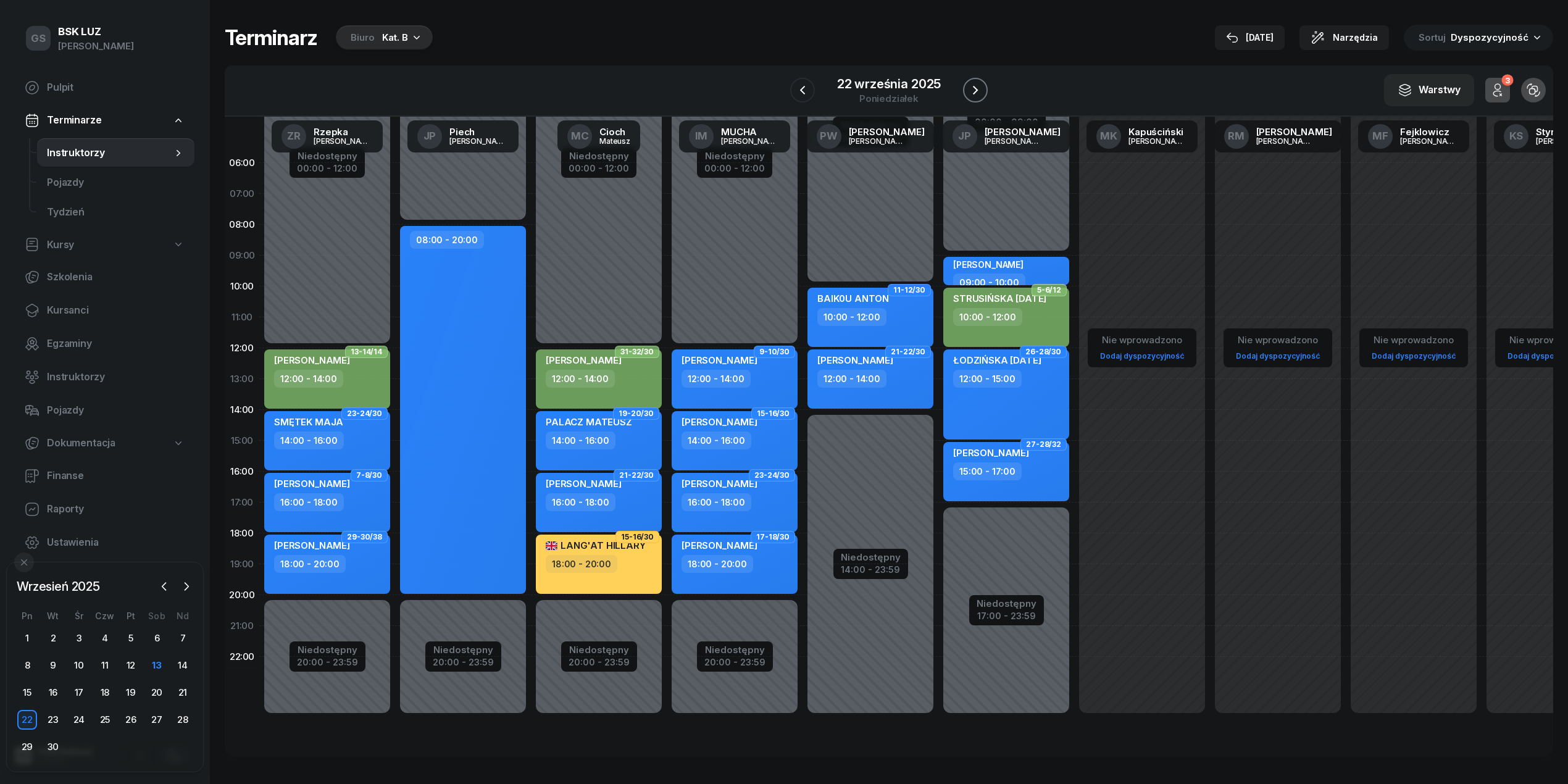
click at [976, 96] on icon "button" at bounding box center [975, 90] width 15 height 15
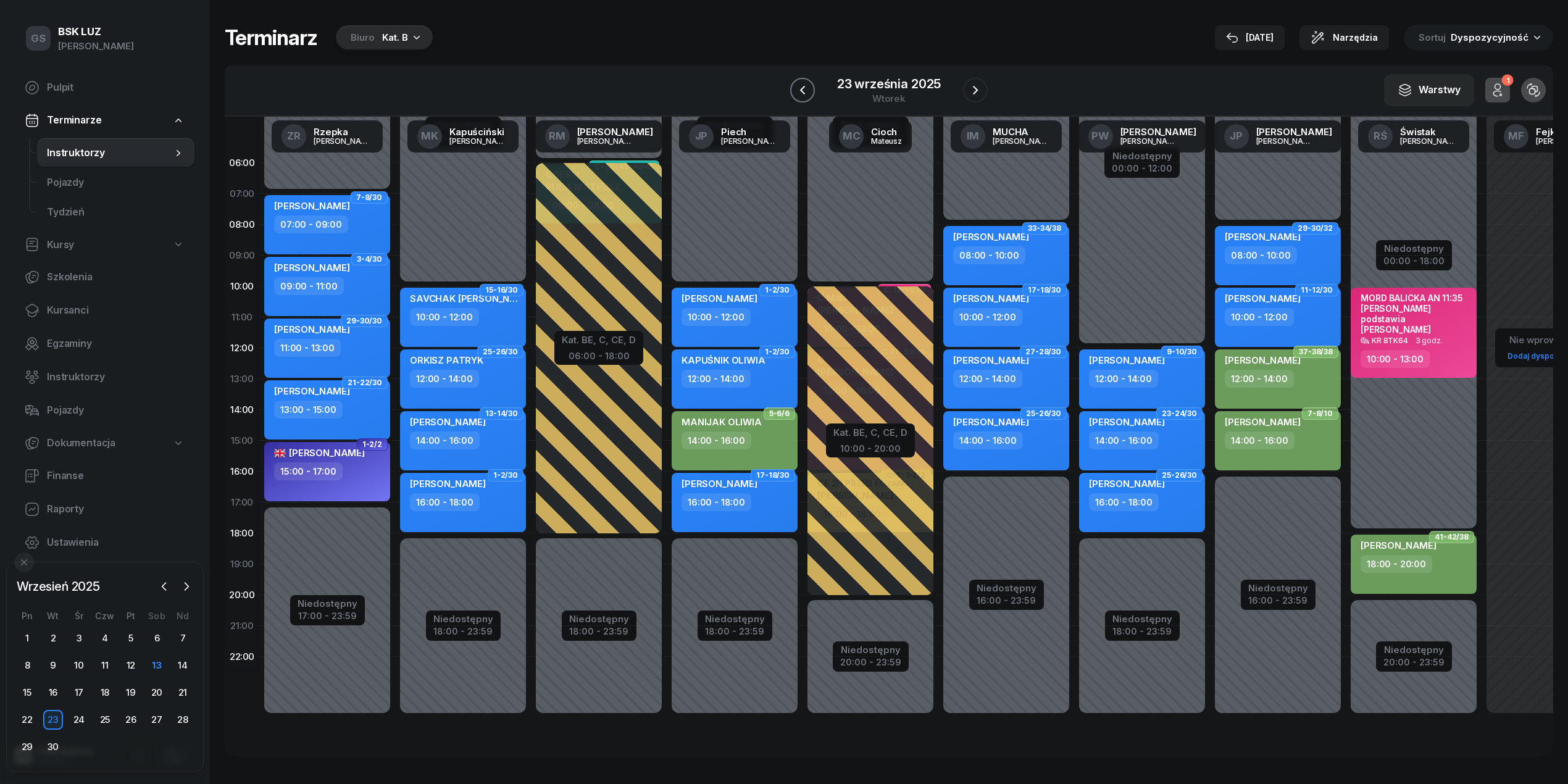
click at [805, 93] on icon "button" at bounding box center [802, 90] width 15 height 15
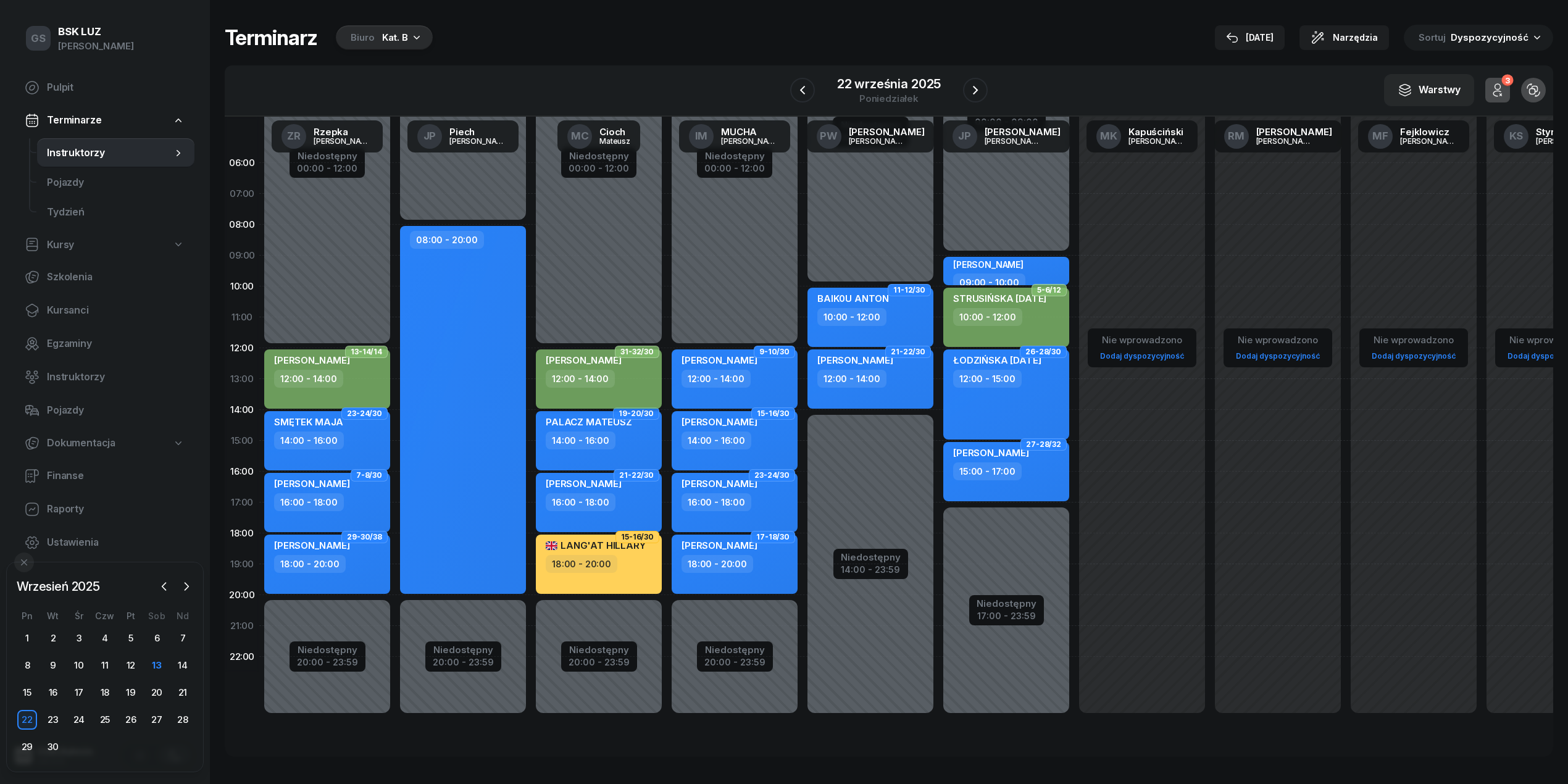
click at [633, 373] on div "12:00 - 14:00" at bounding box center [600, 378] width 108 height 18
select select "12"
select select "14"
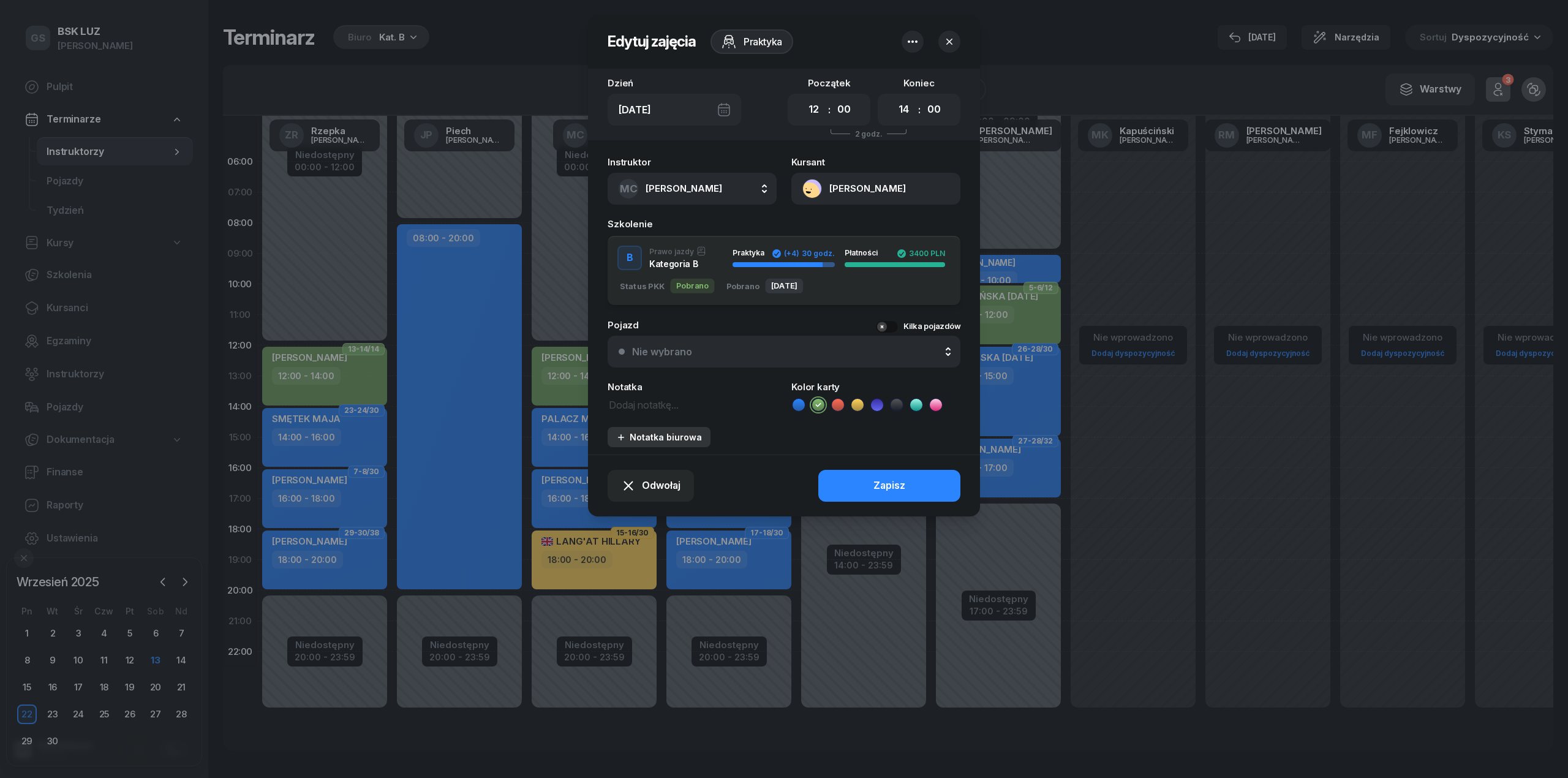
click at [654, 435] on div "Notatka biurowa" at bounding box center [659, 437] width 86 height 11
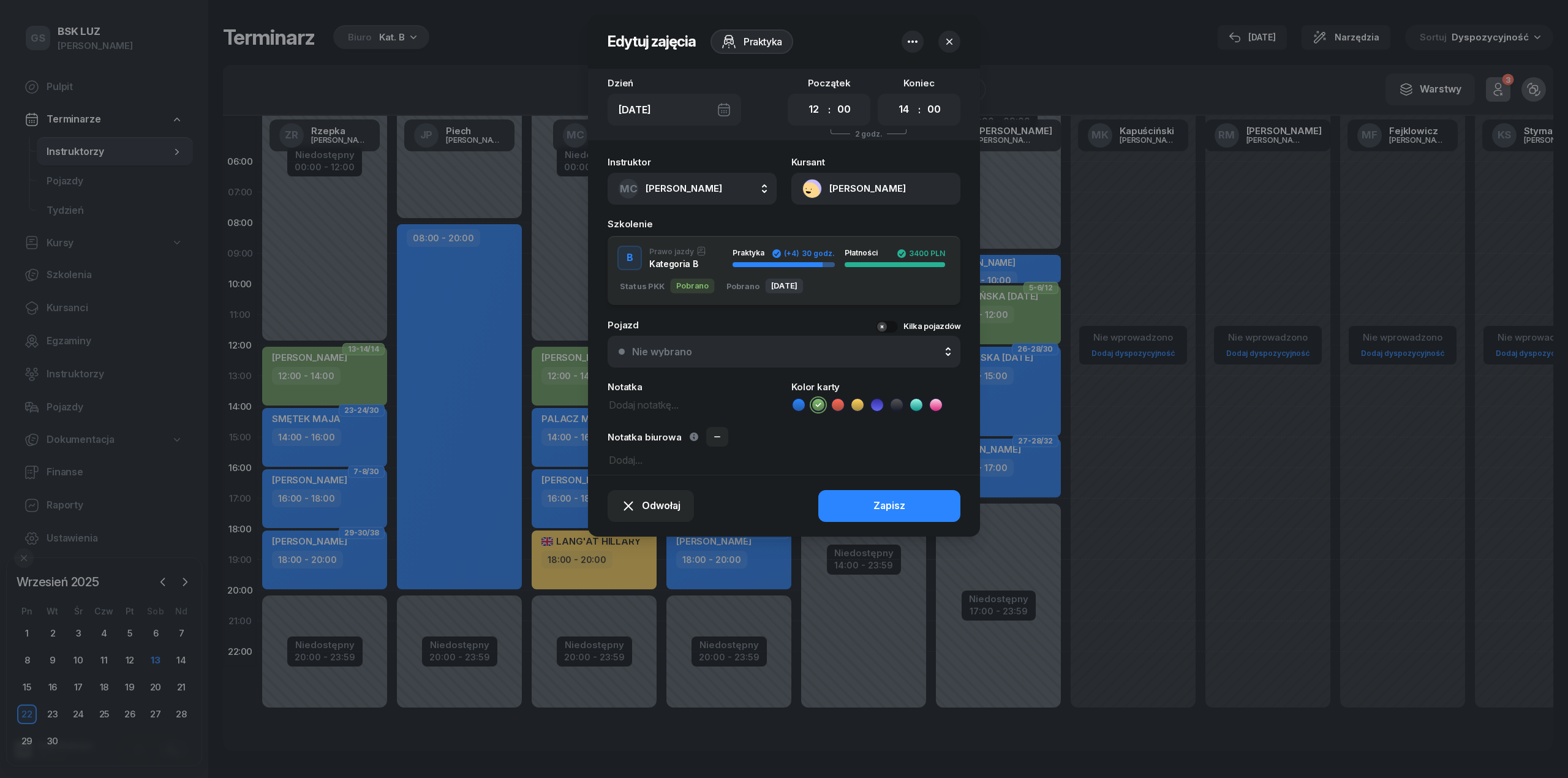
click at [628, 453] on textarea at bounding box center [784, 459] width 353 height 16
type textarea "P"
type textarea "OPŁATA BEDZIE PRZELEW"
click at [878, 501] on div "Zapisz" at bounding box center [889, 506] width 32 height 16
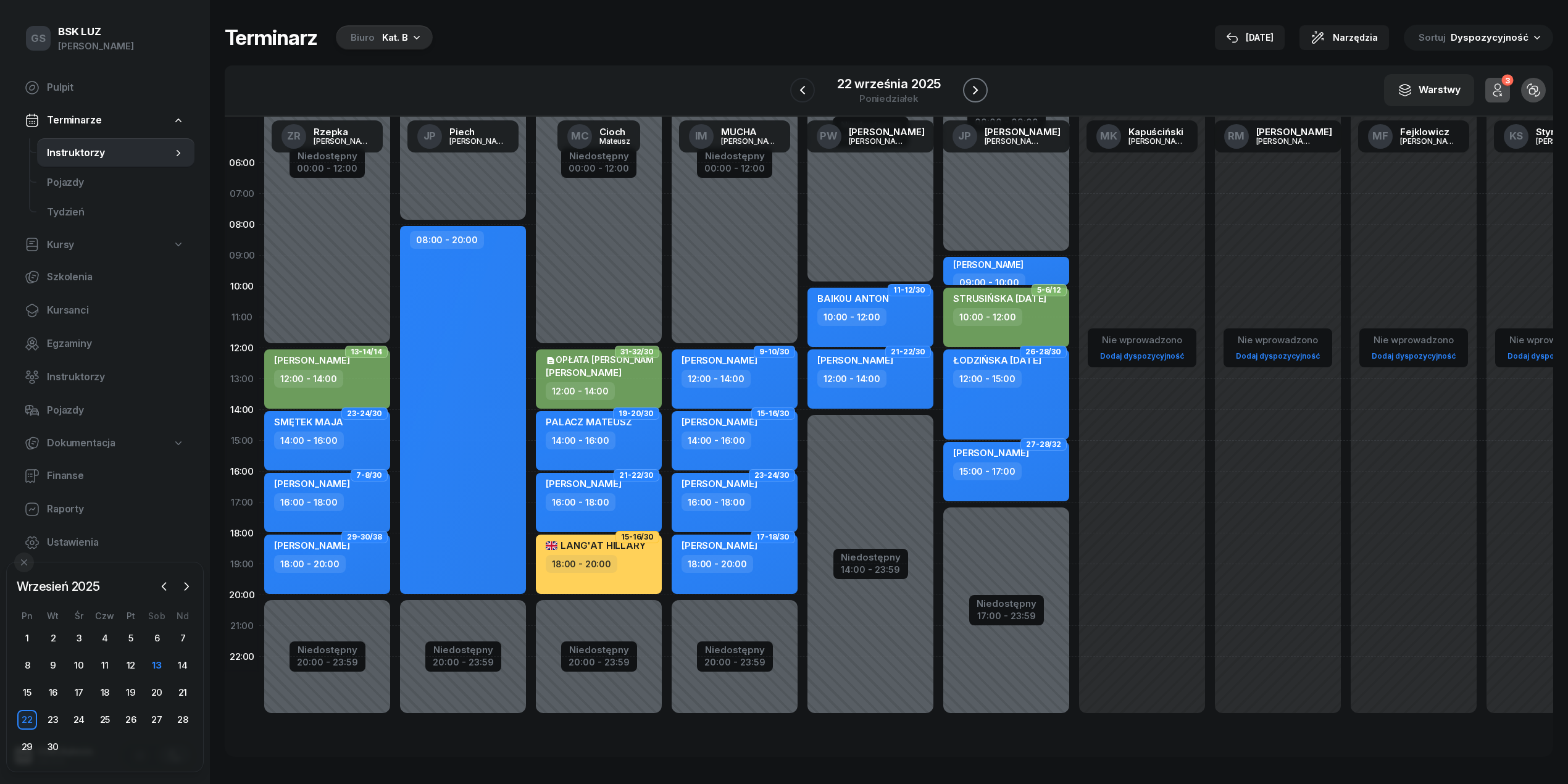
click at [977, 90] on icon "button" at bounding box center [975, 90] width 5 height 9
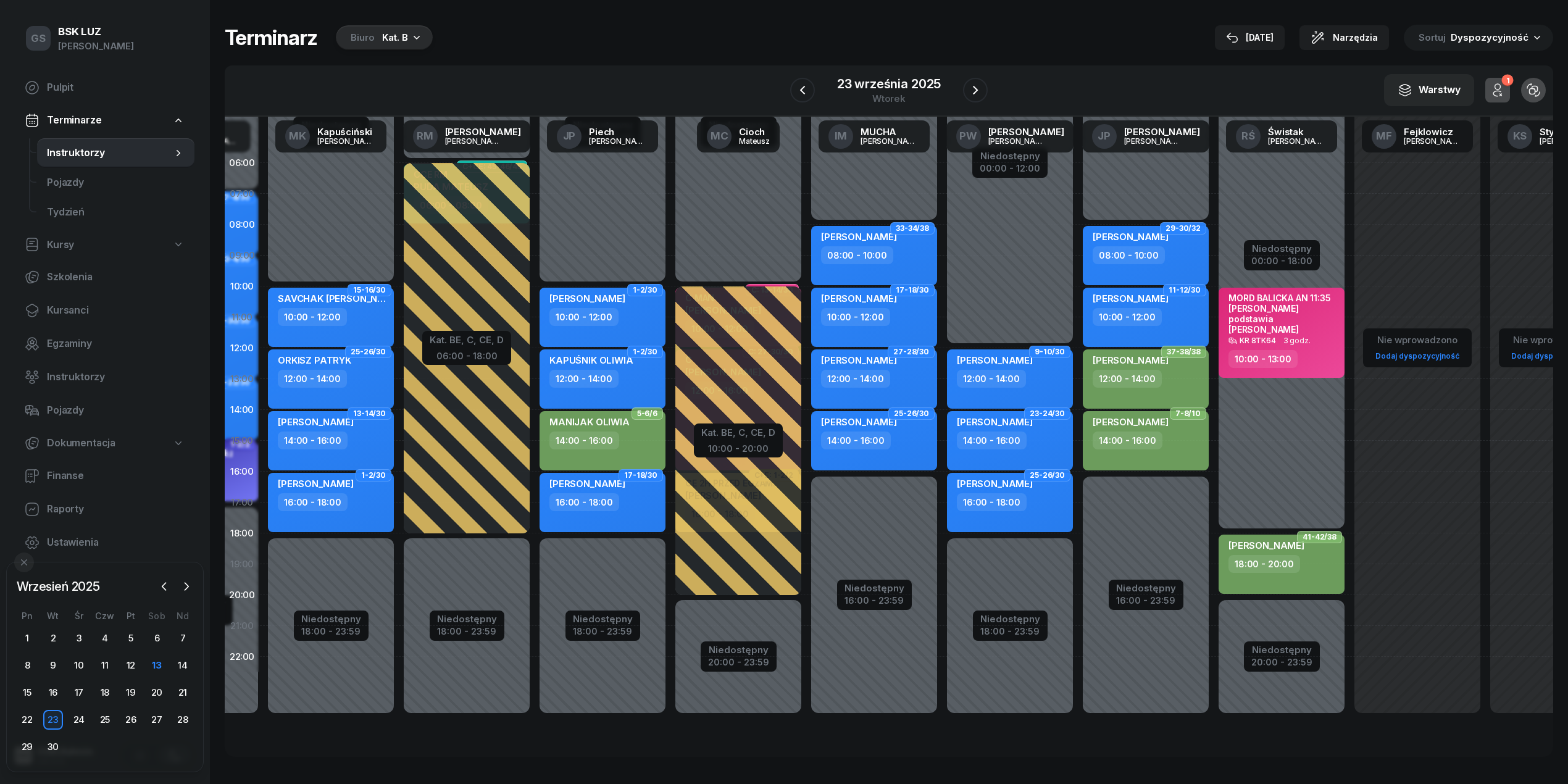
scroll to position [0, 257]
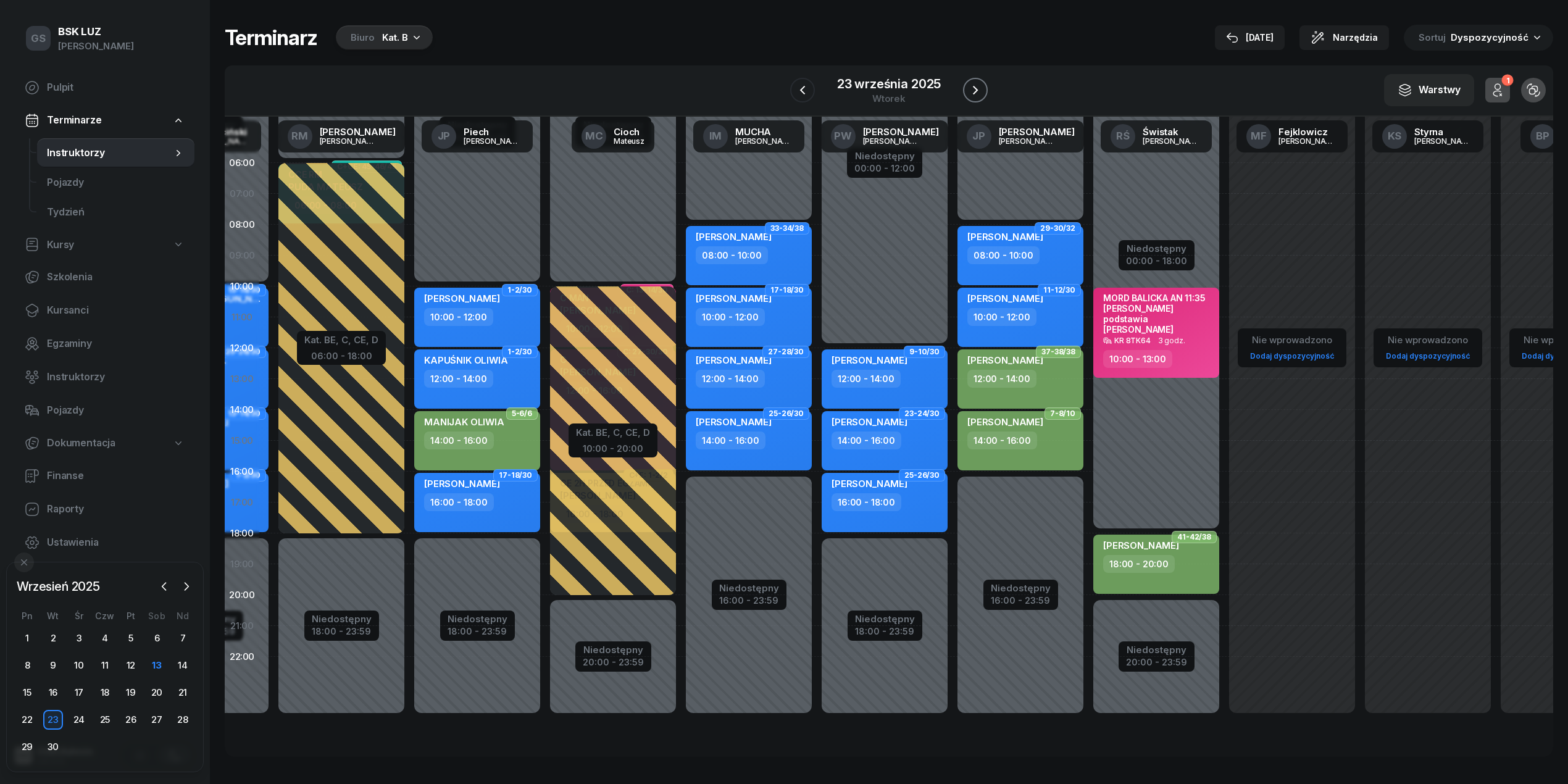
click at [978, 94] on icon "button" at bounding box center [975, 90] width 15 height 15
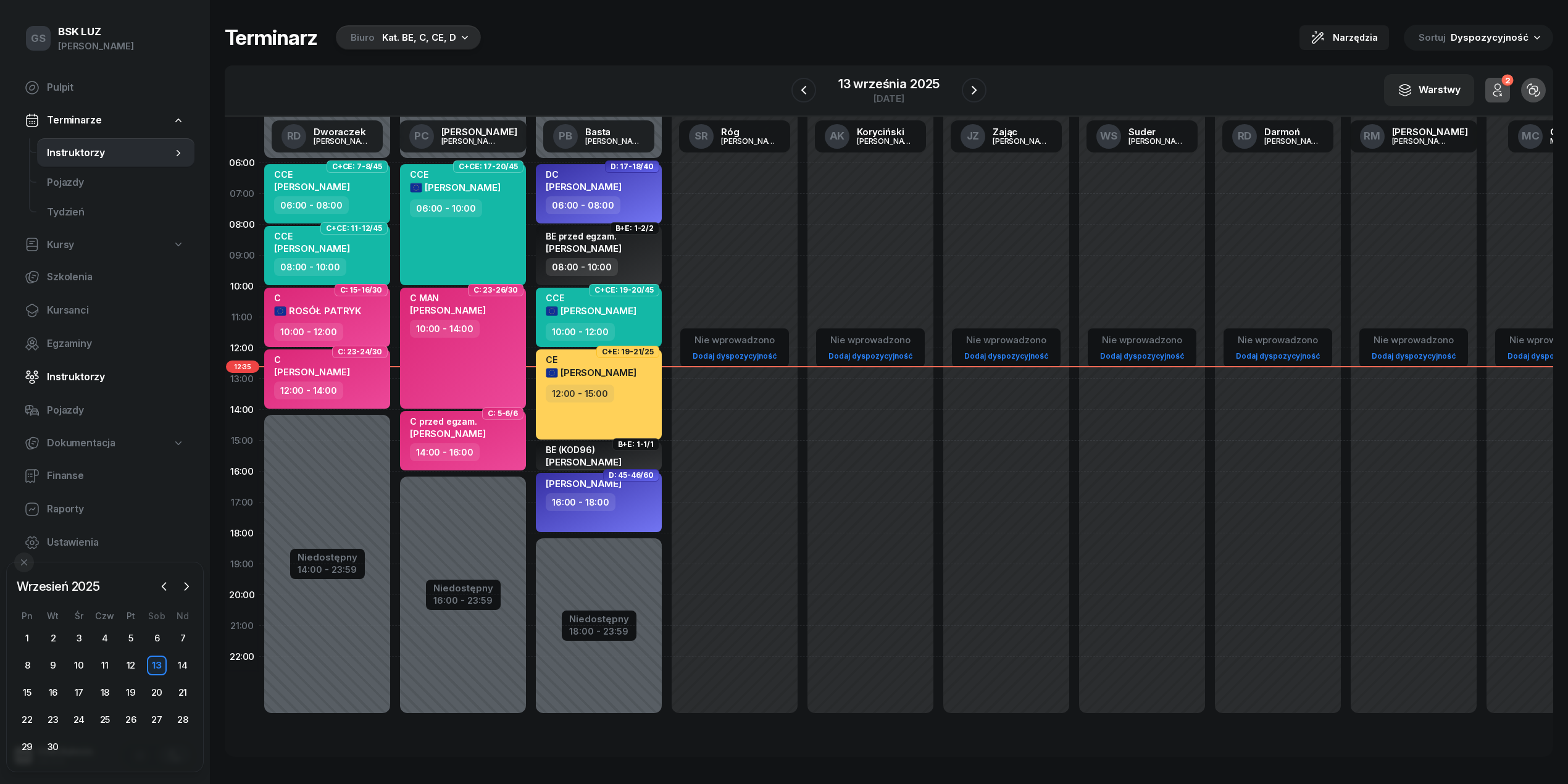
click at [74, 371] on span "Instruktorzy" at bounding box center [116, 377] width 138 height 16
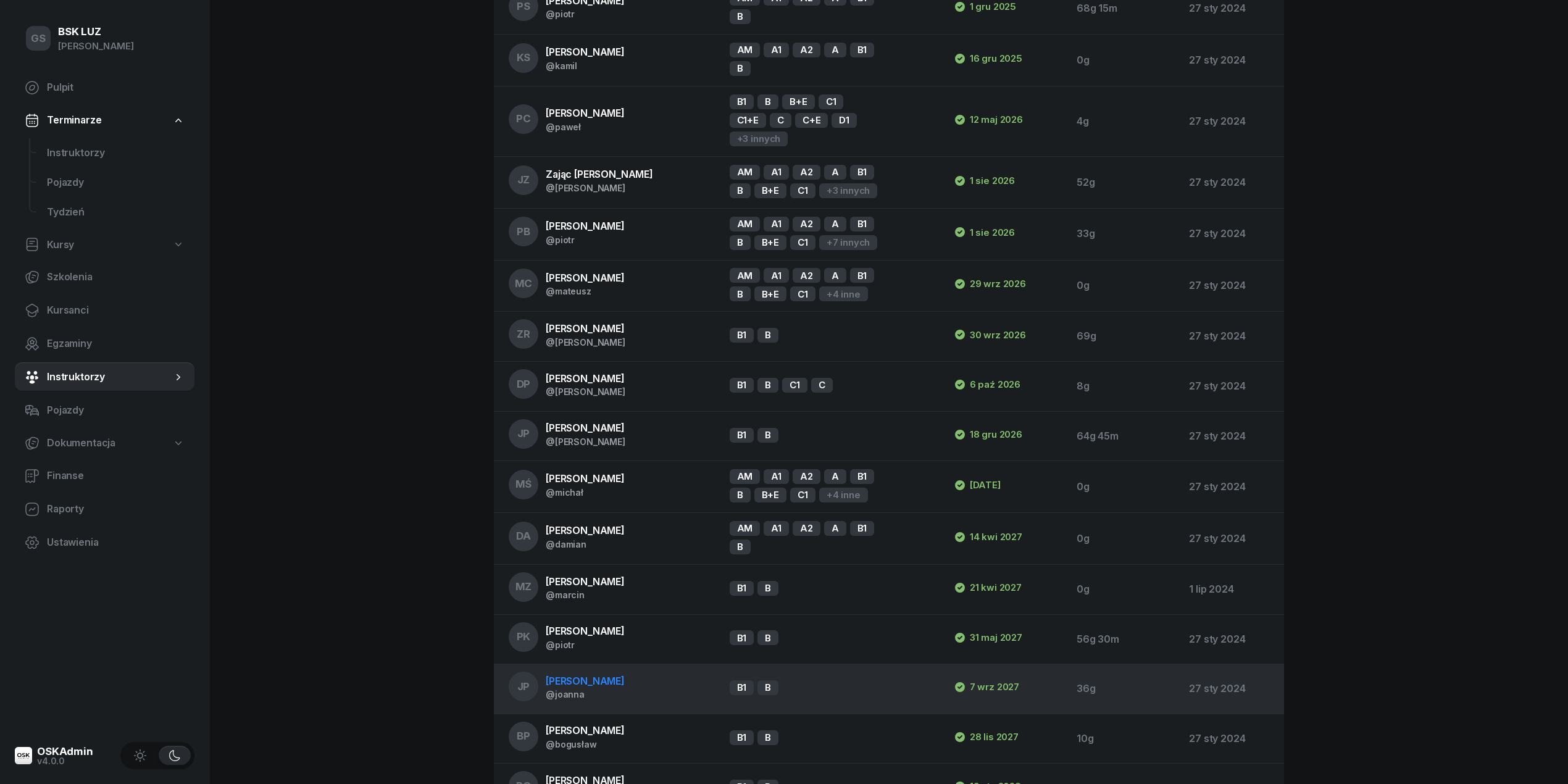
scroll to position [986, 0]
click at [598, 674] on span "[PERSON_NAME]" at bounding box center [585, 680] width 79 height 13
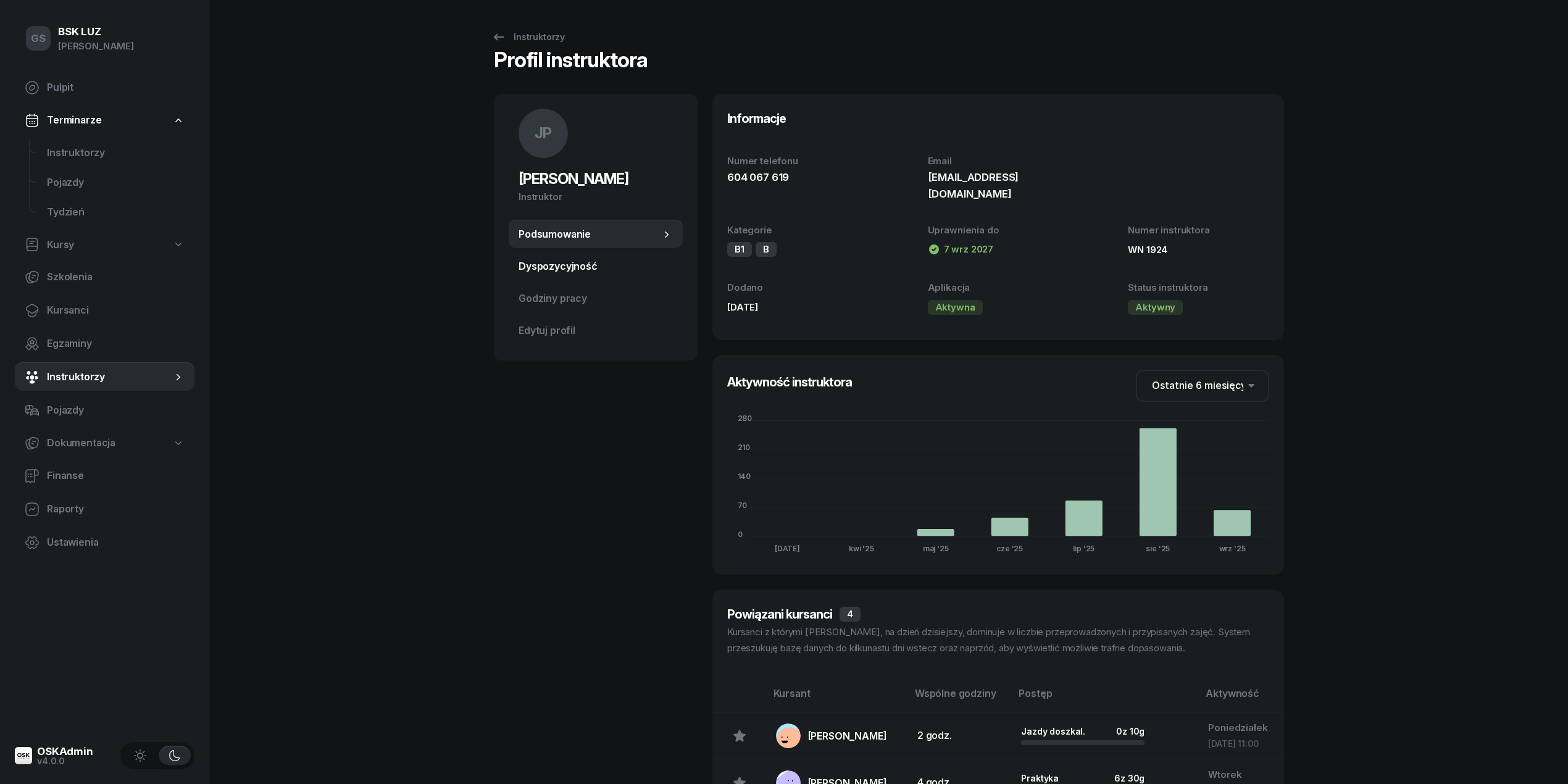
click at [558, 274] on span "Dyspozycyjność" at bounding box center [596, 267] width 154 height 16
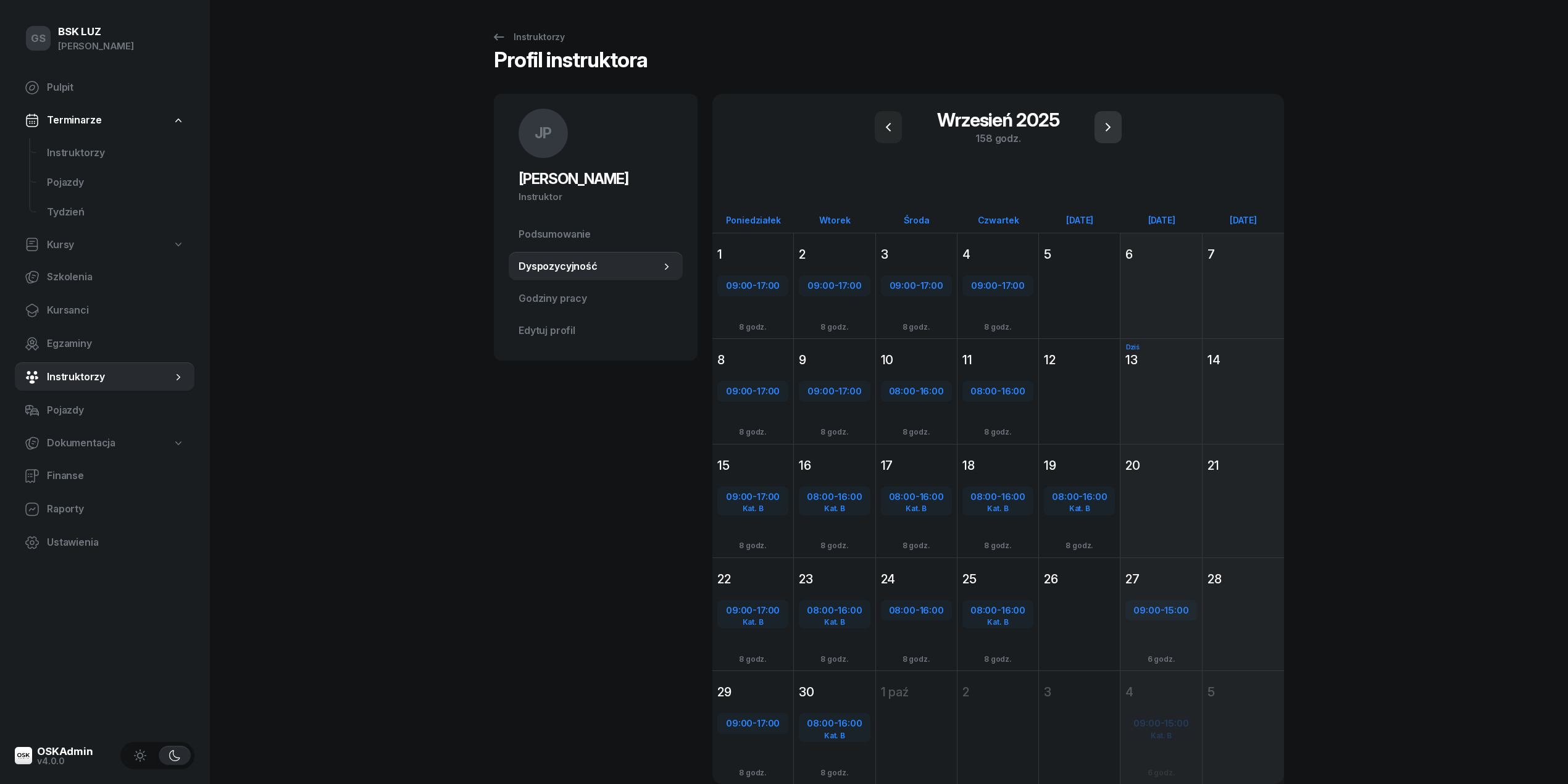
click at [1104, 125] on icon "button" at bounding box center [1108, 127] width 15 height 15
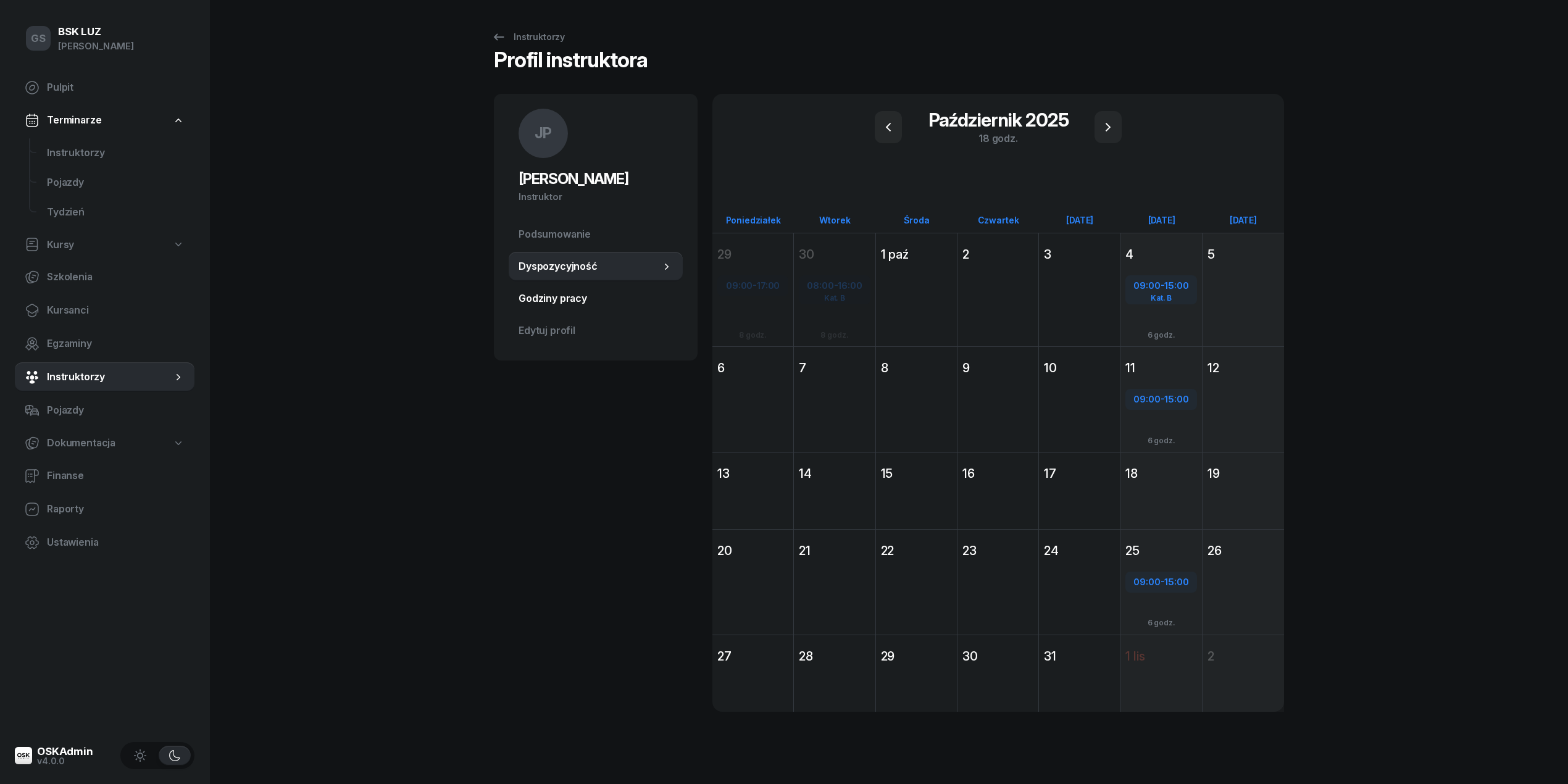
click at [559, 299] on span "Godziny pracy" at bounding box center [596, 299] width 154 height 16
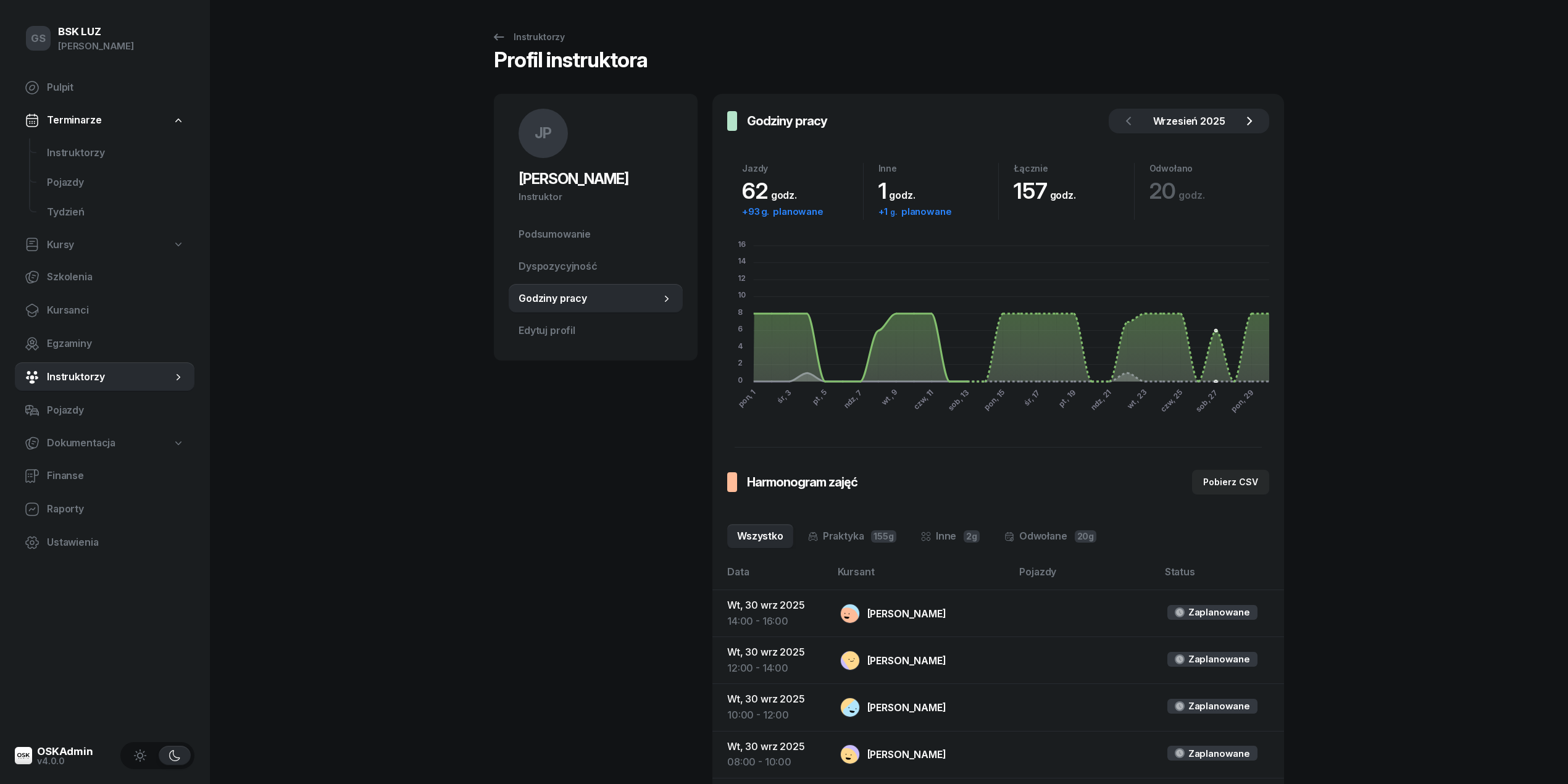
click at [1248, 121] on icon "button" at bounding box center [1250, 121] width 15 height 15
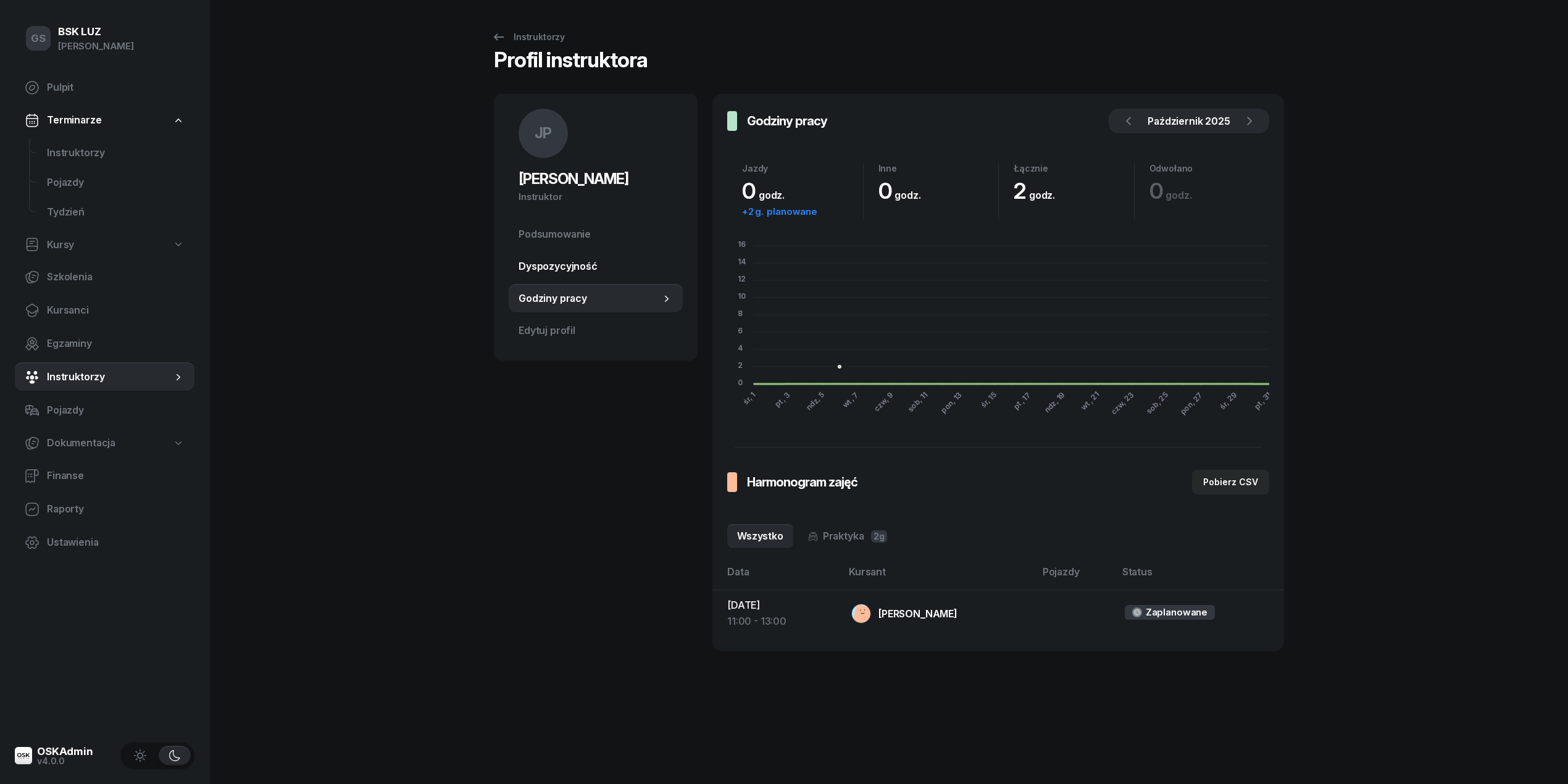
click at [559, 267] on span "Dyspozycyjność" at bounding box center [596, 267] width 154 height 16
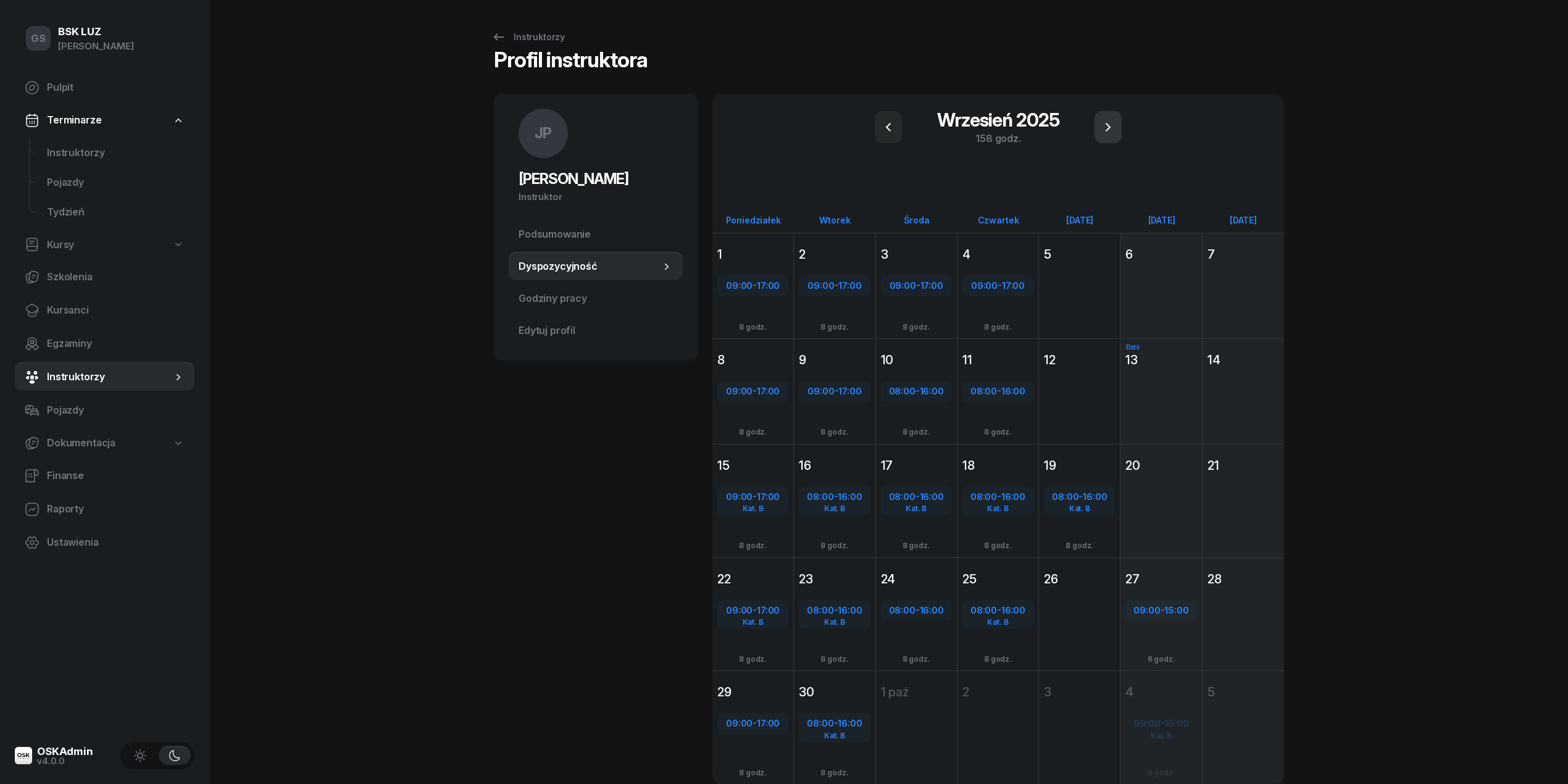
click at [1107, 129] on icon "button" at bounding box center [1108, 127] width 5 height 9
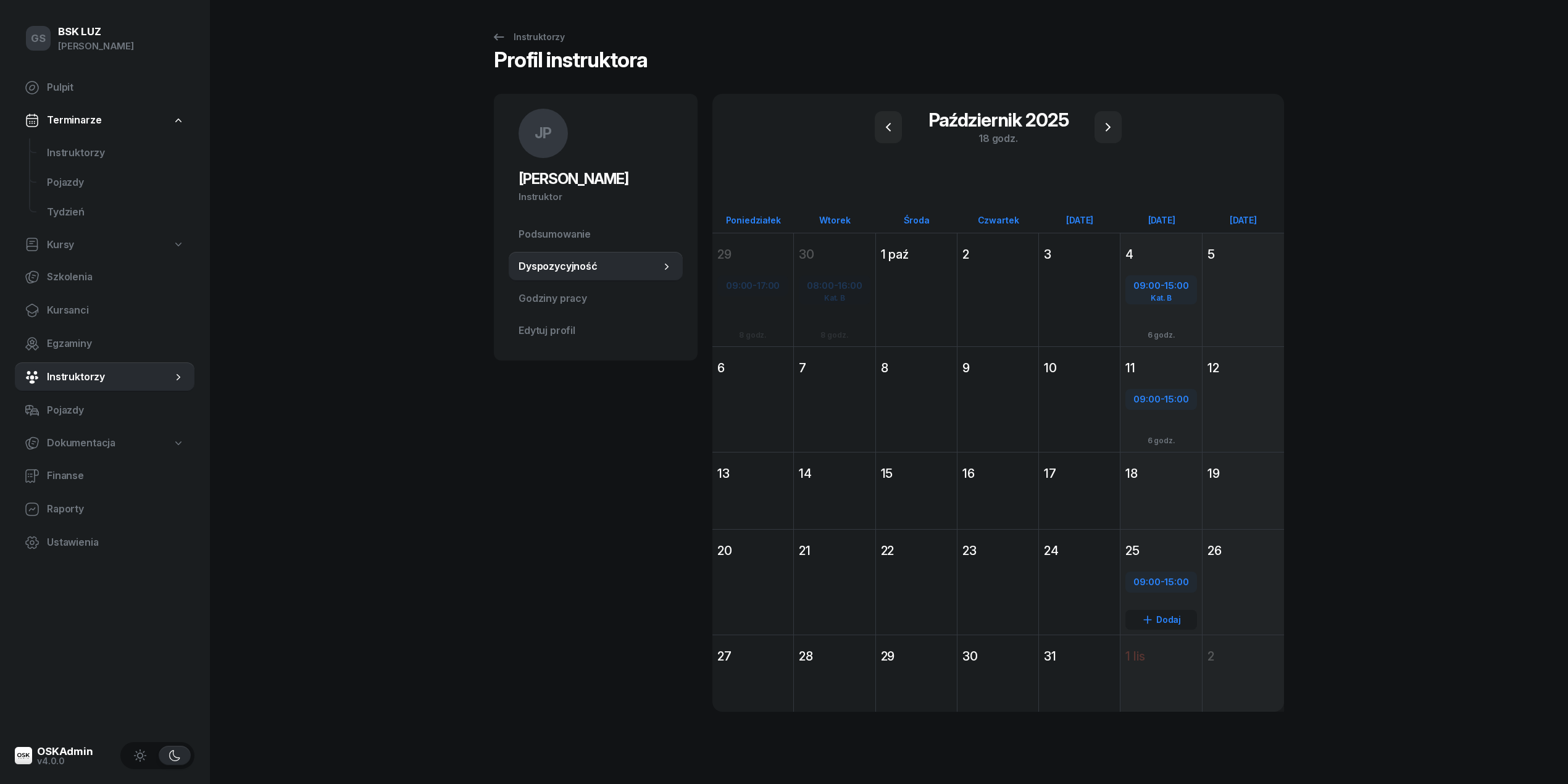
click at [1168, 580] on span "15:00" at bounding box center [1176, 582] width 24 height 12
select select "09"
select select "15"
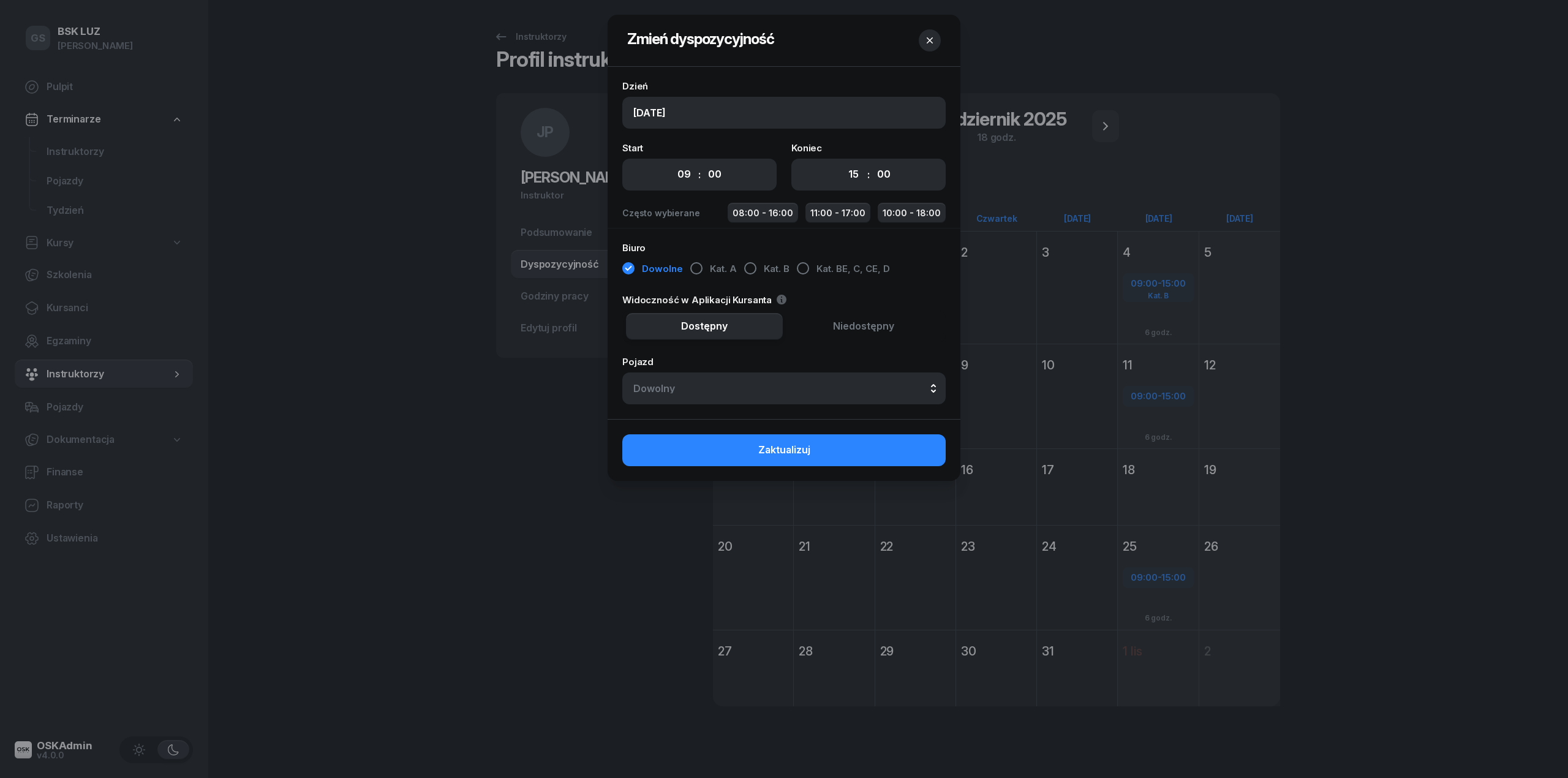
click at [932, 42] on icon "button" at bounding box center [930, 40] width 12 height 12
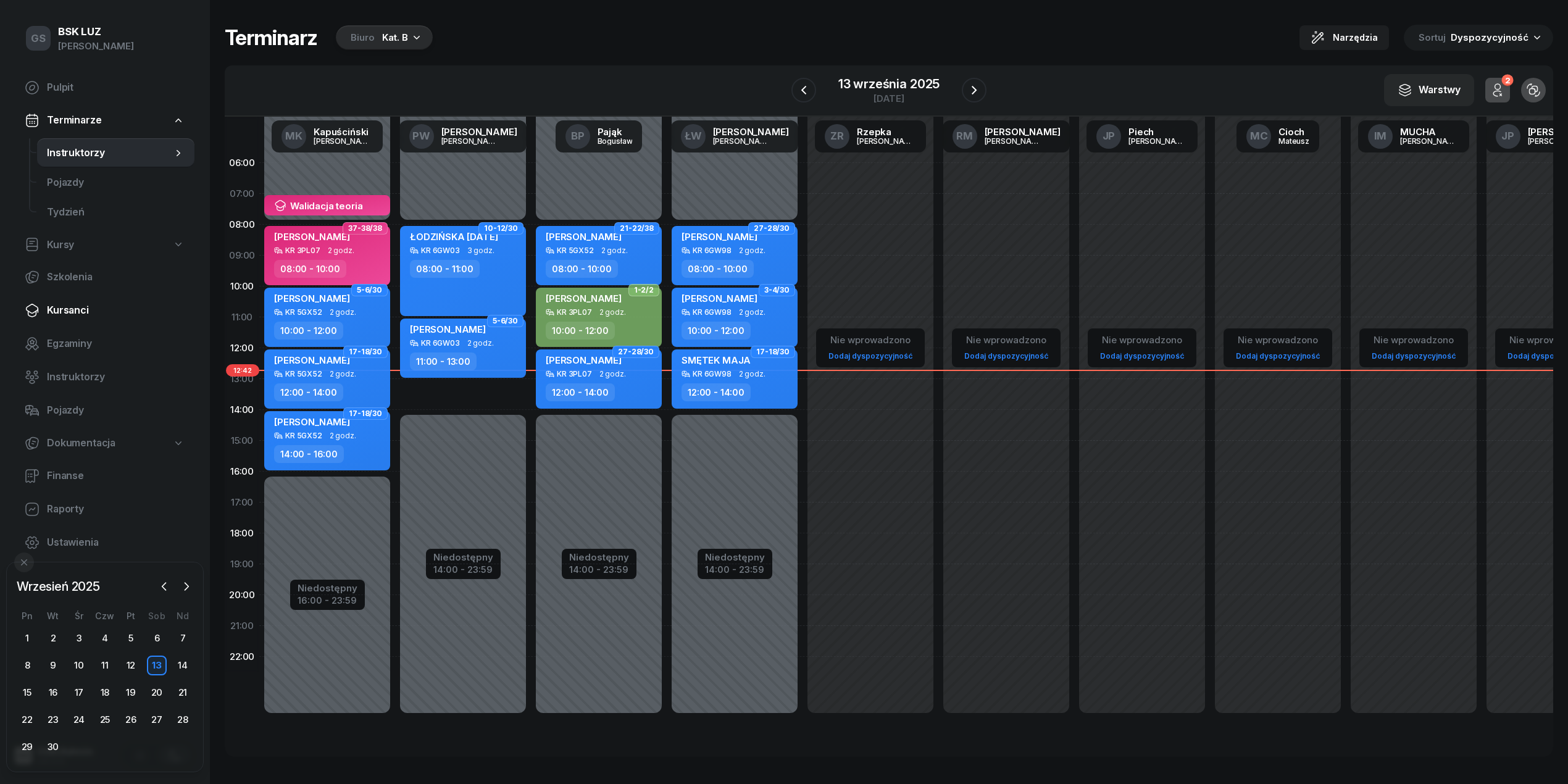
click at [85, 302] on span "Kursanci" at bounding box center [116, 311] width 138 height 16
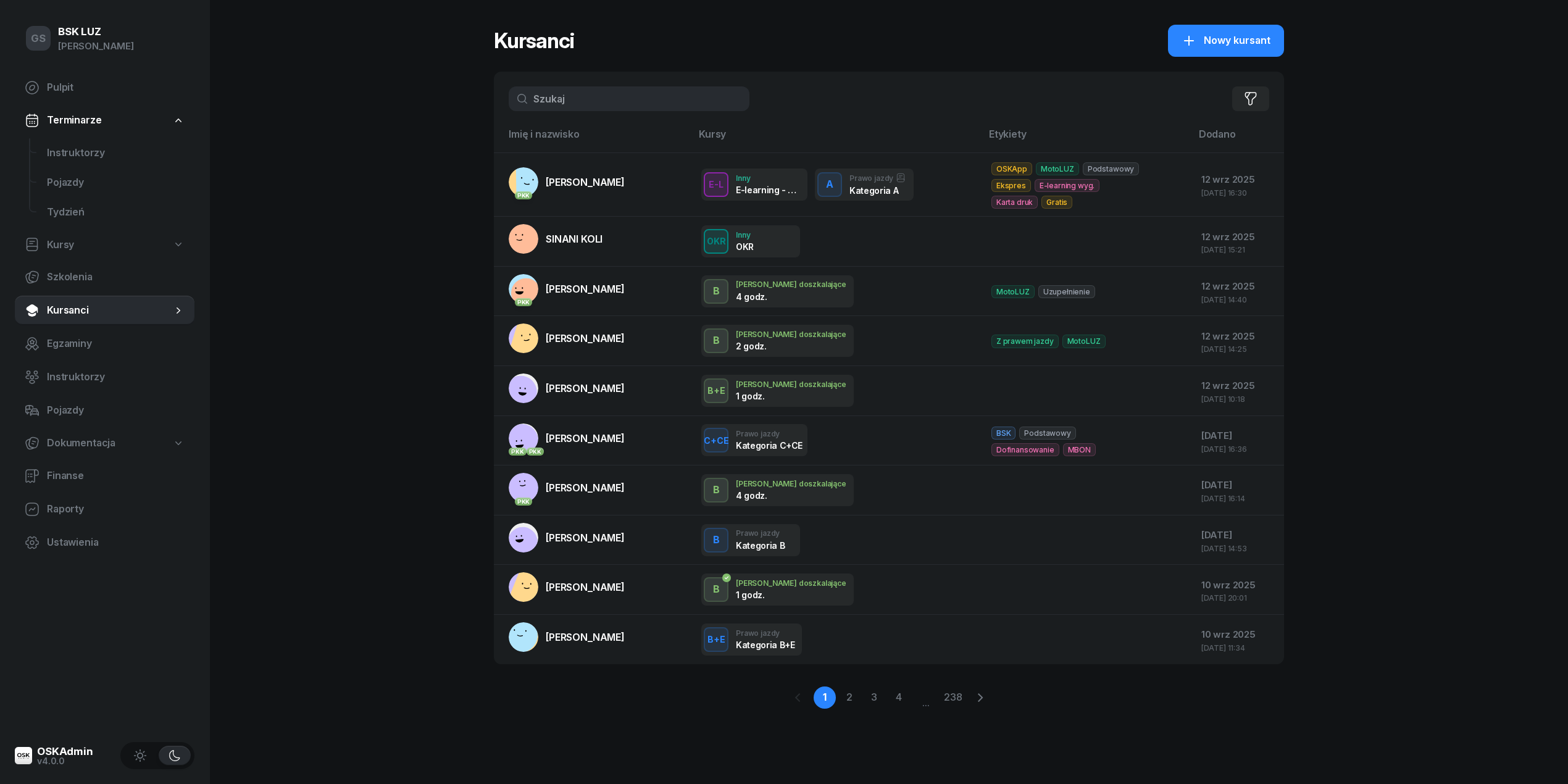
click at [574, 96] on input "text" at bounding box center [629, 98] width 241 height 24
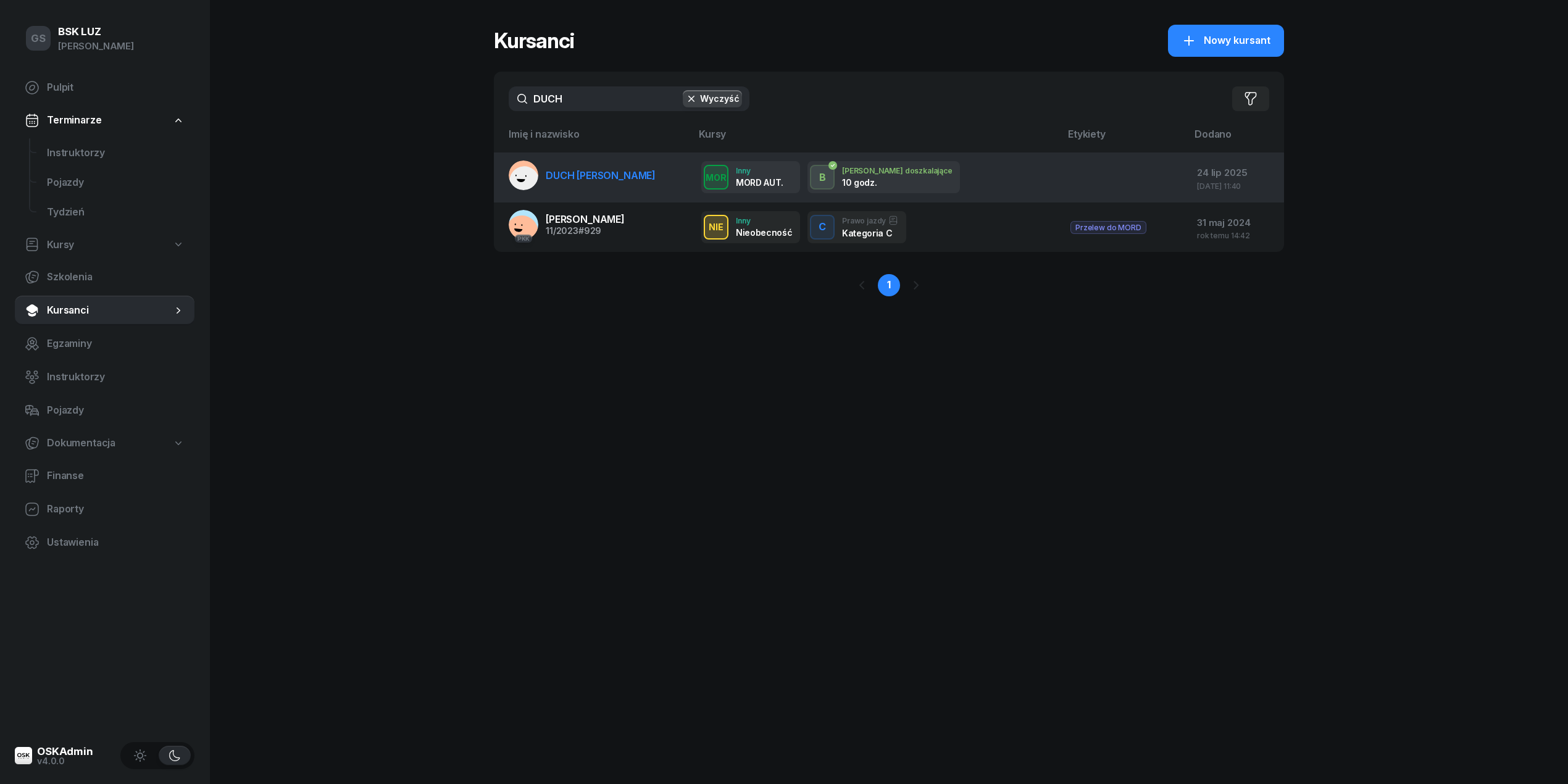
type input "DUCH"
click at [585, 177] on span "DUCH KAROLINA" at bounding box center [600, 175] width 110 height 13
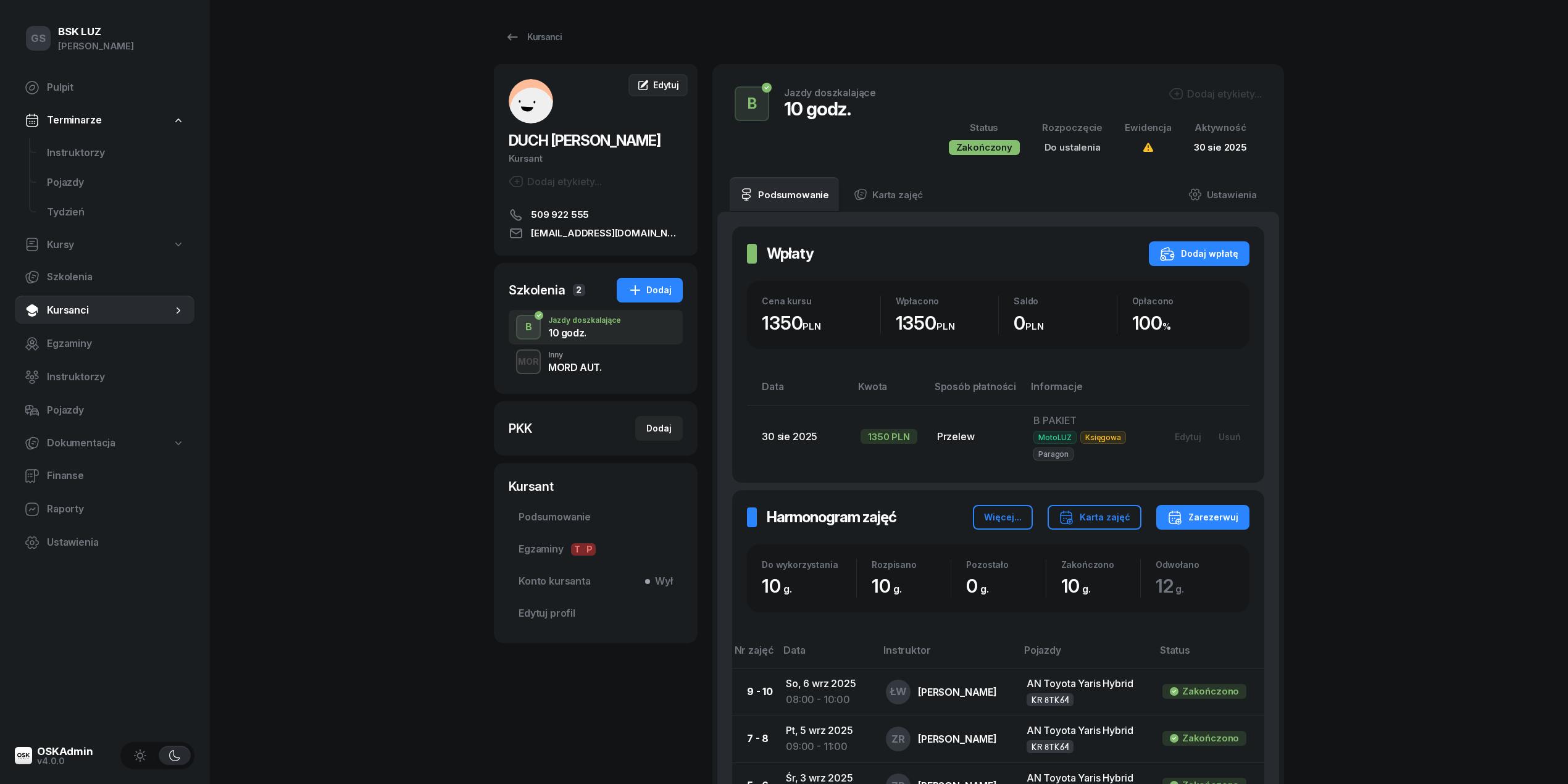
click at [669, 77] on link "Edytuj" at bounding box center [658, 85] width 60 height 22
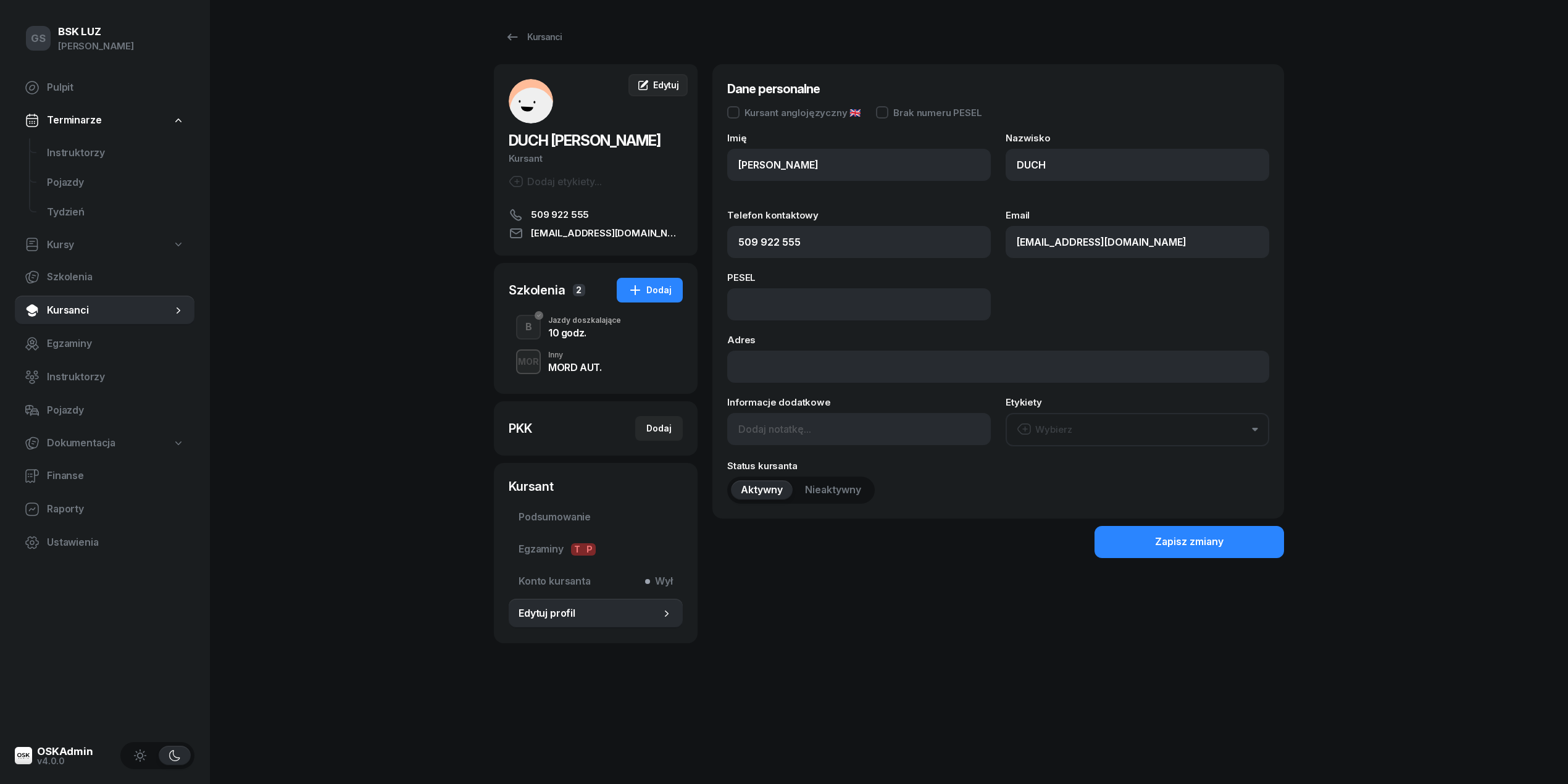
click at [661, 84] on span "Edytuj" at bounding box center [666, 85] width 26 height 11
click at [539, 28] on link "Kursanci" at bounding box center [533, 36] width 79 height 24
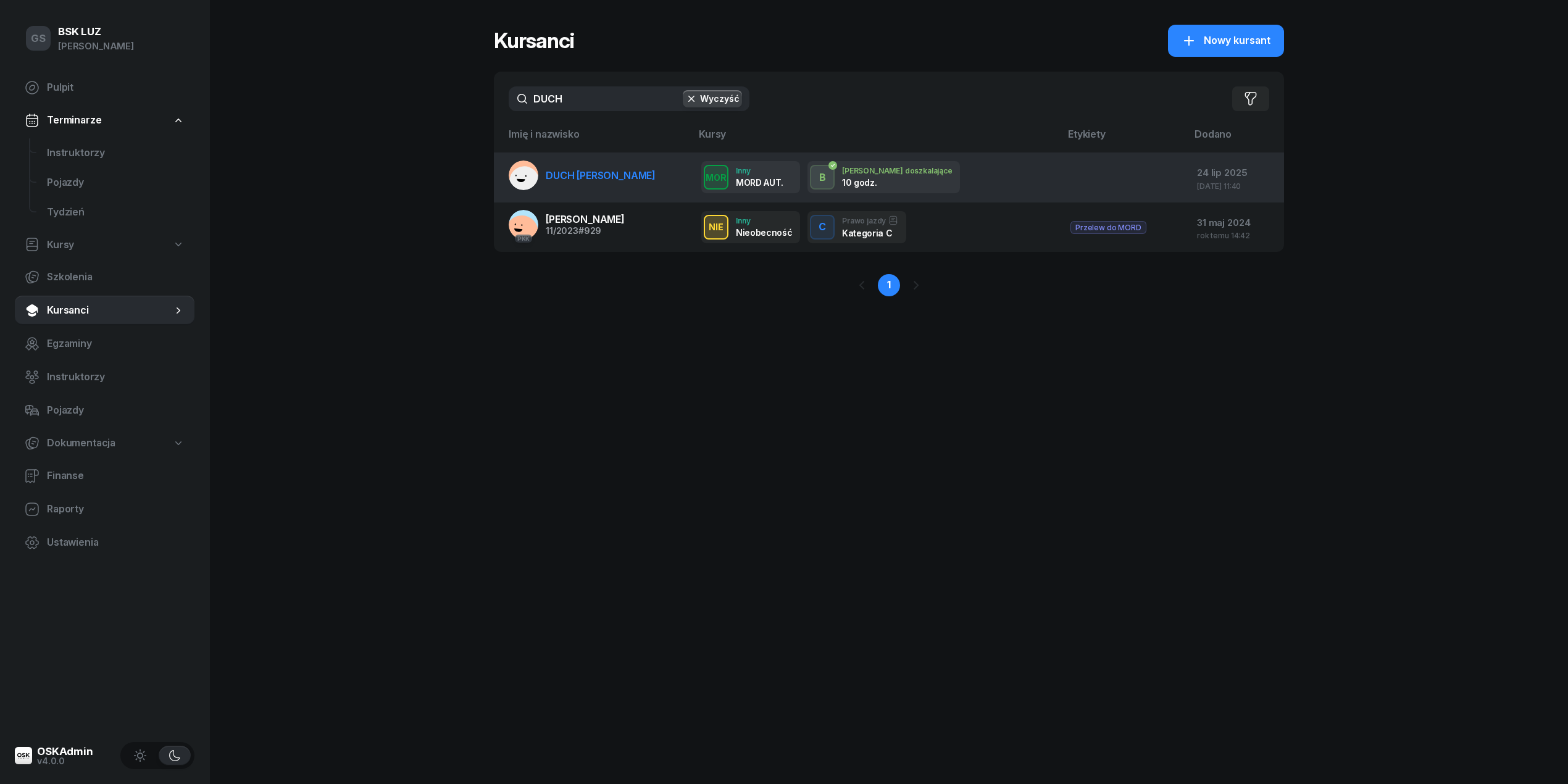
click at [1197, 175] on div "24 lip 2025" at bounding box center [1235, 173] width 77 height 16
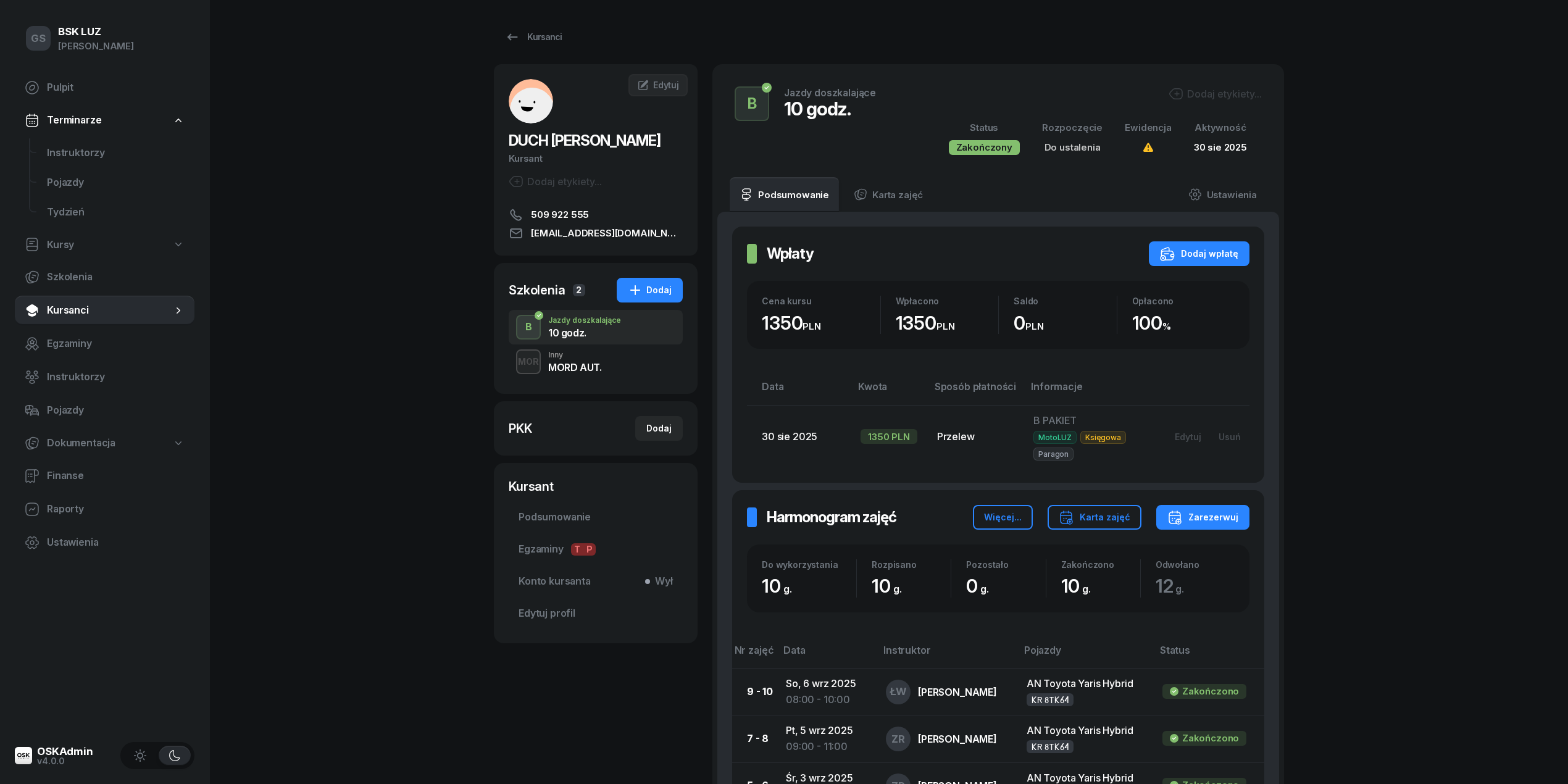
drag, startPoint x: 665, startPoint y: 84, endPoint x: 689, endPoint y: 127, distance: 49.2
click at [667, 84] on span "Edytuj" at bounding box center [666, 85] width 26 height 11
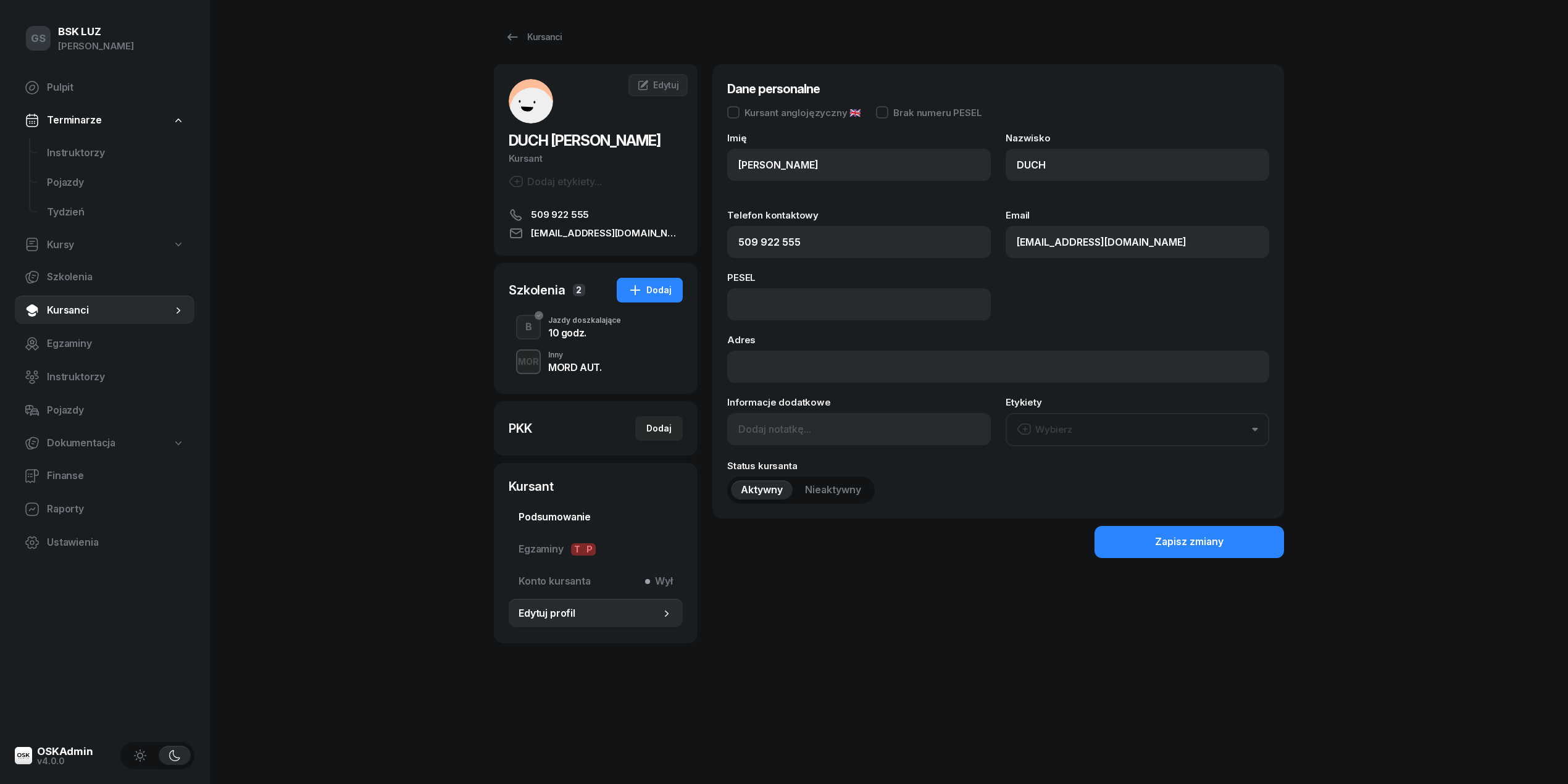
click at [551, 517] on span "Podsumowanie" at bounding box center [596, 517] width 154 height 16
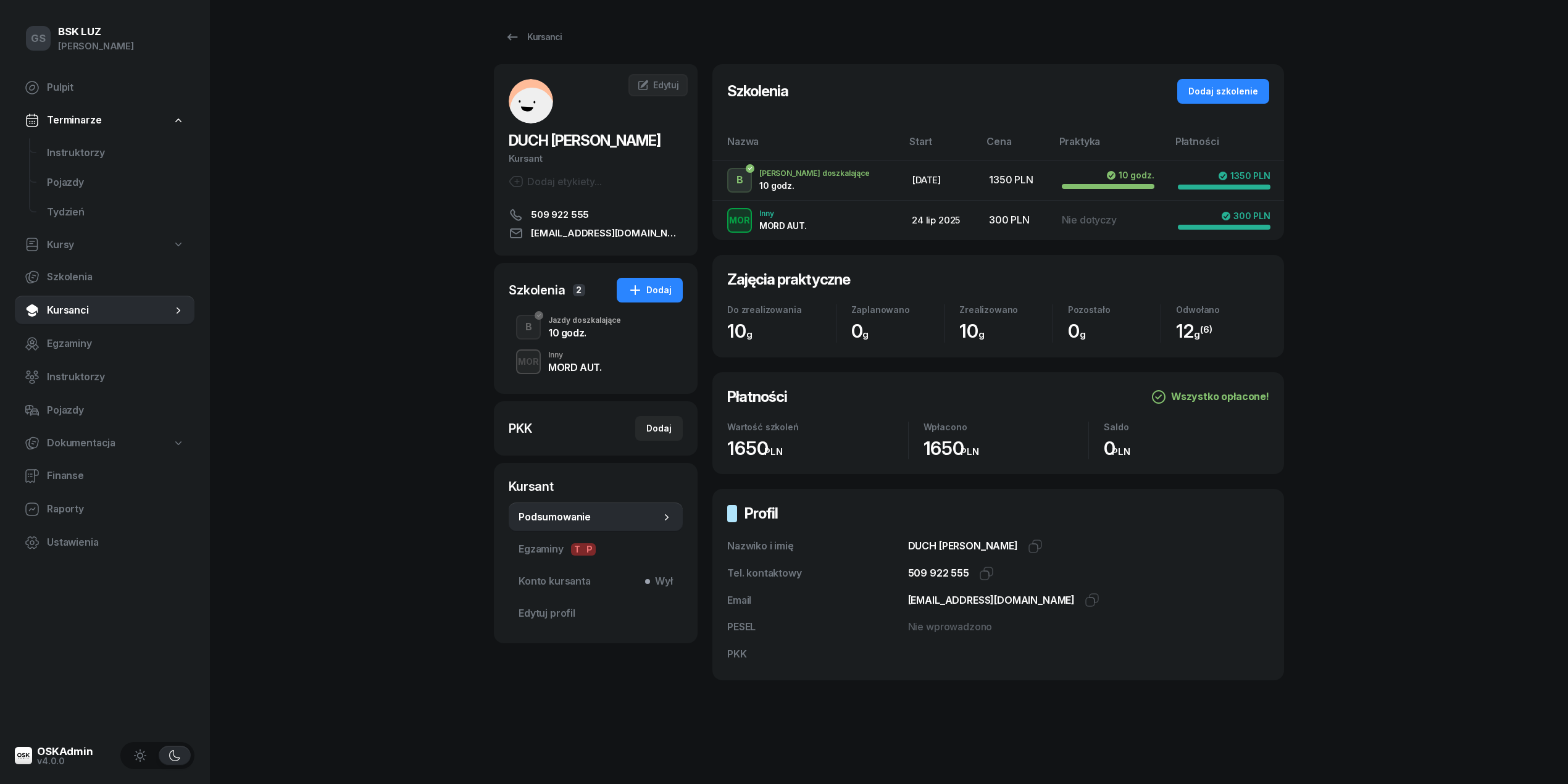
click at [415, 302] on div "GS BSK LUZ Gabriela Sajdak Pulpit Terminarze Instruktorzy Pojazdy Tydzień Kursy…" at bounding box center [784, 396] width 1568 height 793
drag, startPoint x: 64, startPoint y: 81, endPoint x: 432, endPoint y: 292, distance: 424.2
click at [64, 80] on span "Pulpit" at bounding box center [116, 88] width 138 height 16
